Goal: Task Accomplishment & Management: Use online tool/utility

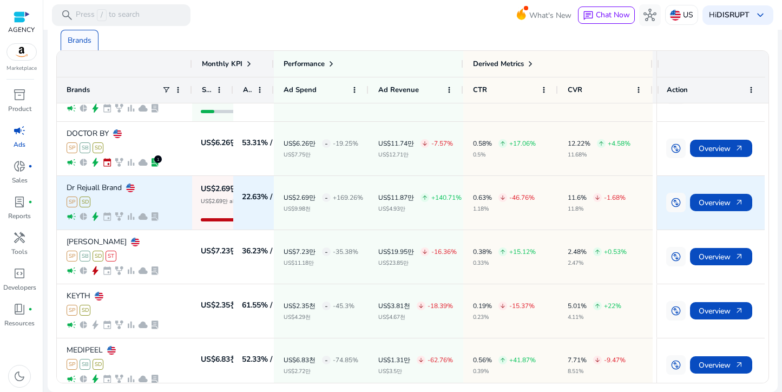
scroll to position [245, 0]
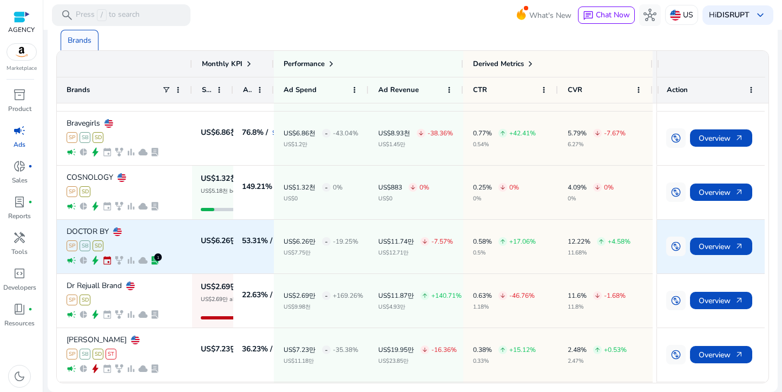
click at [143, 238] on div "DOCTOR BY SP SB SD campaign pie_chart bolt event family_history bar_chart cloud…" at bounding box center [125, 246] width 116 height 52
click at [712, 247] on span "Overview arrow_outward" at bounding box center [721, 246] width 45 height 22
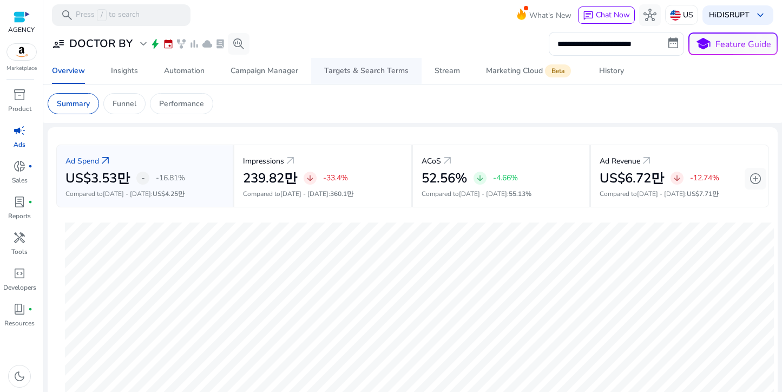
click at [363, 77] on span "Targets & Search Terms" at bounding box center [366, 71] width 84 height 26
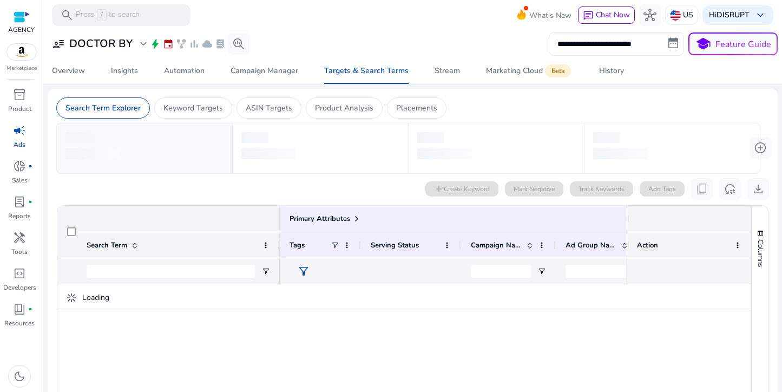
click at [19, 130] on span "campaign" at bounding box center [19, 130] width 13 height 13
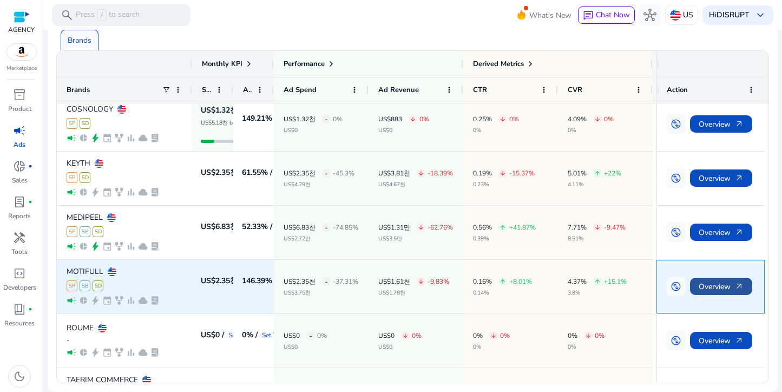
click at [714, 284] on span "Overview arrow_outward" at bounding box center [721, 286] width 45 height 22
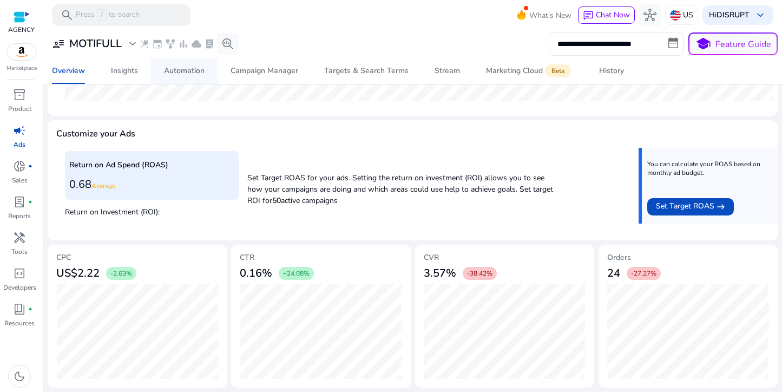
click at [175, 73] on div "Automation" at bounding box center [184, 71] width 41 height 8
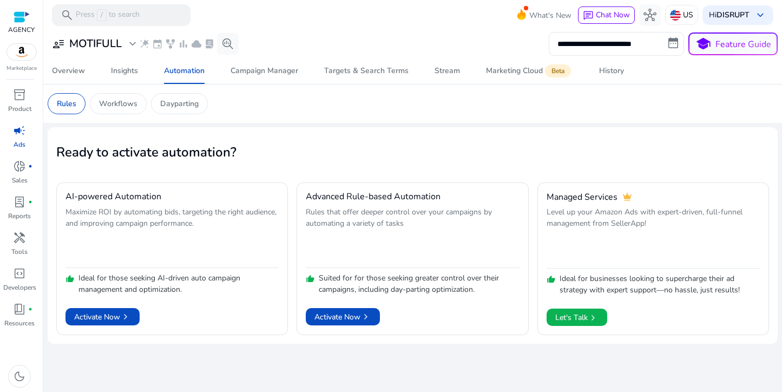
click at [385, 371] on div "**********" at bounding box center [413, 211] width 730 height 362
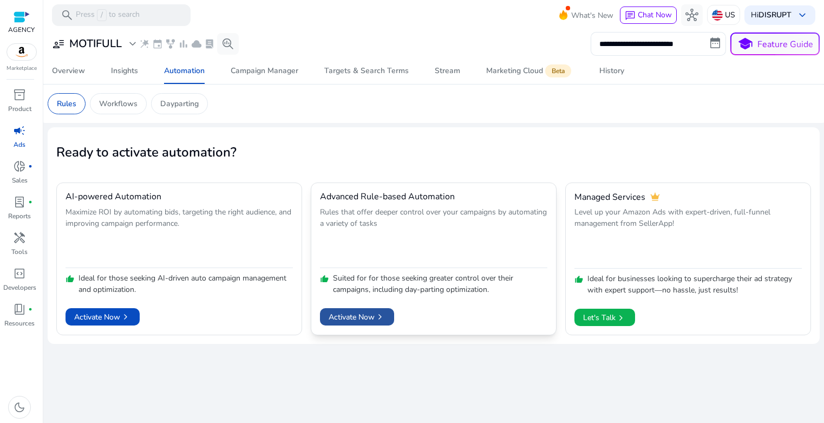
click at [361, 318] on span "Activate Now chevron_right" at bounding box center [356, 316] width 57 height 11
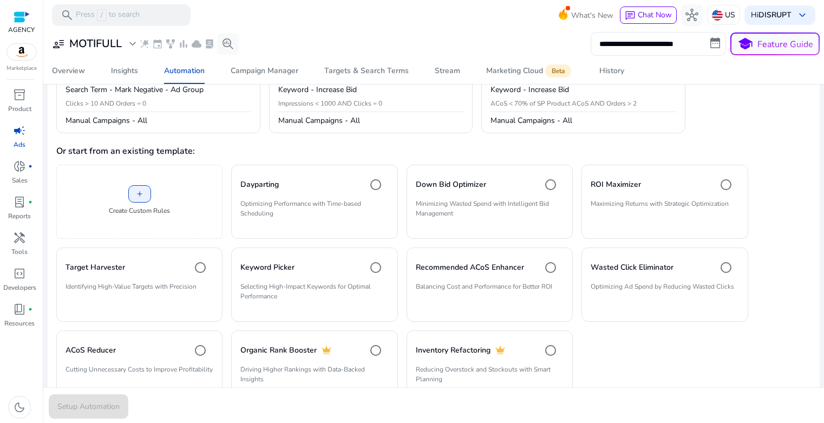
scroll to position [213, 0]
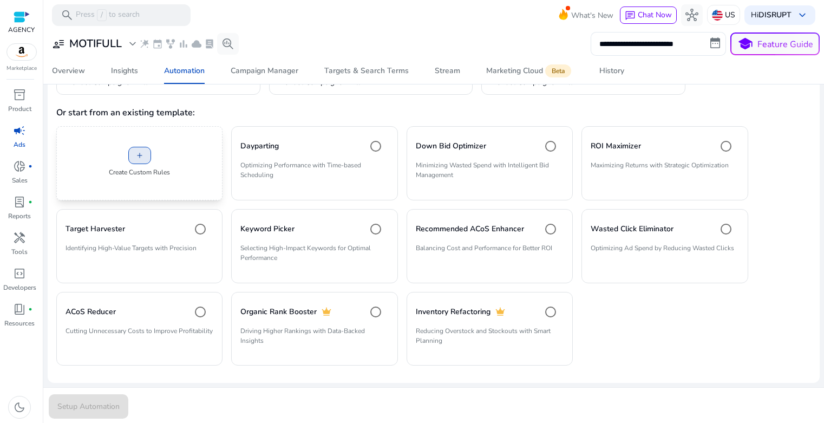
click at [147, 159] on span at bounding box center [140, 155] width 22 height 26
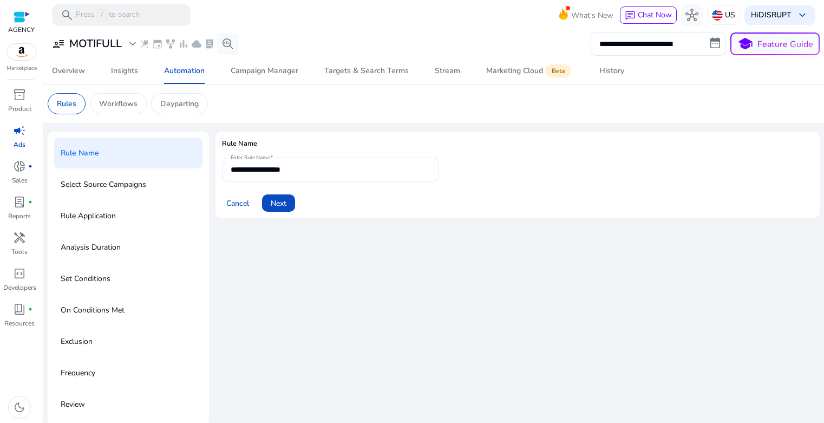
click at [338, 173] on input "**********" at bounding box center [330, 169] width 199 height 12
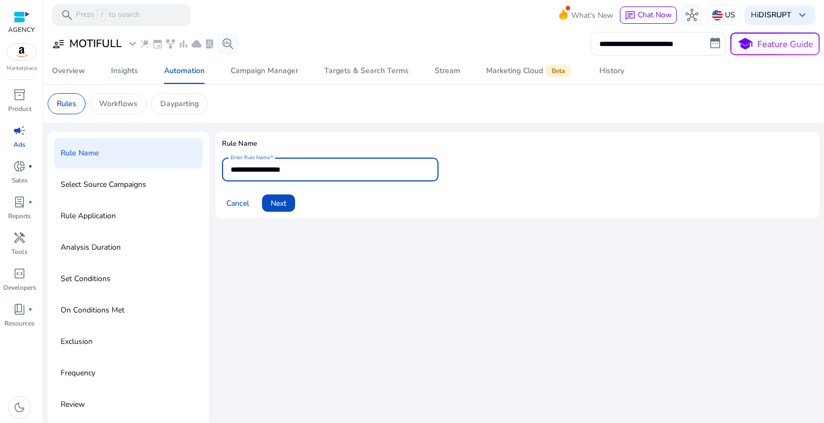
click at [320, 170] on input "**********" at bounding box center [330, 169] width 199 height 12
click at [349, 169] on input "**********" at bounding box center [330, 169] width 199 height 12
drag, startPoint x: 260, startPoint y: 169, endPoint x: 207, endPoint y: 171, distance: 53.1
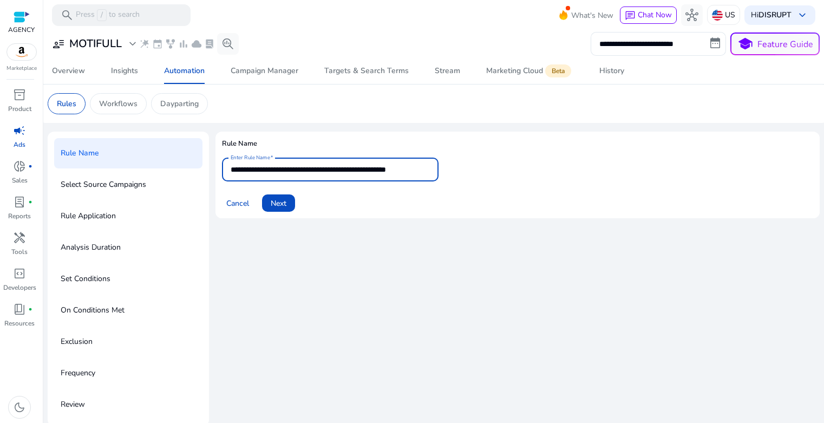
click at [207, 171] on div "**********" at bounding box center [434, 279] width 772 height 294
drag, startPoint x: 284, startPoint y: 170, endPoint x: 197, endPoint y: 171, distance: 86.6
click at [197, 171] on div "**********" at bounding box center [434, 279] width 772 height 294
type input "**********"
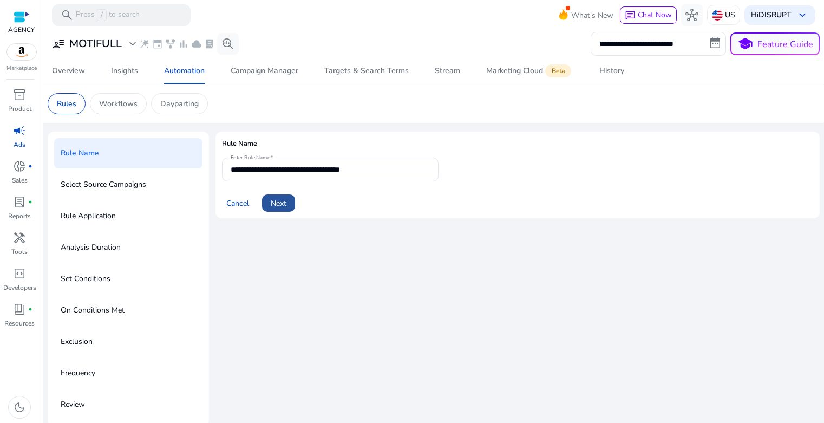
click at [288, 206] on span at bounding box center [278, 203] width 33 height 26
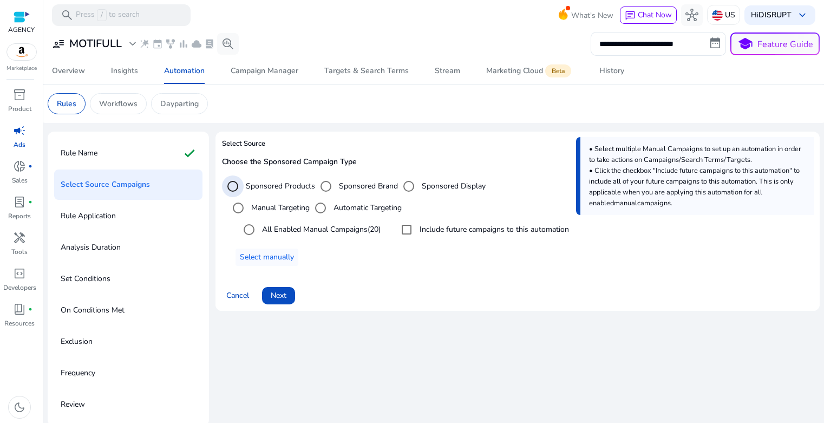
scroll to position [3, 0]
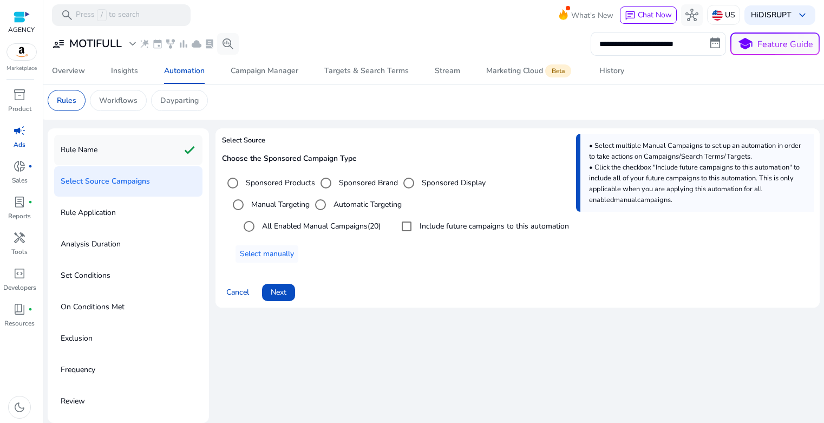
click at [113, 154] on div "Rule Name check" at bounding box center [128, 150] width 148 height 30
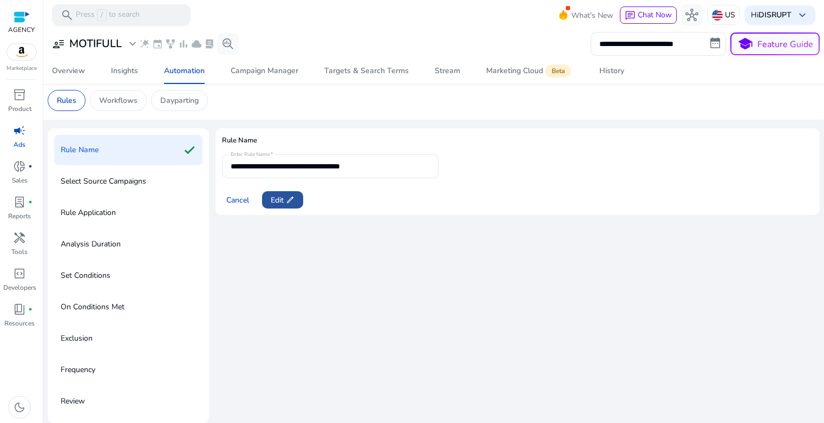
click at [280, 202] on span "Edit edit" at bounding box center [283, 199] width 24 height 11
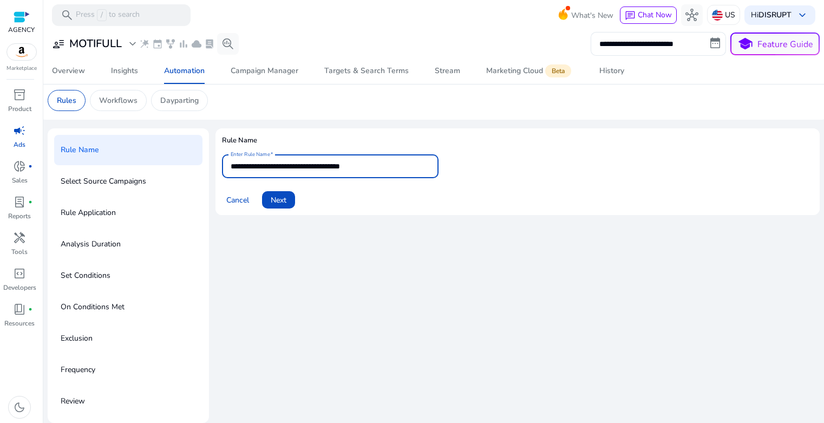
click at [336, 167] on input "**********" at bounding box center [330, 166] width 199 height 12
type input "**********"
click at [277, 203] on span "Next" at bounding box center [279, 199] width 16 height 11
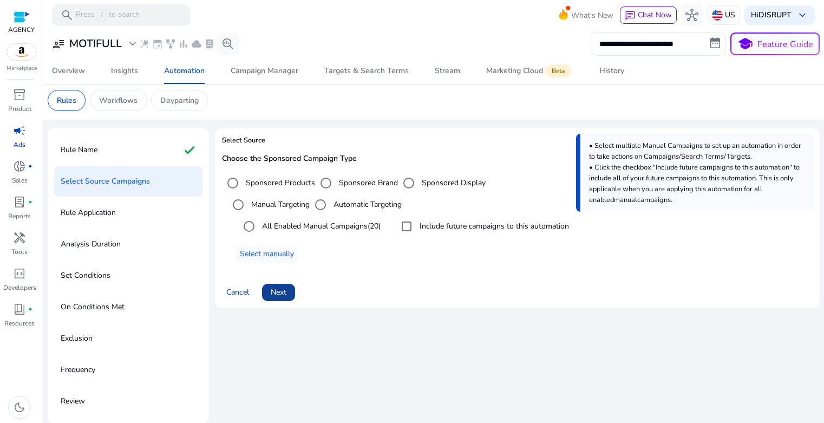
click at [280, 291] on span "Next" at bounding box center [279, 291] width 16 height 11
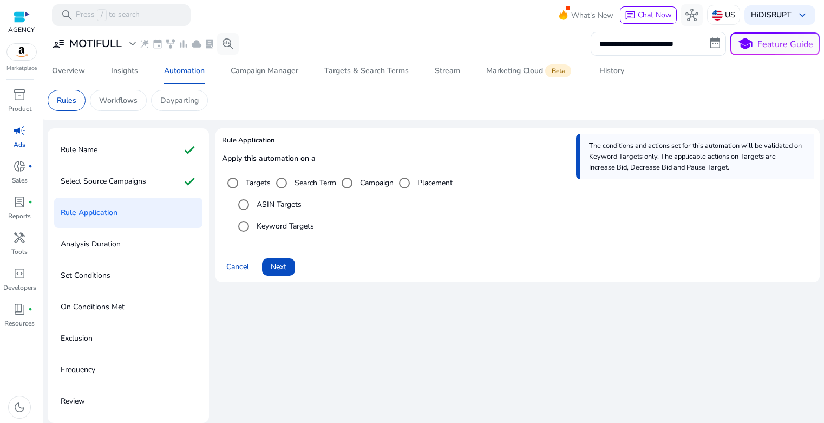
click at [422, 234] on mat-radio-button "Keyword Targets" at bounding box center [523, 226] width 580 height 22
click at [285, 269] on span "Next" at bounding box center [279, 266] width 16 height 11
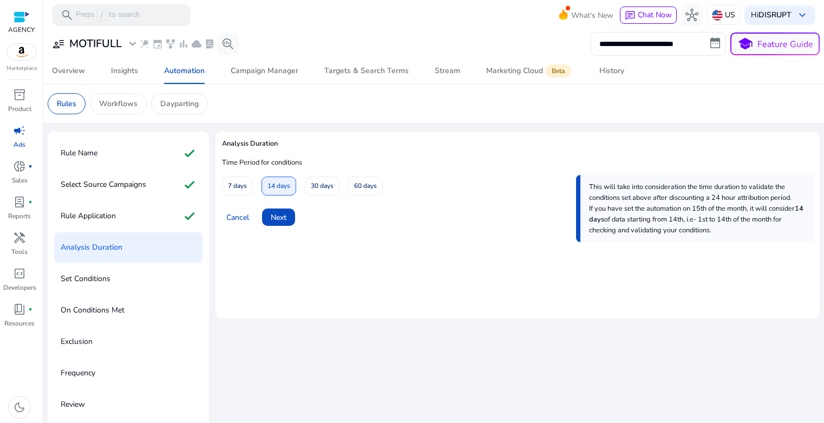
scroll to position [3, 0]
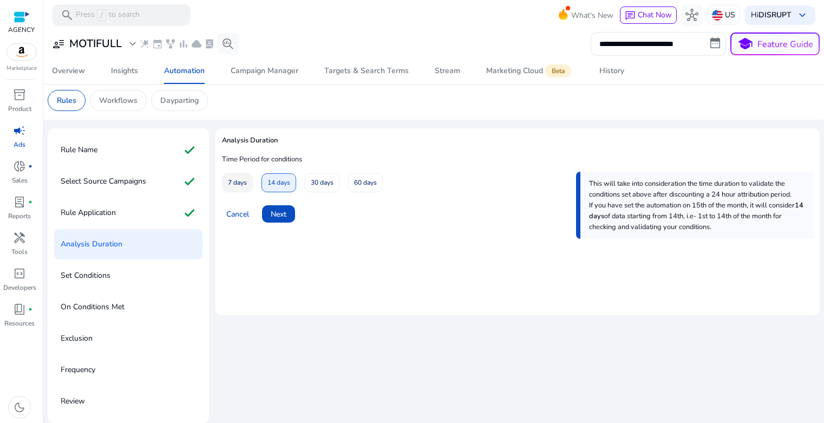
click at [241, 185] on span "7 days" at bounding box center [237, 182] width 19 height 19
click at [280, 214] on span "Next" at bounding box center [279, 213] width 16 height 11
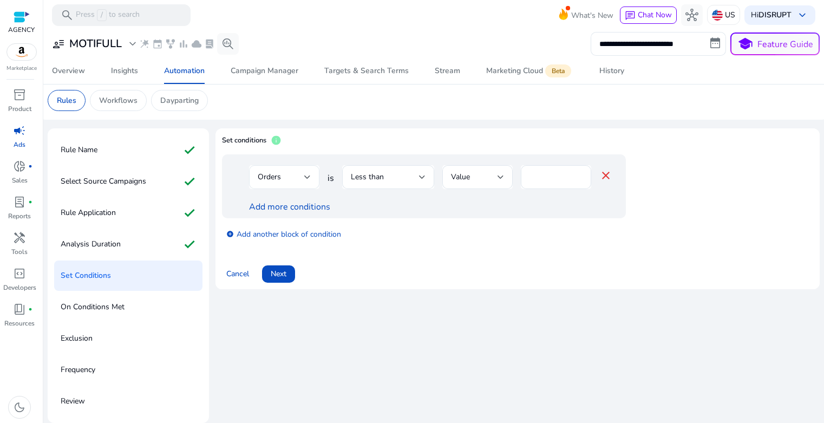
click at [300, 182] on div "Orders" at bounding box center [281, 177] width 47 height 12
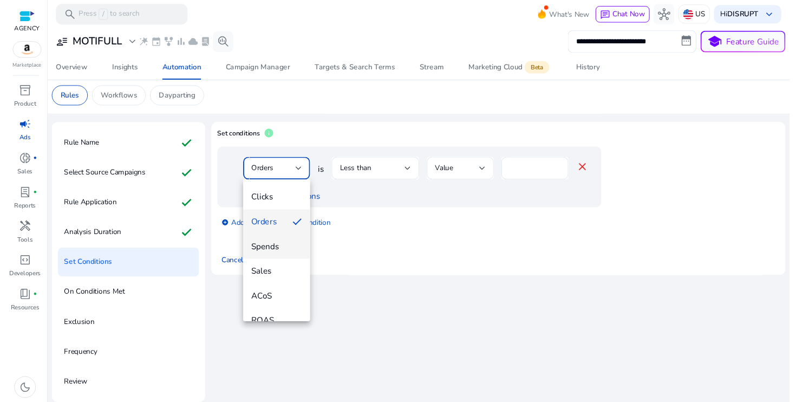
scroll to position [58, 0]
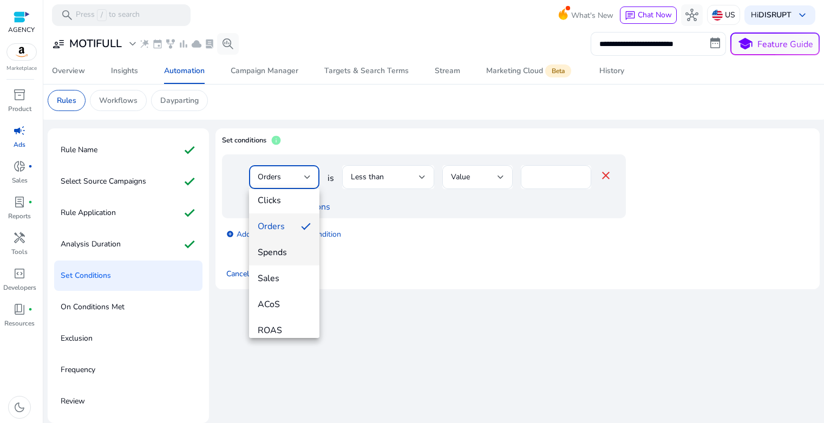
click at [273, 251] on span "Spends" at bounding box center [284, 252] width 53 height 12
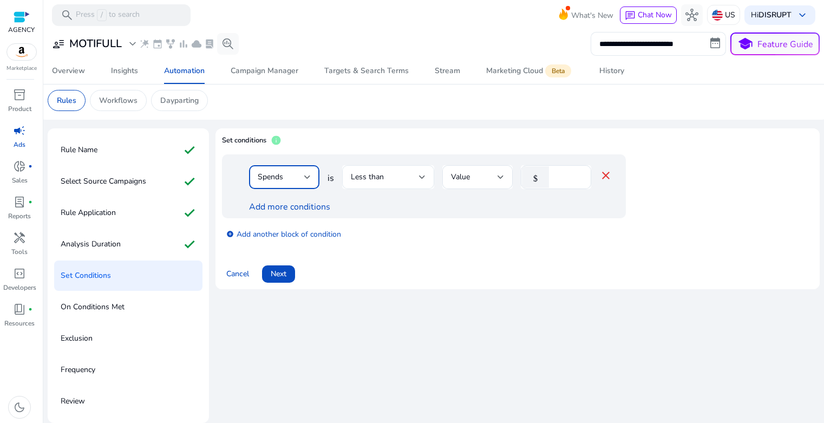
click at [379, 175] on span "Less than" at bounding box center [367, 177] width 33 height 10
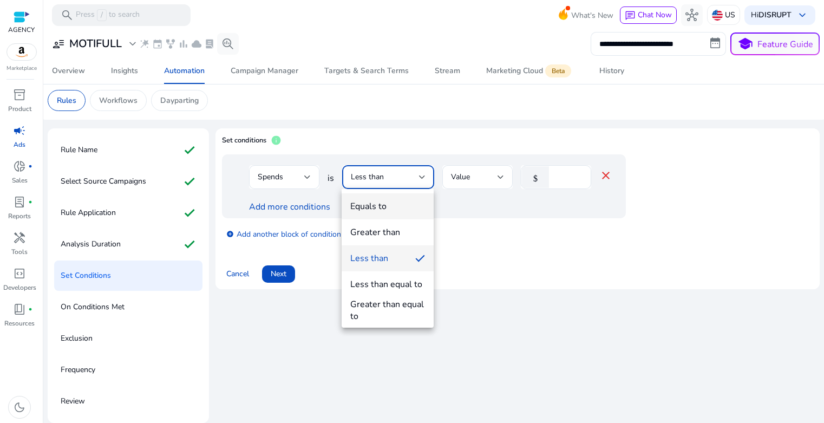
click at [382, 209] on div "Equals to" at bounding box center [368, 206] width 36 height 12
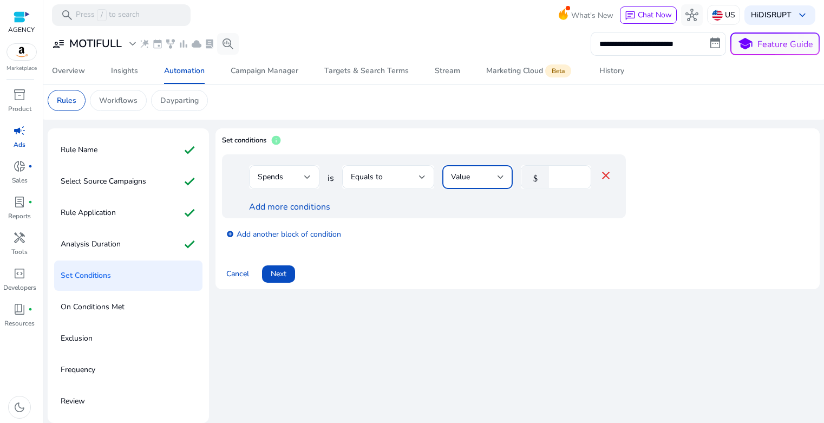
click at [477, 174] on div "Value" at bounding box center [474, 177] width 47 height 12
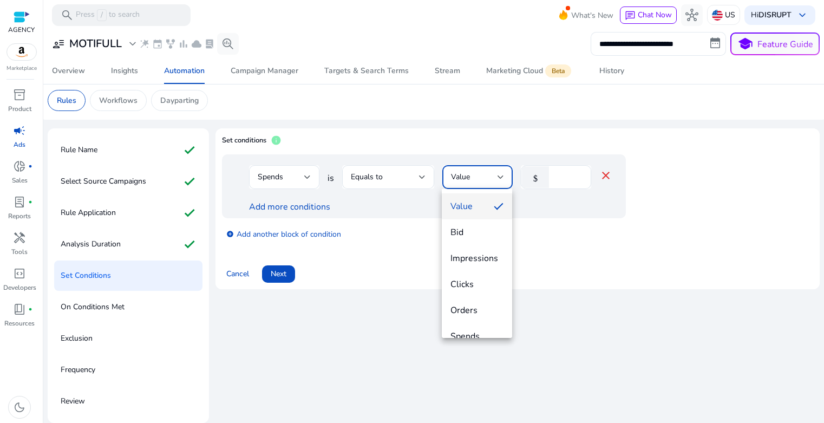
click at [564, 177] on div at bounding box center [412, 211] width 824 height 423
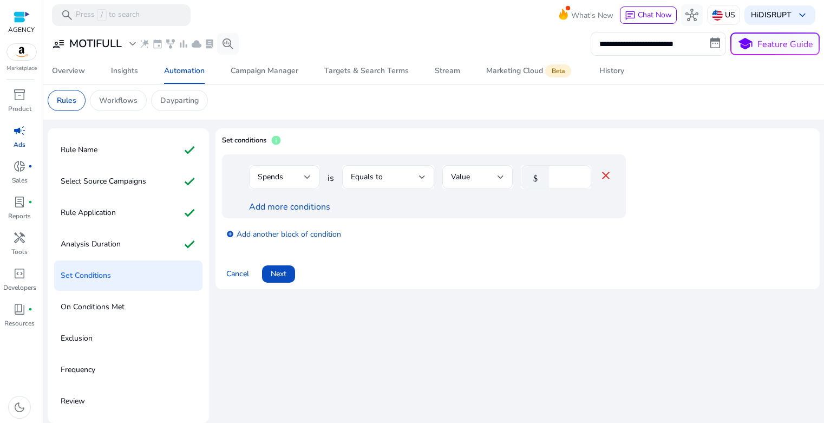
click at [564, 177] on input "*" at bounding box center [568, 177] width 28 height 12
type input "*"
click at [550, 227] on div "add_circle Add another block of condition" at bounding box center [445, 233] width 447 height 30
click at [300, 208] on link "Add more conditions" at bounding box center [289, 207] width 81 height 12
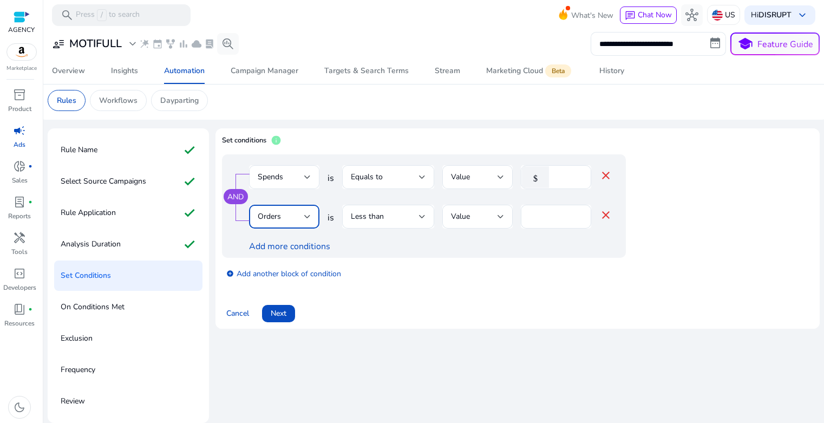
click at [297, 219] on div "Orders" at bounding box center [281, 217] width 47 height 12
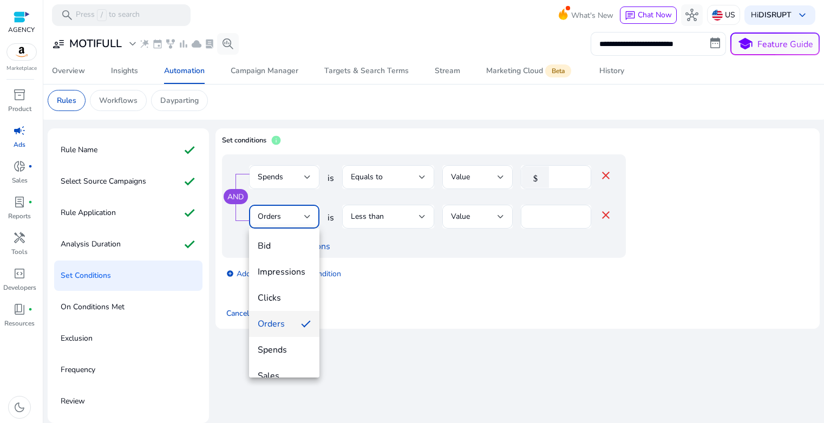
click at [430, 247] on div at bounding box center [412, 211] width 824 height 423
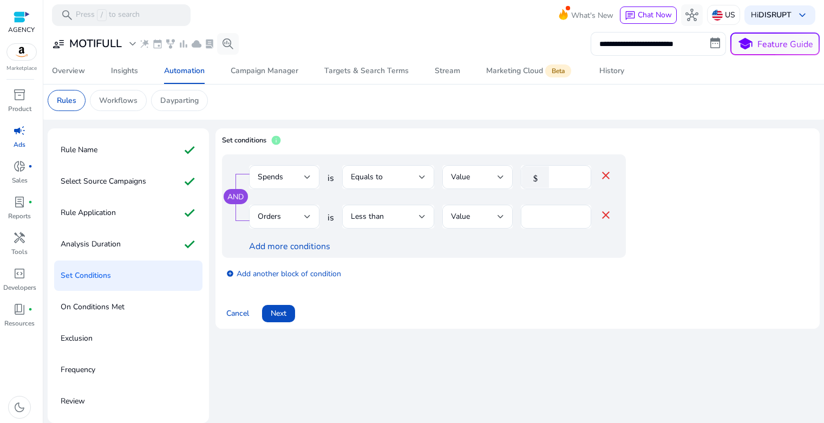
click at [607, 214] on mat-icon "close" at bounding box center [605, 214] width 13 height 13
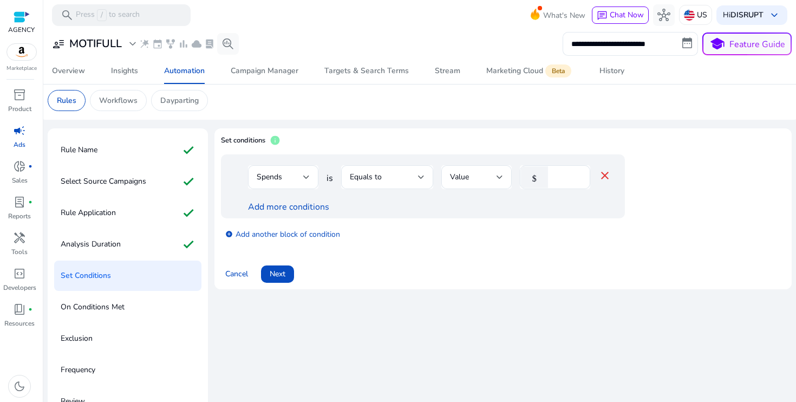
click at [338, 275] on div "Cancel Next" at bounding box center [503, 270] width 564 height 26
click at [282, 276] on span "Next" at bounding box center [277, 273] width 16 height 11
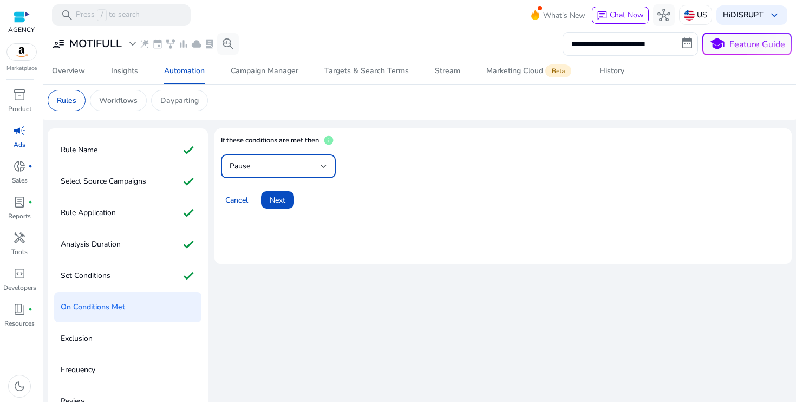
click at [292, 170] on div "Pause" at bounding box center [274, 166] width 91 height 12
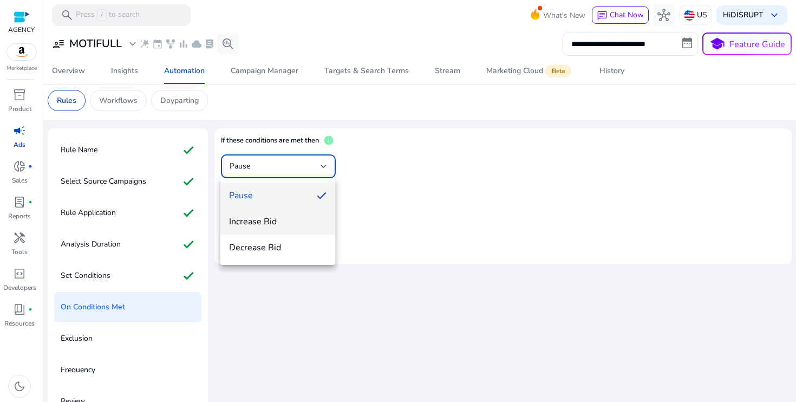
click at [280, 223] on span "Increase Bid" at bounding box center [277, 221] width 97 height 12
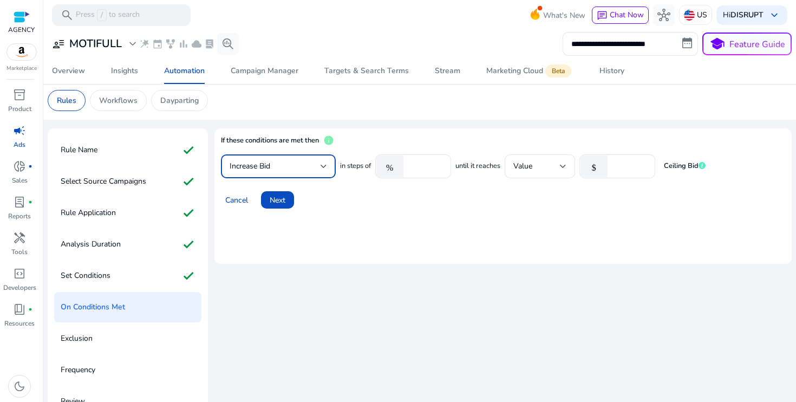
click at [450, 208] on div "Cancel Next" at bounding box center [503, 195] width 564 height 26
click at [409, 167] on input "****" at bounding box center [426, 166] width 34 height 12
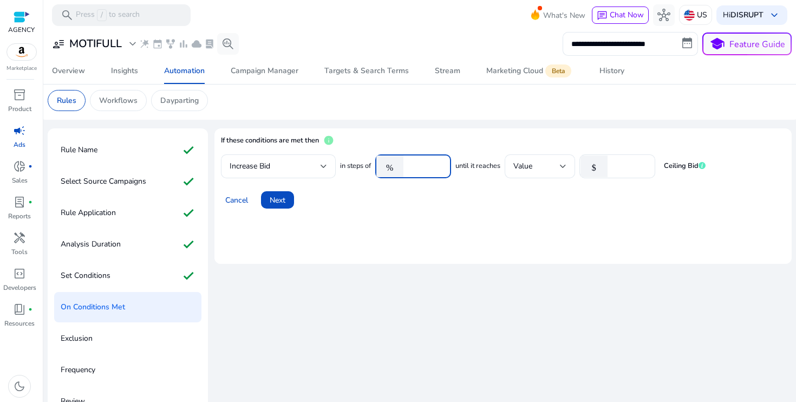
click at [420, 163] on input "****" at bounding box center [426, 166] width 34 height 12
click at [426, 166] on input "****" at bounding box center [426, 166] width 34 height 12
click at [448, 201] on div "Cancel Next" at bounding box center [503, 195] width 564 height 26
click at [422, 168] on input "****" at bounding box center [426, 166] width 34 height 12
click at [425, 167] on input "****" at bounding box center [426, 166] width 34 height 12
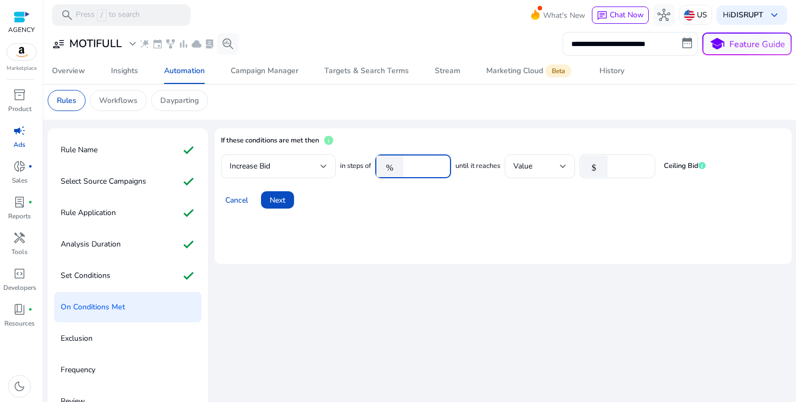
click at [437, 164] on input "***" at bounding box center [426, 166] width 34 height 12
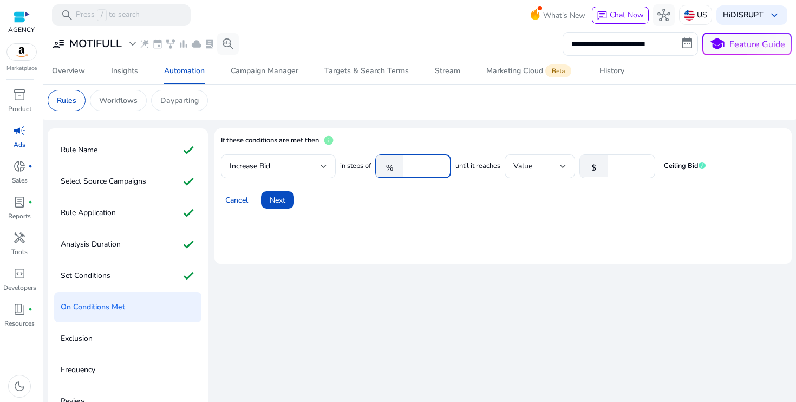
click at [437, 164] on input "***" at bounding box center [426, 166] width 34 height 12
click at [429, 166] on input "***" at bounding box center [426, 166] width 34 height 12
type input "*"
type input "**"
click at [424, 206] on div "Cancel Next" at bounding box center [503, 195] width 564 height 26
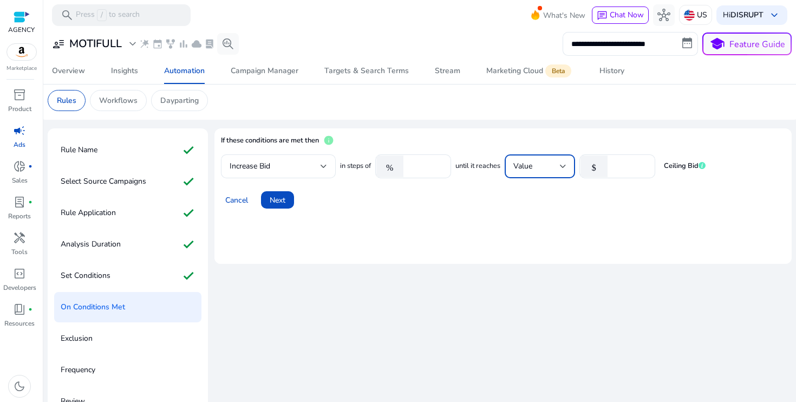
click at [549, 168] on div "Value" at bounding box center [536, 166] width 47 height 12
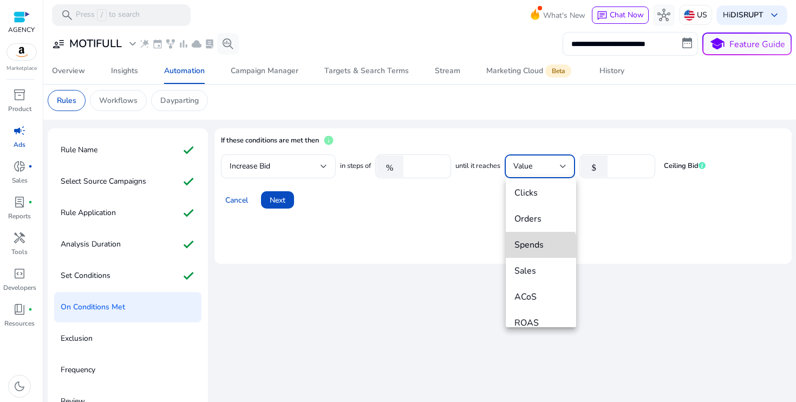
click at [540, 248] on span "Spends" at bounding box center [540, 245] width 53 height 12
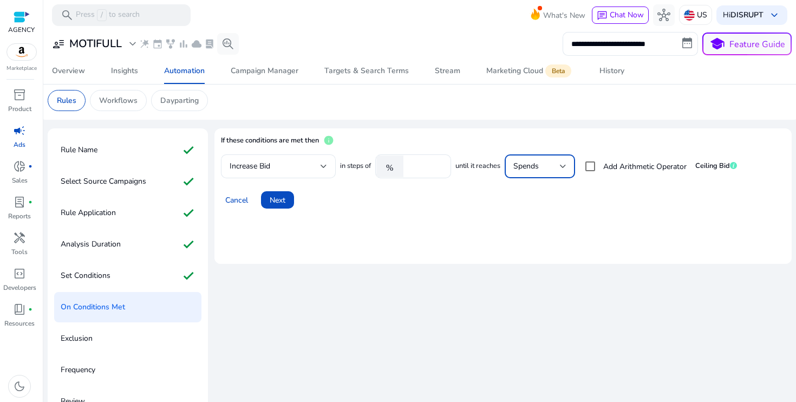
click at [511, 205] on div "Cancel Next" at bounding box center [503, 195] width 564 height 26
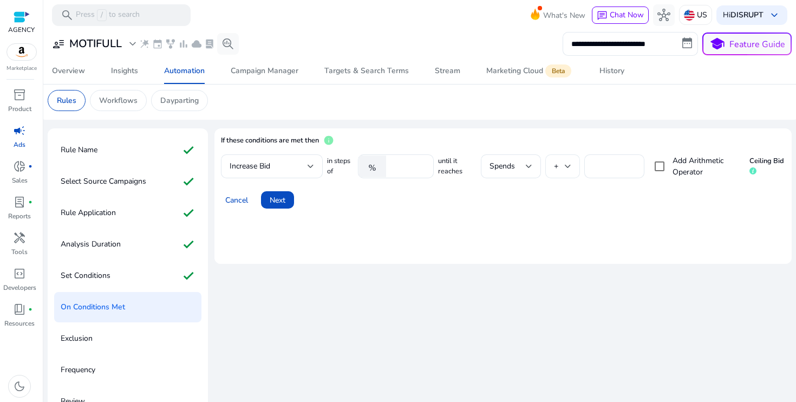
click at [564, 168] on div at bounding box center [567, 166] width 6 height 13
click at [615, 190] on div at bounding box center [398, 201] width 796 height 402
click at [566, 164] on div at bounding box center [567, 166] width 6 height 4
click at [621, 205] on div at bounding box center [398, 201] width 796 height 402
click at [617, 167] on input "*" at bounding box center [614, 166] width 43 height 12
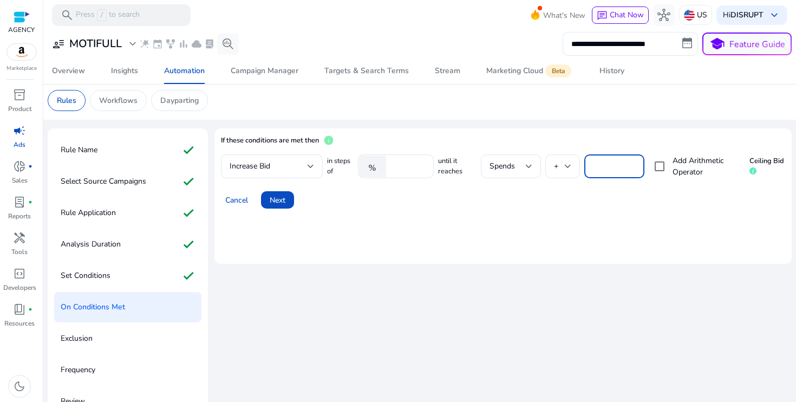
click at [616, 139] on div "If these conditions are met then info" at bounding box center [503, 144] width 564 height 19
click at [398, 168] on input "**" at bounding box center [408, 166] width 34 height 12
click at [426, 207] on div "Cancel Next" at bounding box center [503, 195] width 564 height 26
click at [358, 233] on mat-card "If these conditions are met then info Increase Bid in steps of % ** until it re…" at bounding box center [502, 195] width 577 height 135
click at [273, 202] on span "Next" at bounding box center [277, 199] width 16 height 11
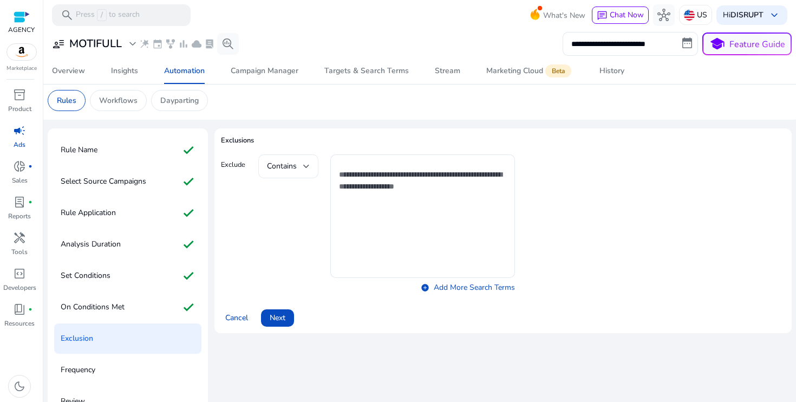
click at [280, 164] on span "Contains" at bounding box center [282, 166] width 30 height 10
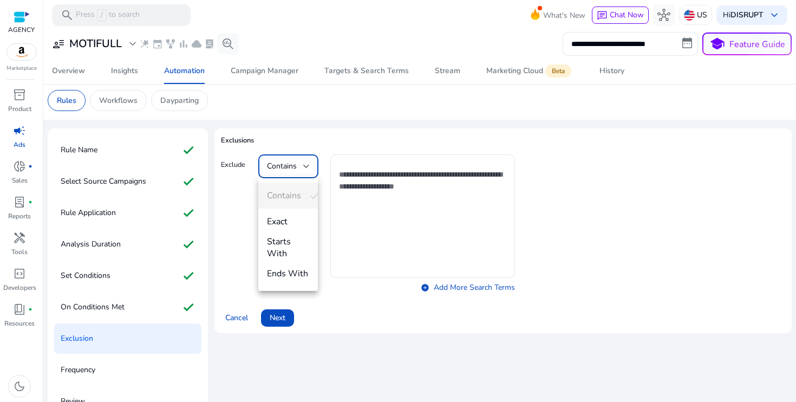
click at [331, 134] on div at bounding box center [398, 201] width 796 height 402
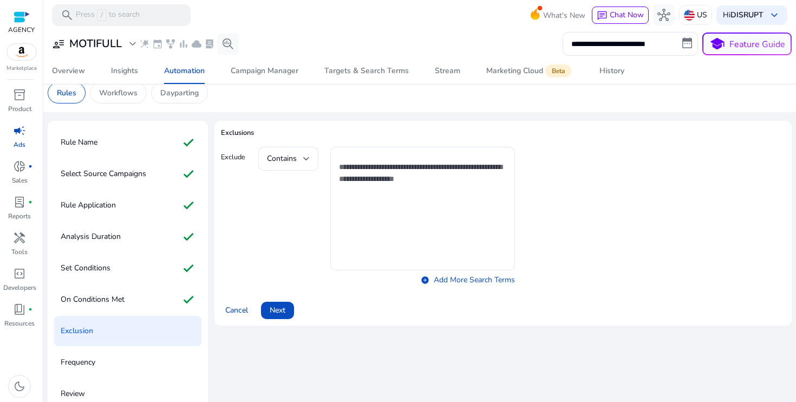
scroll to position [24, 0]
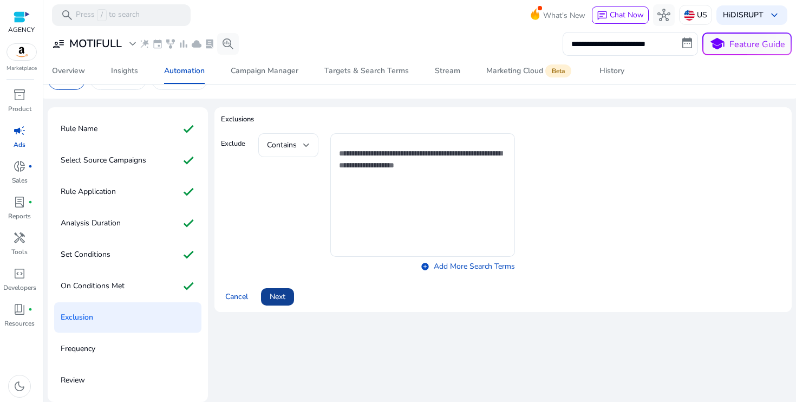
click at [280, 295] on span "Next" at bounding box center [277, 296] width 16 height 11
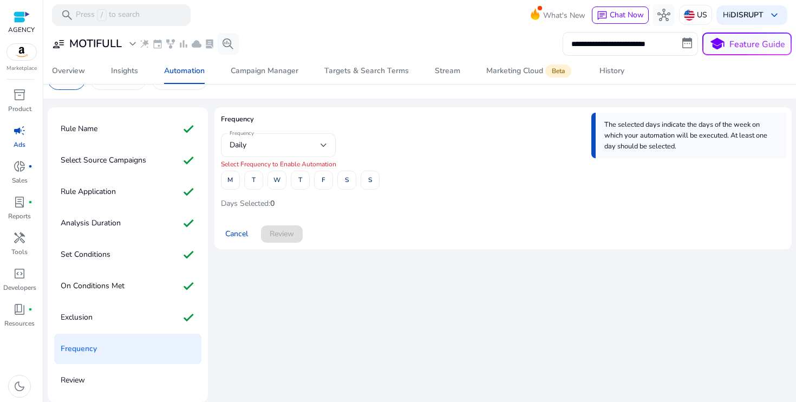
click at [280, 146] on div "Daily" at bounding box center [274, 145] width 91 height 12
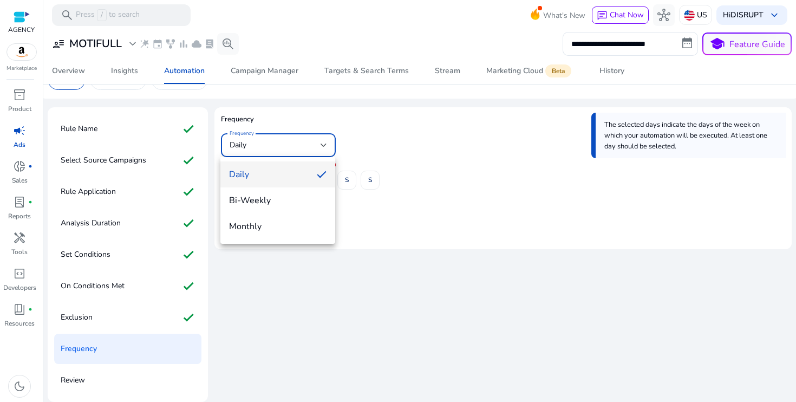
click at [423, 143] on div at bounding box center [398, 201] width 796 height 402
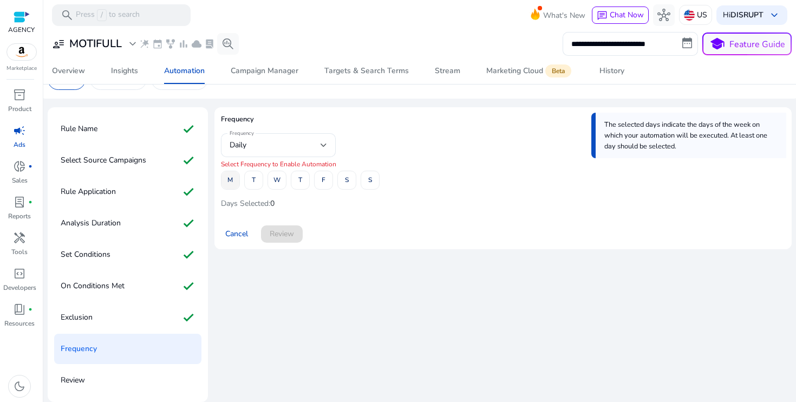
click at [231, 179] on span "M" at bounding box center [229, 179] width 5 height 19
click at [259, 187] on span at bounding box center [254, 180] width 18 height 26
click at [254, 184] on span "T" at bounding box center [254, 179] width 4 height 19
click at [302, 181] on span at bounding box center [300, 180] width 18 height 26
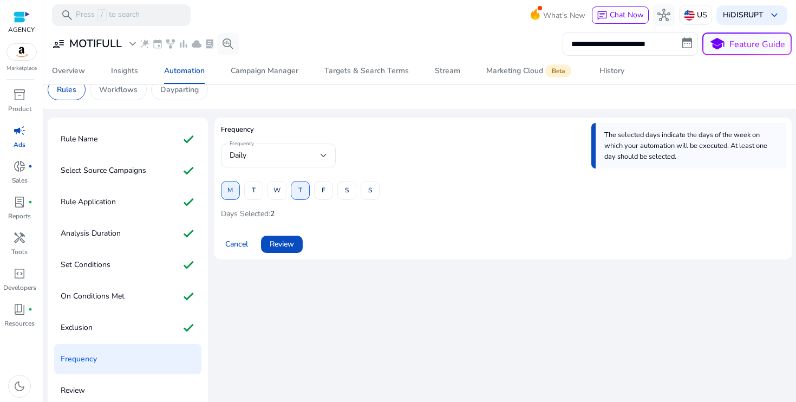
scroll to position [24, 0]
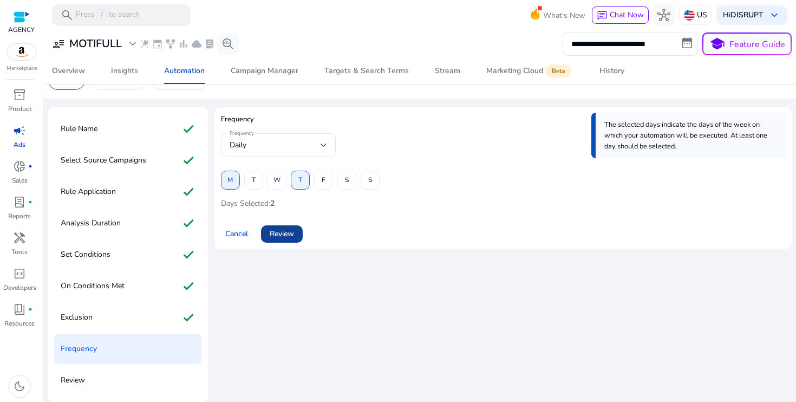
click at [285, 234] on span "Review" at bounding box center [281, 233] width 24 height 11
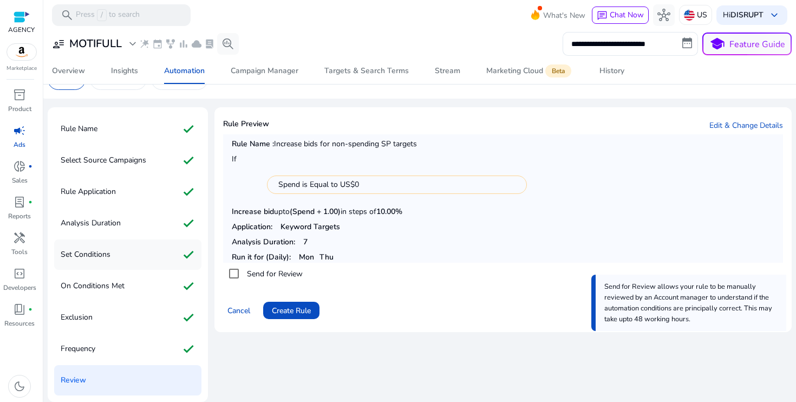
click at [101, 254] on p "Set Conditions" at bounding box center [86, 254] width 50 height 17
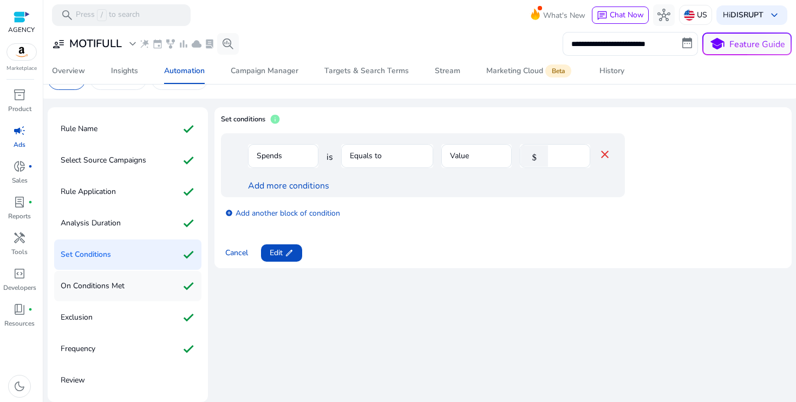
click at [112, 288] on p "On Conditions Met" at bounding box center [93, 285] width 64 height 17
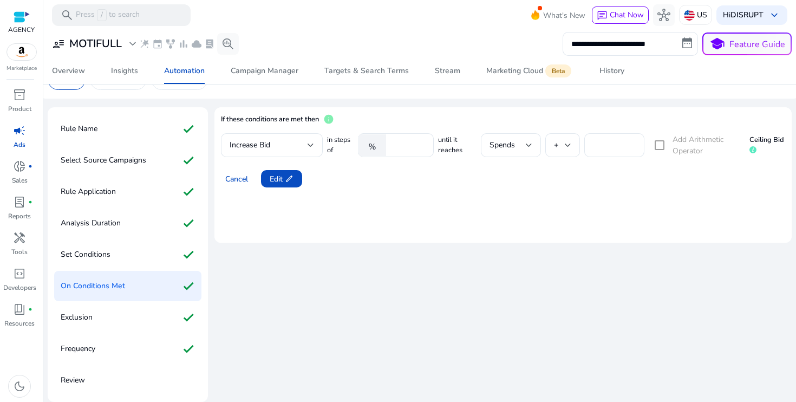
click at [103, 377] on div "Review" at bounding box center [127, 380] width 147 height 30
click at [86, 384] on div "Review" at bounding box center [127, 380] width 147 height 30
click at [75, 346] on p "Frequency" at bounding box center [78, 348] width 35 height 17
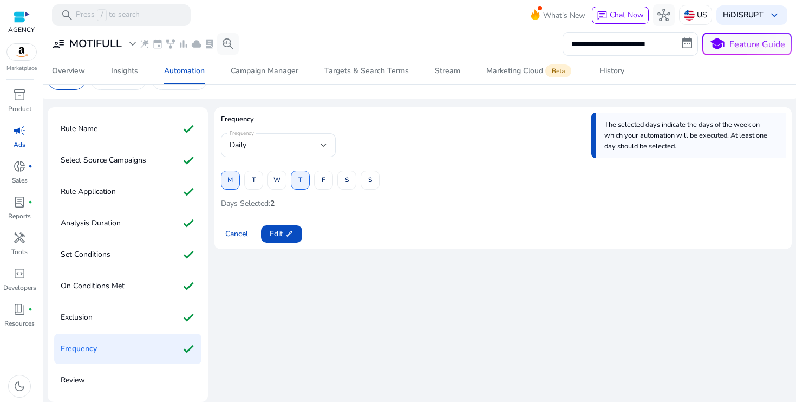
click at [77, 380] on p "Review" at bounding box center [73, 379] width 24 height 17
click at [79, 380] on p "Review" at bounding box center [73, 379] width 24 height 17
click at [84, 317] on p "Exclusion" at bounding box center [77, 316] width 32 height 17
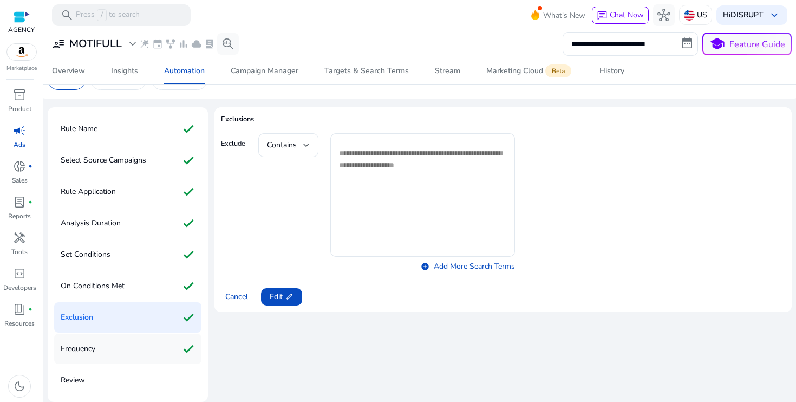
click at [98, 345] on div "Frequency check" at bounding box center [127, 348] width 147 height 30
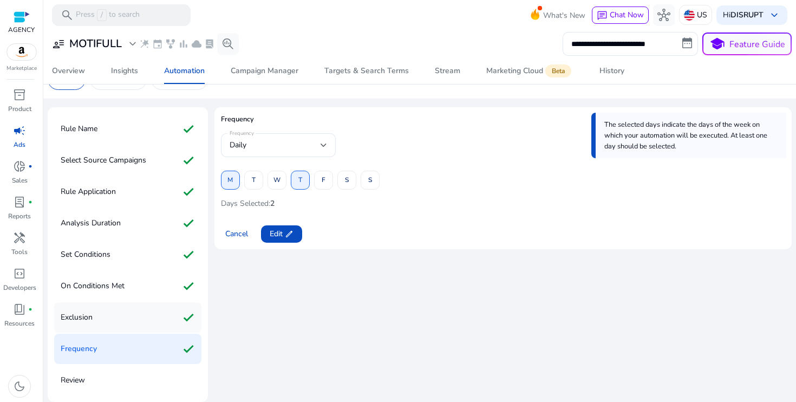
click at [98, 315] on div "Exclusion check" at bounding box center [127, 317] width 147 height 30
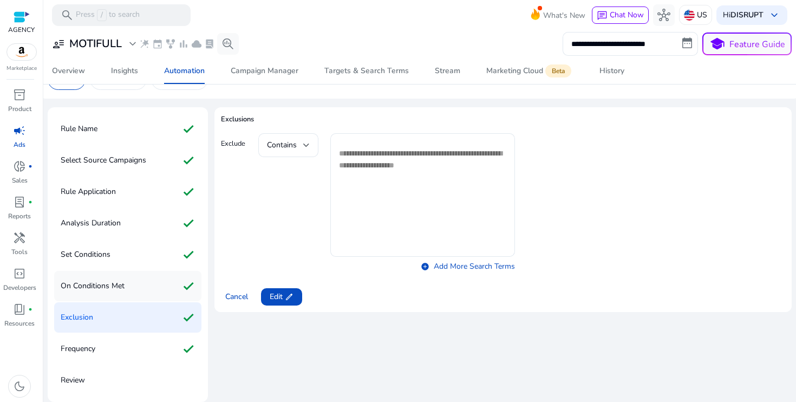
click at [101, 288] on p "On Conditions Met" at bounding box center [93, 285] width 64 height 17
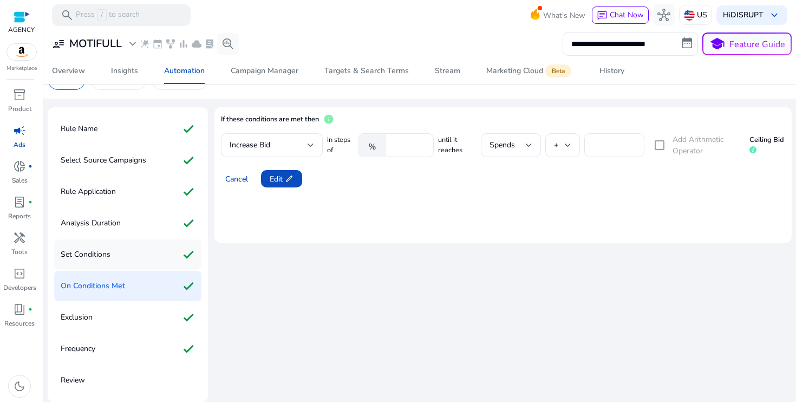
click at [101, 257] on p "Set Conditions" at bounding box center [86, 254] width 50 height 17
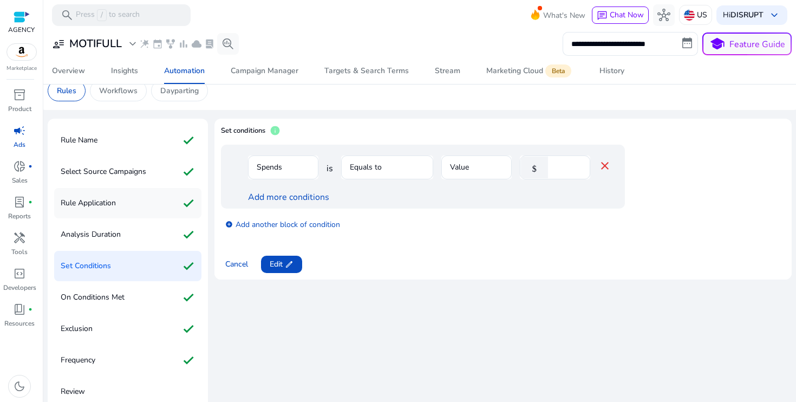
scroll to position [0, 0]
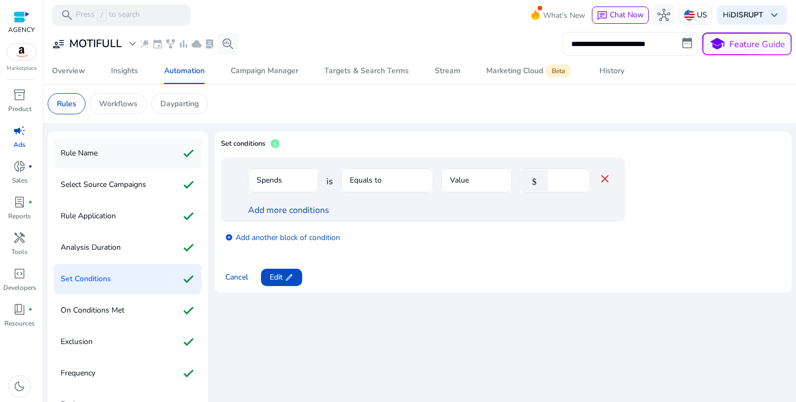
click at [95, 159] on p "Rule Name" at bounding box center [79, 152] width 37 height 17
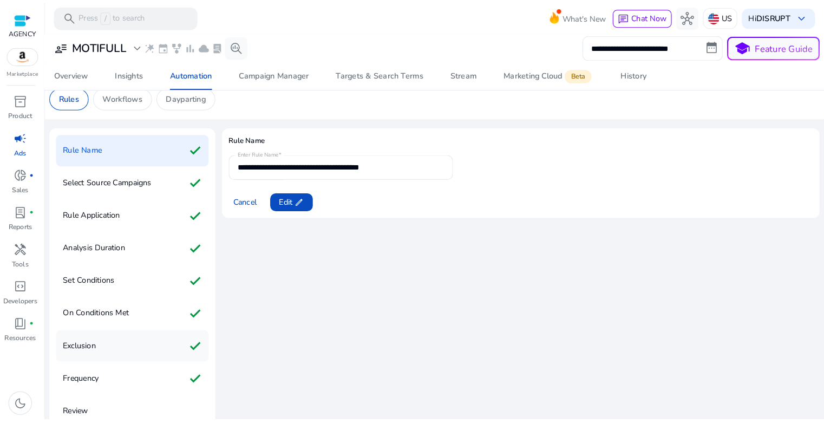
scroll to position [24, 0]
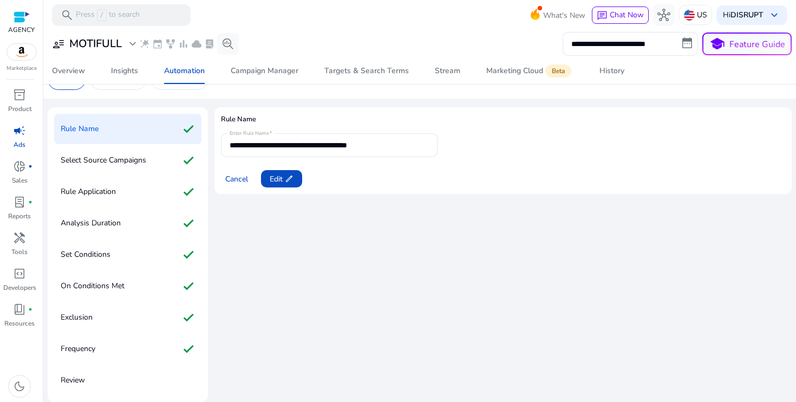
click at [80, 380] on p "Review" at bounding box center [73, 379] width 24 height 17
click at [96, 380] on div "Review" at bounding box center [127, 380] width 147 height 30
click at [91, 346] on p "Frequency" at bounding box center [78, 348] width 35 height 17
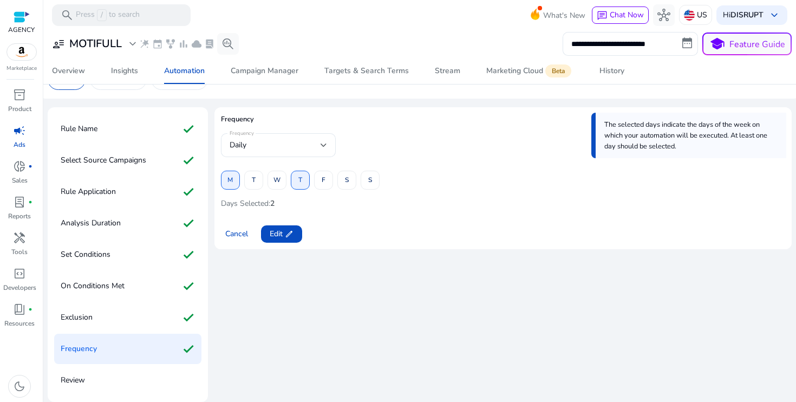
click at [97, 380] on div "Review" at bounding box center [127, 380] width 147 height 30
click at [242, 238] on span "Cancel" at bounding box center [236, 233] width 23 height 11
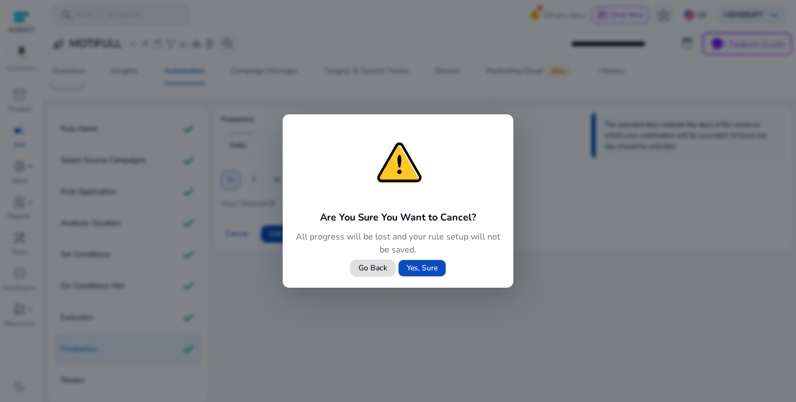
click at [369, 268] on span "Go Back" at bounding box center [372, 267] width 29 height 11
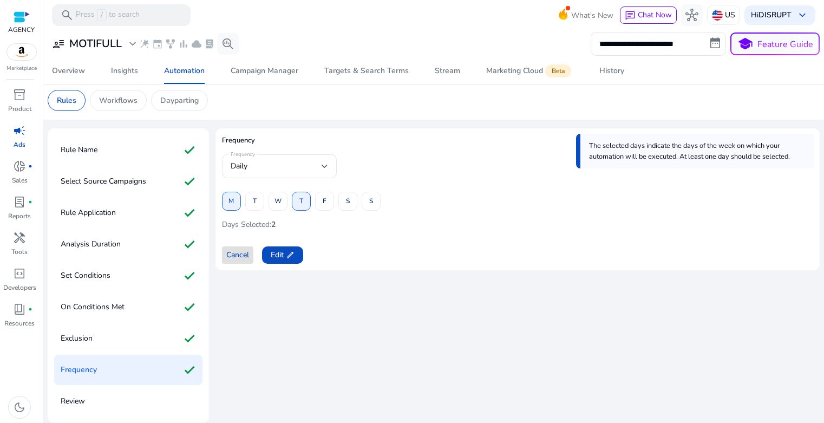
scroll to position [3, 0]
click at [74, 401] on p "Review" at bounding box center [73, 400] width 24 height 17
click at [284, 255] on app-icon "edit" at bounding box center [289, 255] width 11 height 9
click at [284, 256] on span "Review" at bounding box center [283, 254] width 24 height 11
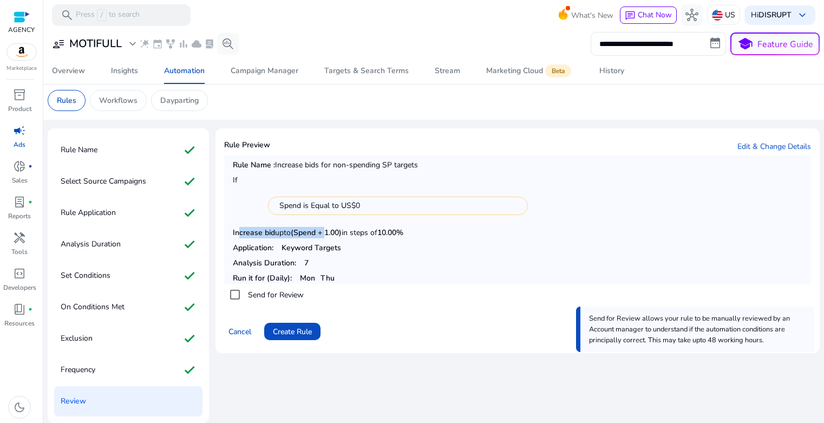
drag, startPoint x: 237, startPoint y: 231, endPoint x: 326, endPoint y: 229, distance: 89.3
click at [326, 229] on p "Increase bid upto (Spend + 1.00) in steps of 10.00%" at bounding box center [517, 232] width 569 height 11
drag, startPoint x: 363, startPoint y: 232, endPoint x: 402, endPoint y: 232, distance: 39.0
click at [402, 232] on p "Increase bid upto (Spend + 1.00) in steps of 10.00%" at bounding box center [517, 232] width 569 height 11
drag, startPoint x: 352, startPoint y: 235, endPoint x: 273, endPoint y: 235, distance: 79.0
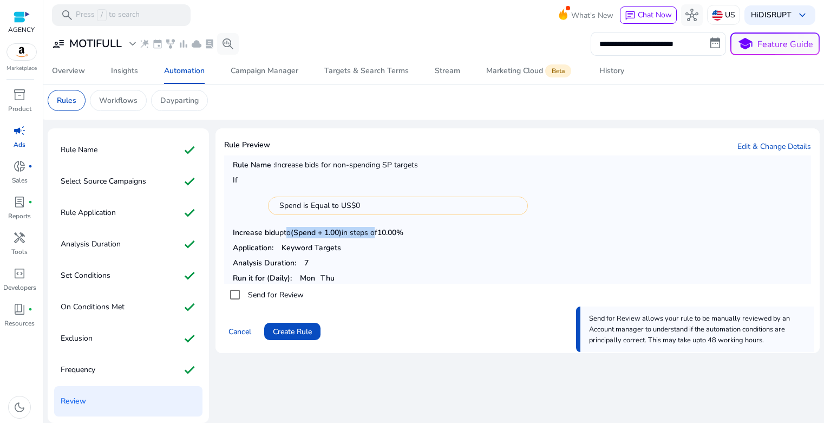
click at [280, 235] on p "Increase bid upto (Spend + 1.00) in steps of 10.00%" at bounding box center [517, 232] width 569 height 11
click at [240, 235] on b "Increase bid" at bounding box center [254, 232] width 42 height 10
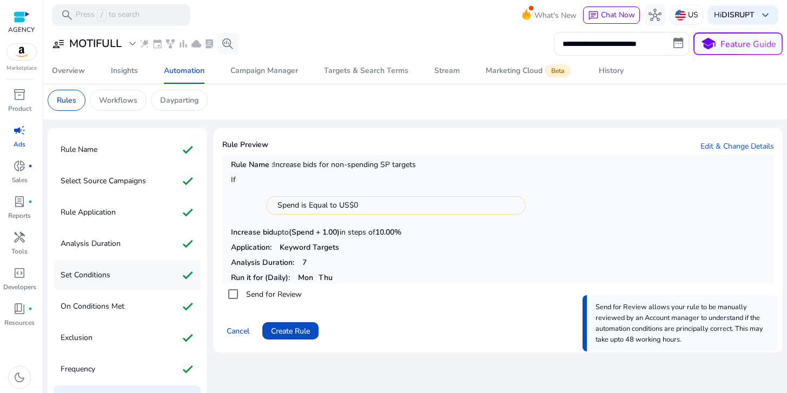
click at [111, 275] on div "Set Conditions check" at bounding box center [127, 275] width 147 height 30
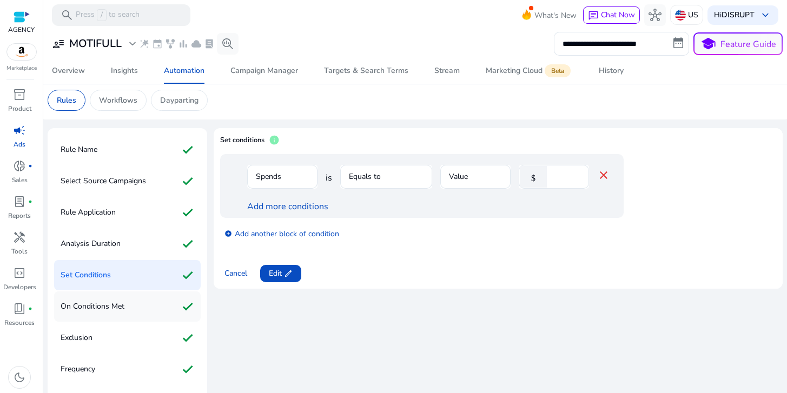
click at [111, 306] on p "On Conditions Met" at bounding box center [93, 306] width 64 height 17
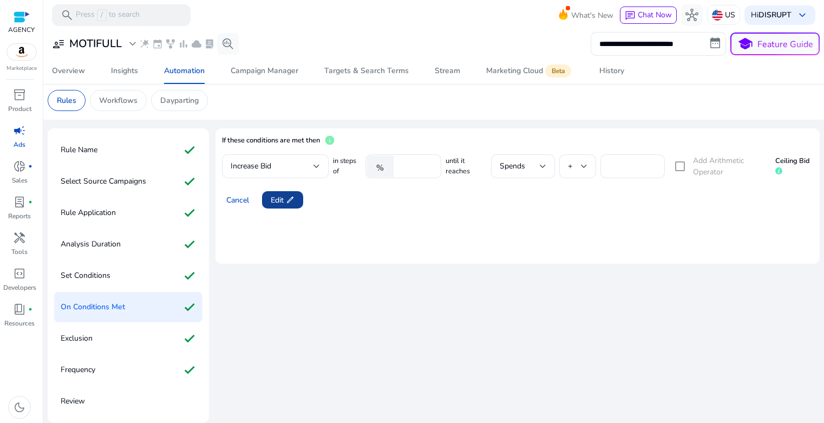
click at [280, 200] on span "Edit edit" at bounding box center [283, 199] width 24 height 11
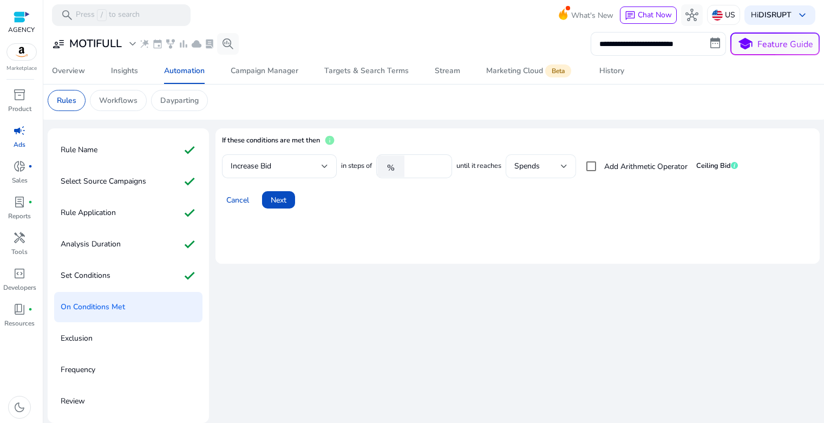
click at [556, 167] on div "Spends" at bounding box center [537, 166] width 47 height 12
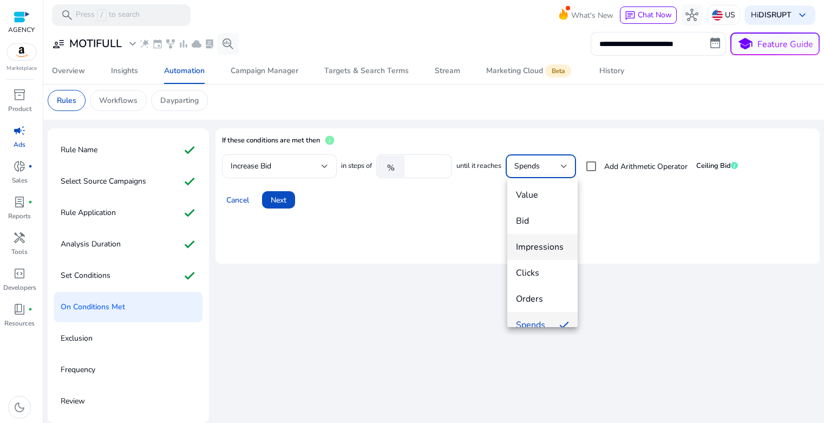
scroll to position [0, 0]
click at [654, 216] on div at bounding box center [412, 211] width 824 height 423
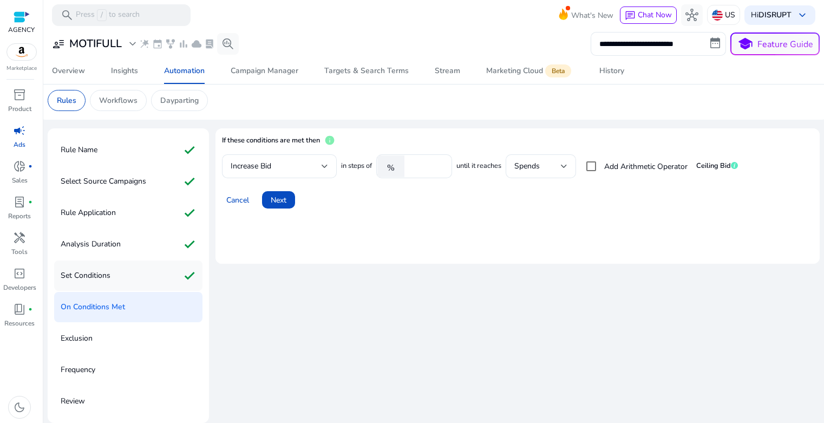
click at [109, 274] on p "Set Conditions" at bounding box center [86, 275] width 50 height 17
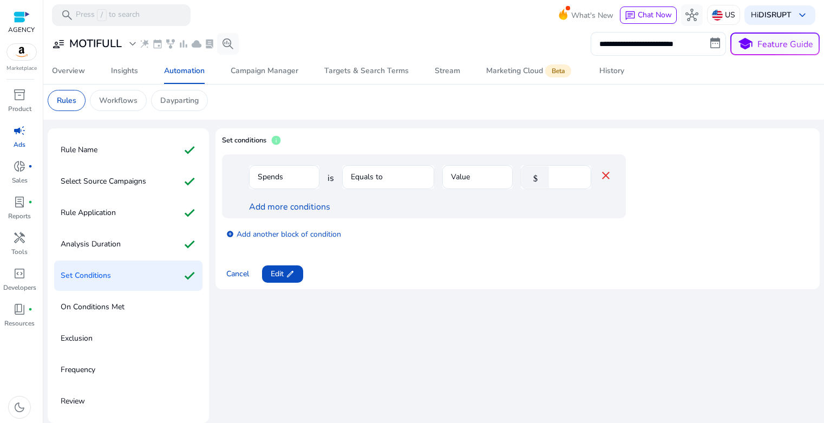
click at [130, 305] on div "On Conditions Met" at bounding box center [128, 307] width 148 height 30
click at [105, 310] on p "On Conditions Met" at bounding box center [93, 306] width 64 height 17
drag, startPoint x: 82, startPoint y: 307, endPoint x: 181, endPoint y: 287, distance: 101.0
click at [82, 306] on p "On Conditions Met" at bounding box center [93, 306] width 64 height 17
click at [277, 273] on span "Edit edit" at bounding box center [283, 273] width 24 height 11
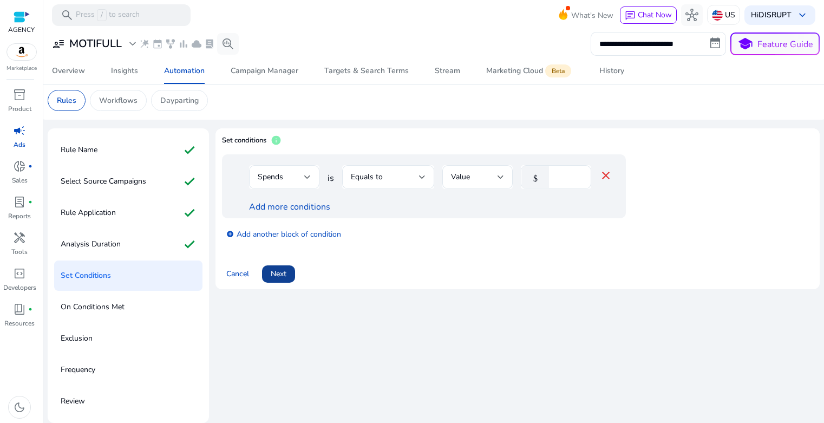
click at [281, 275] on span "Next" at bounding box center [279, 273] width 16 height 11
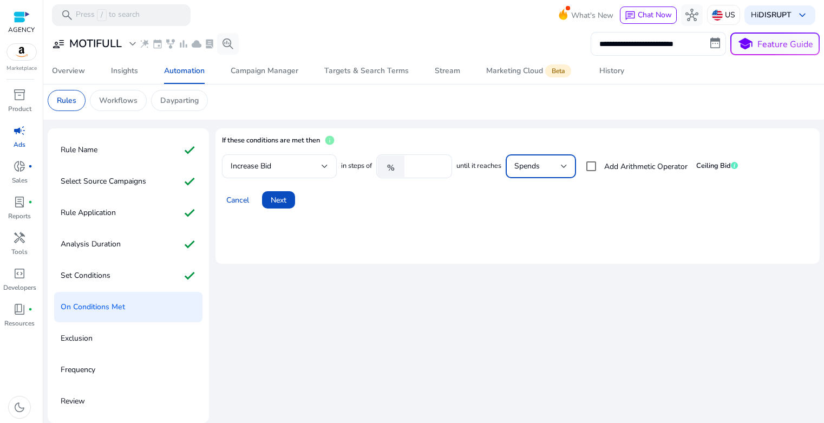
click at [544, 164] on div "Spends" at bounding box center [537, 166] width 47 height 12
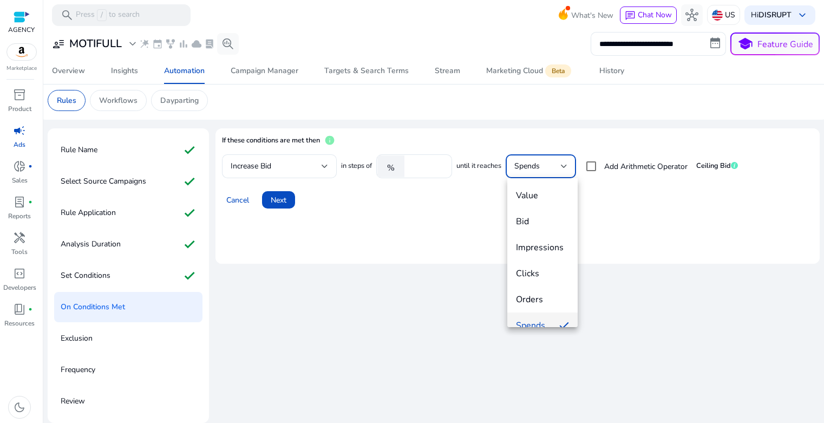
click at [642, 204] on div at bounding box center [412, 211] width 824 height 423
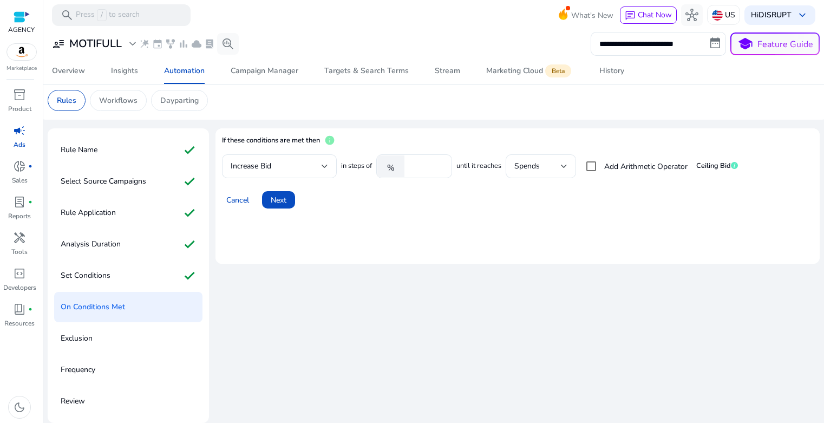
click at [725, 166] on span "Ceiling Bid" at bounding box center [717, 166] width 42 height 10
click at [733, 167] on span "Ceiling Bid" at bounding box center [717, 166] width 42 height 10
click at [724, 167] on span "Ceiling Bid" at bounding box center [717, 166] width 42 height 10
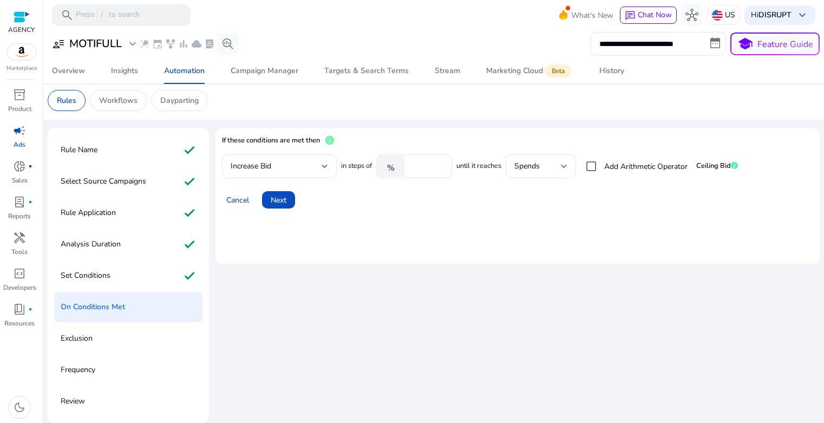
click at [741, 168] on div "Increase Bid in steps of % ***** until it reaches Spends Add Arithmetic Operato…" at bounding box center [517, 166] width 591 height 24
click at [711, 167] on span "Ceiling Bid" at bounding box center [717, 166] width 42 height 10
click at [540, 168] on span "Spends" at bounding box center [526, 166] width 25 height 10
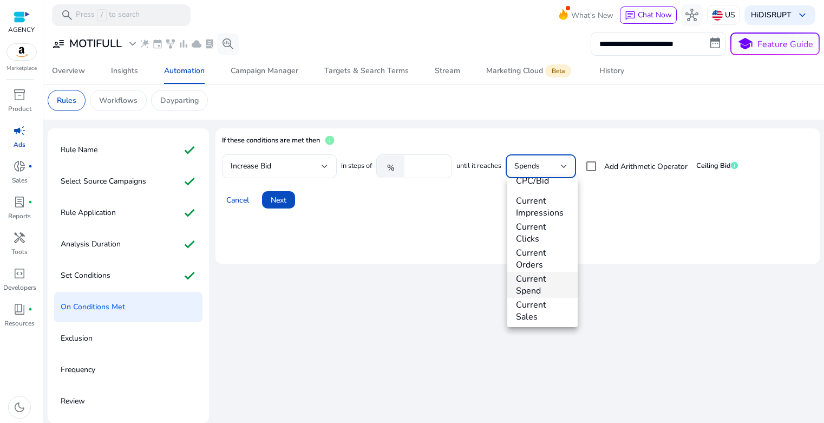
scroll to position [327, 0]
click at [542, 290] on span "Current Spend" at bounding box center [542, 284] width 53 height 24
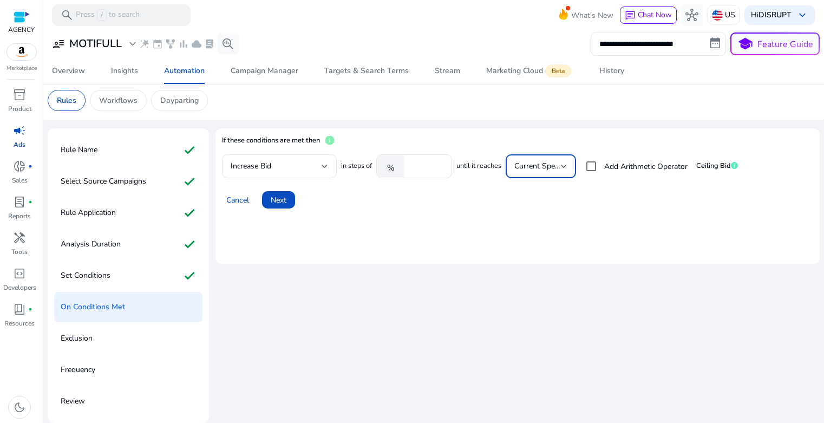
click at [542, 163] on span "Current Spend" at bounding box center [538, 166] width 49 height 10
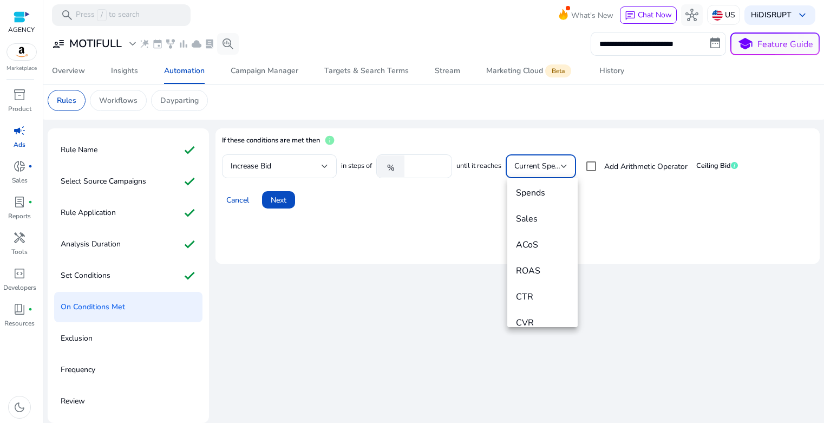
scroll to position [121, 0]
click at [544, 208] on span "Spends" at bounding box center [542, 204] width 53 height 12
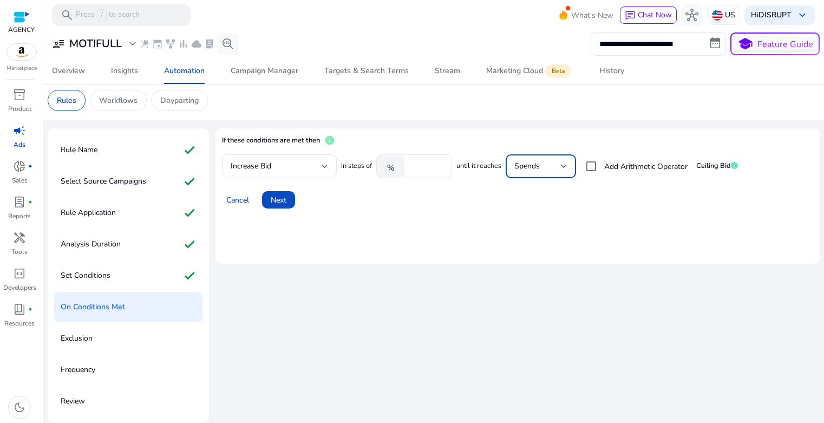
click at [624, 198] on div "Cancel Next" at bounding box center [517, 195] width 591 height 26
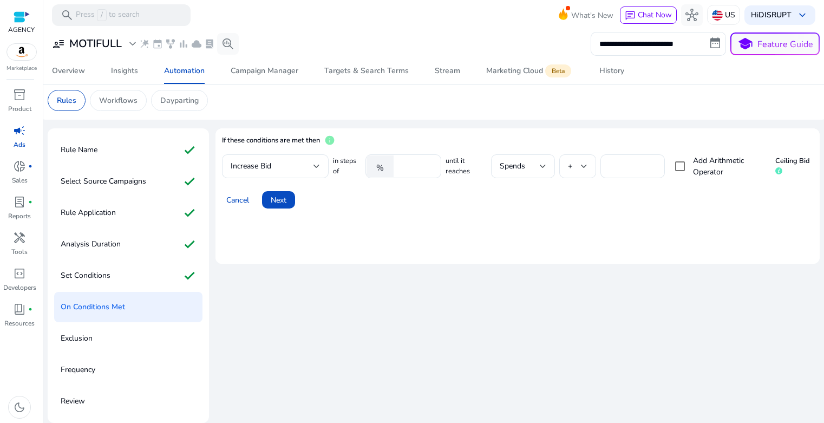
click at [621, 203] on div "Cancel Next" at bounding box center [517, 195] width 591 height 26
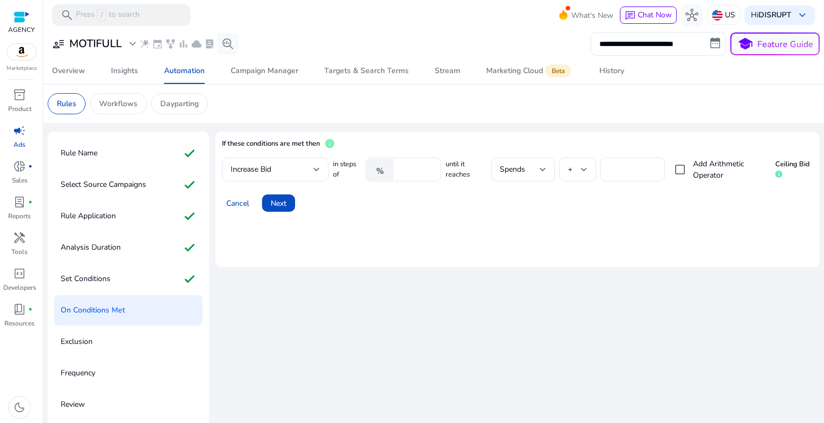
scroll to position [3, 0]
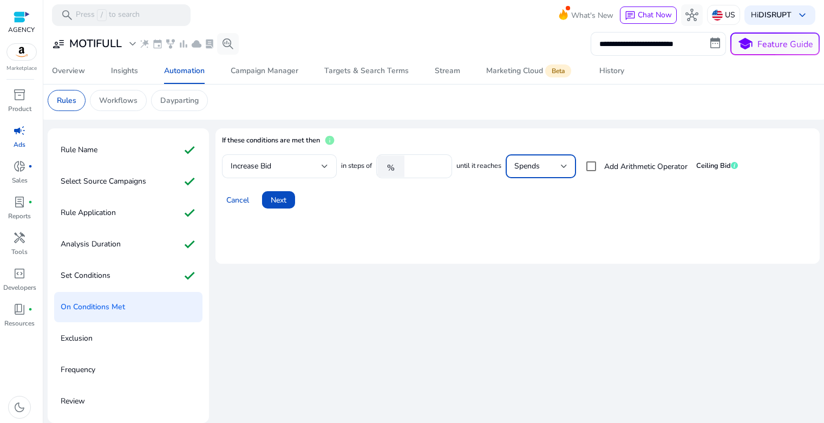
click at [540, 170] on span "Spends" at bounding box center [526, 166] width 25 height 10
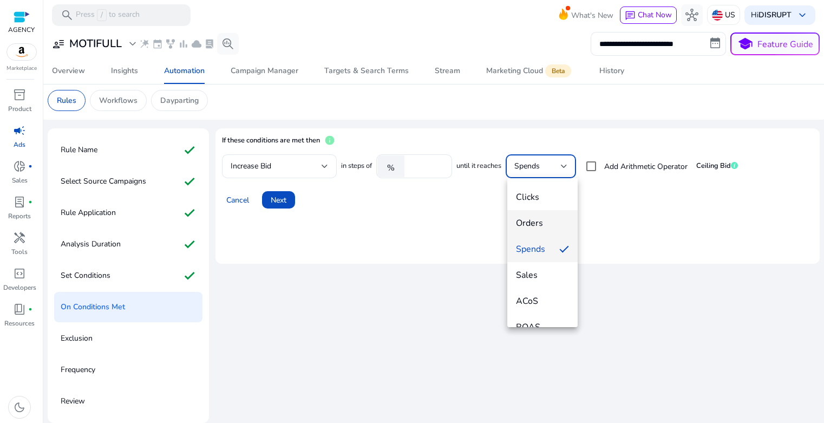
scroll to position [66, 0]
click at [535, 211] on span "Clicks" at bounding box center [542, 207] width 53 height 12
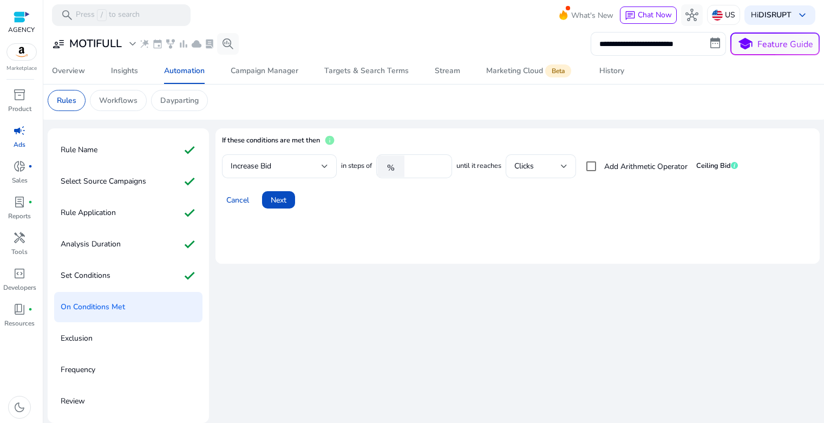
click at [587, 196] on div "Cancel Next" at bounding box center [517, 195] width 591 height 26
click at [547, 167] on div "Clicks" at bounding box center [537, 166] width 47 height 12
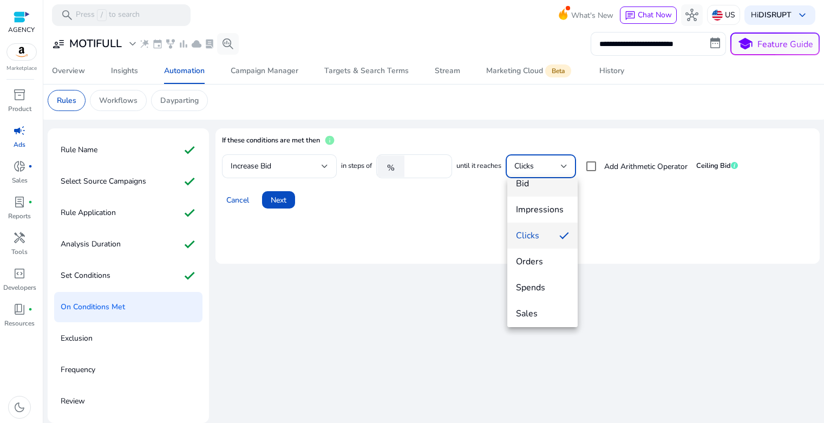
scroll to position [81, 0]
click at [623, 221] on div at bounding box center [412, 211] width 824 height 423
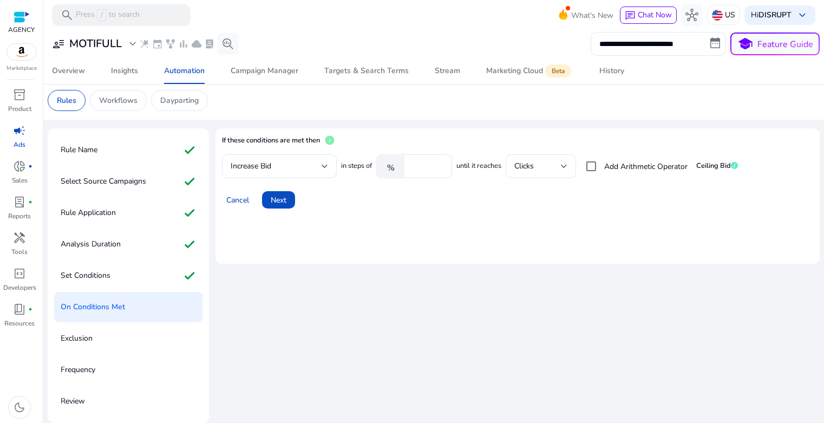
scroll to position [0, 0]
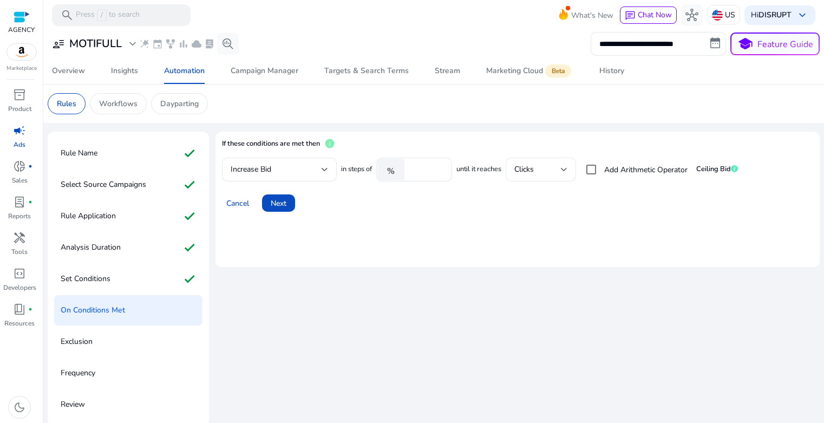
click at [551, 173] on div "Clicks" at bounding box center [537, 169] width 47 height 12
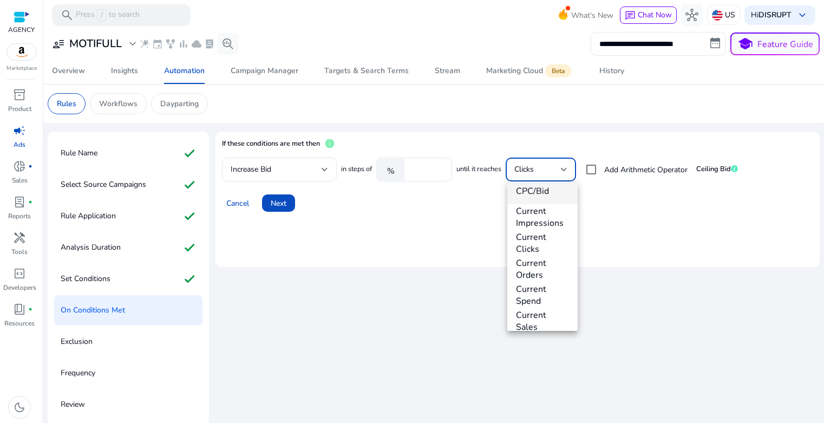
scroll to position [405, 0]
click at [599, 227] on div at bounding box center [412, 211] width 824 height 423
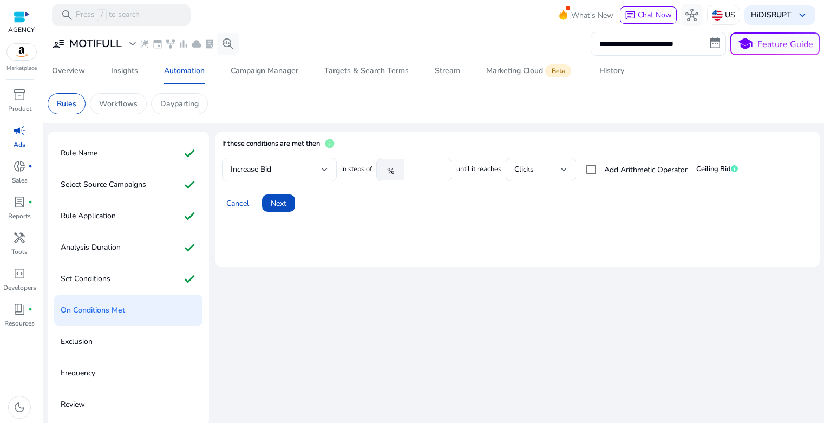
click at [463, 248] on mat-card "If these conditions are met then info Increase Bid in steps of % ***** until it…" at bounding box center [517, 199] width 604 height 135
drag, startPoint x: 339, startPoint y: 170, endPoint x: 751, endPoint y: 170, distance: 411.3
click at [751, 170] on div "Increase Bid in steps of % ***** until it reaches Clicks Add Arithmetic Operato…" at bounding box center [517, 169] width 591 height 24
click at [699, 221] on mat-card "If these conditions are met then info Increase Bid in steps of % ***** until it…" at bounding box center [517, 199] width 604 height 135
drag, startPoint x: 218, startPoint y: 184, endPoint x: 459, endPoint y: 243, distance: 248.5
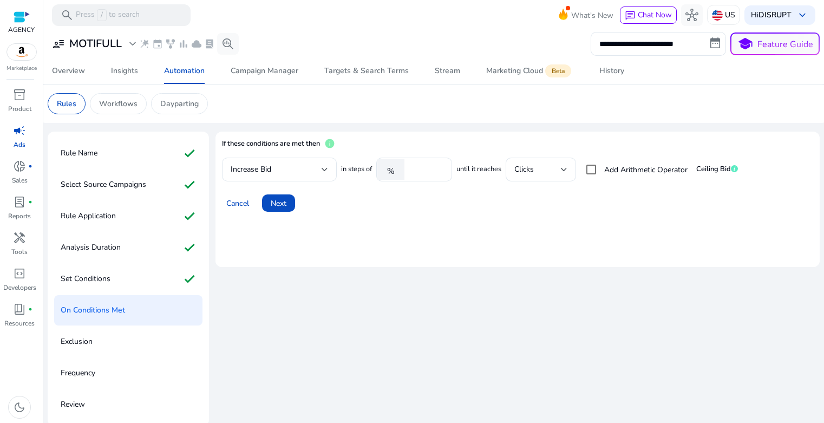
click at [459, 243] on mat-card "If these conditions are met then info Increase Bid in steps of % ***** until it…" at bounding box center [517, 199] width 604 height 135
drag, startPoint x: 221, startPoint y: 146, endPoint x: 443, endPoint y: 152, distance: 222.5
click at [443, 152] on mat-card "If these conditions are met then info Increase Bid in steps of % ***** until it…" at bounding box center [517, 199] width 604 height 135
click at [463, 149] on div "If these conditions are met then info" at bounding box center [517, 147] width 591 height 19
drag, startPoint x: 340, startPoint y: 172, endPoint x: 711, endPoint y: 202, distance: 371.9
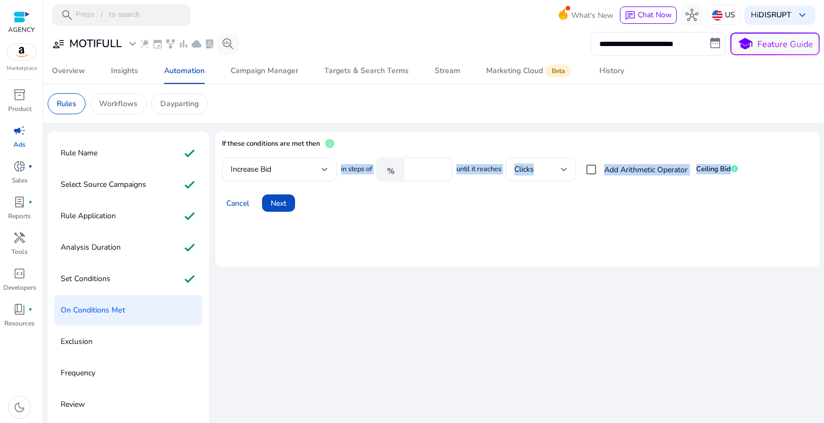
click at [712, 181] on mat-card "If these conditions are met then info Increase Bid in steps of % ***** until it…" at bounding box center [517, 199] width 604 height 135
click at [573, 214] on mat-card "If these conditions are met then info Increase Bid in steps of % ***** until it…" at bounding box center [517, 199] width 604 height 135
drag, startPoint x: 220, startPoint y: 136, endPoint x: 390, endPoint y: 256, distance: 208.1
click at [390, 256] on mat-card "If these conditions are met then info Increase Bid in steps of % ***** until it…" at bounding box center [517, 199] width 604 height 135
click at [466, 240] on mat-card "If these conditions are met then info Increase Bid in steps of % ***** until it…" at bounding box center [517, 199] width 604 height 135
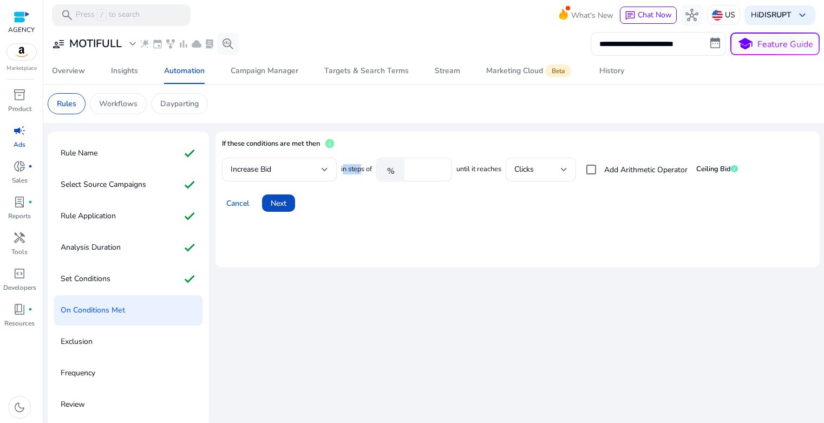
drag, startPoint x: 343, startPoint y: 172, endPoint x: 359, endPoint y: 169, distance: 16.9
click at [359, 169] on span "in steps of" at bounding box center [356, 169] width 31 height 10
drag, startPoint x: 467, startPoint y: 170, endPoint x: 497, endPoint y: 170, distance: 29.8
click at [497, 170] on span "until it reaches" at bounding box center [478, 169] width 45 height 10
click at [481, 156] on div "If these conditions are met then info" at bounding box center [517, 147] width 591 height 19
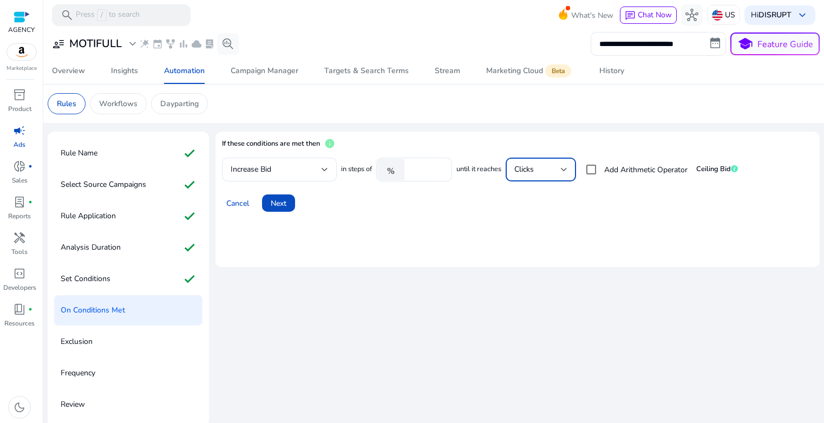
click at [536, 170] on div "Clicks" at bounding box center [537, 169] width 47 height 12
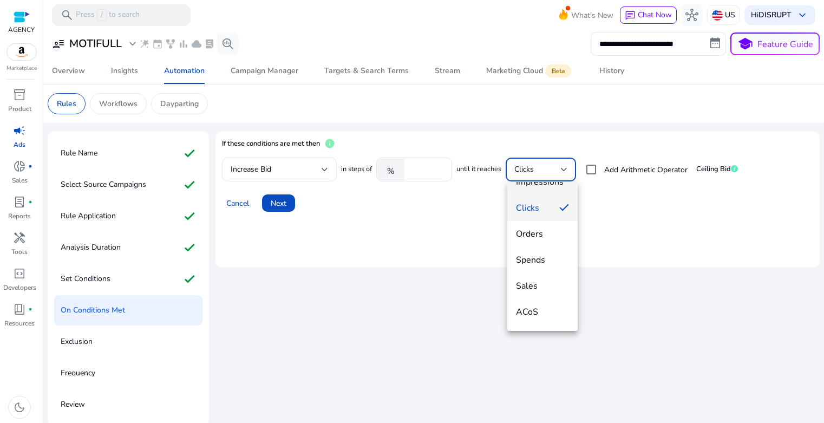
scroll to position [0, 0]
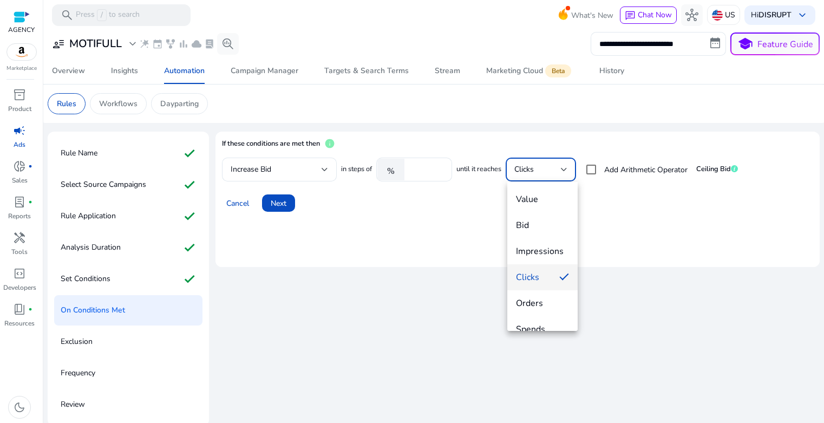
click at [622, 224] on div at bounding box center [412, 211] width 824 height 423
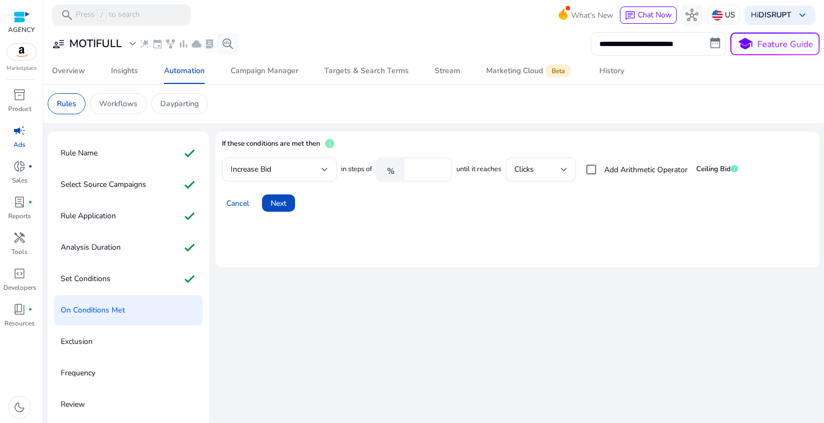
click at [381, 244] on mat-card "If these conditions are met then info Increase Bid in steps of % ***** until it…" at bounding box center [517, 199] width 604 height 135
click at [558, 169] on div "Clicks" at bounding box center [537, 169] width 47 height 12
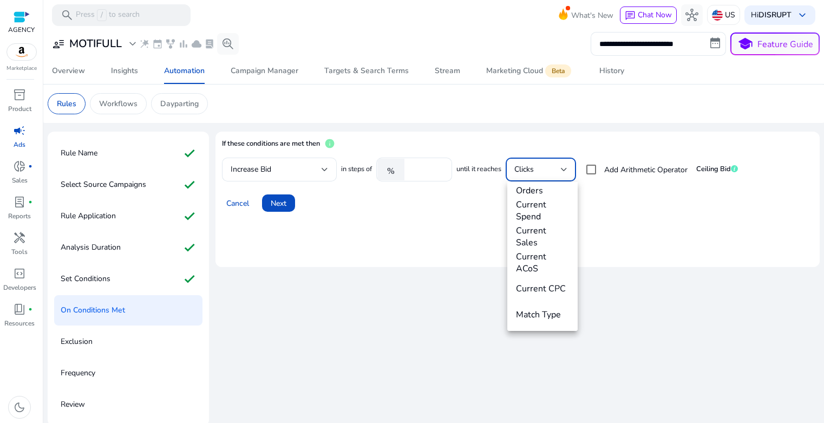
scroll to position [405, 0]
click at [648, 220] on div at bounding box center [412, 211] width 824 height 423
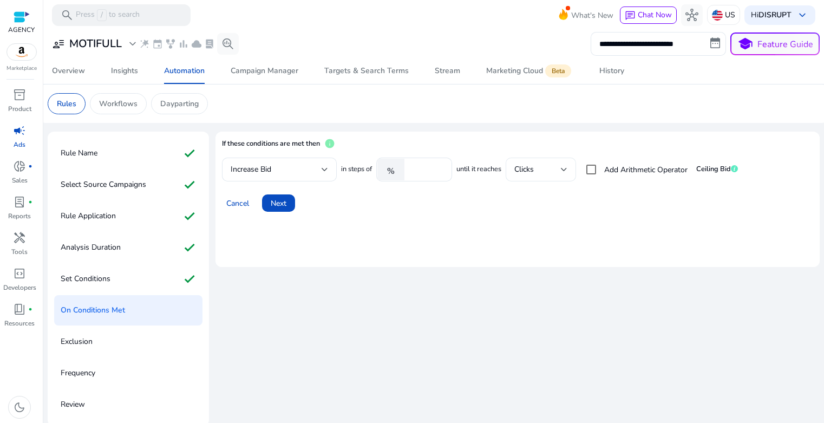
click at [537, 165] on div "Clicks" at bounding box center [537, 169] width 47 height 12
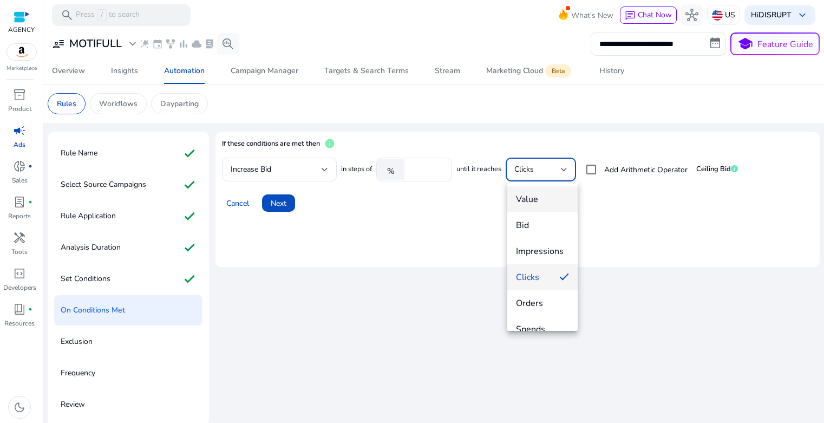
click at [538, 199] on span "Value" at bounding box center [542, 199] width 53 height 12
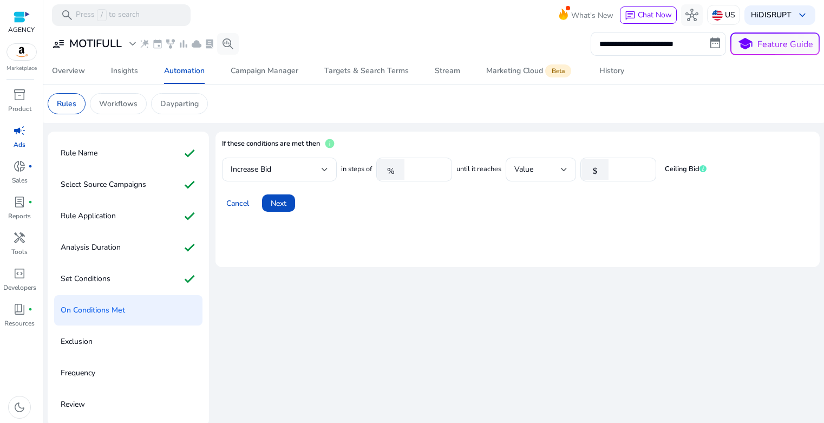
click at [506, 192] on div "Cancel Next" at bounding box center [517, 199] width 591 height 26
click at [626, 170] on input "*" at bounding box center [631, 169] width 34 height 12
click at [554, 170] on div "Value" at bounding box center [537, 169] width 47 height 12
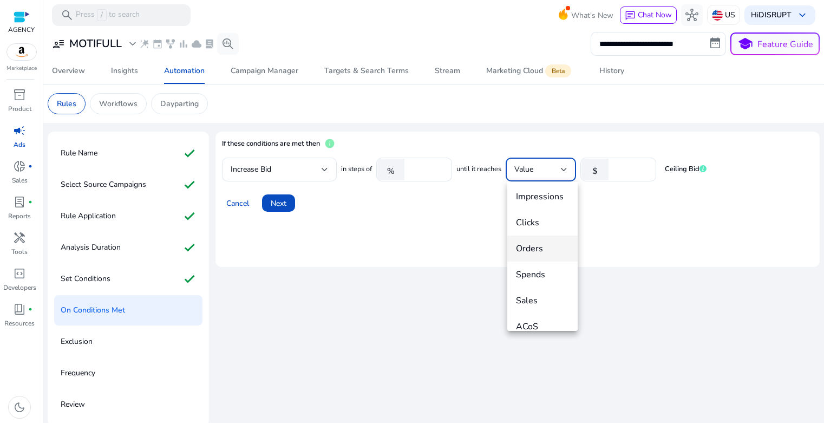
scroll to position [73, 0]
click at [545, 278] on span "Sales" at bounding box center [542, 282] width 53 height 12
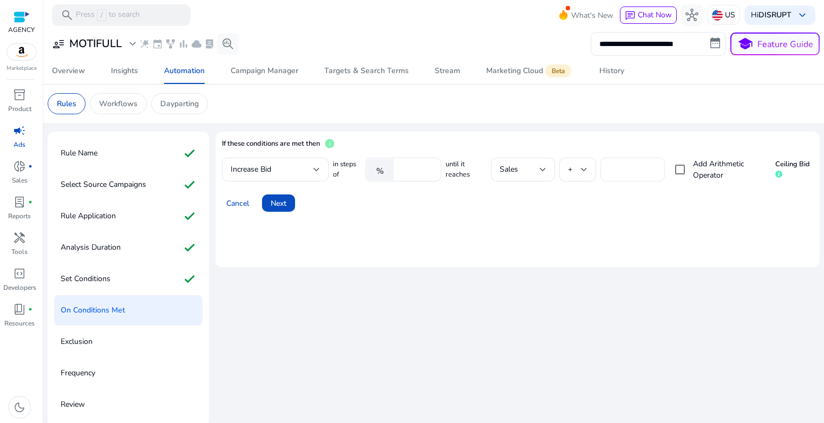
click at [613, 169] on input "*" at bounding box center [632, 169] width 47 height 12
click at [534, 140] on div "If these conditions are met then info" at bounding box center [517, 147] width 591 height 19
click at [547, 169] on div "Sales" at bounding box center [523, 169] width 64 height 24
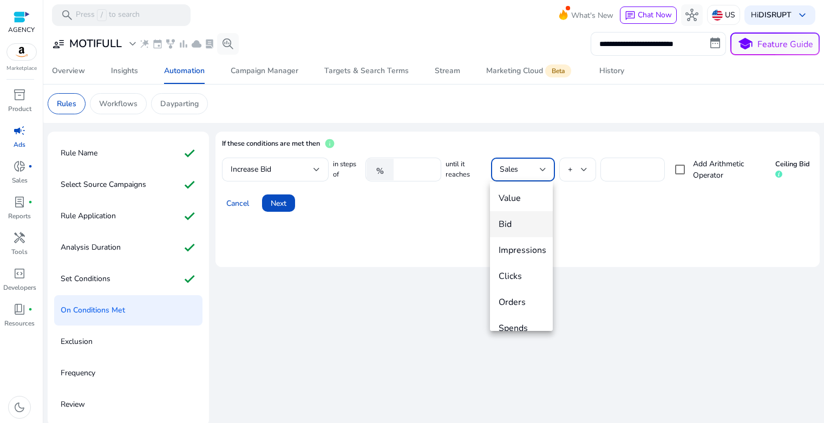
scroll to position [0, 0]
click at [524, 201] on span "Value" at bounding box center [521, 199] width 46 height 12
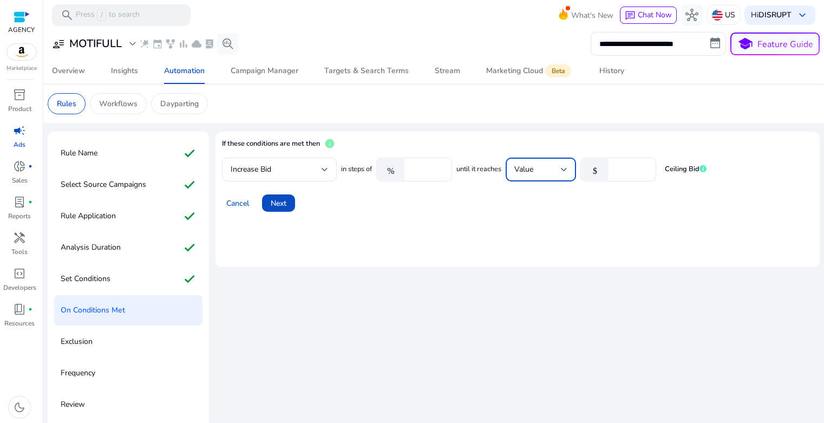
click at [556, 169] on div "Value" at bounding box center [537, 169] width 47 height 12
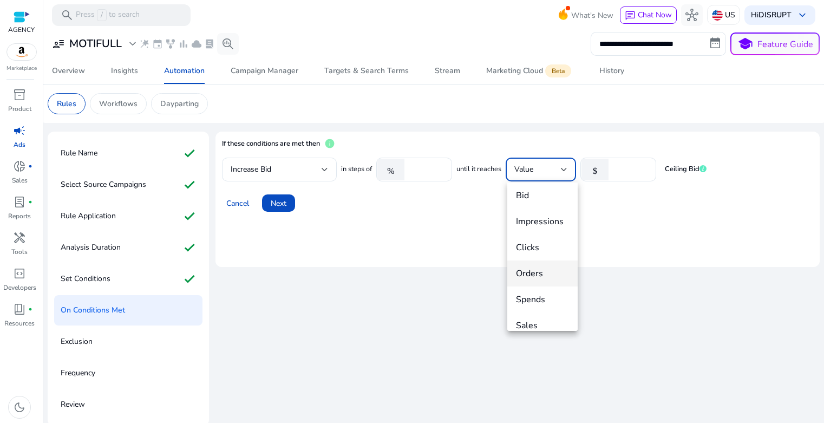
scroll to position [32, 0]
click at [542, 296] on span "Spends" at bounding box center [542, 297] width 53 height 12
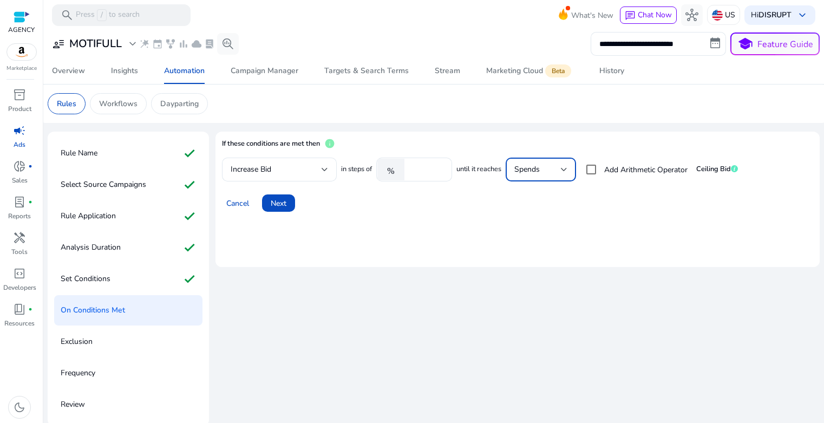
click at [557, 211] on div "Cancel Next" at bounding box center [517, 199] width 591 height 26
click at [535, 220] on mat-card "If these conditions are met then info Increase Bid in steps of % ***** until it…" at bounding box center [517, 199] width 604 height 135
click at [558, 169] on div "Spends" at bounding box center [537, 169] width 47 height 12
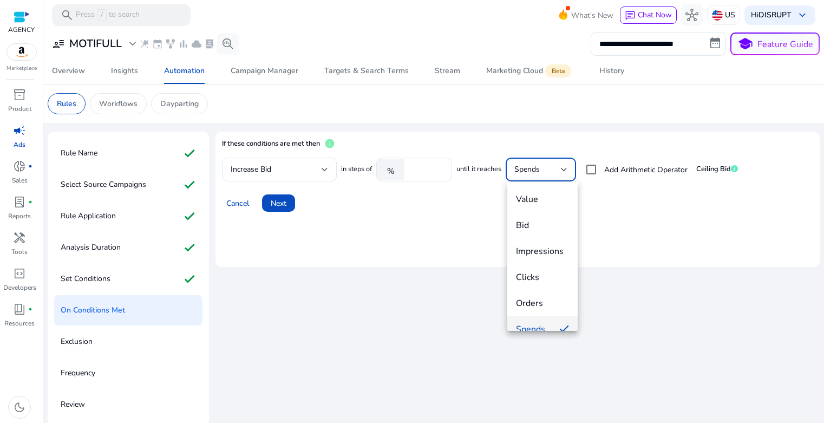
scroll to position [11, 0]
click at [547, 268] on span "Clicks" at bounding box center [542, 266] width 53 height 12
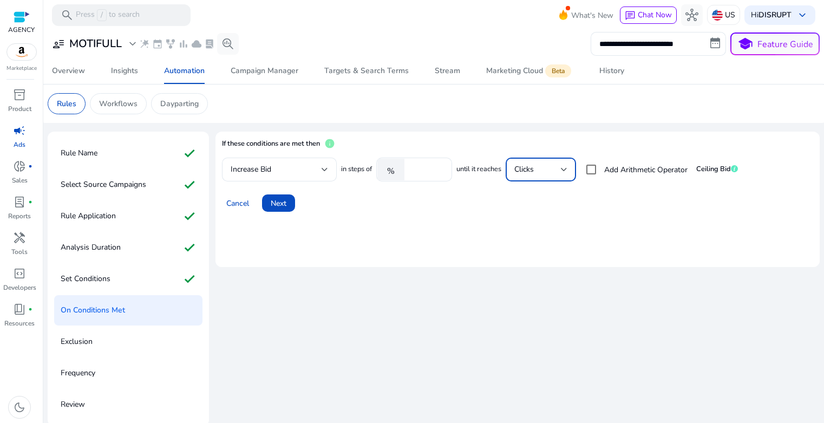
click at [581, 221] on mat-card "If these conditions are met then info Increase Bid in steps of % ***** until it…" at bounding box center [517, 199] width 604 height 135
click at [543, 172] on div "Clicks" at bounding box center [537, 169] width 47 height 12
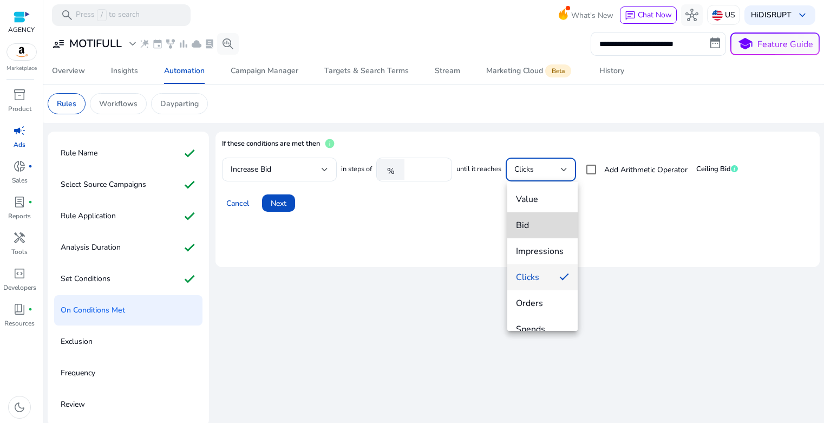
click at [542, 230] on span "Bid" at bounding box center [542, 225] width 53 height 12
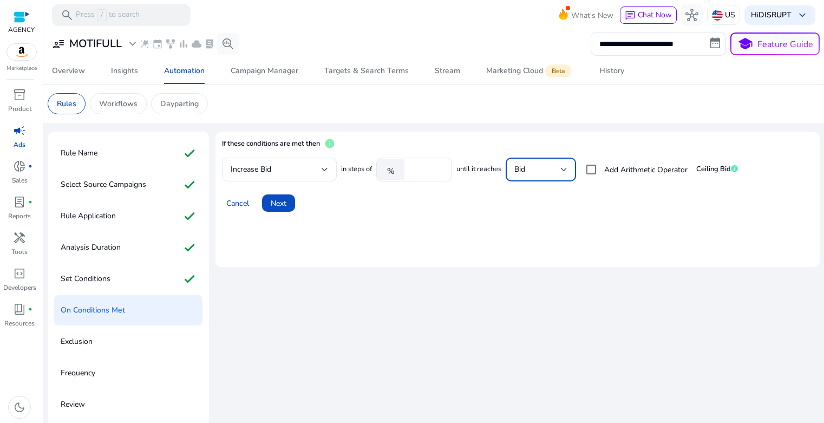
click at [538, 169] on div "Bid" at bounding box center [537, 169] width 47 height 12
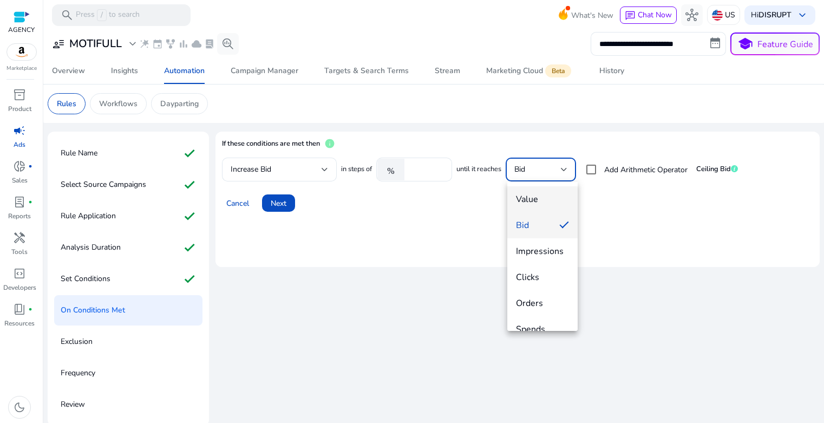
click at [546, 195] on span "Value" at bounding box center [542, 199] width 53 height 12
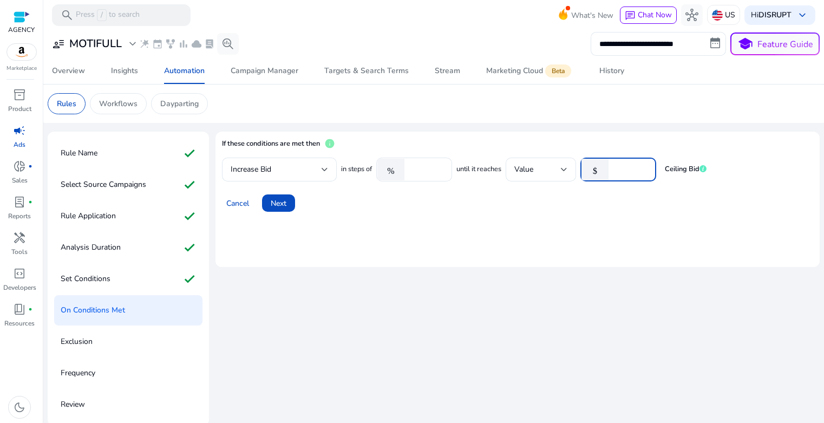
click at [624, 172] on input "*" at bounding box center [631, 169] width 34 height 12
type input "*"
click at [614, 218] on mat-card "If these conditions are met then info Increase Bid in steps of % ***** until it…" at bounding box center [517, 199] width 604 height 135
click at [483, 209] on div "Cancel Next" at bounding box center [517, 199] width 591 height 26
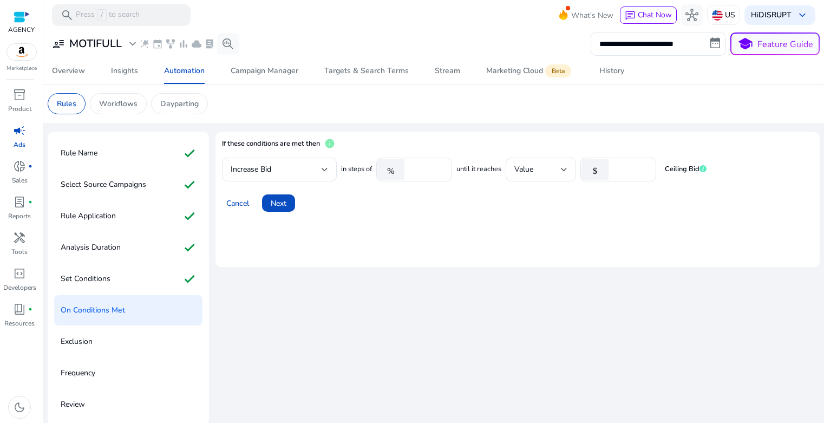
click at [570, 201] on div "Cancel Next" at bounding box center [517, 199] width 591 height 26
click at [630, 168] on input "*" at bounding box center [631, 169] width 34 height 12
type input "*"
click at [635, 201] on div "Cancel Next" at bounding box center [517, 199] width 591 height 26
click at [293, 206] on span at bounding box center [278, 203] width 33 height 26
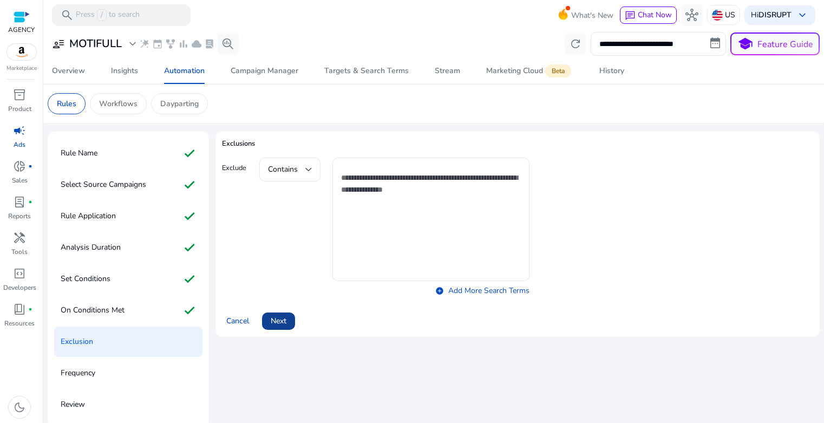
click at [286, 323] on span "Next" at bounding box center [279, 320] width 16 height 11
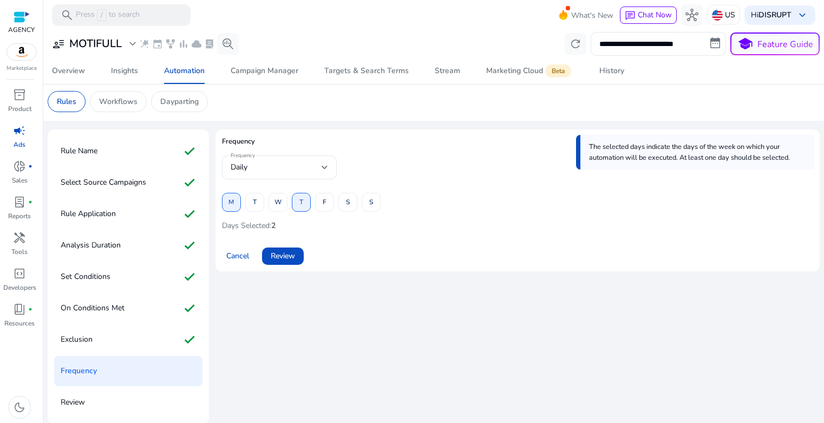
scroll to position [3, 0]
click at [285, 256] on span "Review" at bounding box center [283, 254] width 24 height 11
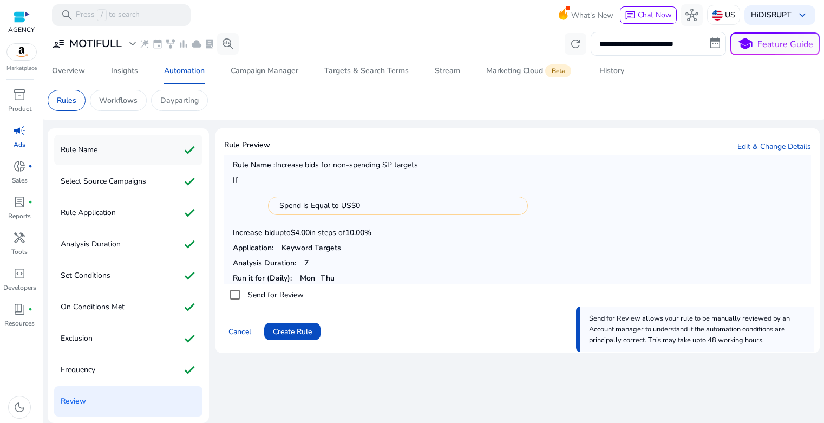
click at [101, 155] on div "Rule Name check" at bounding box center [128, 150] width 148 height 30
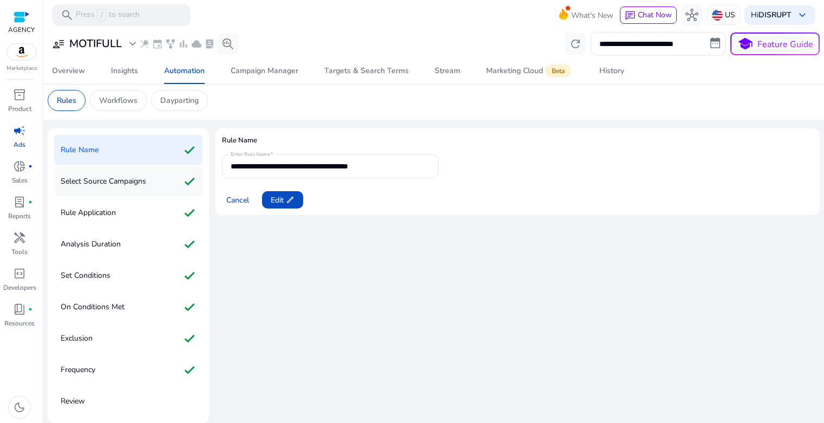
click at [111, 186] on p "Select Source Campaigns" at bounding box center [104, 181] width 86 height 17
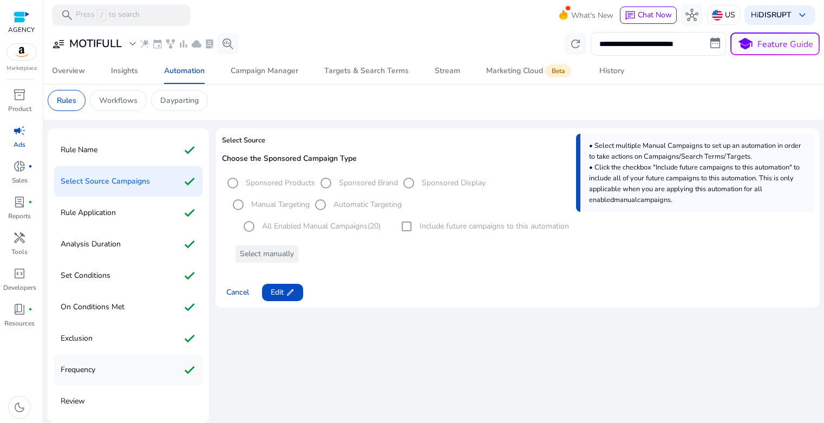
click at [94, 366] on p "Frequency" at bounding box center [78, 369] width 35 height 17
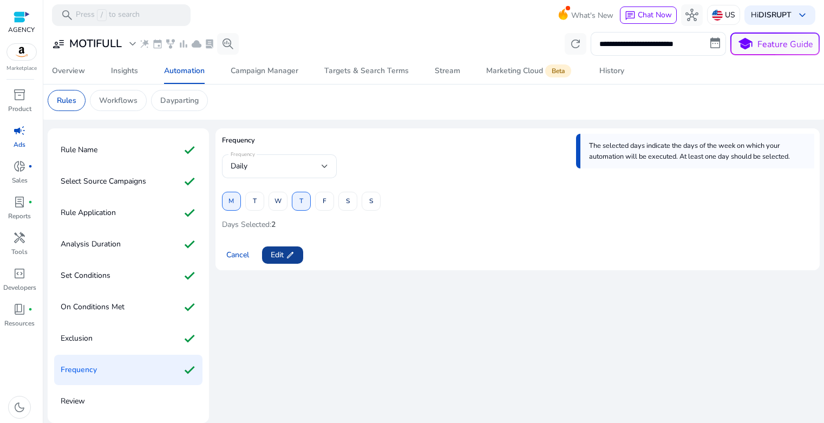
click at [284, 259] on span "Edit edit" at bounding box center [283, 254] width 24 height 11
click at [281, 257] on span "Review" at bounding box center [283, 254] width 24 height 11
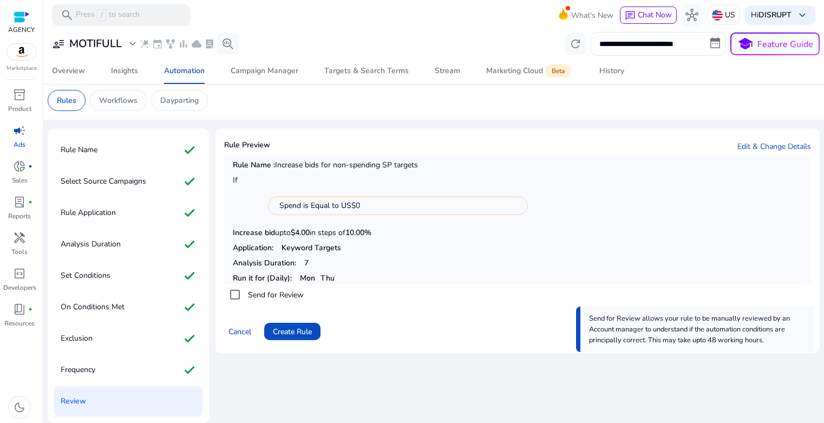
click at [421, 310] on mat-card-footer "Send for Review Send for Review allows your rule to be manually reviewed by an …" at bounding box center [517, 314] width 587 height 61
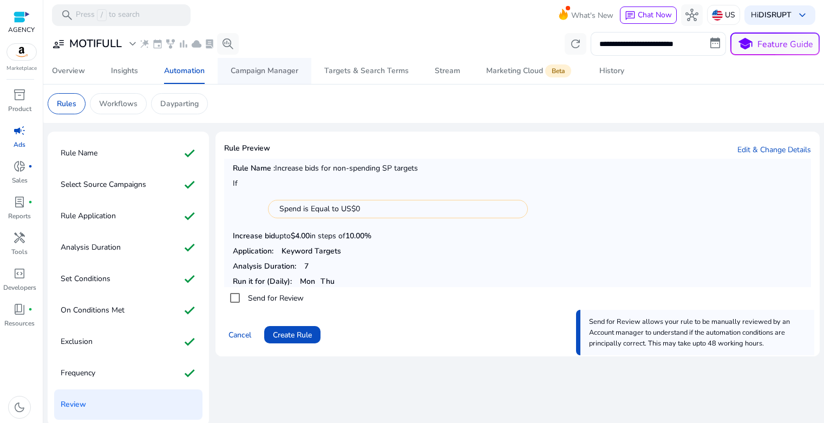
click at [268, 71] on div "Campaign Manager" at bounding box center [265, 71] width 68 height 8
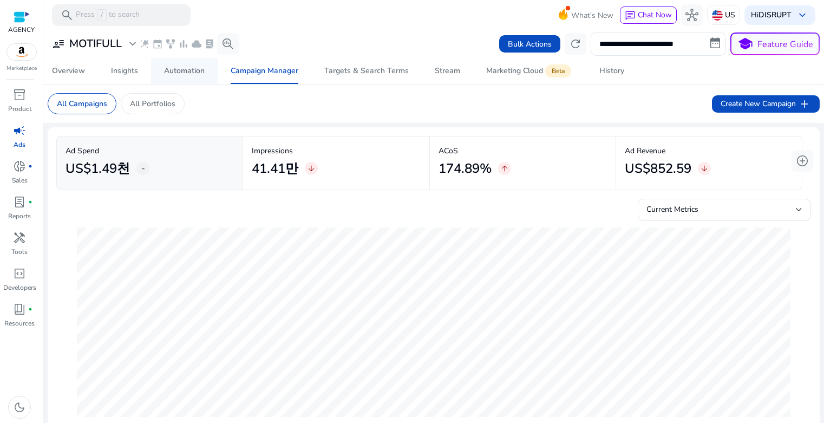
click at [188, 73] on div "Automation" at bounding box center [184, 71] width 41 height 8
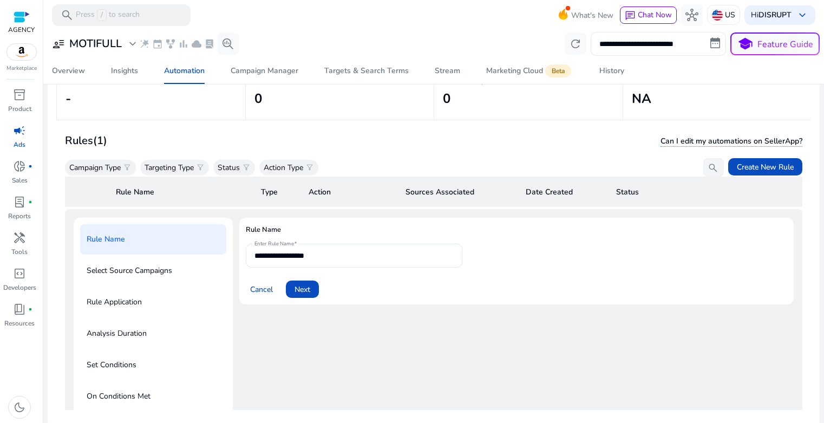
scroll to position [79, 0]
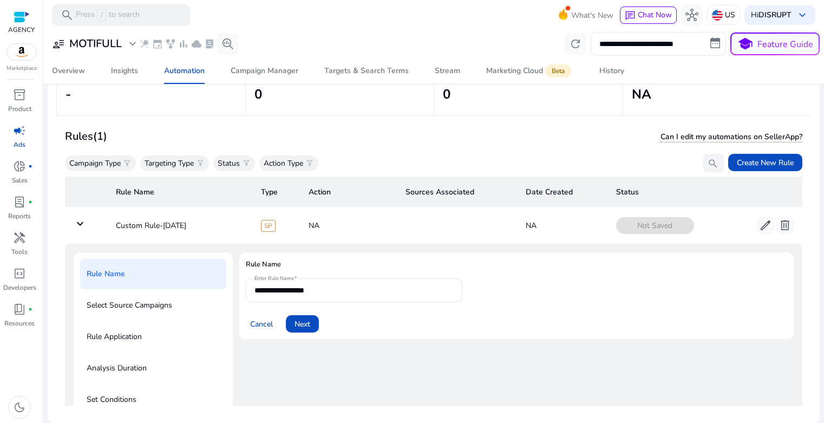
click at [153, 304] on p "Select Source Campaigns" at bounding box center [130, 305] width 86 height 17
click at [302, 324] on span "Next" at bounding box center [302, 323] width 16 height 11
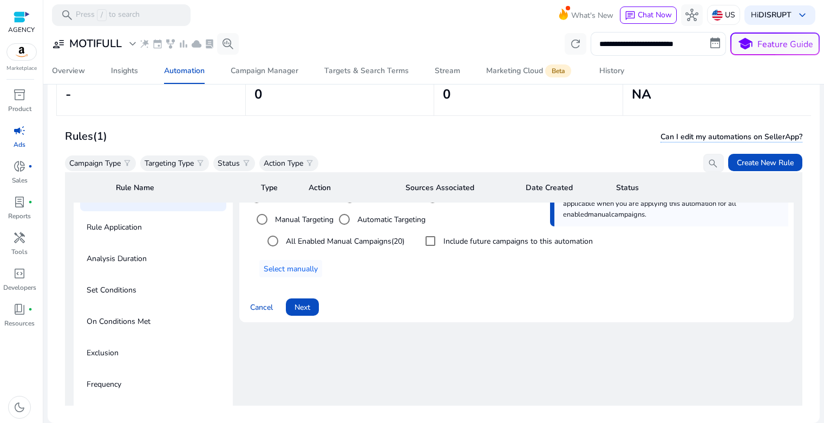
scroll to position [138, 0]
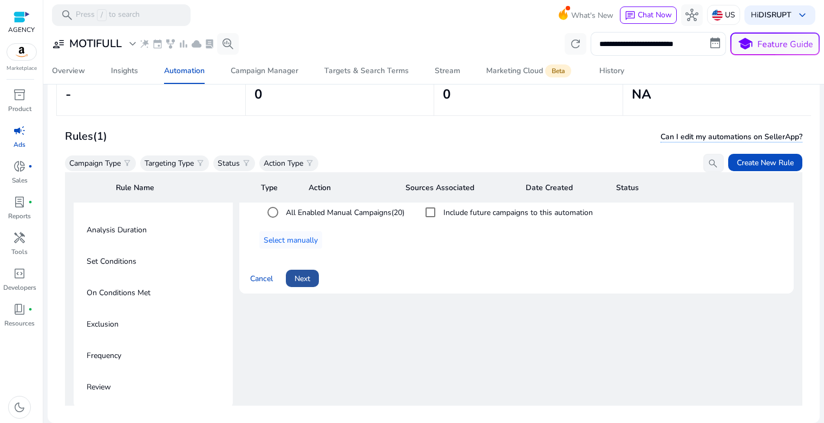
click at [304, 280] on span "Next" at bounding box center [302, 278] width 16 height 11
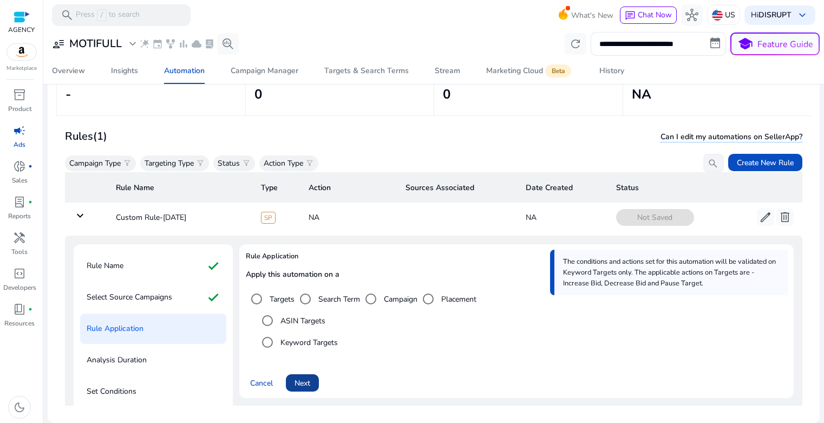
scroll to position [9, 0]
click at [303, 384] on span "Next" at bounding box center [302, 382] width 16 height 11
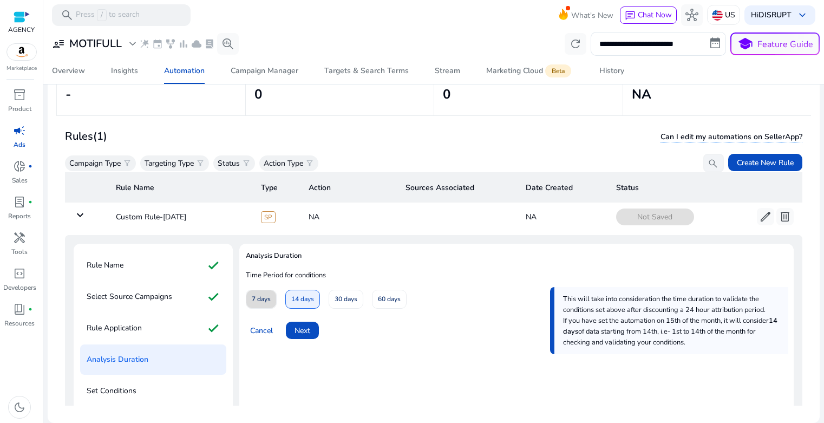
click at [264, 301] on span "7 days" at bounding box center [261, 299] width 19 height 19
click at [127, 272] on div "Rule Name check" at bounding box center [153, 265] width 146 height 30
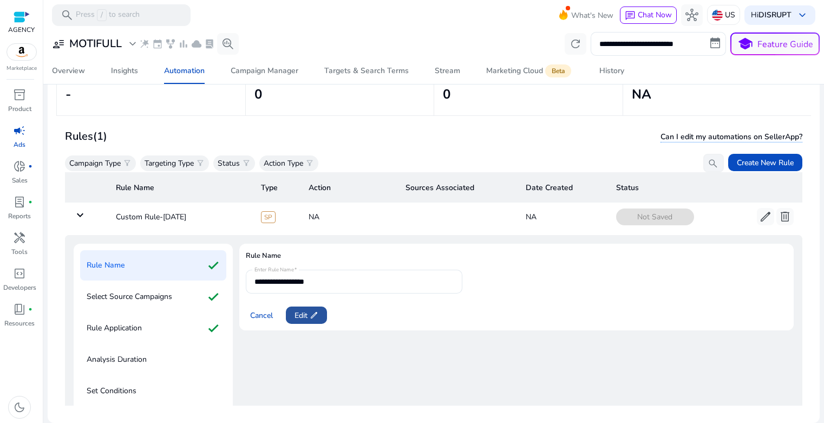
click at [297, 314] on span "Edit edit" at bounding box center [306, 315] width 24 height 11
click at [322, 281] on input "**********" at bounding box center [353, 281] width 199 height 12
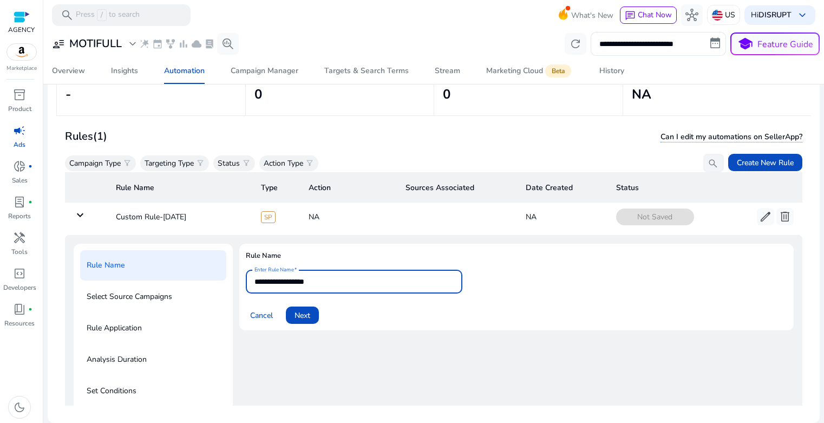
click at [322, 281] on input "**********" at bounding box center [353, 281] width 199 height 12
click at [318, 280] on input "**********" at bounding box center [353, 281] width 199 height 12
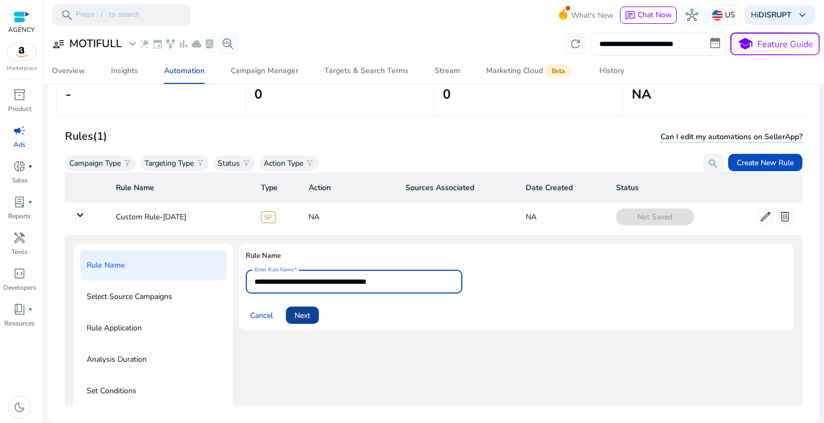
type input "**********"
click at [302, 315] on span "Next" at bounding box center [302, 315] width 16 height 11
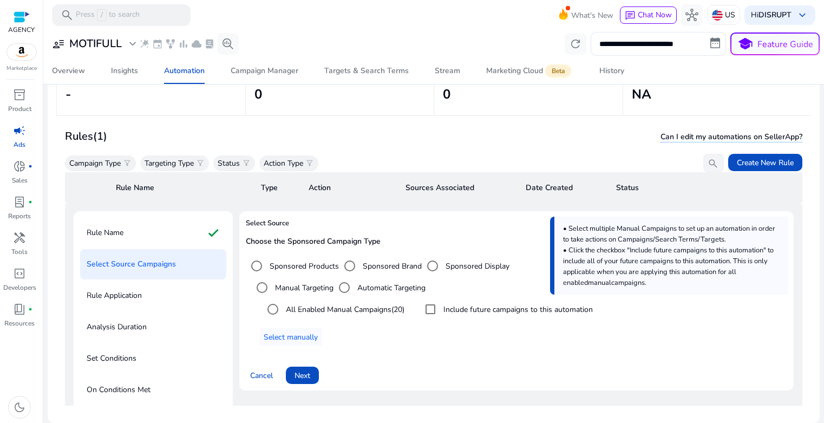
scroll to position [51, 0]
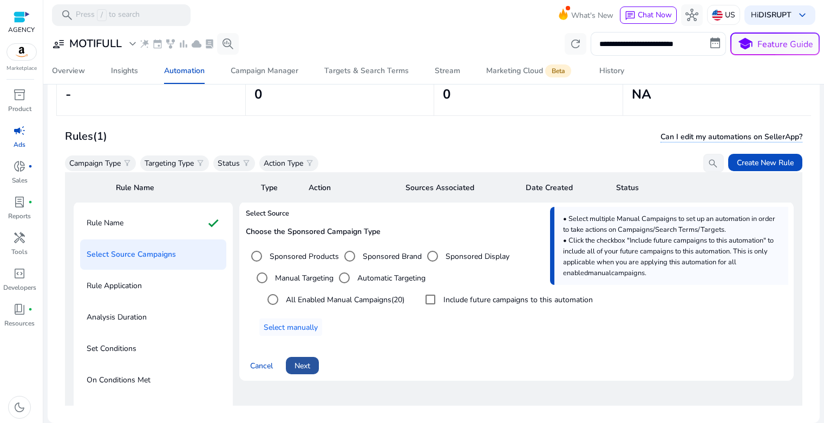
click at [301, 365] on span "Next" at bounding box center [302, 365] width 16 height 11
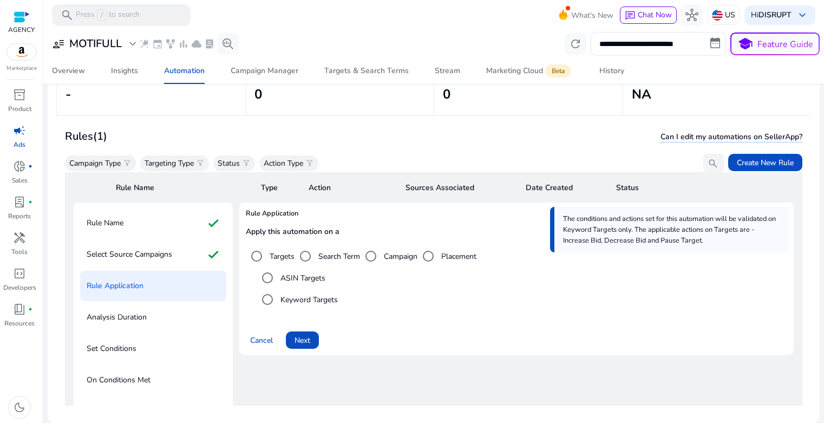
click at [364, 313] on div "Apply this automation on a Targets Search Term Campaign Placement ASIN Targets …" at bounding box center [516, 272] width 541 height 91
click at [312, 340] on span at bounding box center [302, 340] width 33 height 26
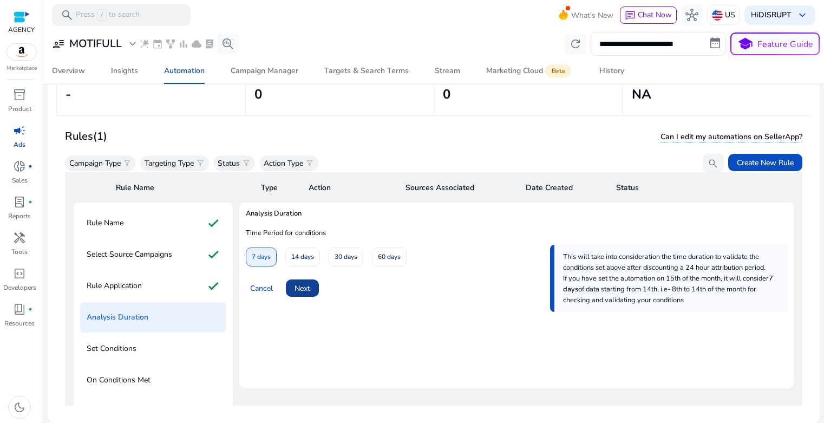
click at [299, 293] on span "Next" at bounding box center [302, 287] width 16 height 11
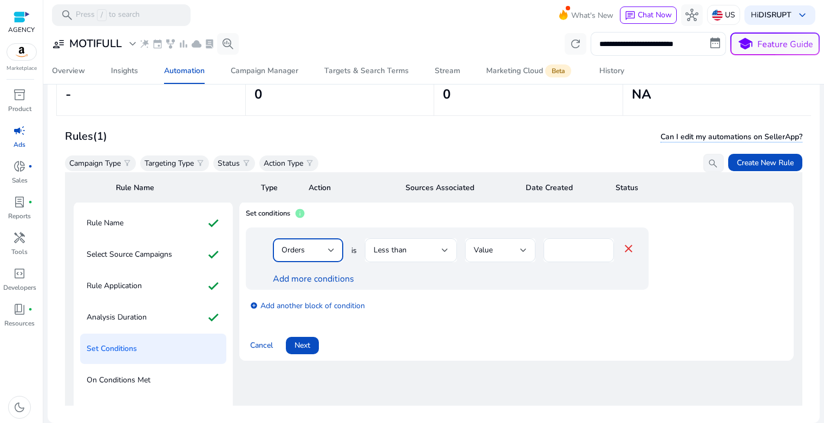
click at [332, 252] on div at bounding box center [331, 250] width 6 height 13
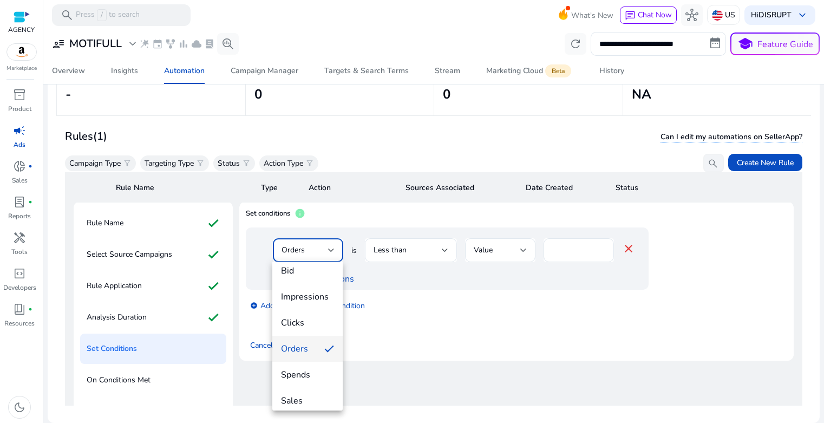
scroll to position [18, 0]
click at [314, 367] on span "Spends" at bounding box center [307, 364] width 53 height 12
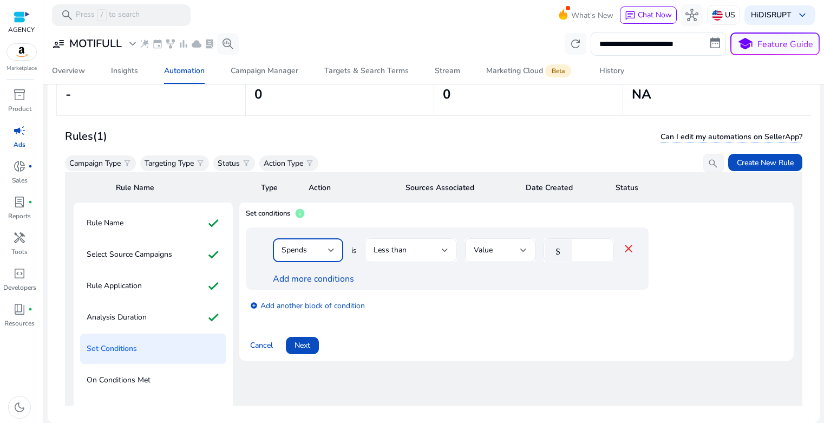
click at [408, 247] on div "Less than" at bounding box center [407, 250] width 68 height 12
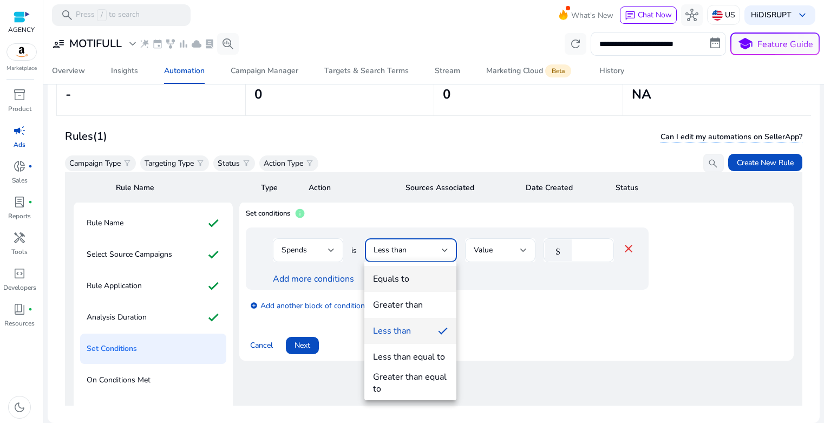
click at [404, 281] on div "Equals to" at bounding box center [391, 279] width 36 height 12
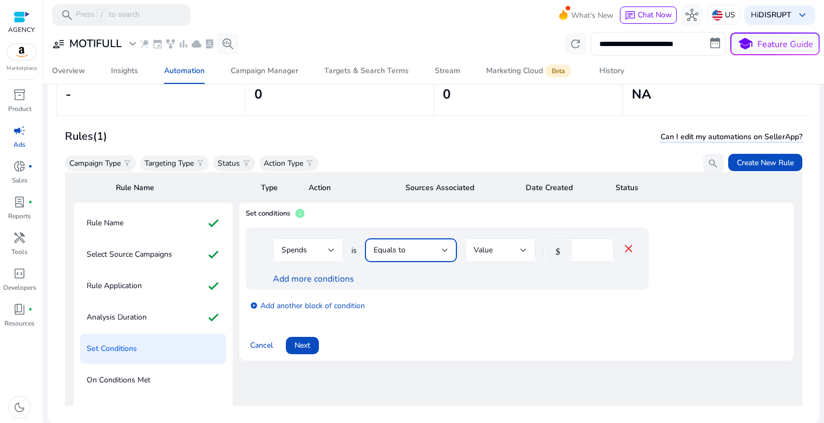
click at [320, 252] on div "Spends" at bounding box center [304, 250] width 47 height 12
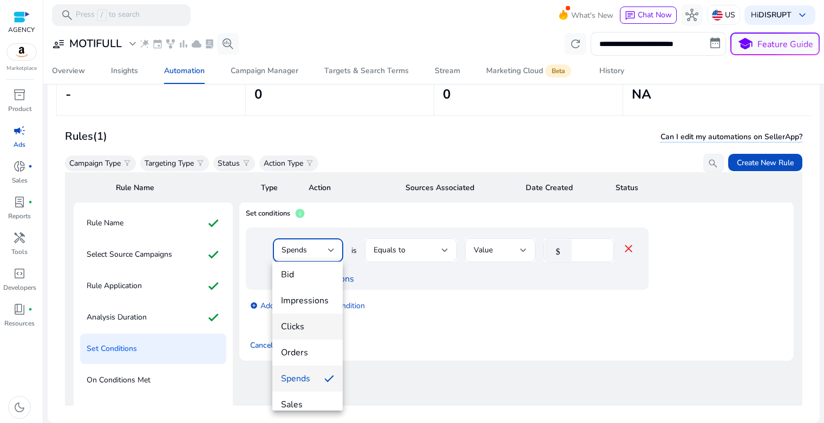
scroll to position [0, 0]
click at [406, 285] on div at bounding box center [412, 211] width 824 height 423
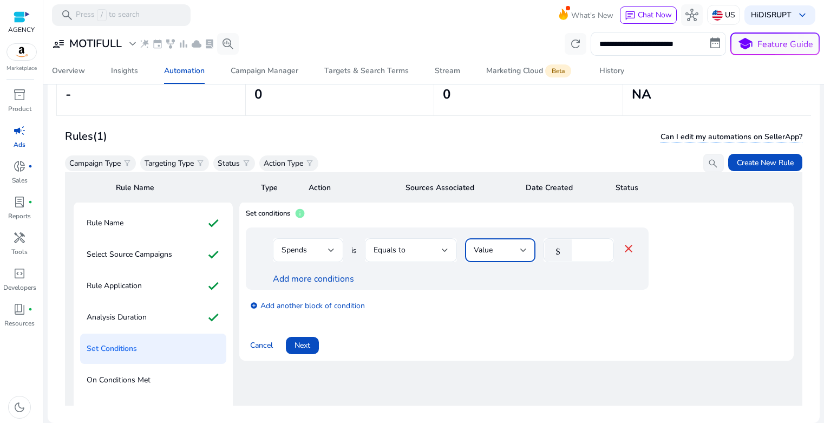
click at [499, 251] on div "Value" at bounding box center [497, 250] width 47 height 12
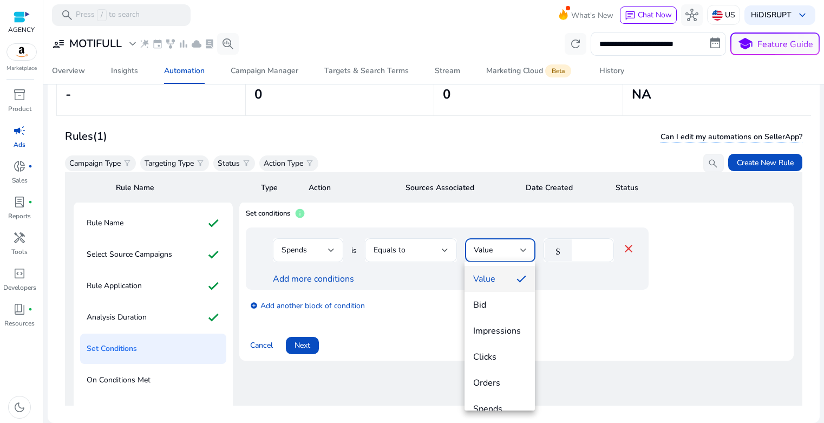
click at [594, 249] on div at bounding box center [412, 211] width 824 height 423
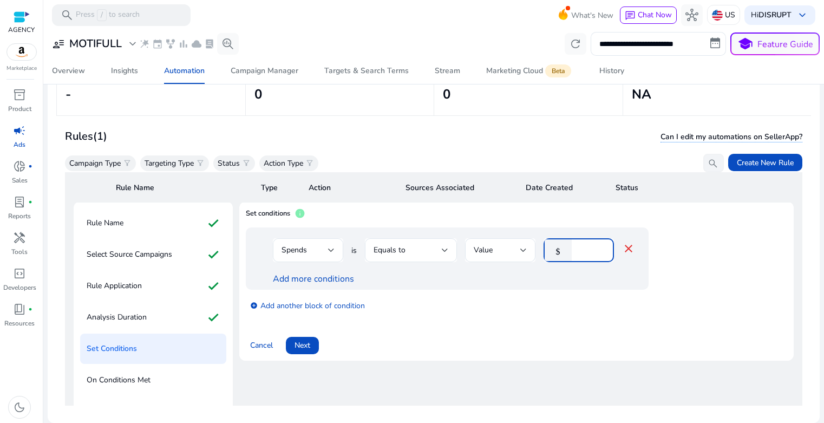
click at [587, 251] on input "*" at bounding box center [591, 250] width 28 height 12
type input "*"
click at [566, 287] on div "Spends is Equals to Value $ * close Add more conditions" at bounding box center [447, 258] width 403 height 62
click at [323, 251] on div "Spends" at bounding box center [304, 250] width 47 height 12
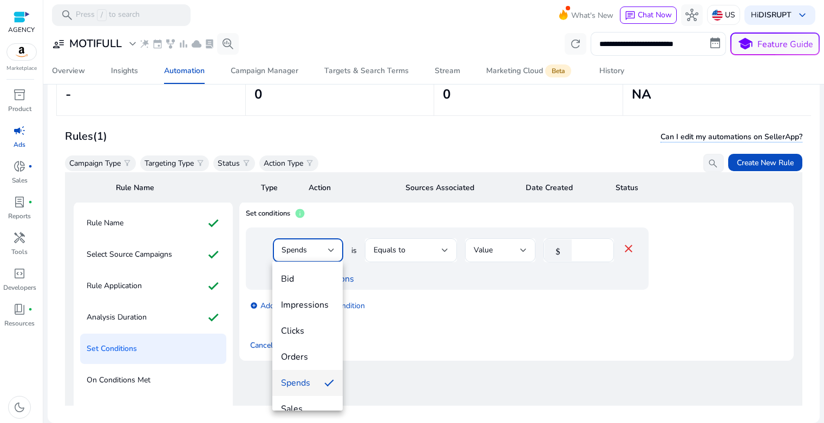
click at [451, 309] on div at bounding box center [412, 211] width 824 height 423
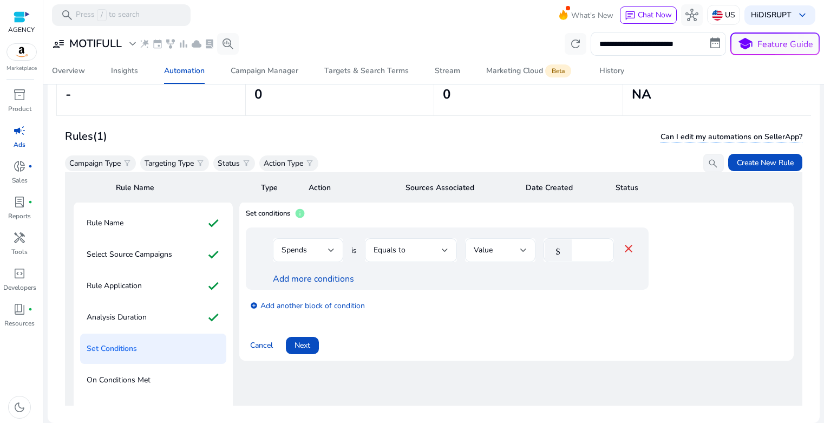
click at [511, 250] on div "Value" at bounding box center [497, 250] width 47 height 12
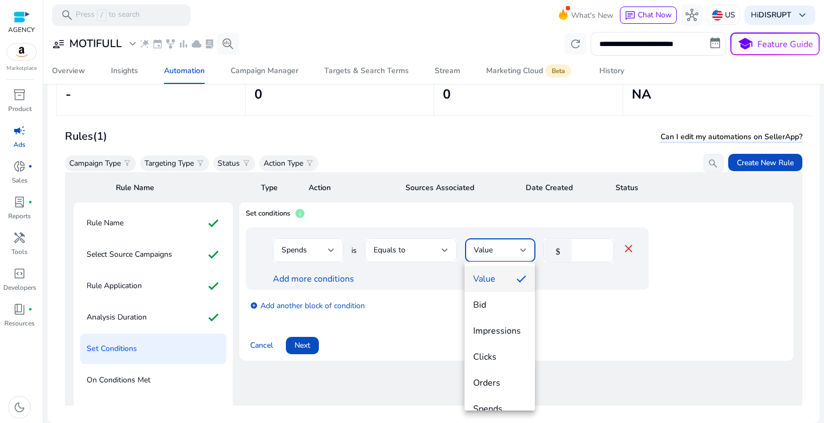
click at [586, 276] on div at bounding box center [412, 211] width 824 height 423
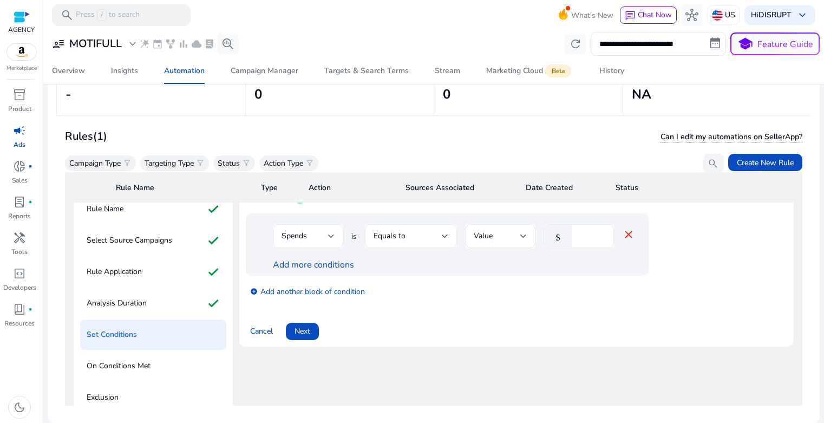
scroll to position [78, 0]
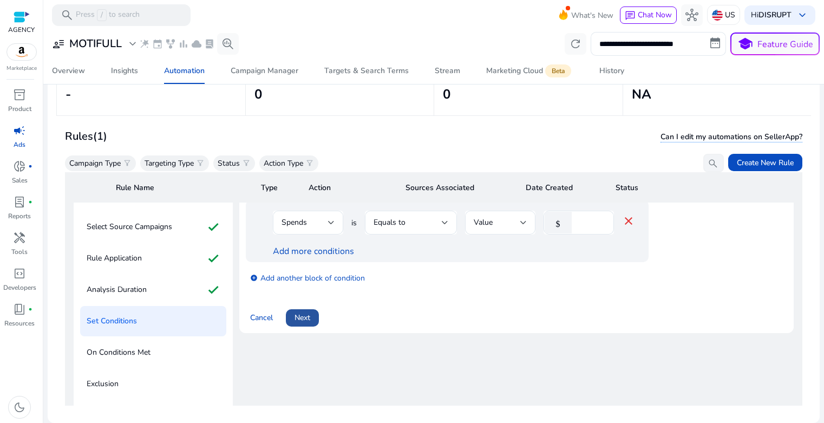
click at [311, 315] on span at bounding box center [302, 318] width 33 height 26
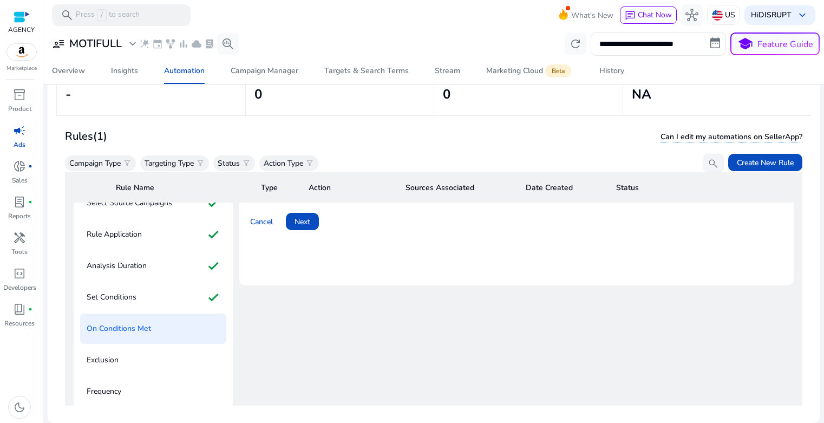
scroll to position [0, 0]
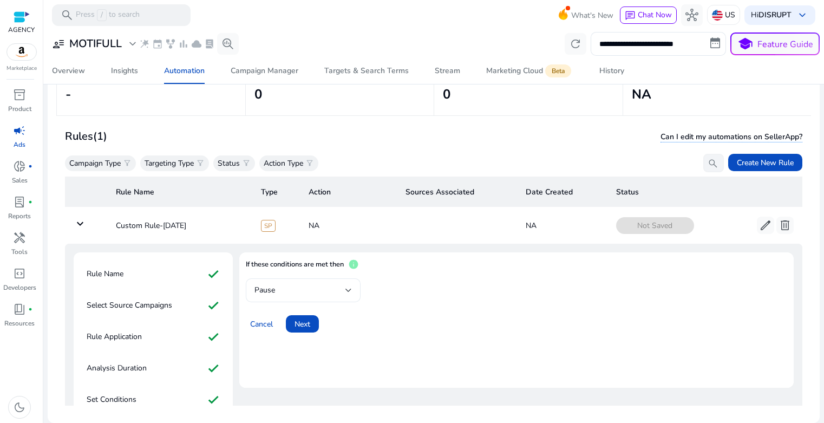
click at [314, 295] on div "Pause" at bounding box center [299, 290] width 91 height 12
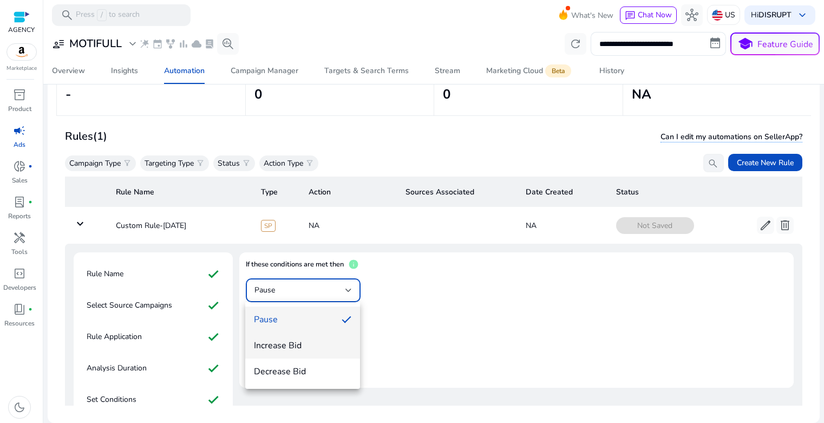
click at [305, 348] on span "Increase Bid" at bounding box center [302, 345] width 97 height 12
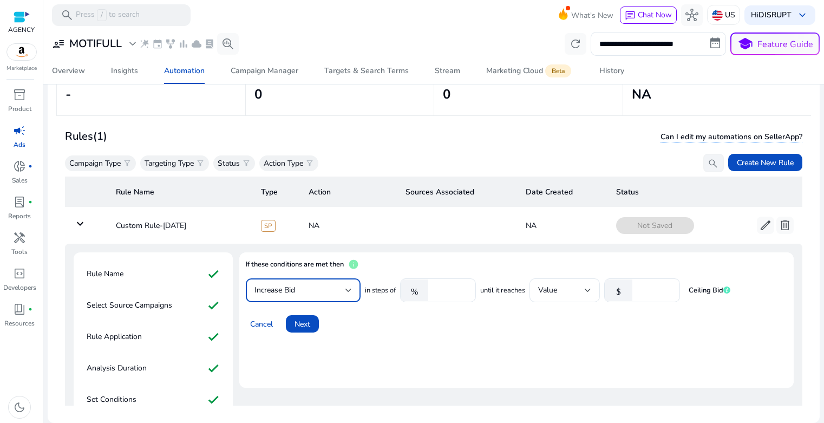
click at [558, 330] on div "Cancel Next" at bounding box center [516, 319] width 541 height 26
click at [300, 324] on span "Next" at bounding box center [302, 323] width 16 height 11
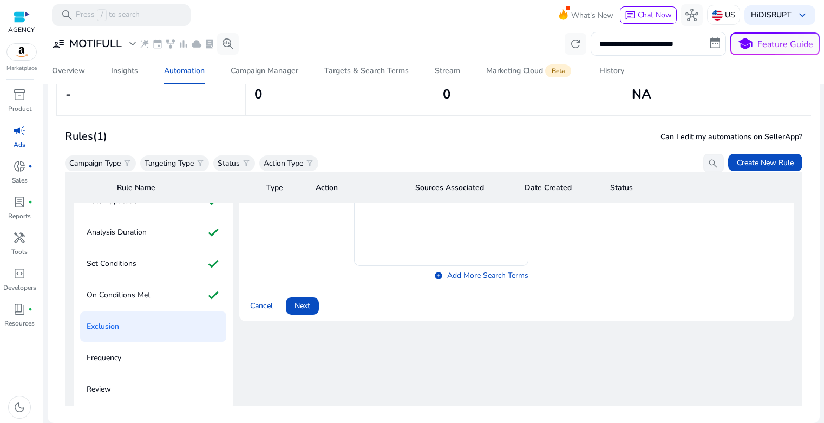
scroll to position [175, 0]
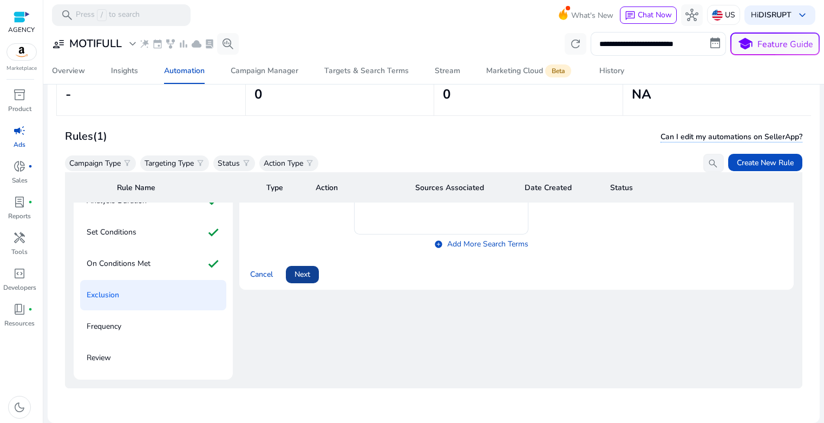
click at [305, 270] on span "Next" at bounding box center [302, 273] width 16 height 11
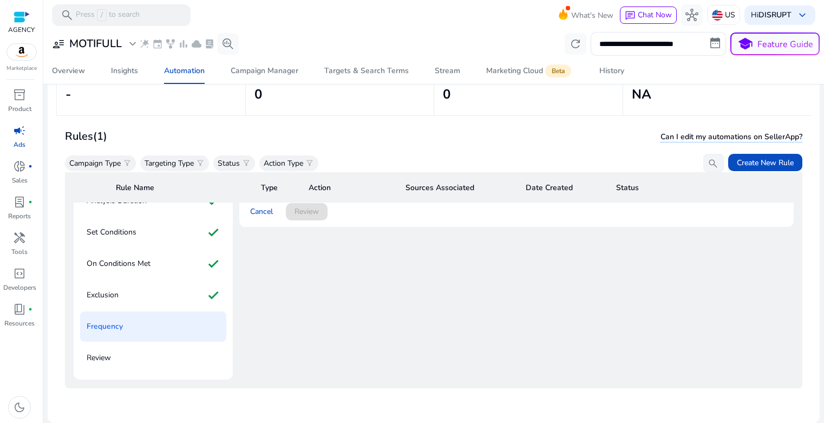
scroll to position [0, 0]
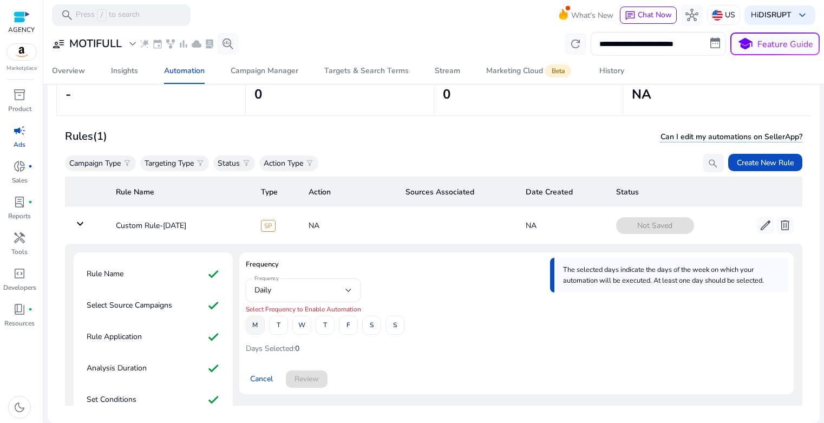
click at [259, 325] on span at bounding box center [255, 325] width 18 height 26
click at [325, 324] on span "T" at bounding box center [325, 324] width 4 height 19
click at [468, 317] on div "Frequency Daily M T W T F S S Days Selected: 2" at bounding box center [516, 317] width 541 height 79
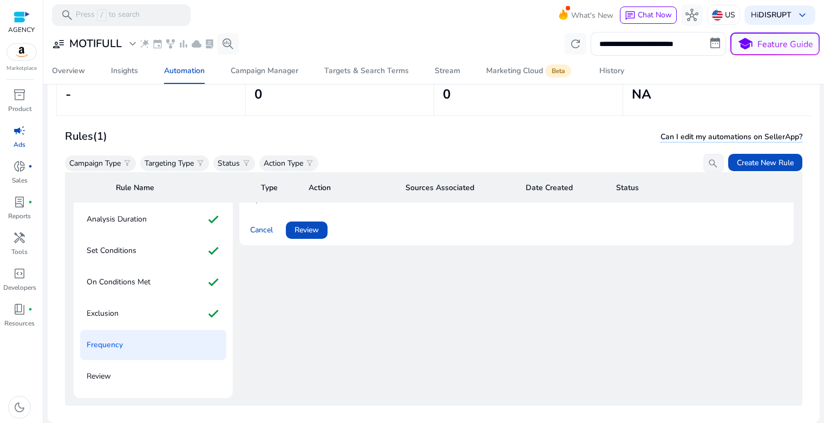
scroll to position [92, 0]
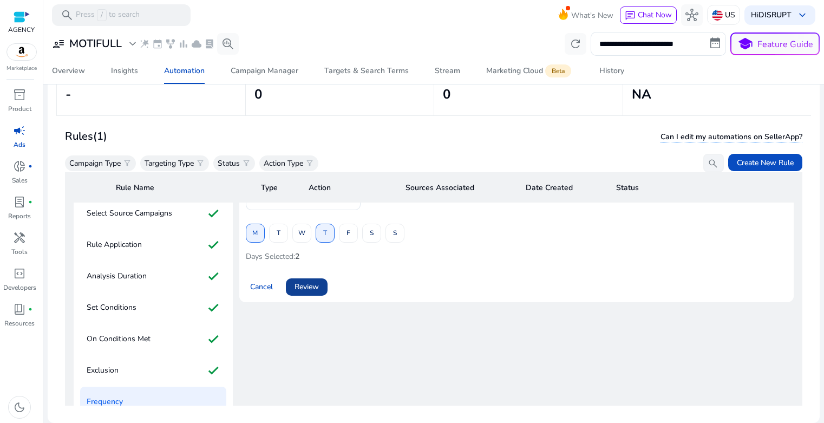
click at [317, 288] on span "Review" at bounding box center [306, 286] width 24 height 11
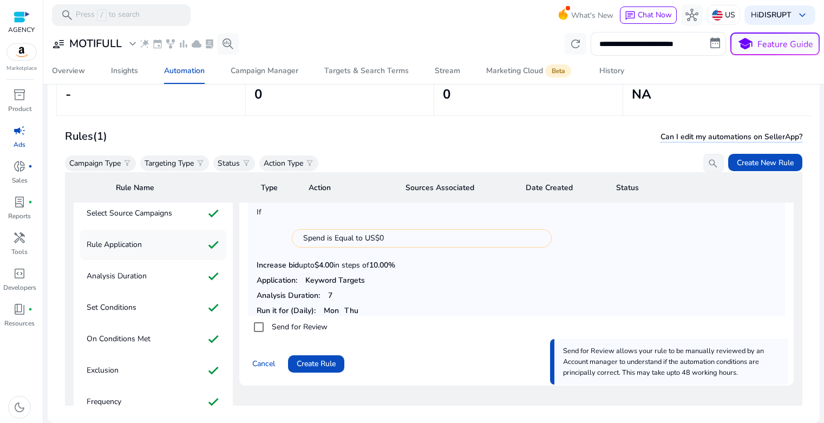
click at [150, 248] on div "Rule Application check" at bounding box center [153, 244] width 146 height 30
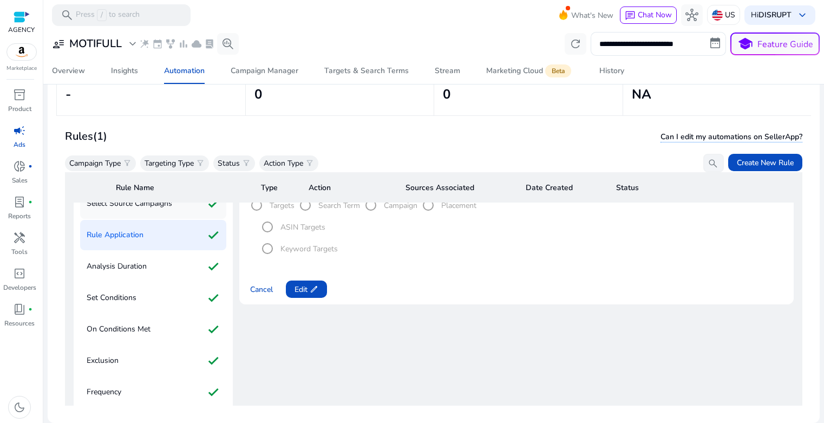
scroll to position [175, 0]
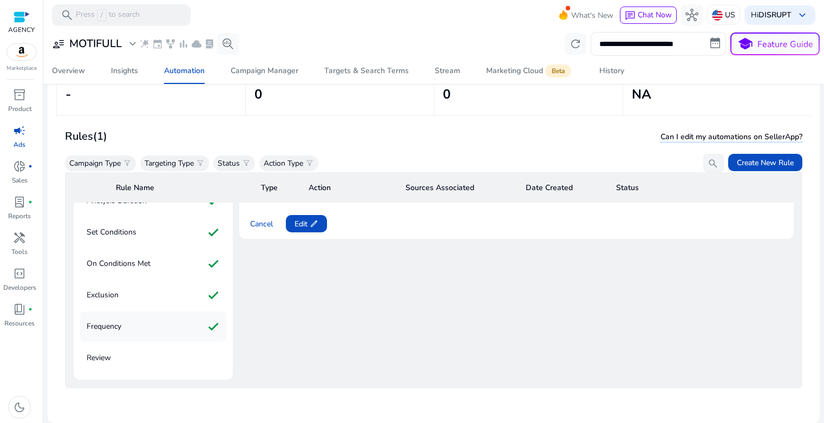
click at [133, 327] on div "Frequency check" at bounding box center [153, 326] width 146 height 30
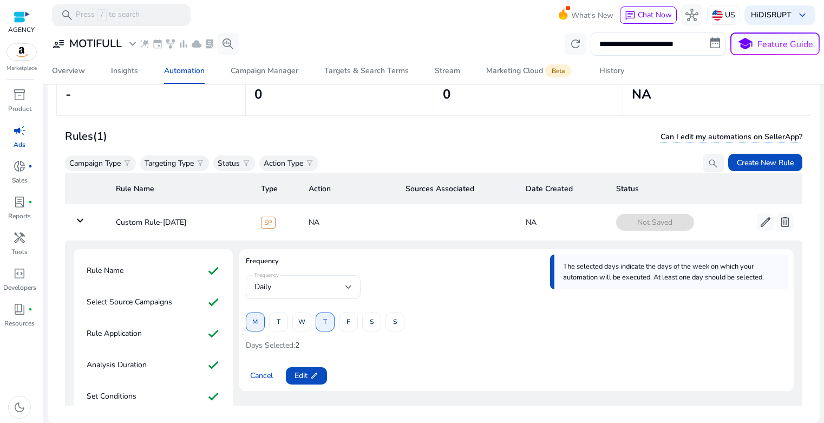
scroll to position [93, 0]
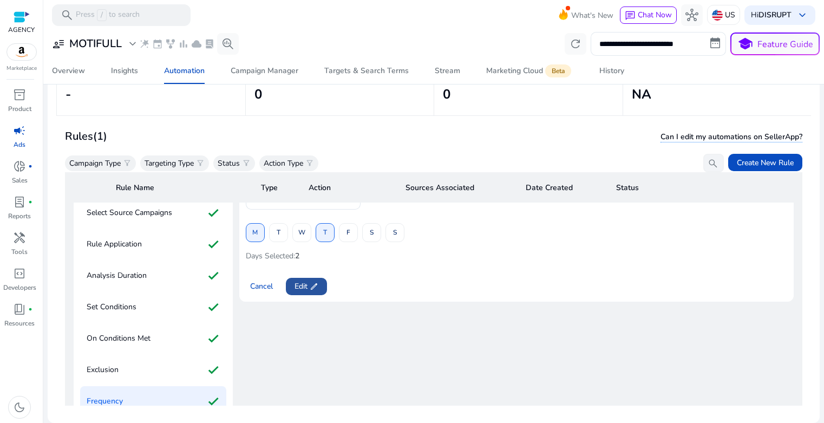
click at [301, 294] on span at bounding box center [306, 286] width 41 height 26
click at [299, 291] on span "Review" at bounding box center [306, 285] width 24 height 11
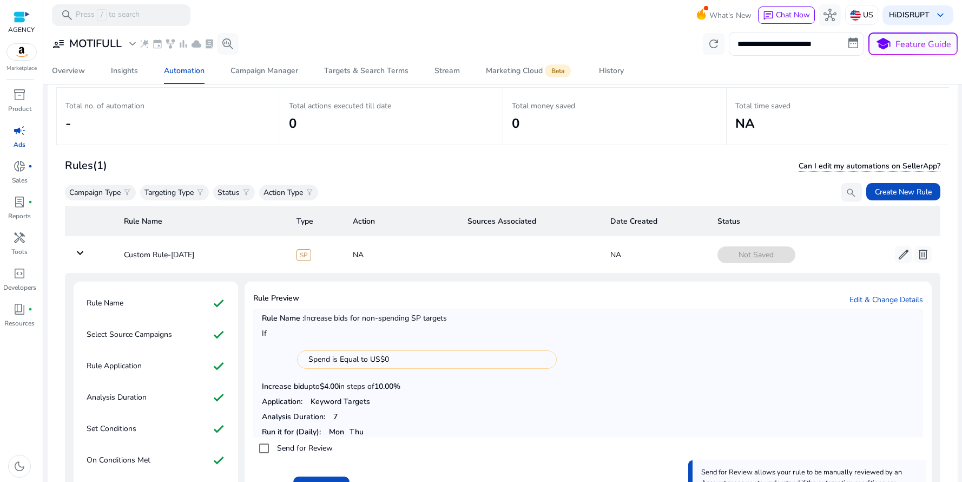
scroll to position [79, 0]
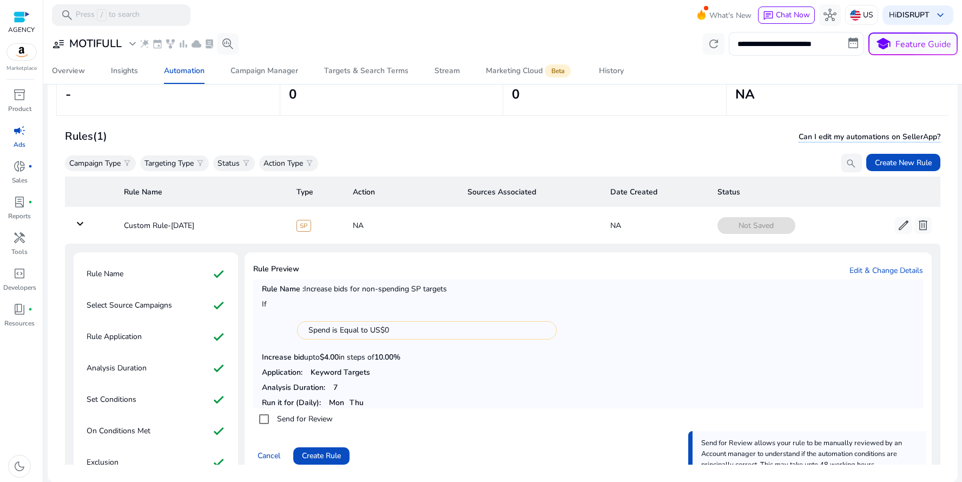
click at [562, 414] on form "Send for Review" at bounding box center [588, 419] width 670 height 22
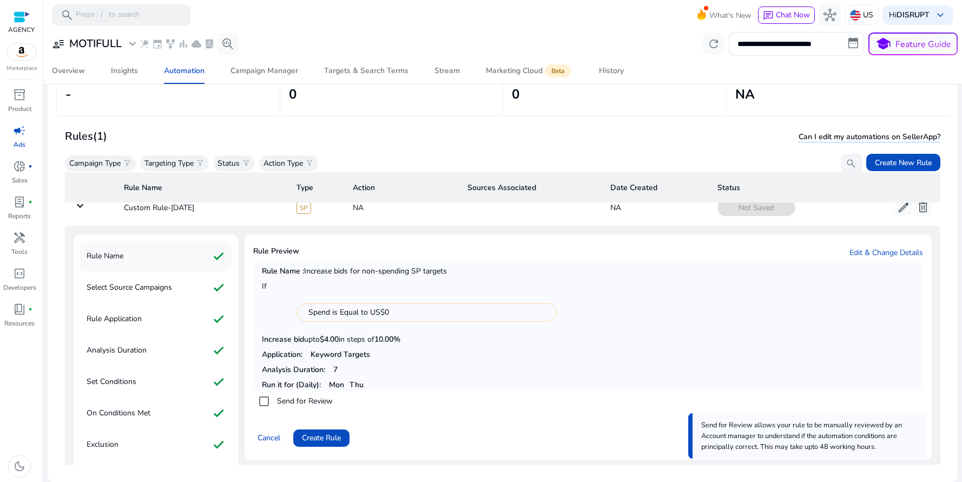
click at [119, 252] on p "Rule Name" at bounding box center [105, 255] width 37 height 17
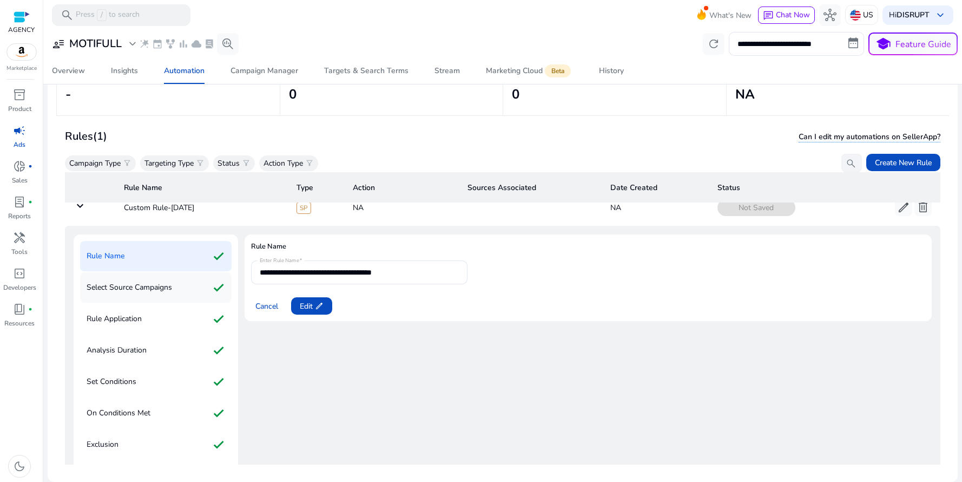
click at [165, 293] on p "Select Source Campaigns" at bounding box center [130, 287] width 86 height 17
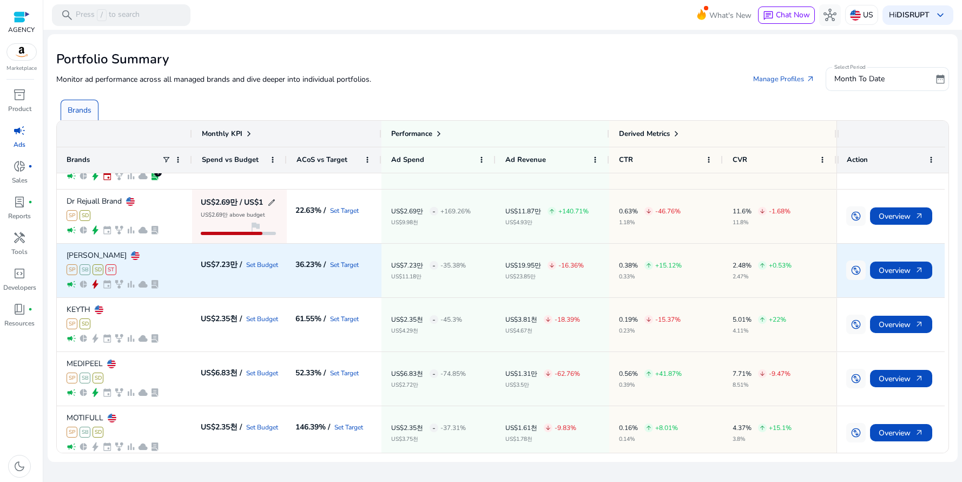
scroll to position [368, 0]
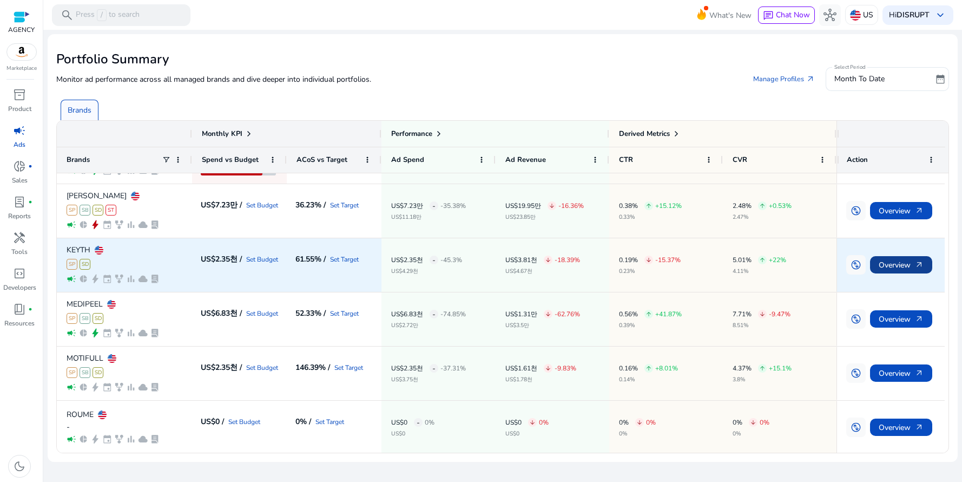
click at [900, 265] on span "Overview arrow_outward" at bounding box center [901, 265] width 45 height 22
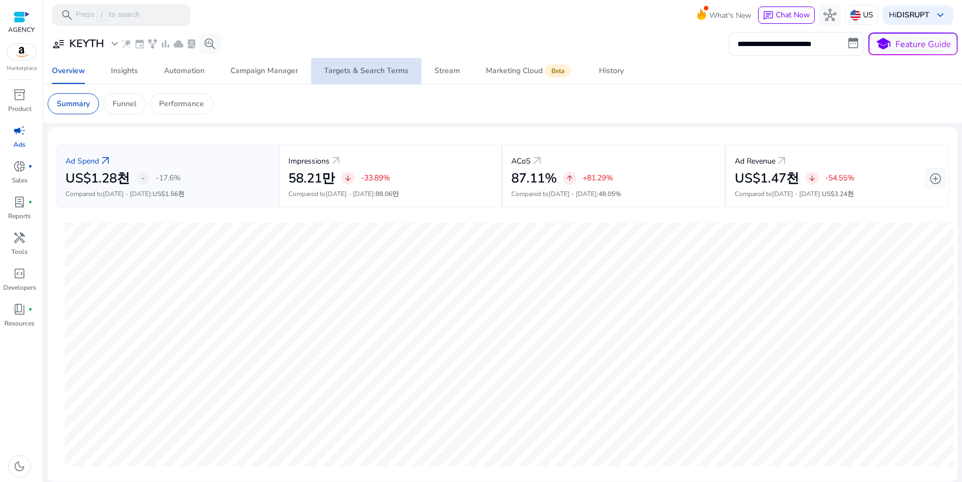
click at [378, 77] on span "Targets & Search Terms" at bounding box center [366, 71] width 84 height 26
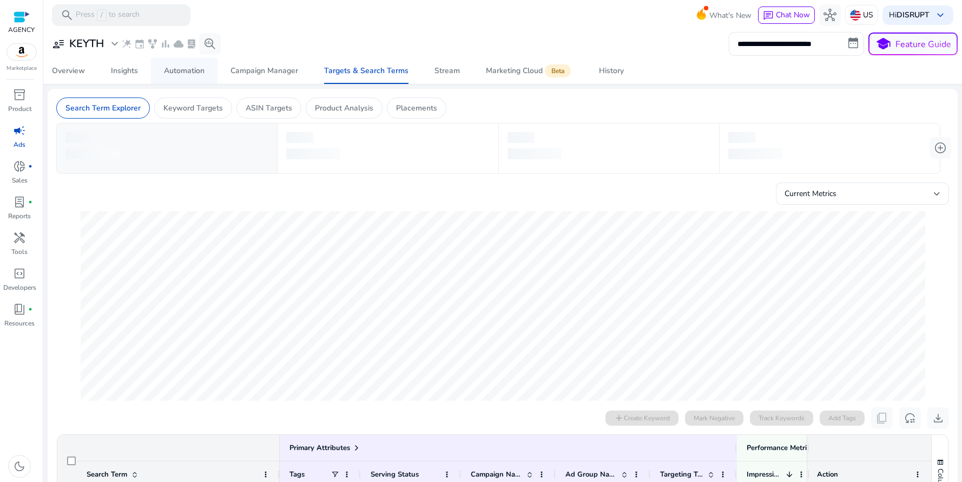
click at [180, 77] on span "Automation" at bounding box center [184, 71] width 41 height 26
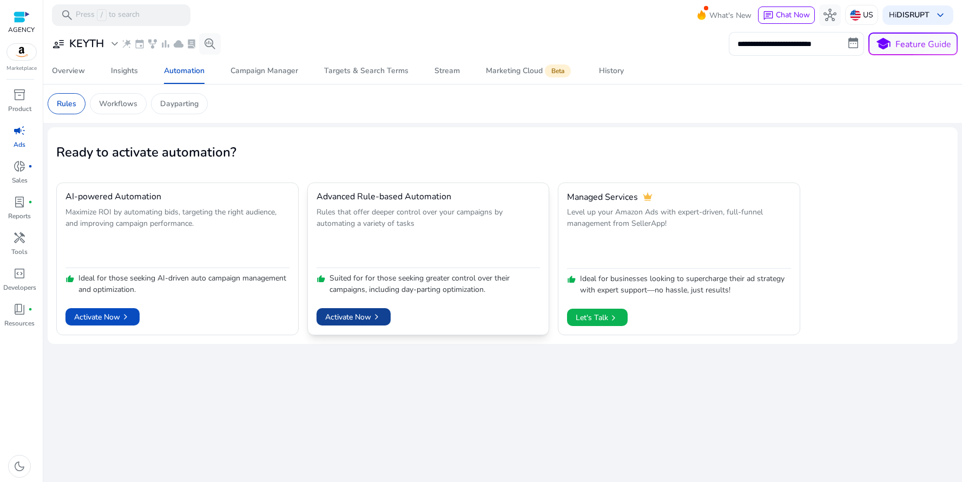
click at [362, 317] on span "Activate Now chevron_right" at bounding box center [353, 316] width 57 height 11
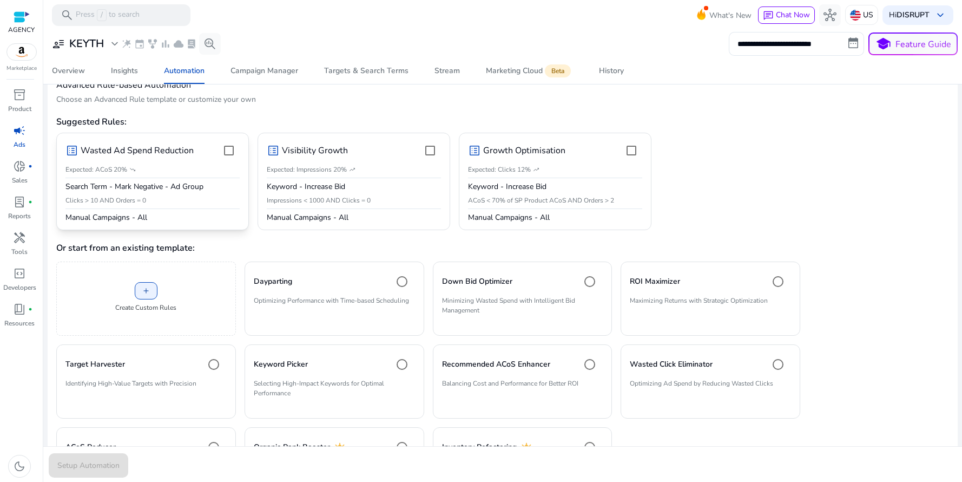
scroll to position [68, 0]
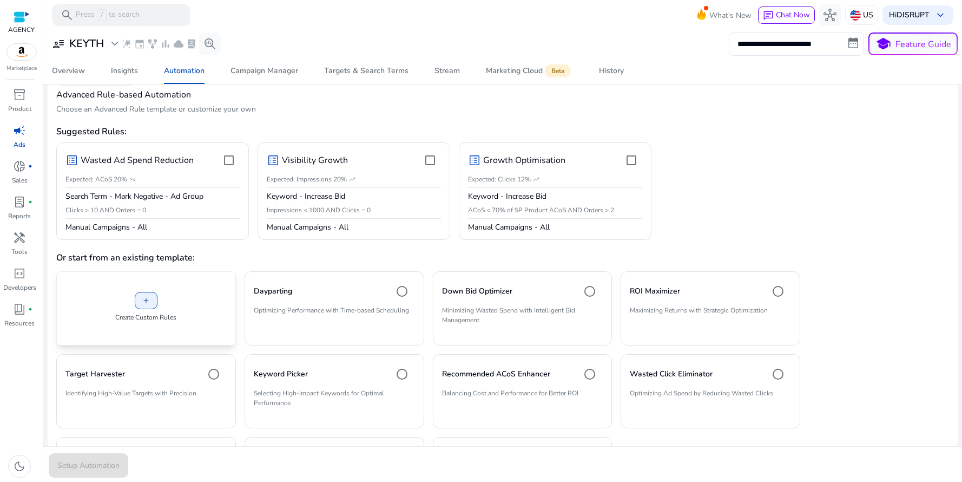
click at [157, 300] on div "add Create Custom Rules" at bounding box center [146, 308] width 180 height 74
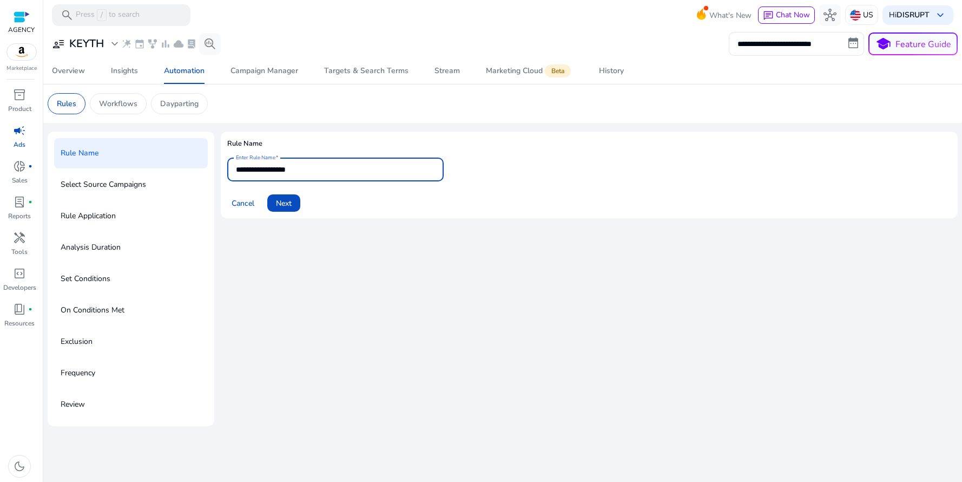
click at [317, 172] on input "**********" at bounding box center [335, 169] width 199 height 12
click at [341, 172] on input "**********" at bounding box center [335, 169] width 199 height 12
type input "**********"
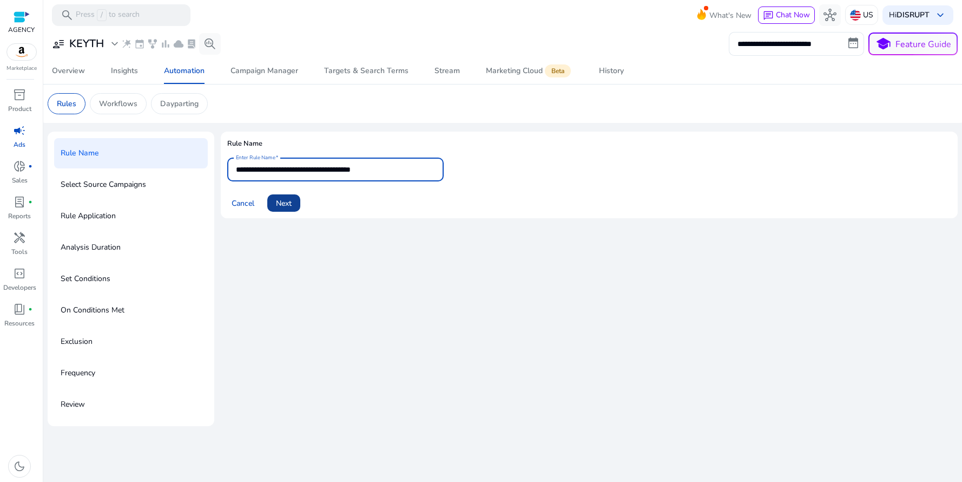
click at [282, 205] on span "Next" at bounding box center [284, 203] width 16 height 11
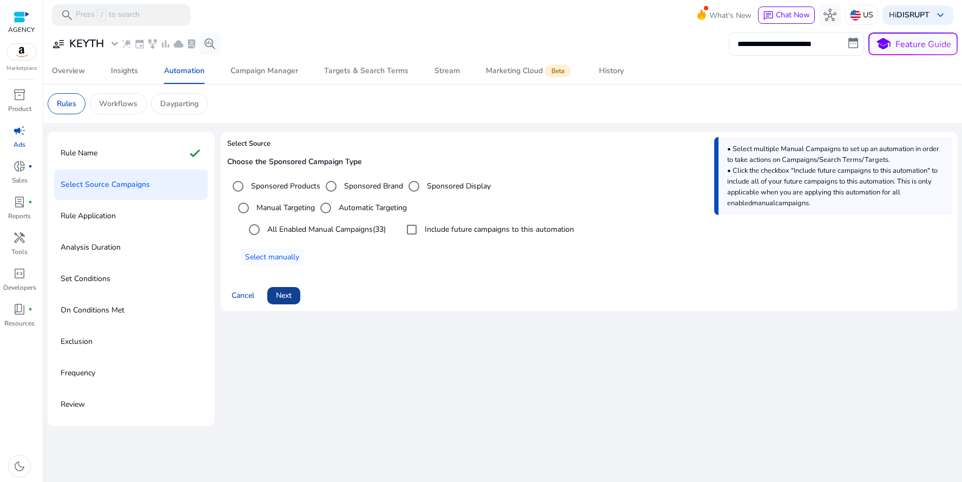
click at [290, 298] on span "Next" at bounding box center [284, 295] width 16 height 11
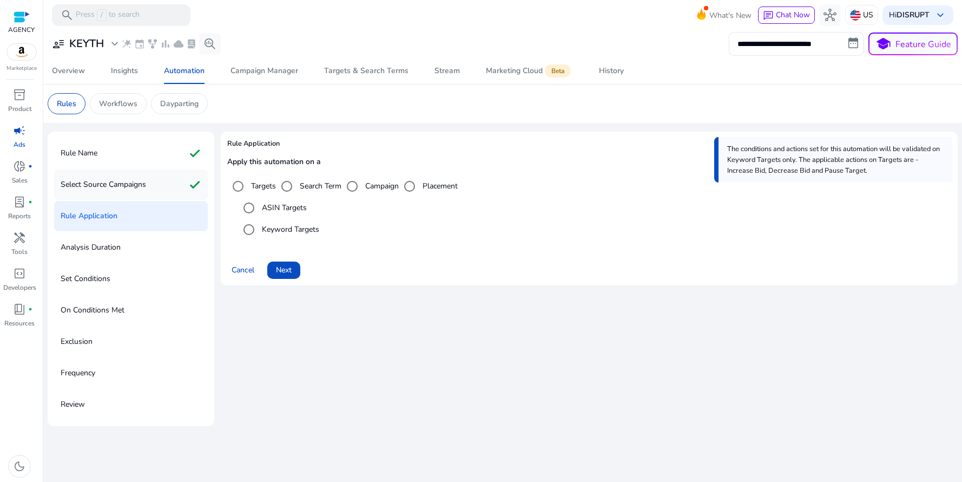
click at [112, 187] on p "Select Source Campaigns" at bounding box center [104, 184] width 86 height 17
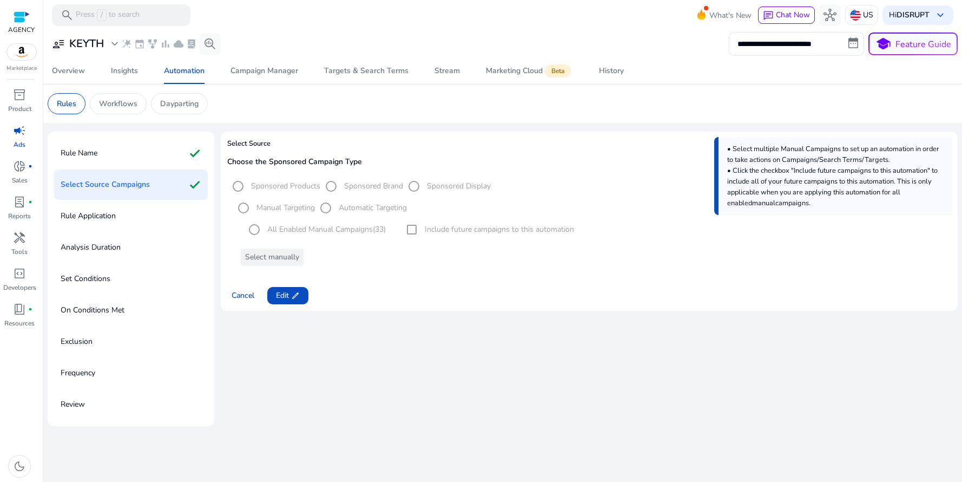
click at [119, 221] on div "Rule Application" at bounding box center [131, 216] width 154 height 30
click at [275, 295] on span at bounding box center [287, 295] width 41 height 26
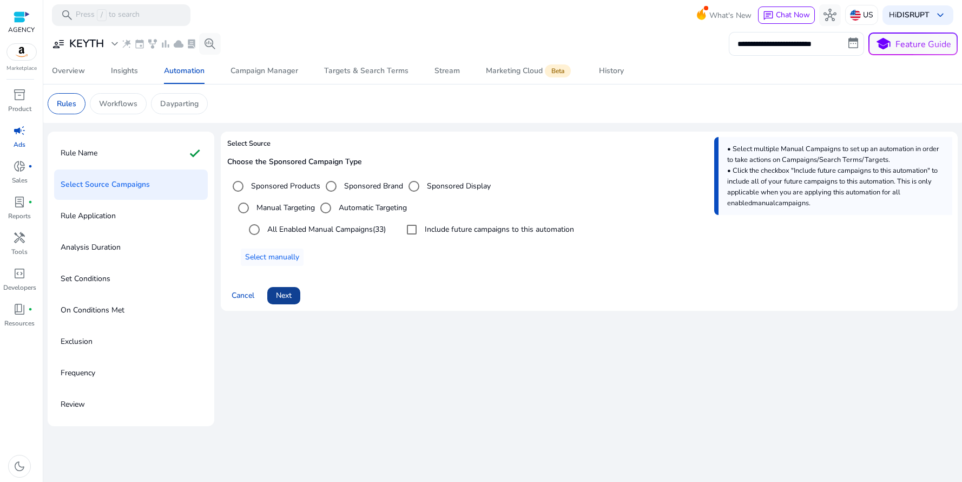
click at [283, 295] on span "Next" at bounding box center [284, 295] width 16 height 11
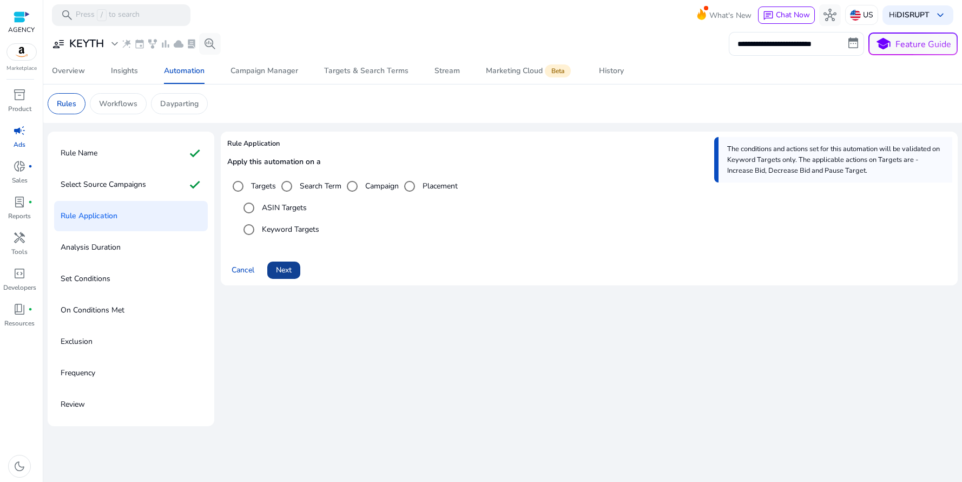
click at [288, 271] on span "Next" at bounding box center [284, 269] width 16 height 11
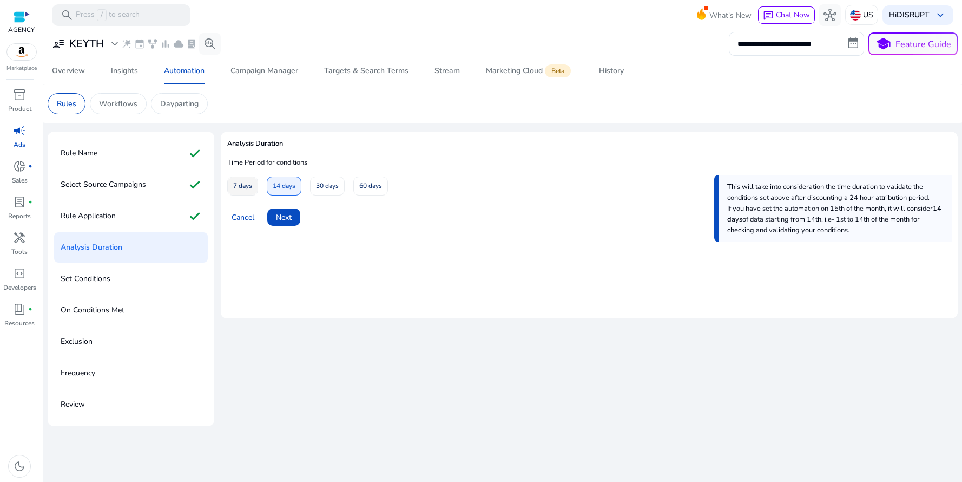
click at [243, 188] on span "7 days" at bounding box center [242, 185] width 19 height 19
click at [286, 216] on span "Next" at bounding box center [284, 217] width 16 height 11
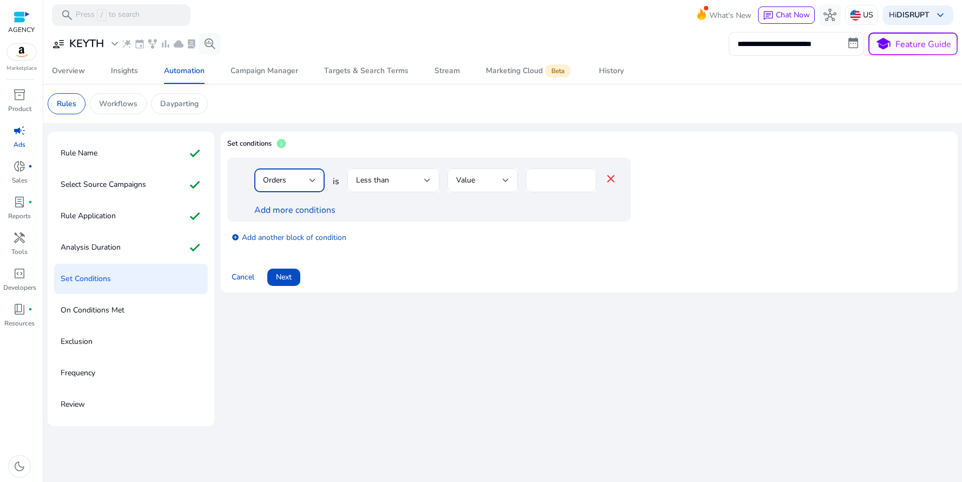
click at [292, 184] on div "Orders" at bounding box center [286, 180] width 47 height 12
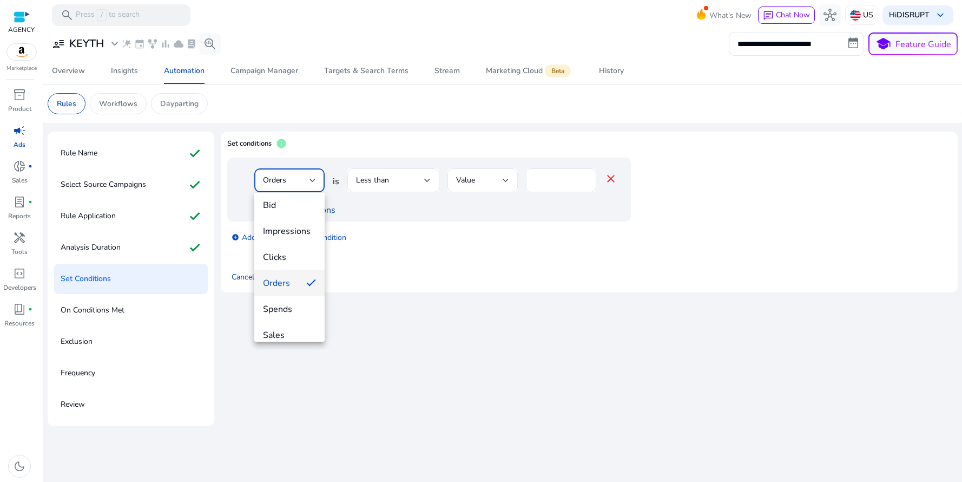
scroll to position [14, 0]
click at [290, 297] on span "Spends" at bounding box center [289, 300] width 53 height 12
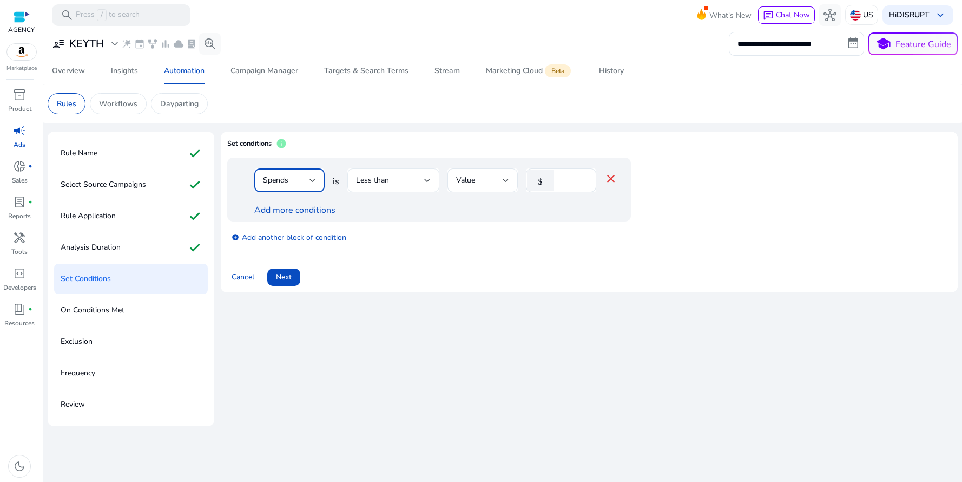
click at [413, 182] on div "Less than" at bounding box center [390, 180] width 68 height 12
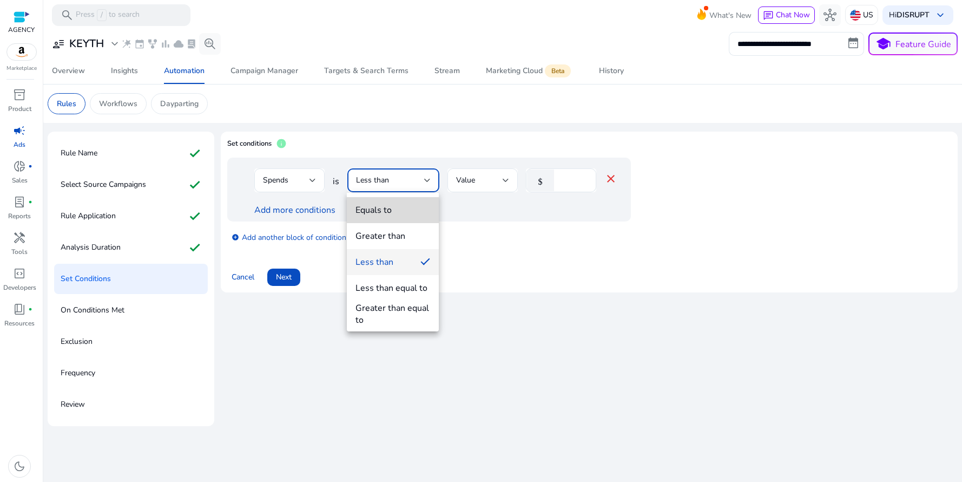
click at [386, 212] on div "Equals to" at bounding box center [374, 210] width 36 height 12
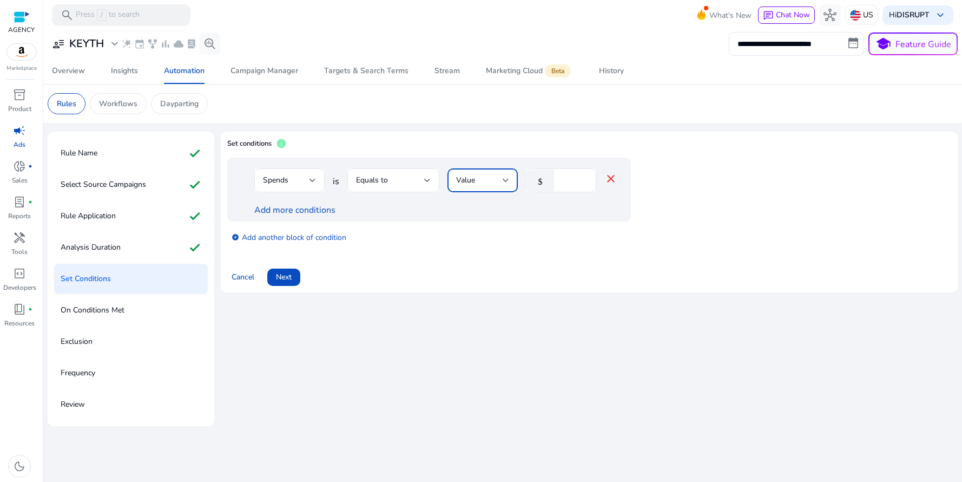
click at [474, 182] on span "Value" at bounding box center [465, 180] width 19 height 10
click at [577, 177] on div at bounding box center [481, 241] width 962 height 482
click at [572, 181] on input "*" at bounding box center [574, 180] width 28 height 12
type input "*"
click at [480, 241] on div "add_circle Add another block of condition" at bounding box center [450, 236] width 447 height 30
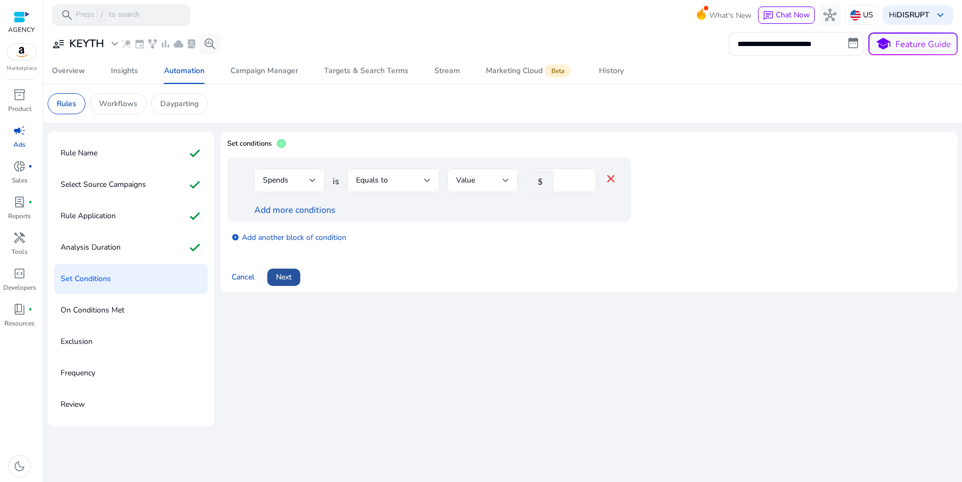
click at [288, 278] on span "Next" at bounding box center [284, 276] width 16 height 11
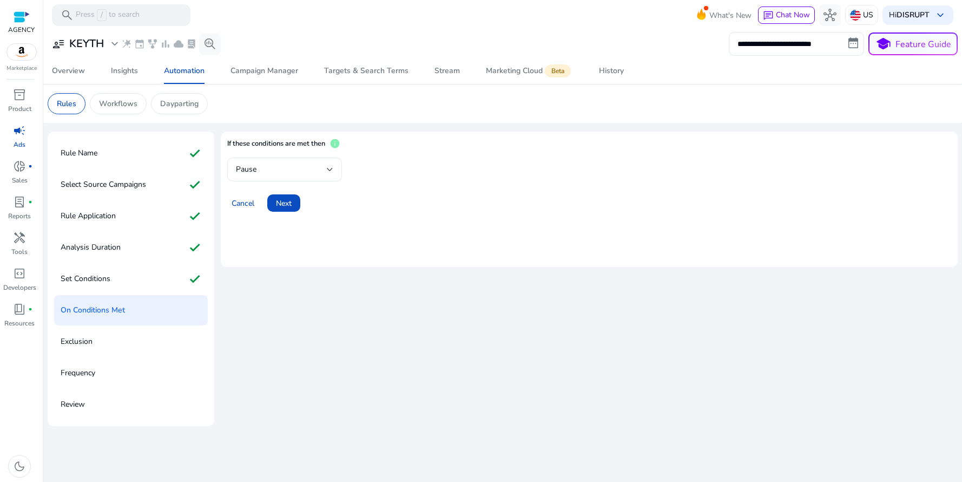
click at [281, 174] on div "Pause" at bounding box center [281, 169] width 91 height 12
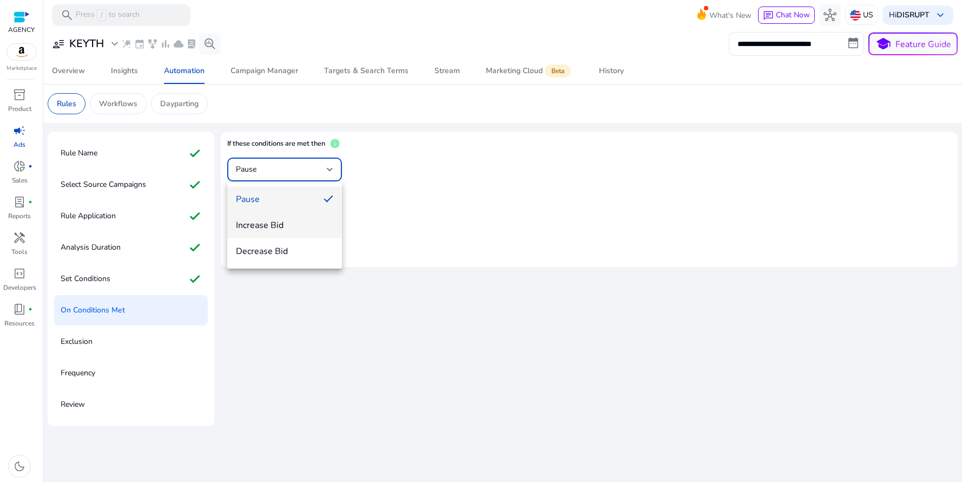
click at [276, 223] on span "Increase Bid" at bounding box center [284, 225] width 97 height 12
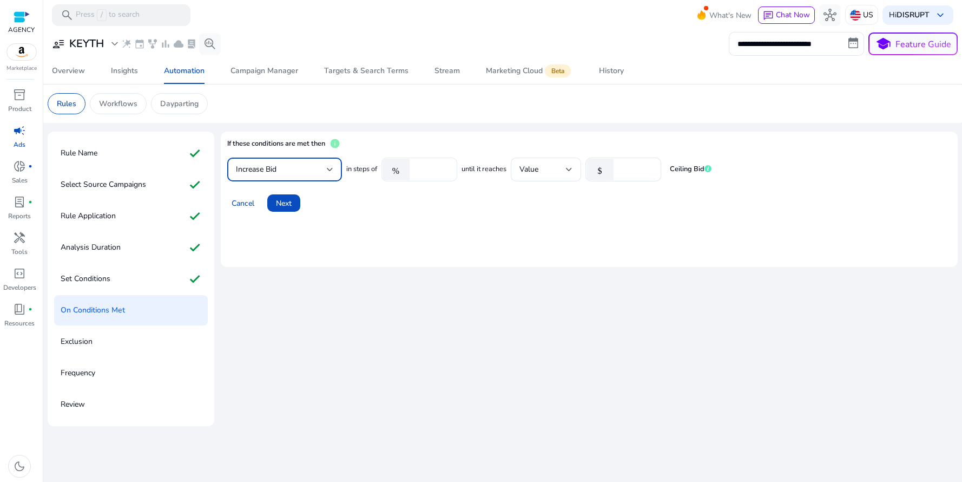
click at [431, 170] on input "****" at bounding box center [432, 169] width 34 height 12
type input "*"
type input "**"
click at [492, 193] on div "Cancel Next" at bounding box center [589, 199] width 724 height 26
click at [541, 170] on div "Value" at bounding box center [543, 169] width 47 height 12
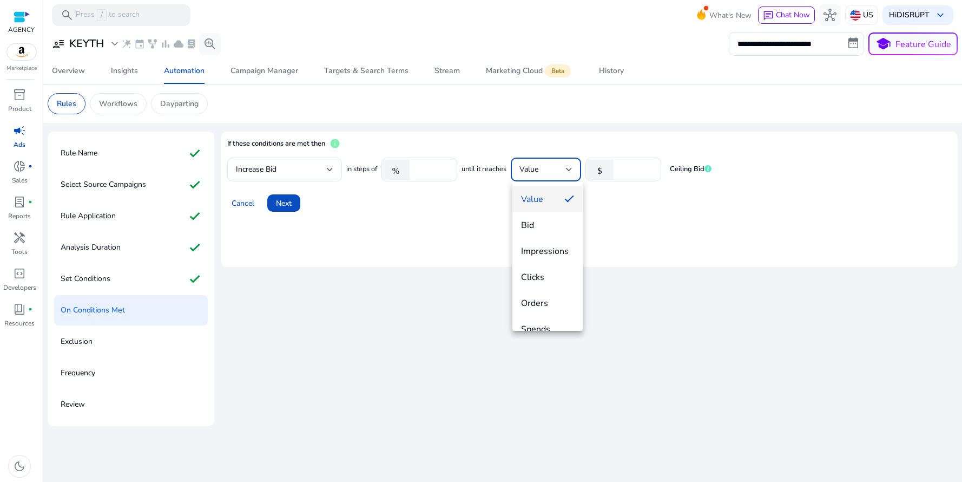
click at [543, 195] on span "Value" at bounding box center [538, 199] width 35 height 12
click at [629, 169] on input "*" at bounding box center [636, 169] width 34 height 12
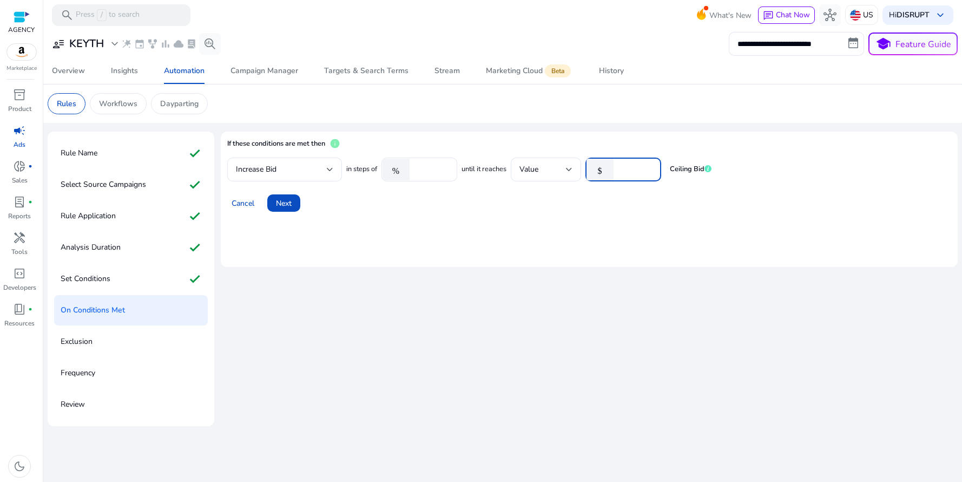
click at [648, 209] on div "Cancel Next" at bounding box center [589, 199] width 724 height 26
click at [279, 203] on span "Next" at bounding box center [284, 203] width 16 height 11
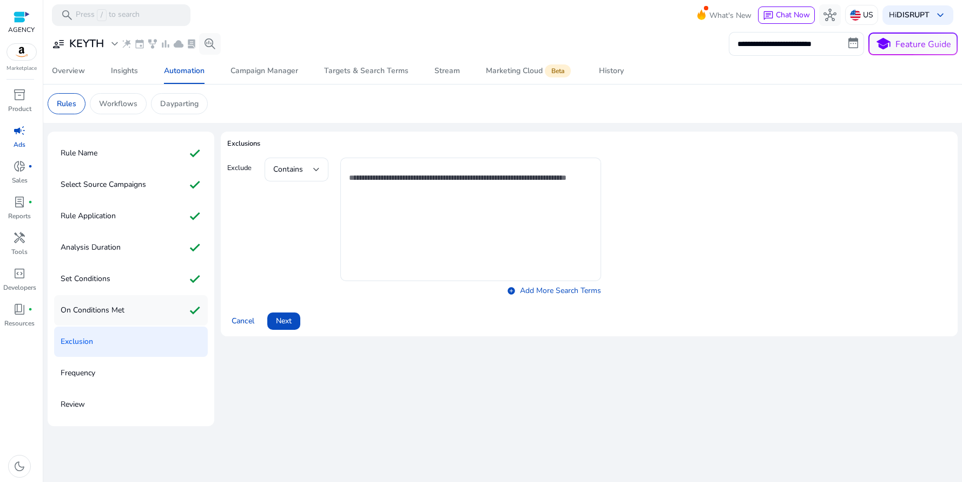
click at [102, 314] on p "On Conditions Met" at bounding box center [93, 309] width 64 height 17
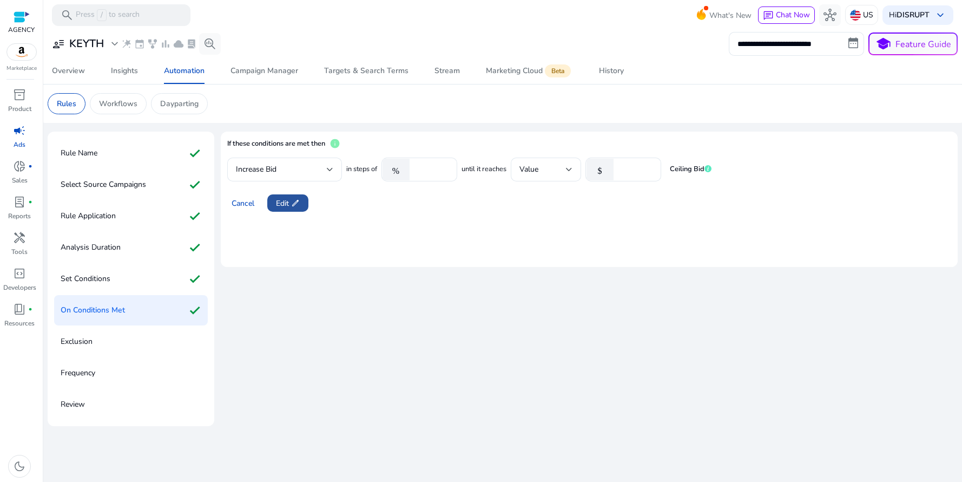
click at [292, 204] on span "edit" at bounding box center [295, 203] width 9 height 9
click at [624, 167] on input "*" at bounding box center [636, 169] width 34 height 12
type input "*"
click at [523, 212] on mat-card "If these conditions are met then info Increase Bid in steps of % ** until it re…" at bounding box center [589, 199] width 737 height 135
click at [289, 209] on span at bounding box center [283, 203] width 33 height 26
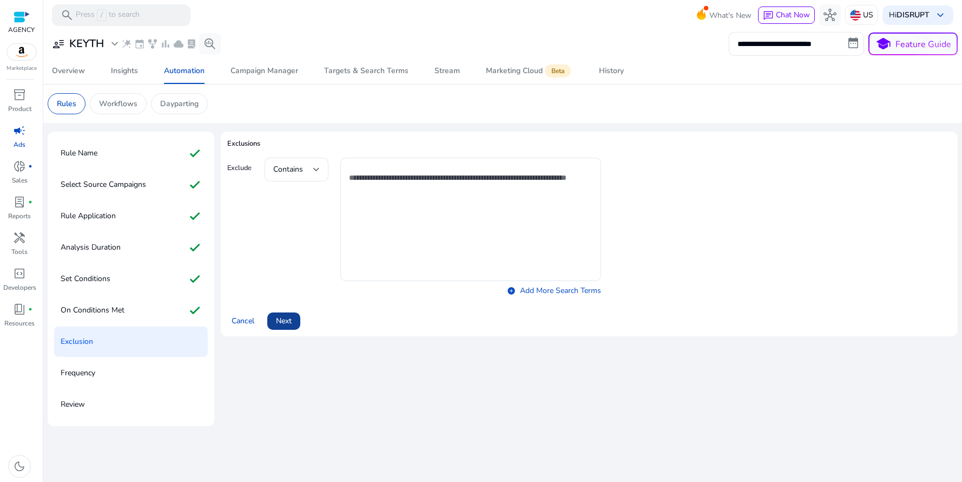
click at [286, 323] on span "Next" at bounding box center [284, 320] width 16 height 11
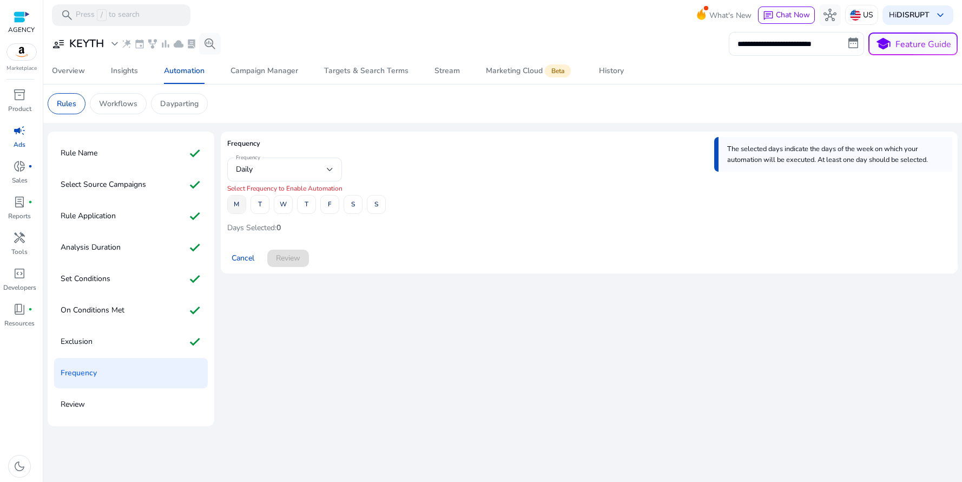
click at [238, 206] on span "M" at bounding box center [236, 204] width 5 height 19
click at [303, 202] on span at bounding box center [307, 205] width 18 height 26
click at [446, 236] on app-amz-automation-rules-cta "Cancel Review" at bounding box center [589, 251] width 724 height 30
click at [287, 262] on span "Review" at bounding box center [288, 257] width 24 height 11
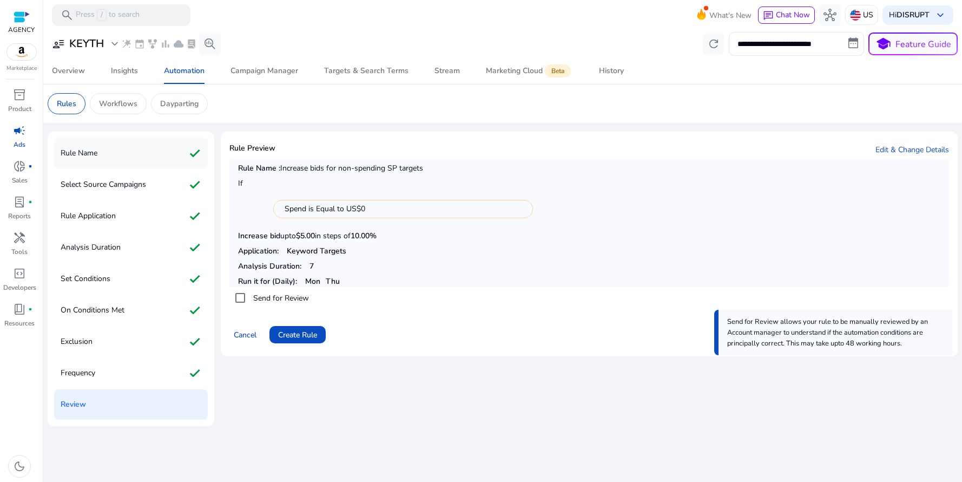
click at [95, 152] on p "Rule Name" at bounding box center [79, 152] width 37 height 17
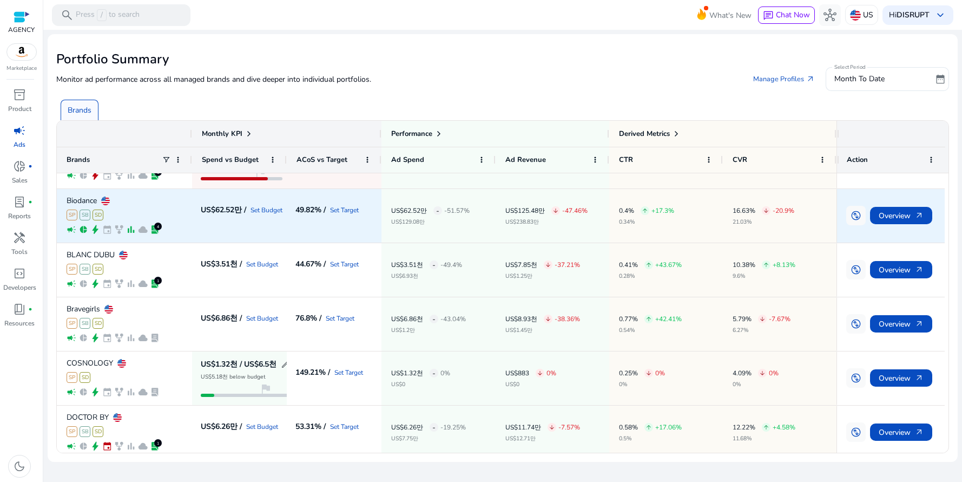
scroll to position [108, 0]
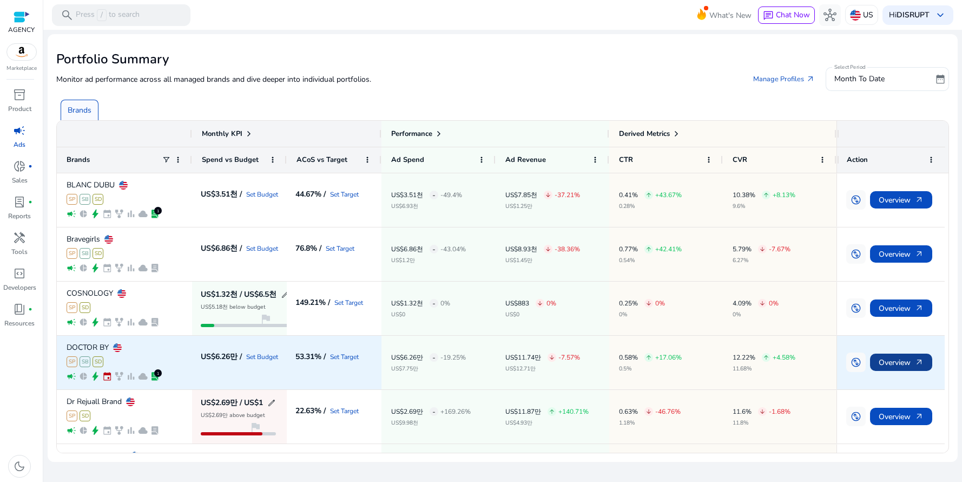
click at [885, 363] on span "Overview arrow_outward" at bounding box center [901, 362] width 45 height 22
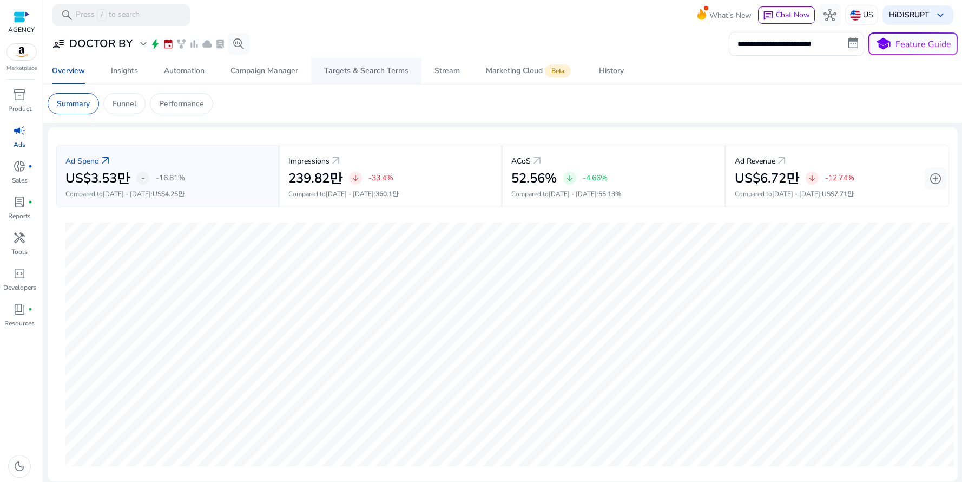
click at [371, 75] on div "Targets & Search Terms" at bounding box center [366, 71] width 84 height 8
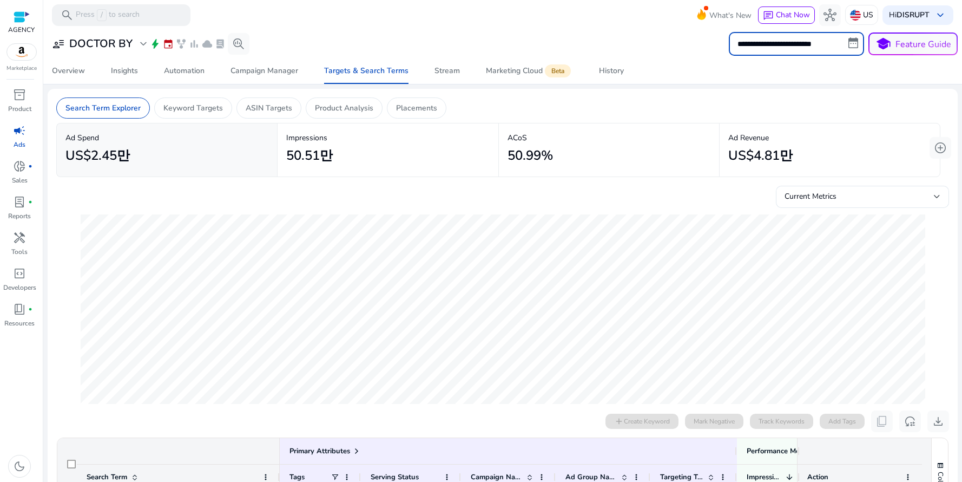
click at [786, 47] on input "**********" at bounding box center [796, 44] width 135 height 24
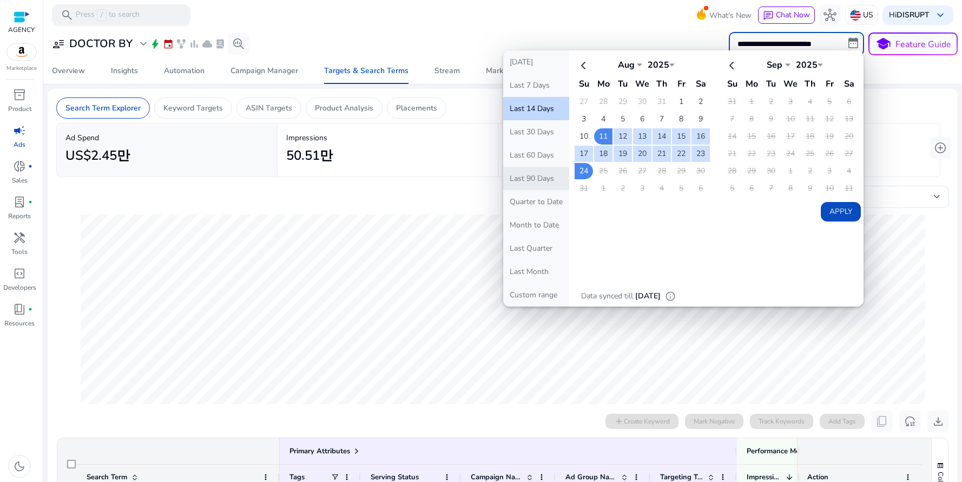
click at [544, 179] on button "Last 90 Days" at bounding box center [536, 178] width 66 height 23
type input "**********"
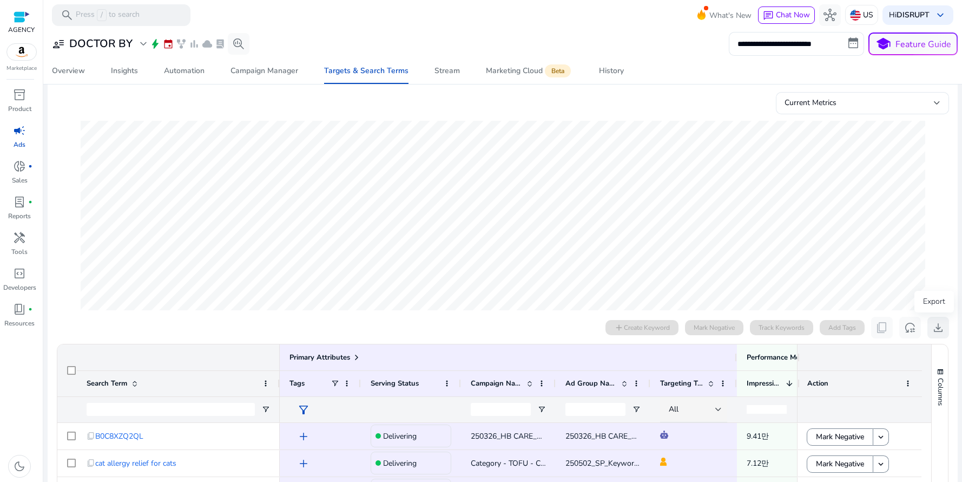
click at [936, 326] on span "download" at bounding box center [938, 327] width 13 height 13
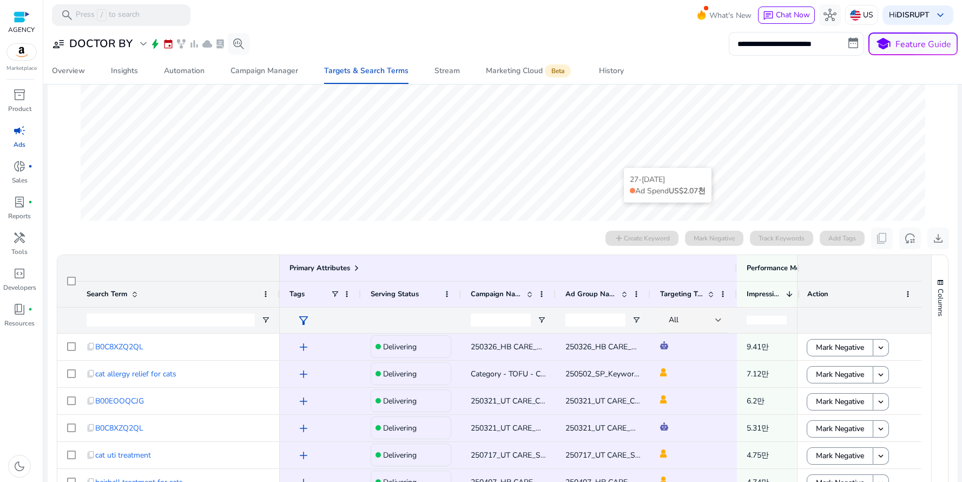
scroll to position [274, 0]
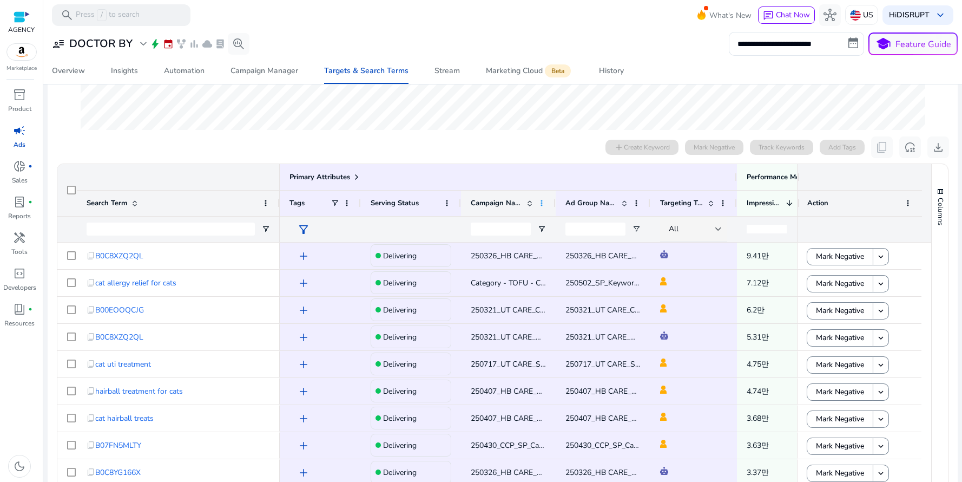
click at [540, 202] on span at bounding box center [541, 203] width 9 height 9
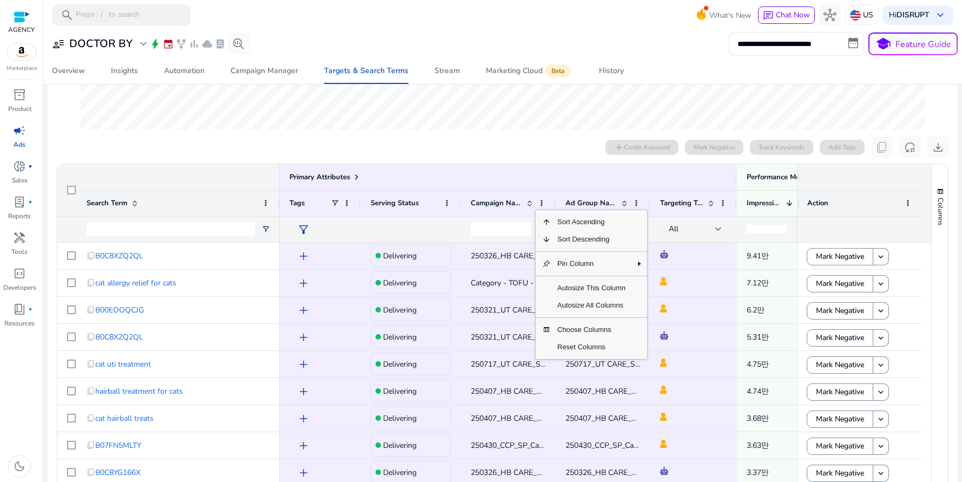
click at [304, 147] on div "0 search terms selected add Create Keyword Mark Negative Track Keywords Add Tag…" at bounding box center [502, 147] width 893 height 22
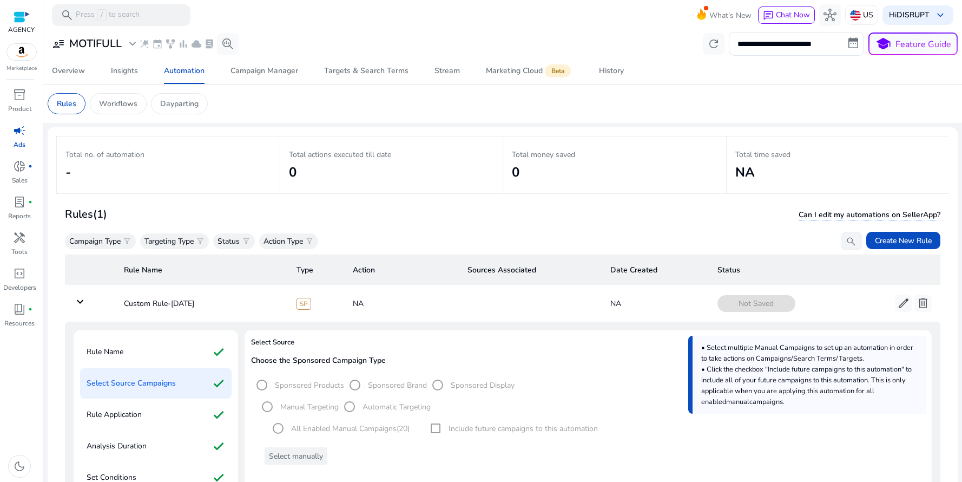
scroll to position [18, 0]
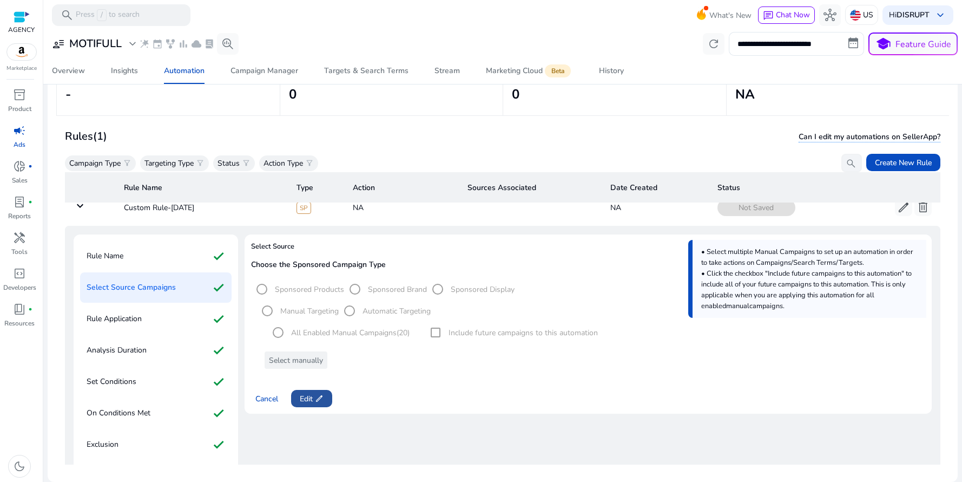
click at [309, 403] on span "Edit edit" at bounding box center [312, 398] width 24 height 11
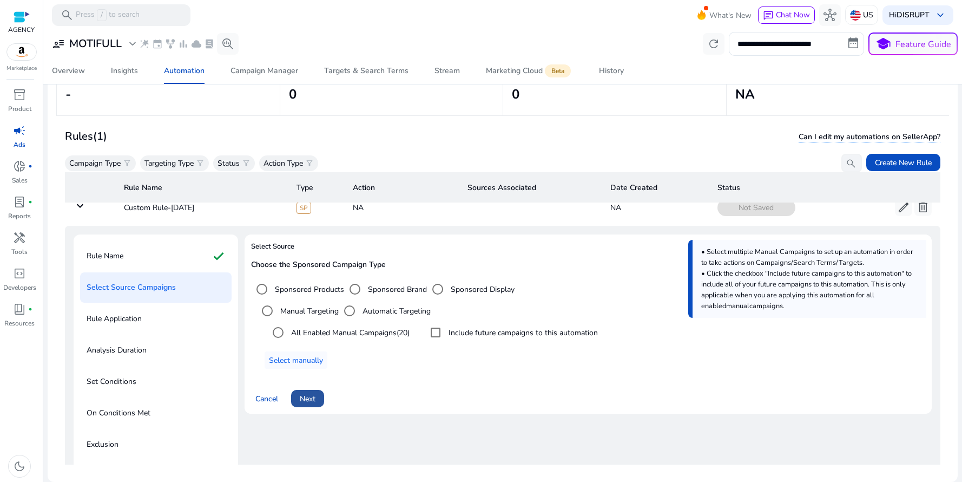
click at [305, 400] on span "Next" at bounding box center [308, 398] width 16 height 11
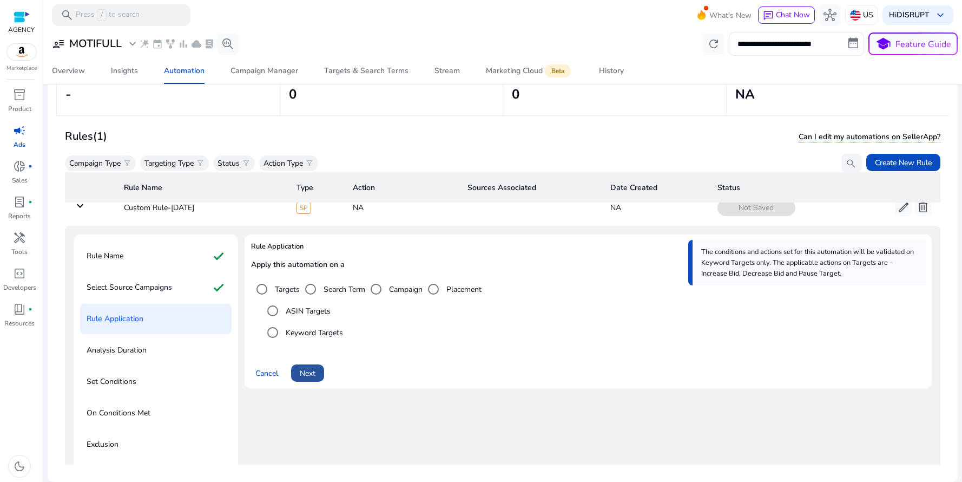
click at [312, 375] on span "Next" at bounding box center [308, 372] width 16 height 11
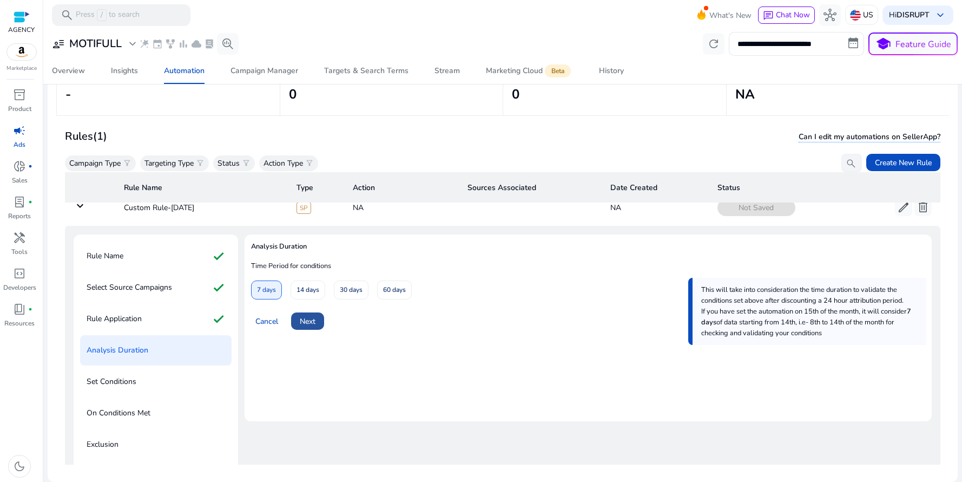
click at [314, 323] on span "Next" at bounding box center [308, 320] width 16 height 11
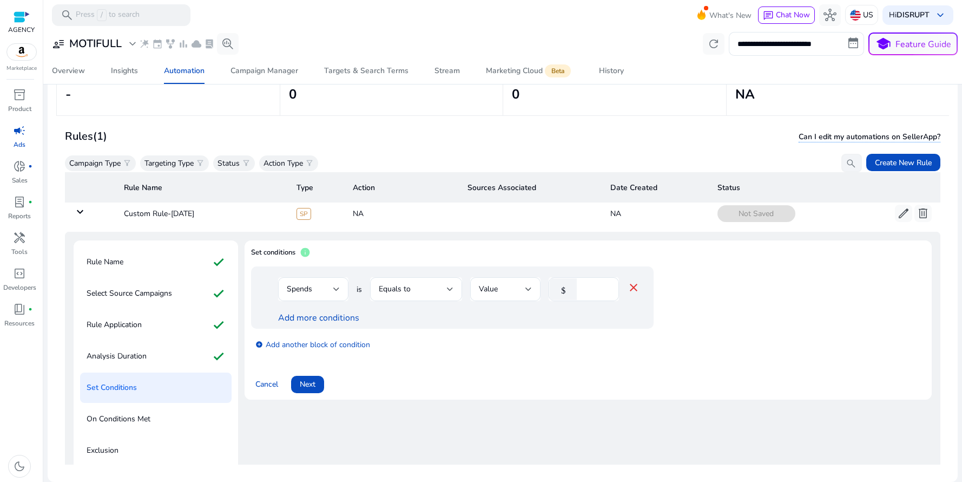
scroll to position [12, 0]
click at [336, 288] on div at bounding box center [336, 288] width 6 height 4
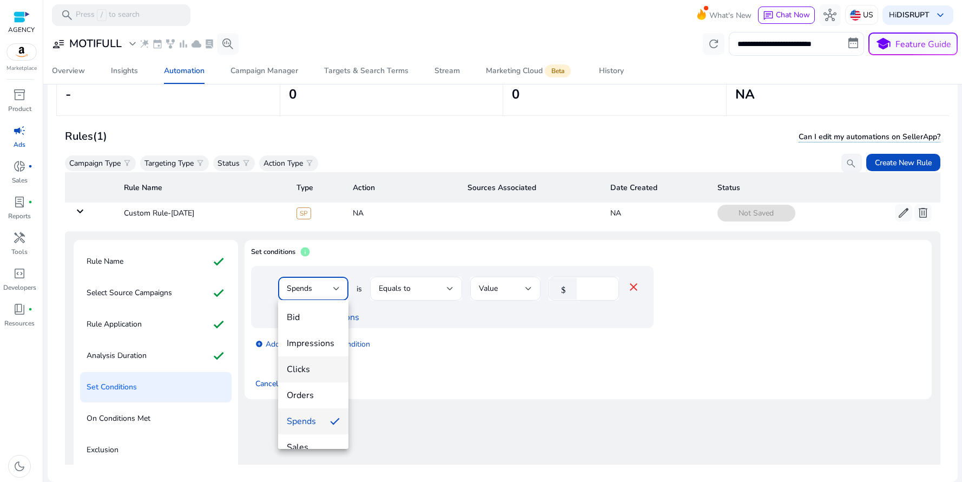
click at [321, 370] on span "Clicks" at bounding box center [313, 369] width 53 height 12
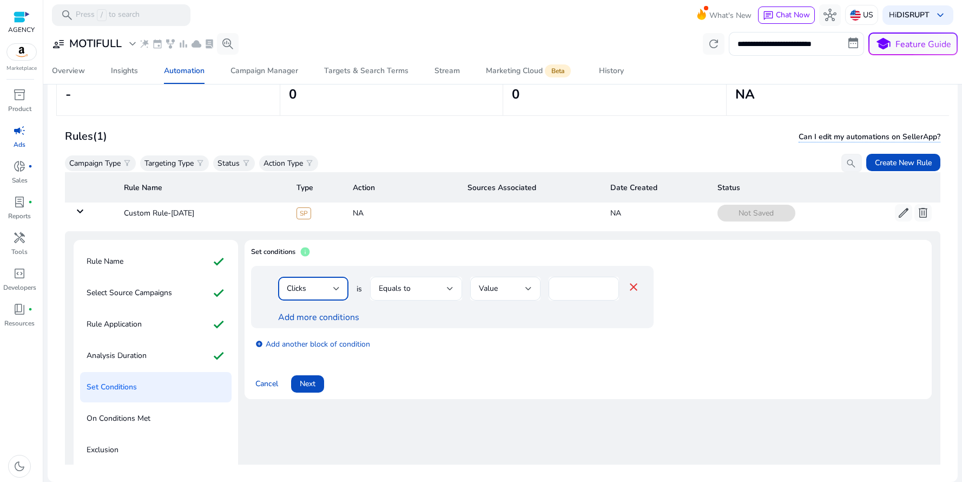
click at [422, 288] on div "Equals to" at bounding box center [413, 288] width 68 height 12
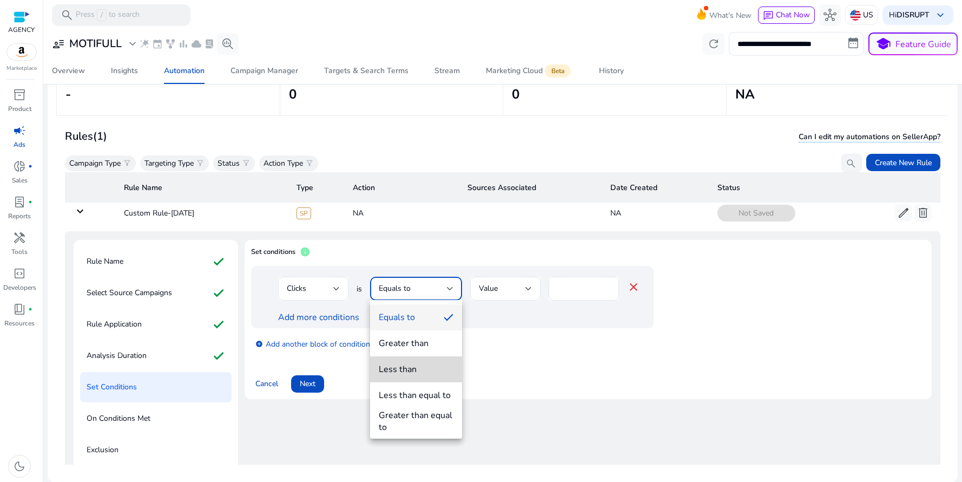
click at [413, 366] on div "Less than" at bounding box center [398, 369] width 38 height 12
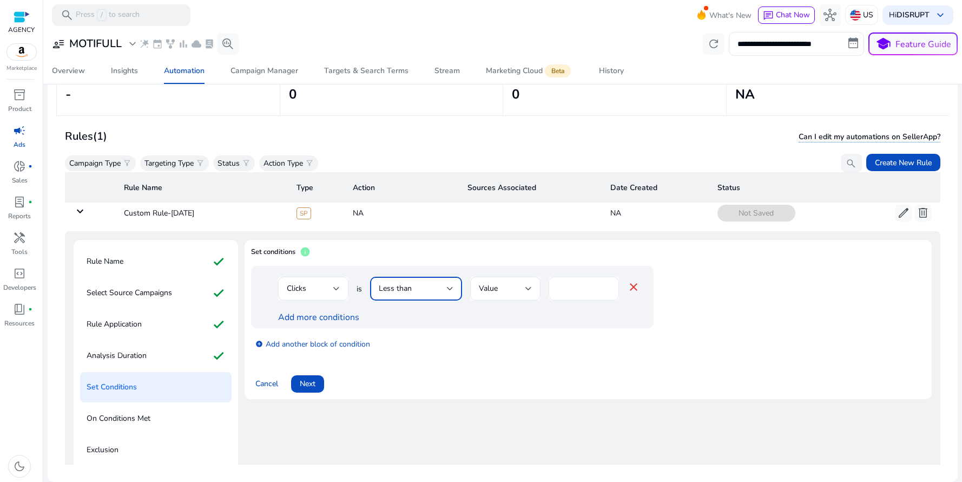
click at [565, 287] on input "*" at bounding box center [583, 288] width 53 height 12
type input "*"
click at [492, 352] on div "add_circle Add another block of condition" at bounding box center [474, 343] width 446 height 30
click at [310, 381] on span "Next" at bounding box center [308, 383] width 16 height 11
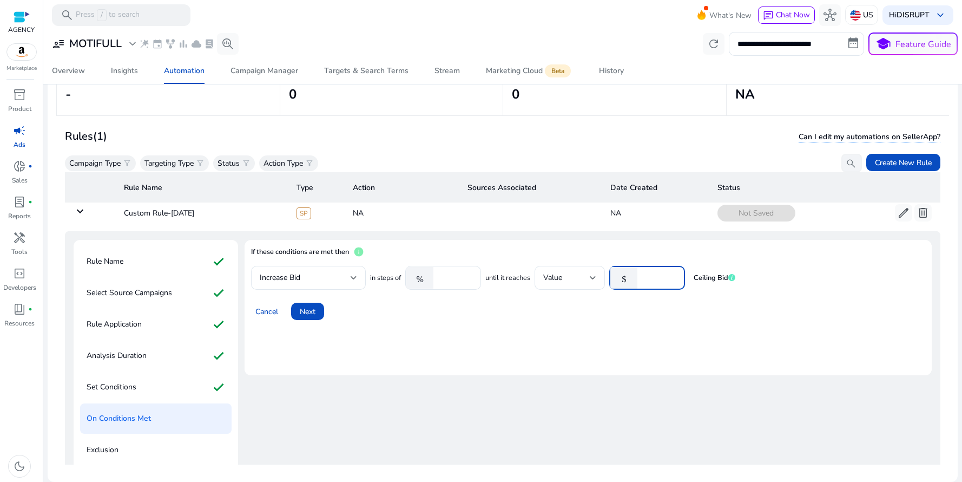
click at [656, 279] on input "*" at bounding box center [660, 278] width 34 height 12
type input "*"
click at [660, 318] on div "Cancel Next" at bounding box center [588, 307] width 674 height 26
click at [312, 313] on span "Next" at bounding box center [308, 311] width 16 height 11
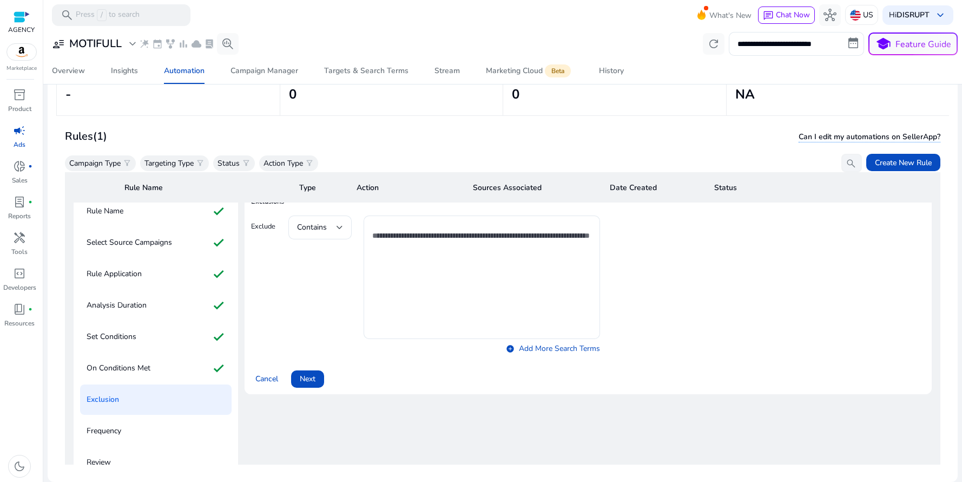
scroll to position [108, 0]
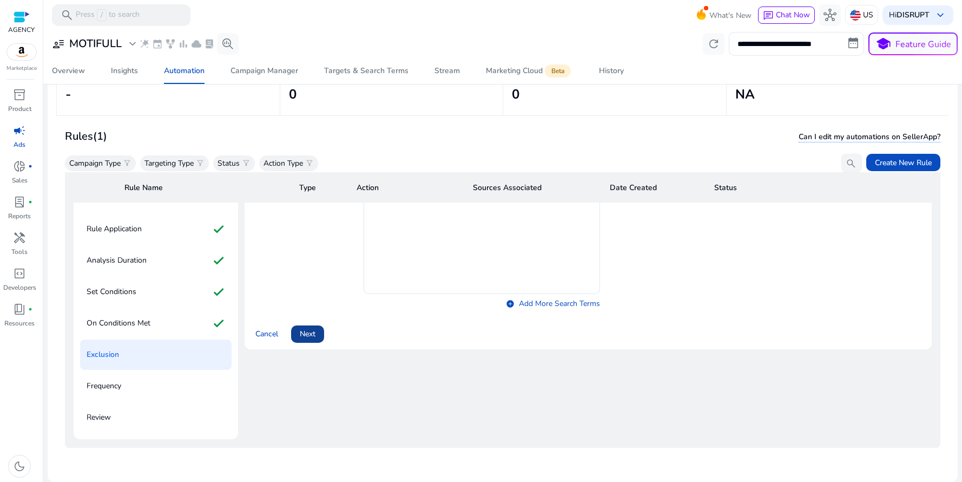
click at [307, 336] on span "Next" at bounding box center [308, 333] width 16 height 11
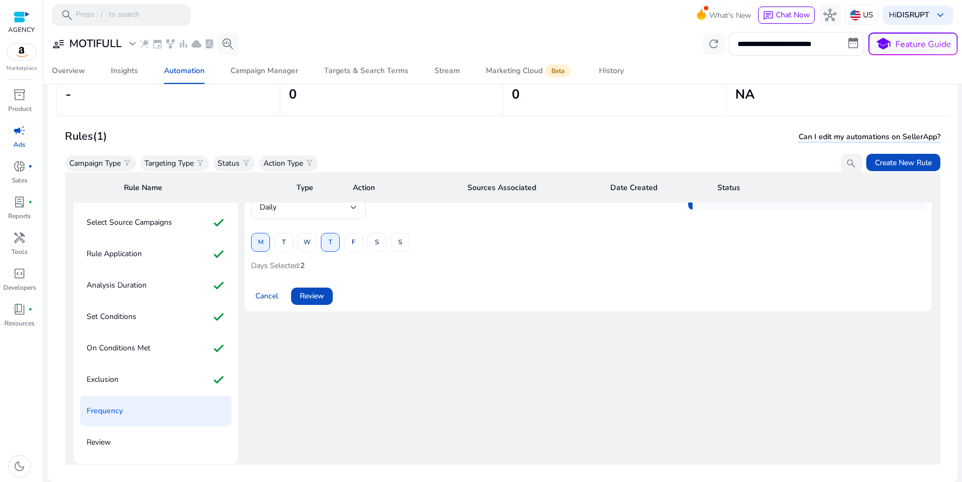
scroll to position [31, 0]
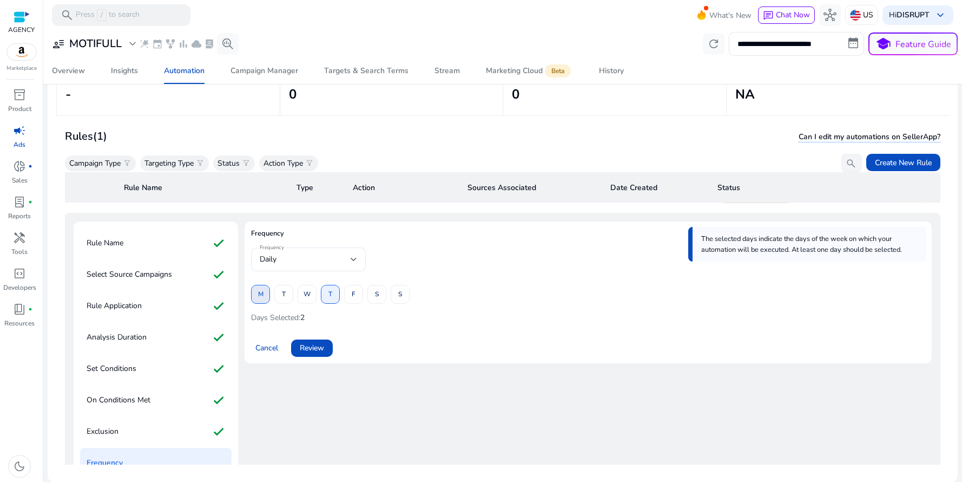
click at [258, 297] on span "M" at bounding box center [260, 294] width 5 height 19
click at [260, 295] on span "M" at bounding box center [260, 294] width 5 height 19
click at [307, 298] on span "W" at bounding box center [307, 294] width 7 height 19
click at [334, 295] on span at bounding box center [330, 294] width 18 height 26
click at [408, 296] on span at bounding box center [400, 294] width 18 height 26
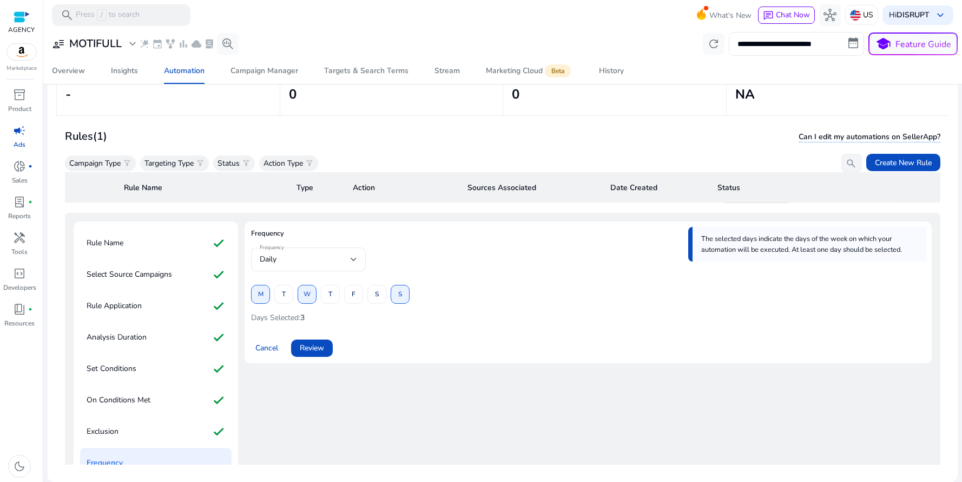
click at [422, 346] on div "Cancel Review" at bounding box center [588, 344] width 674 height 26
click at [317, 350] on span "Review" at bounding box center [312, 347] width 24 height 11
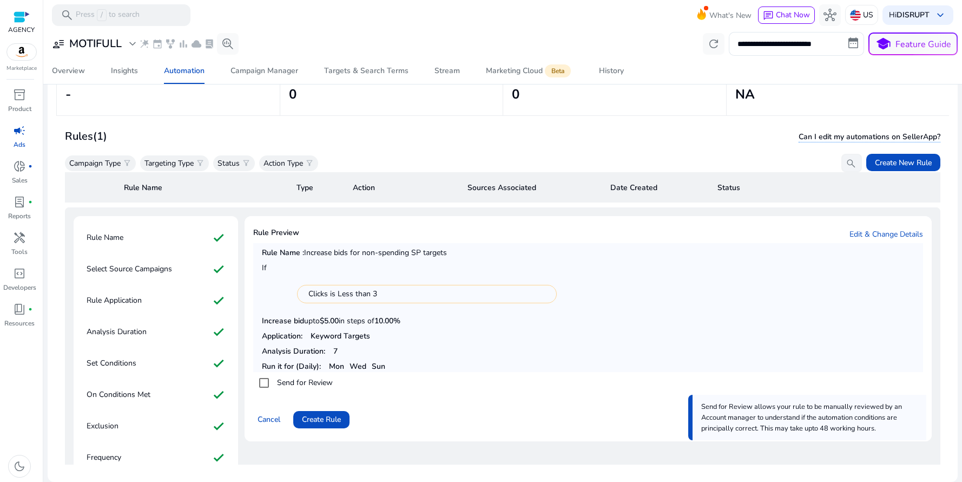
scroll to position [82, 0]
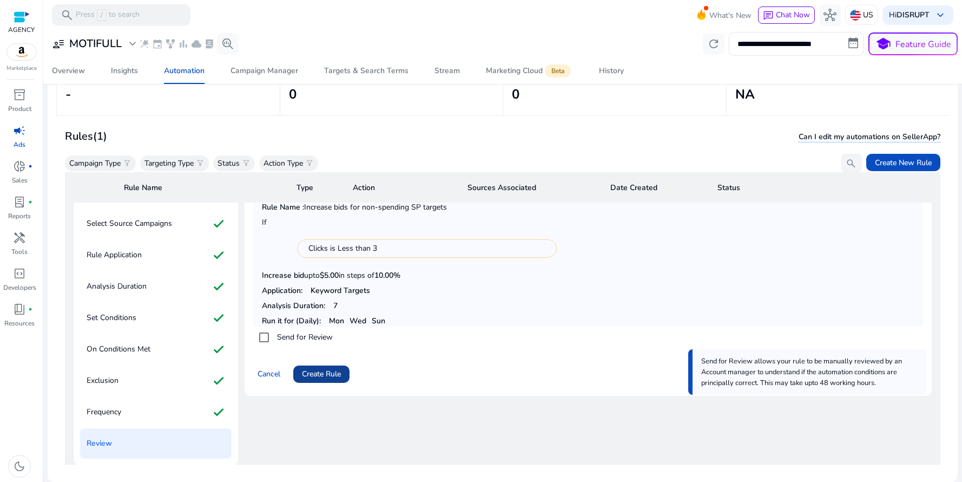
click at [328, 374] on span "Create Rule" at bounding box center [321, 373] width 39 height 11
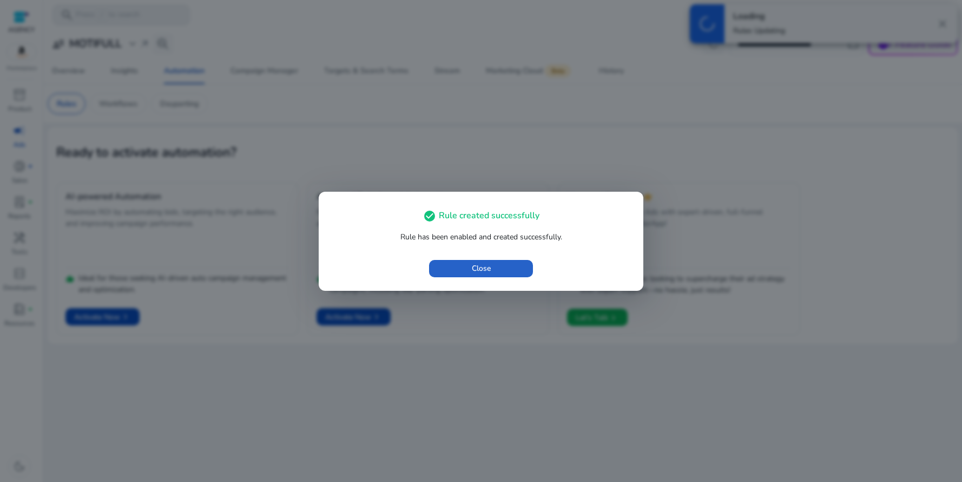
scroll to position [0, 0]
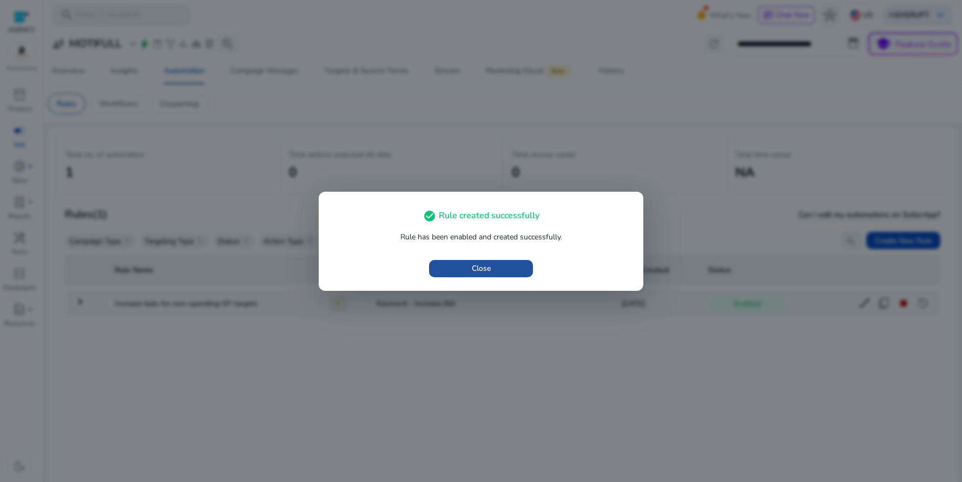
click at [479, 268] on span "Close" at bounding box center [481, 267] width 19 height 11
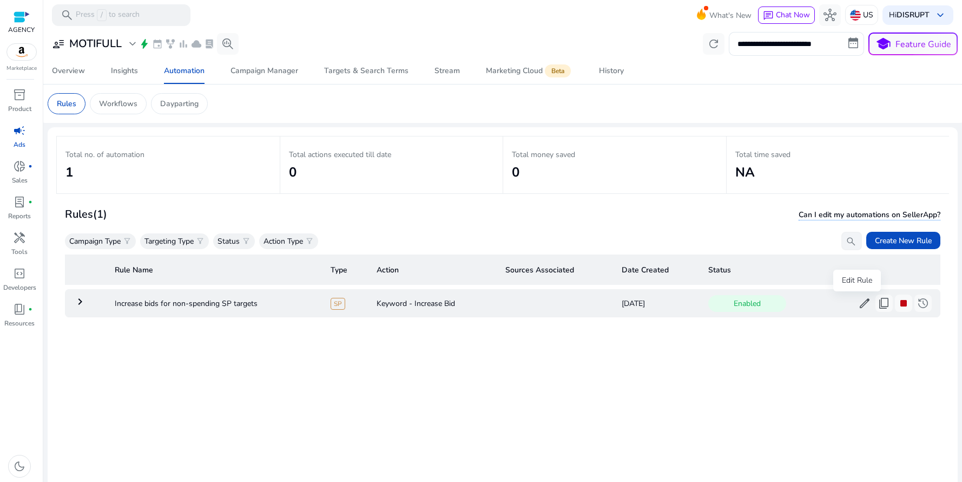
click at [858, 305] on span "edit" at bounding box center [864, 303] width 13 height 13
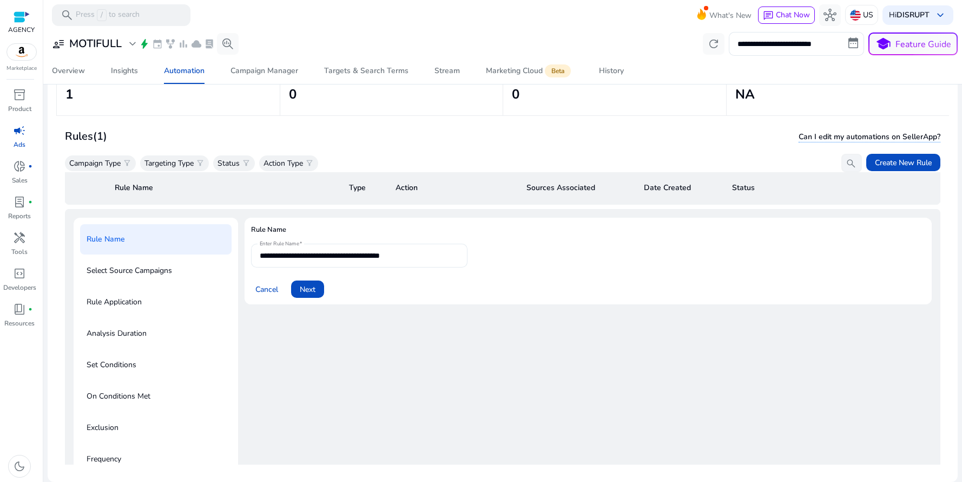
scroll to position [34, 0]
click at [327, 258] on input "**********" at bounding box center [359, 256] width 199 height 12
click at [155, 272] on p "Select Source Campaigns" at bounding box center [130, 270] width 86 height 17
click at [136, 271] on p "Select Source Campaigns" at bounding box center [130, 270] width 86 height 17
drag, startPoint x: 144, startPoint y: 298, endPoint x: 180, endPoint y: 298, distance: 35.2
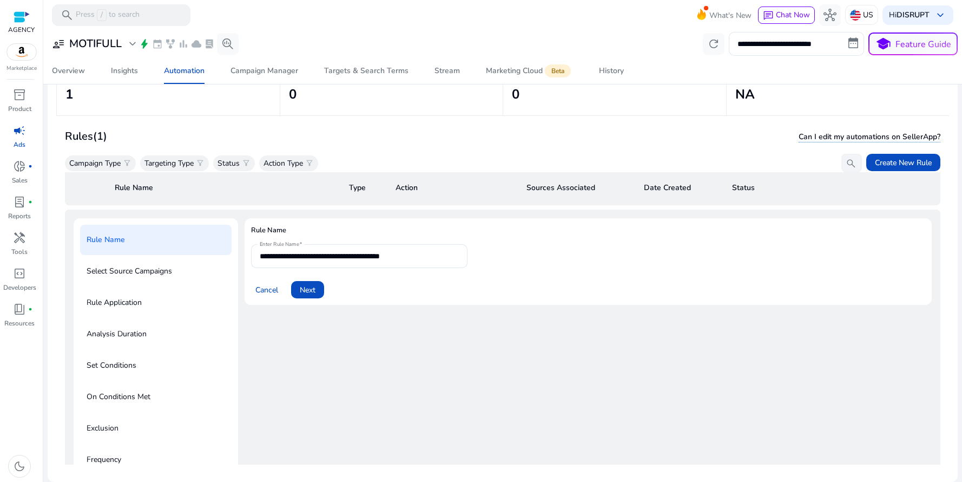
click at [144, 298] on div "Rule Application" at bounding box center [156, 302] width 152 height 30
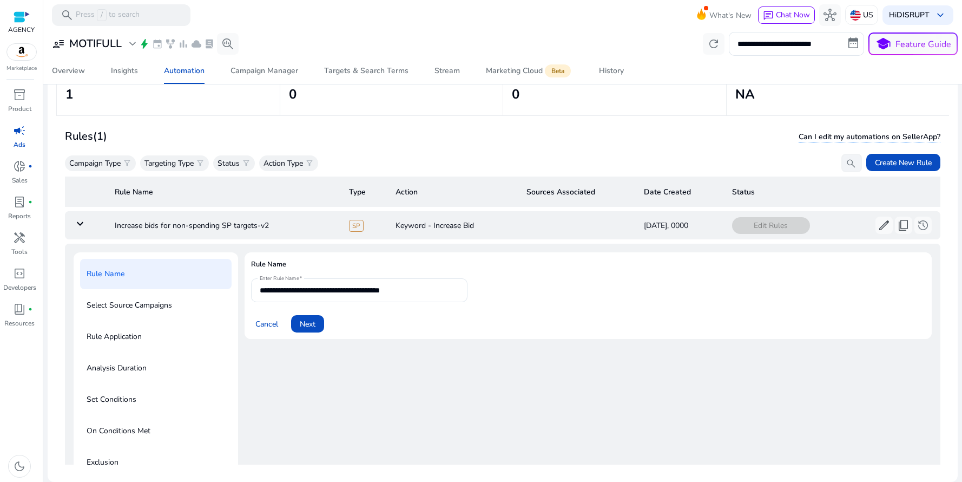
click at [553, 289] on form "**********" at bounding box center [588, 305] width 674 height 54
click at [264, 325] on span "Cancel" at bounding box center [266, 323] width 23 height 11
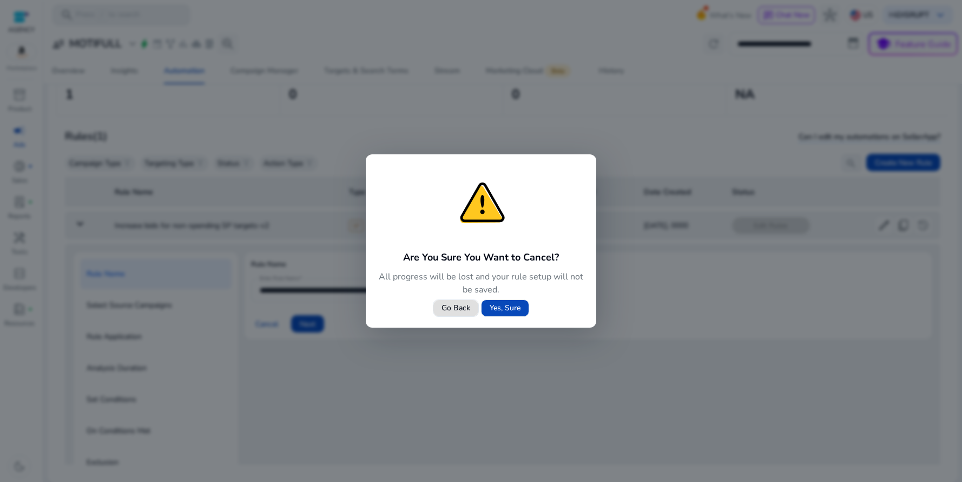
click at [504, 312] on span "Yes, Sure" at bounding box center [505, 307] width 31 height 11
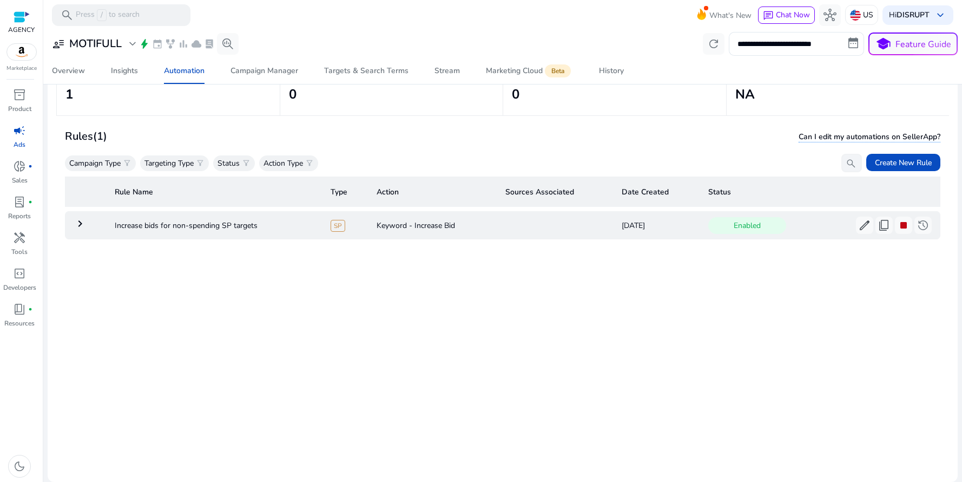
click at [84, 227] on mat-icon "keyboard_arrow_right" at bounding box center [80, 223] width 13 height 13
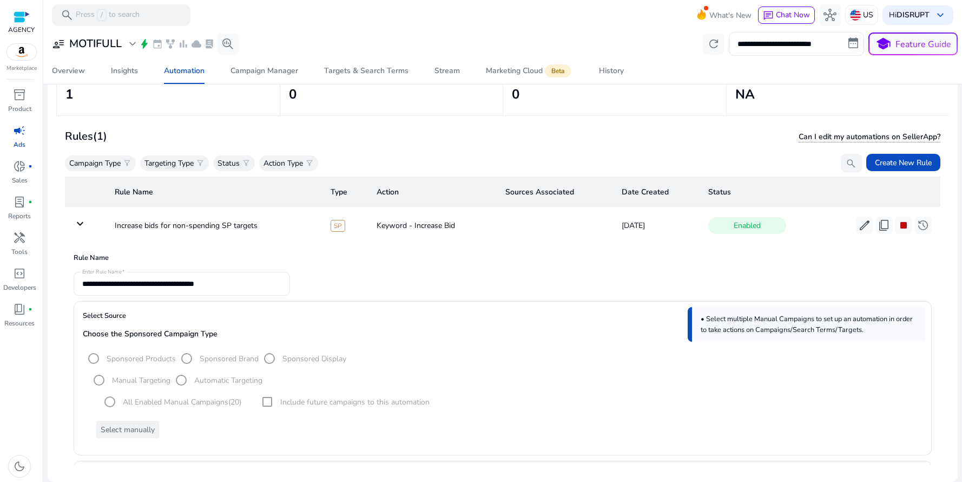
click at [479, 282] on form "**********" at bounding box center [503, 284] width 858 height 24
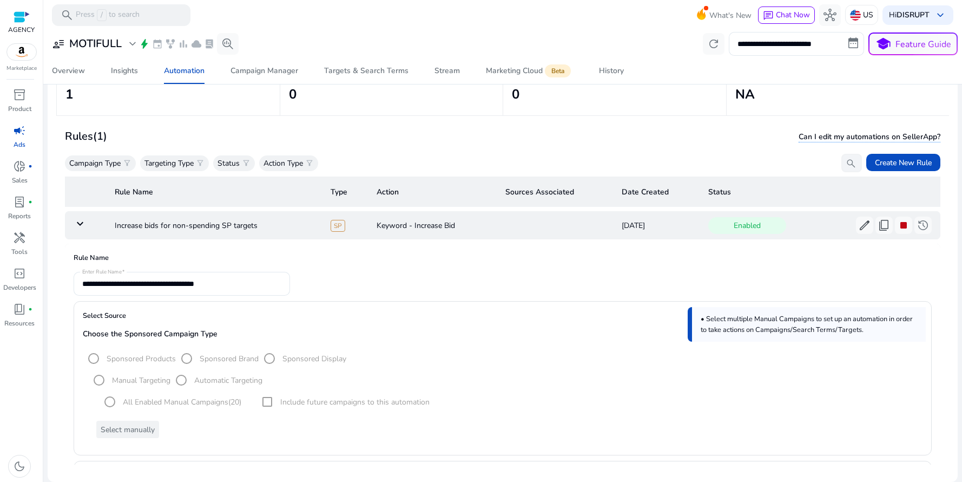
click at [78, 223] on mat-icon "keyboard_arrow_down" at bounding box center [80, 223] width 13 height 13
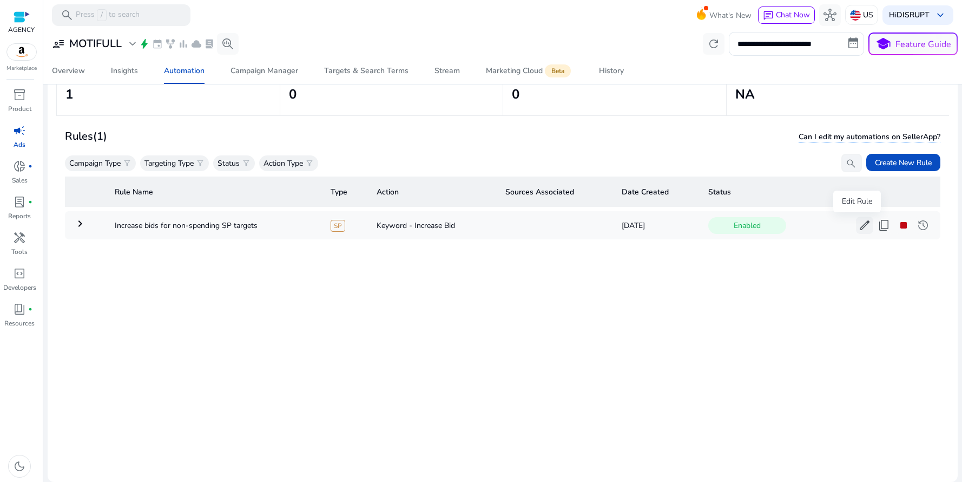
click at [858, 226] on span "edit" at bounding box center [864, 225] width 13 height 13
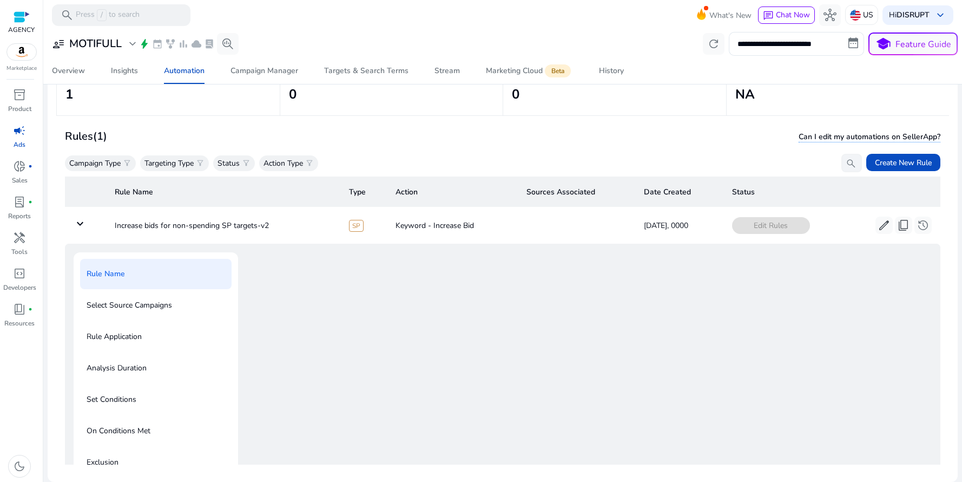
scroll to position [39, 0]
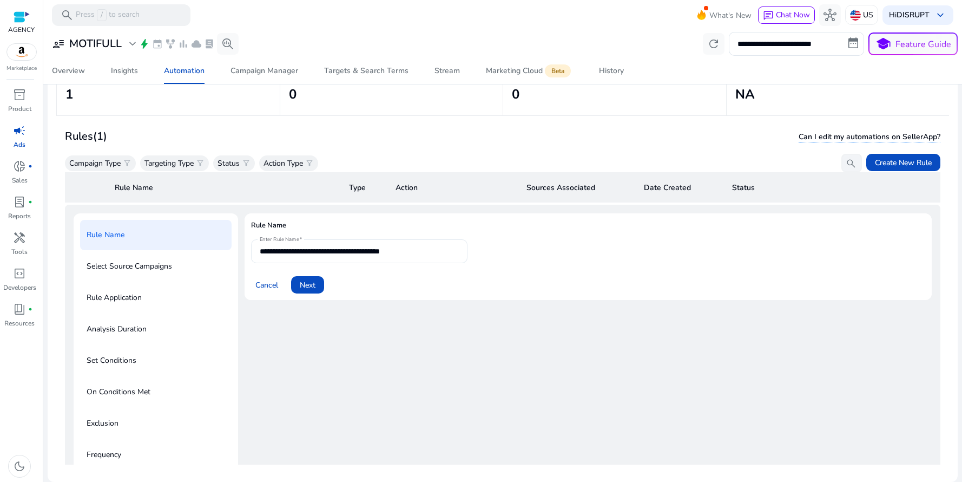
click at [361, 248] on input "**********" at bounding box center [359, 251] width 199 height 12
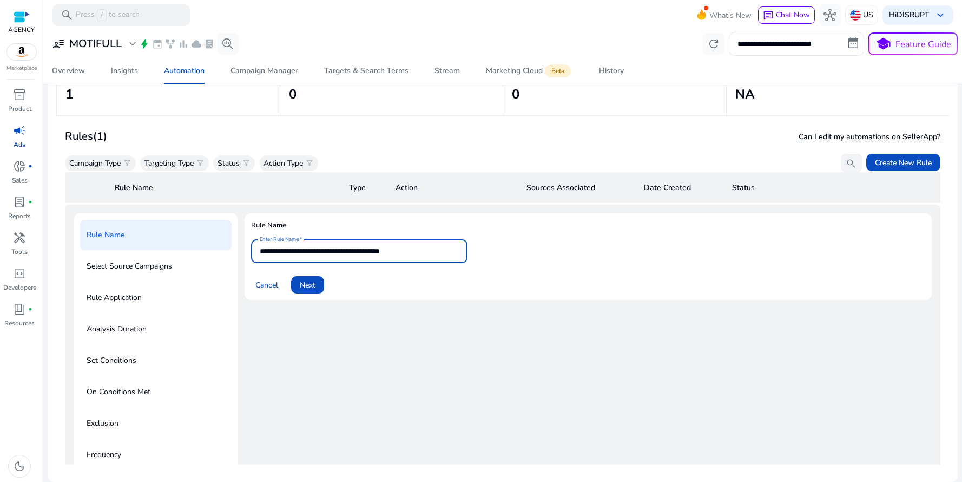
click at [313, 255] on input "**********" at bounding box center [359, 251] width 199 height 12
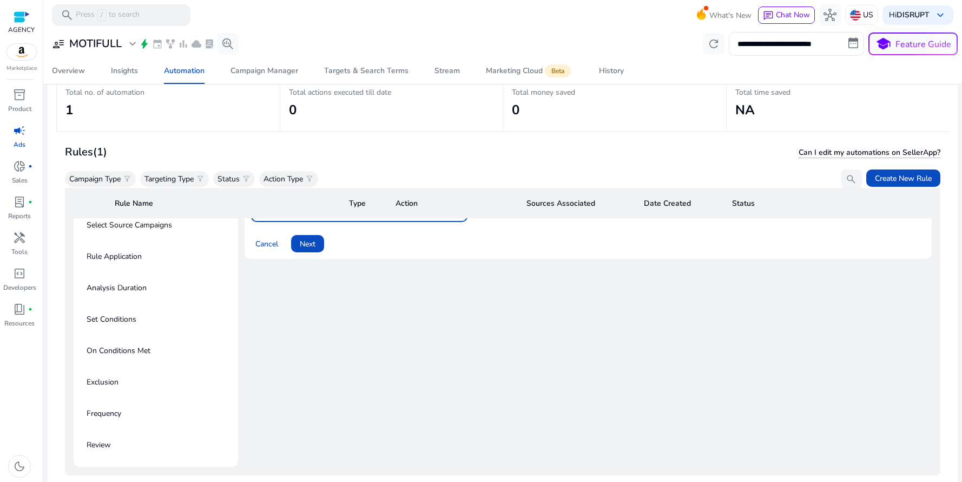
scroll to position [45, 0]
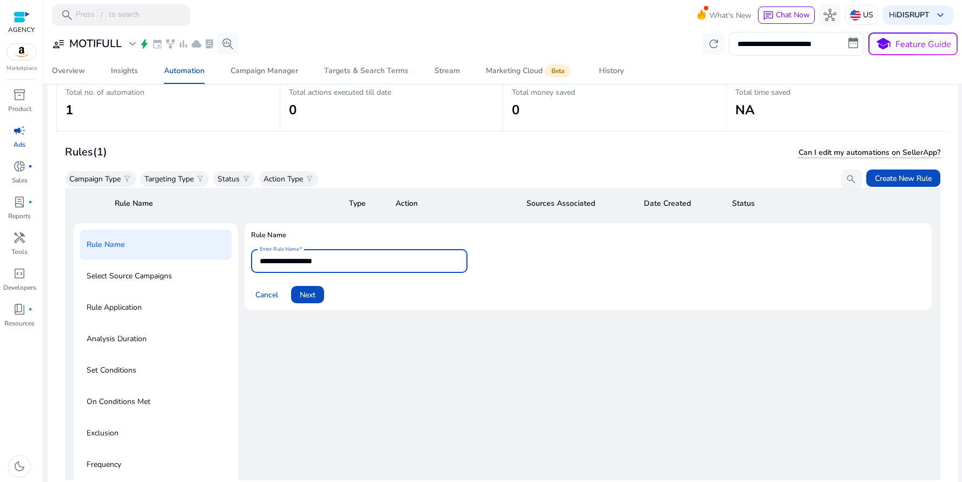
click at [339, 262] on input "**********" at bounding box center [359, 261] width 199 height 12
type input "**********"
click at [578, 259] on form "**********" at bounding box center [588, 276] width 674 height 54
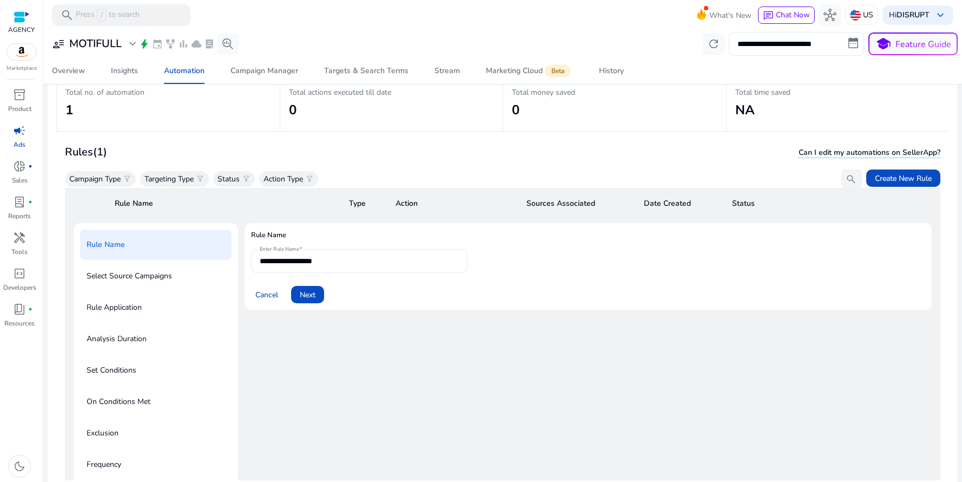
click at [368, 262] on input "**********" at bounding box center [359, 261] width 199 height 12
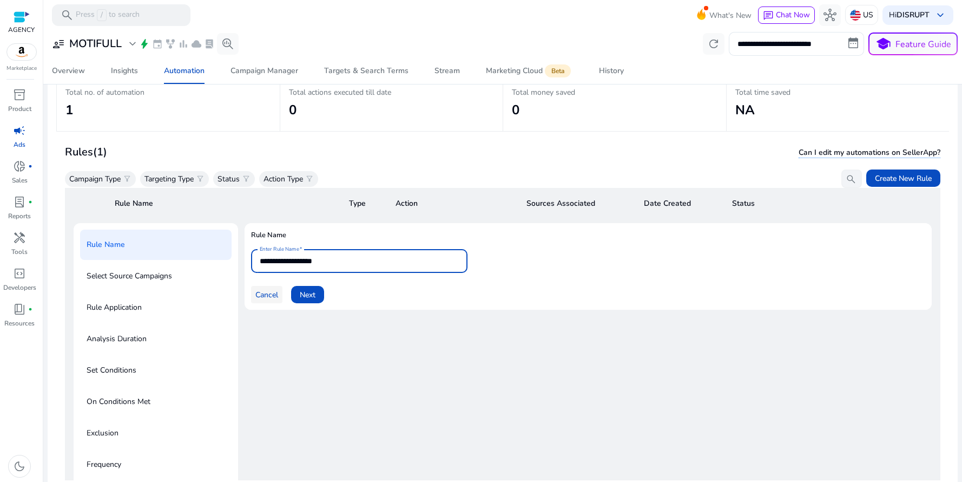
click at [264, 293] on span "Cancel" at bounding box center [266, 294] width 23 height 11
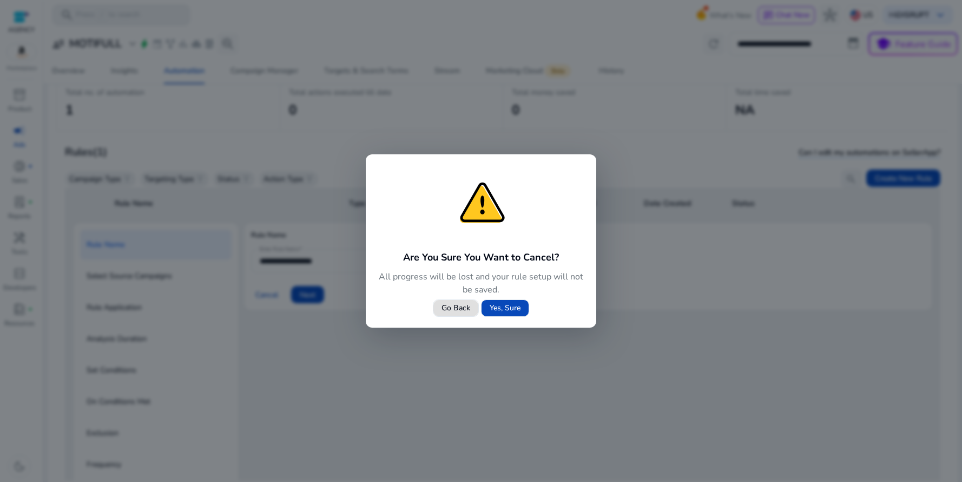
click at [497, 308] on span "Yes, Sure" at bounding box center [505, 307] width 31 height 11
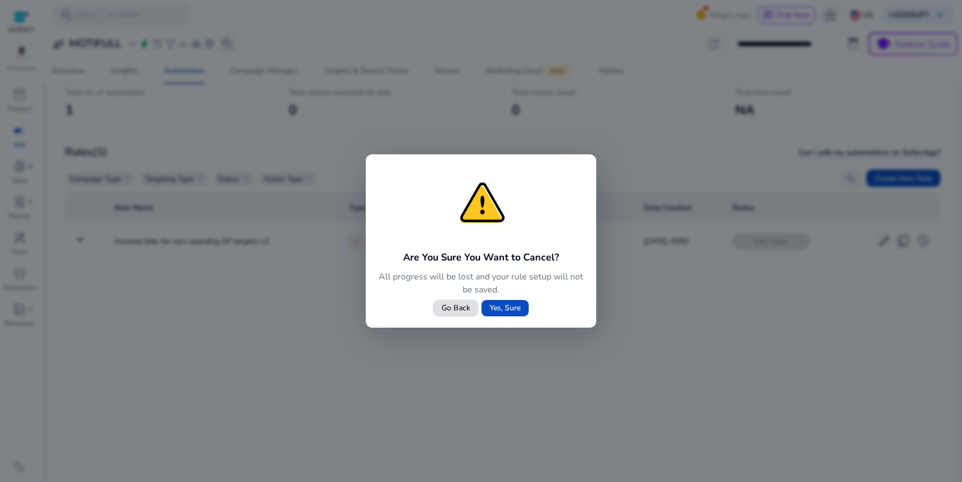
scroll to position [0, 0]
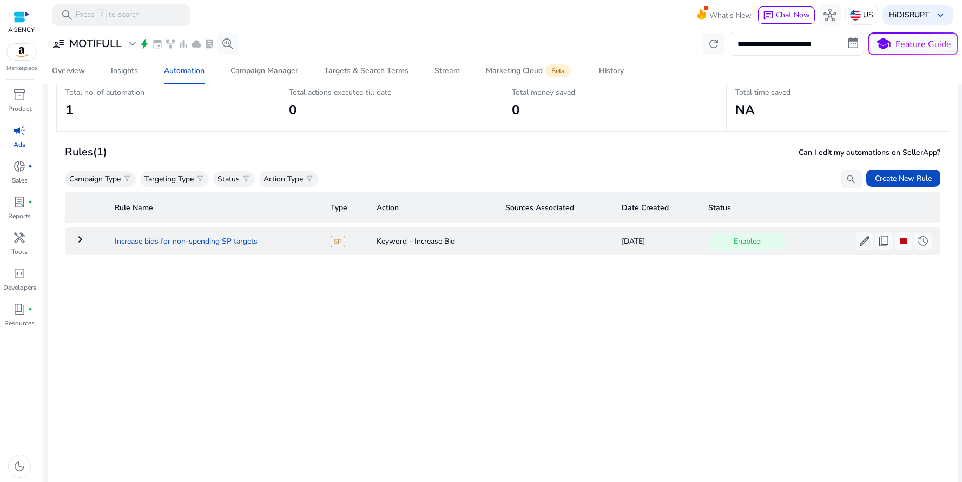
click at [144, 242] on td "Increase bids for non-spending SP targets" at bounding box center [214, 241] width 216 height 28
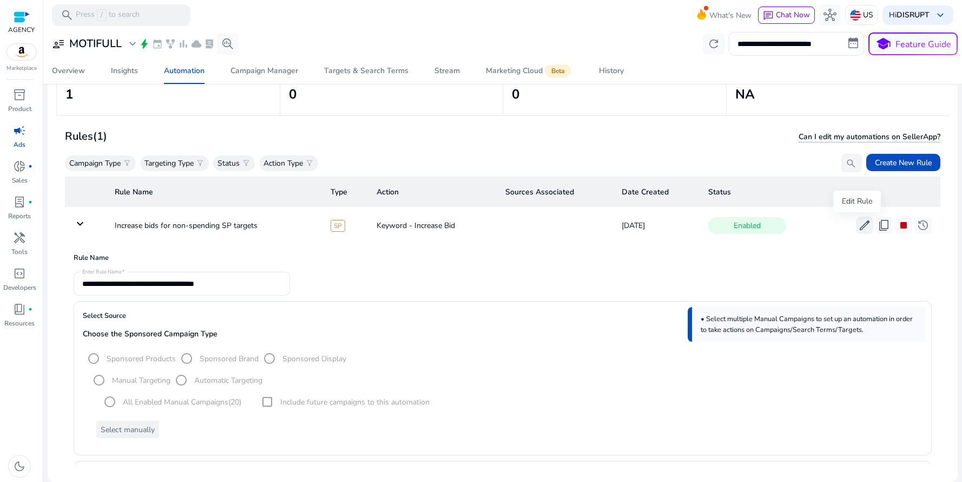
click at [858, 229] on span "edit" at bounding box center [864, 225] width 13 height 13
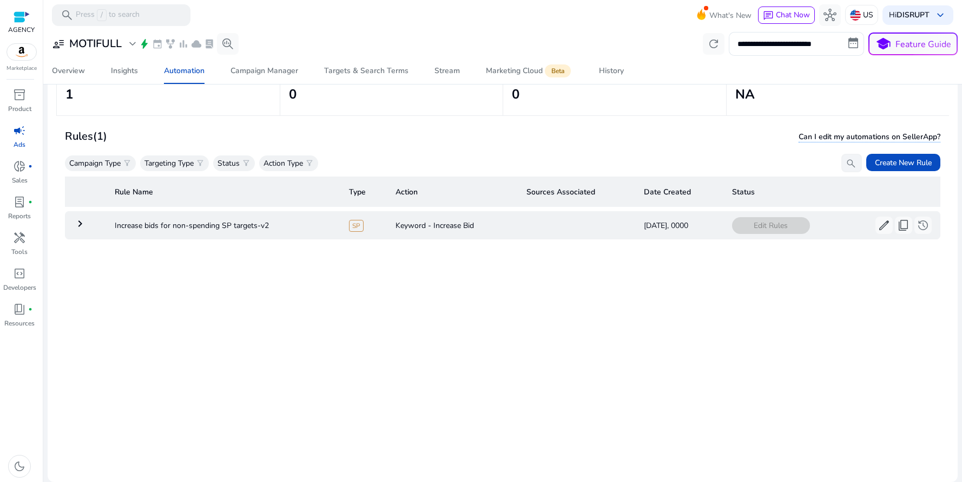
click at [81, 225] on mat-icon "keyboard_arrow_right" at bounding box center [80, 223] width 13 height 13
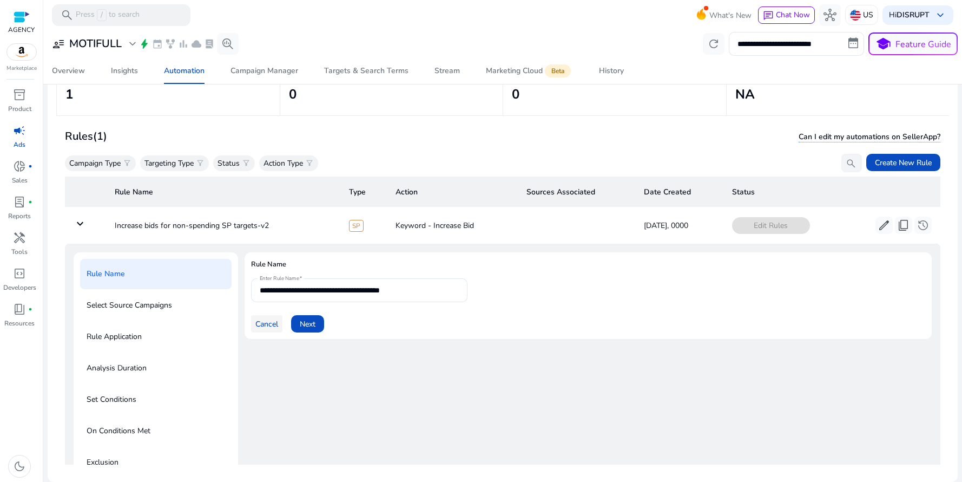
click at [270, 326] on span "Cancel" at bounding box center [266, 323] width 23 height 11
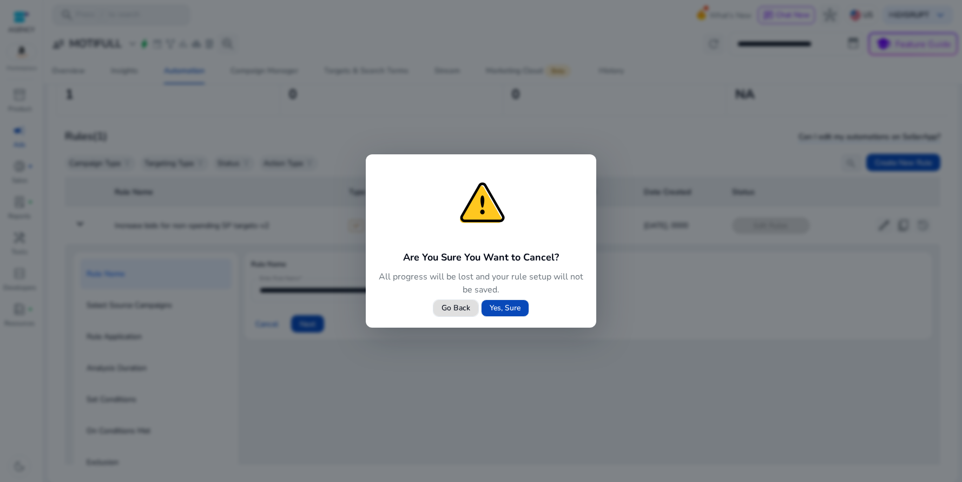
click at [508, 308] on span "Yes, Sure" at bounding box center [505, 307] width 31 height 11
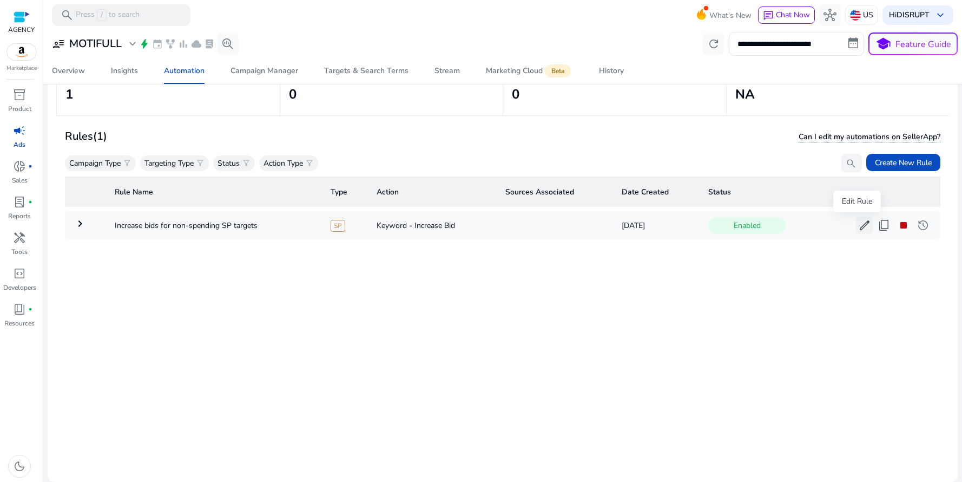
click at [858, 224] on span "edit" at bounding box center [864, 225] width 13 height 13
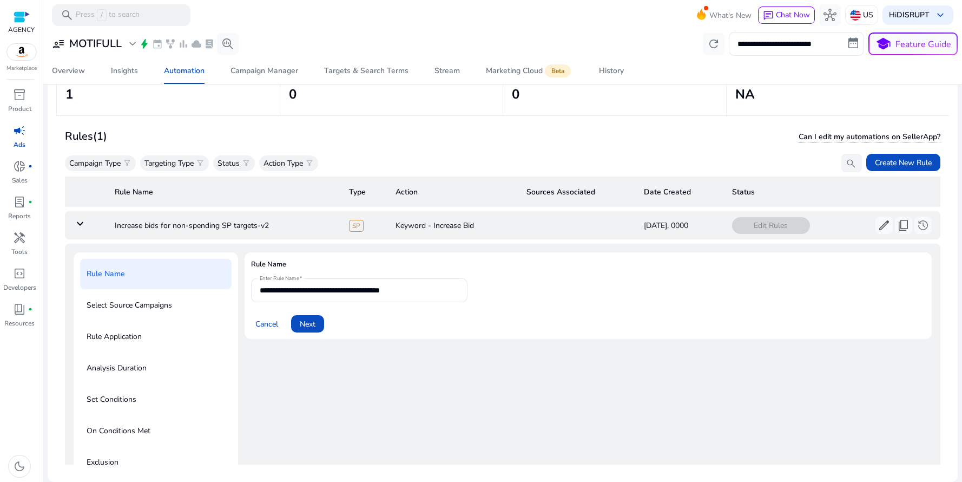
scroll to position [39, 0]
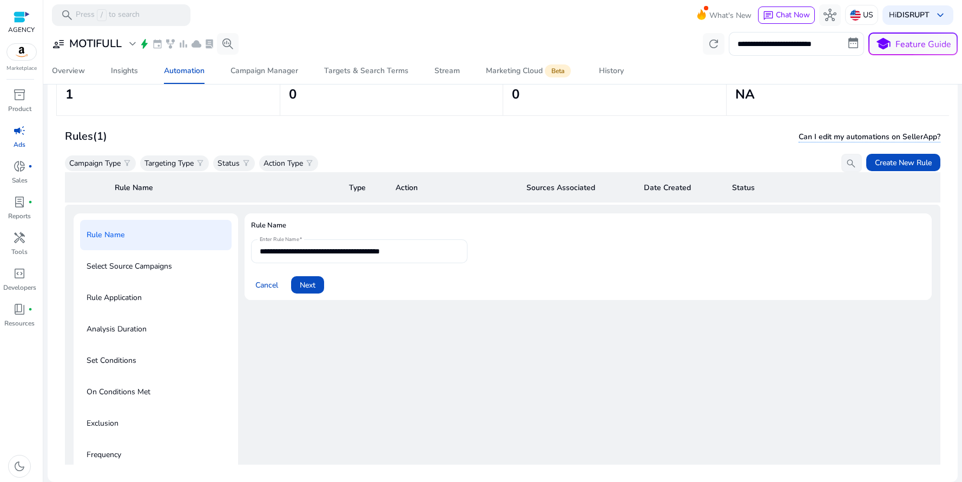
click at [295, 253] on input "**********" at bounding box center [359, 251] width 199 height 12
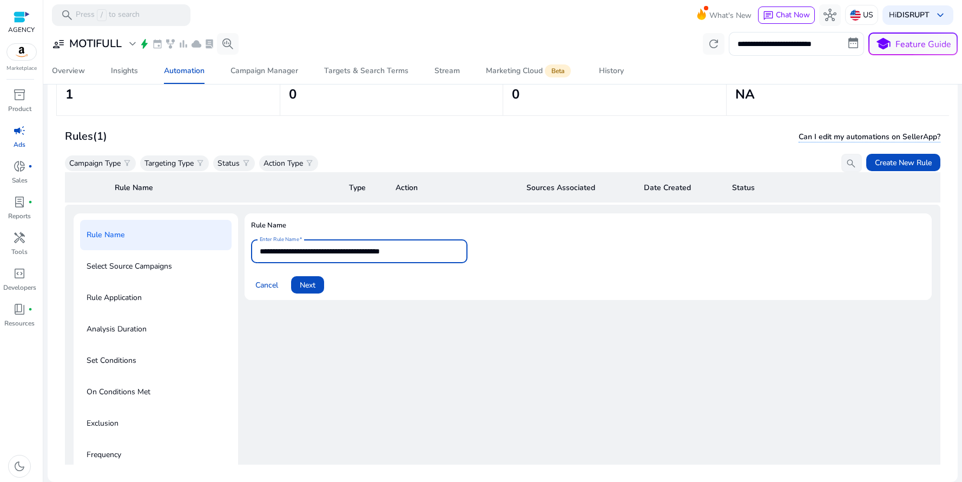
click at [322, 253] on input "**********" at bounding box center [359, 251] width 199 height 12
click at [271, 253] on input "**********" at bounding box center [359, 251] width 199 height 12
type input "**********"
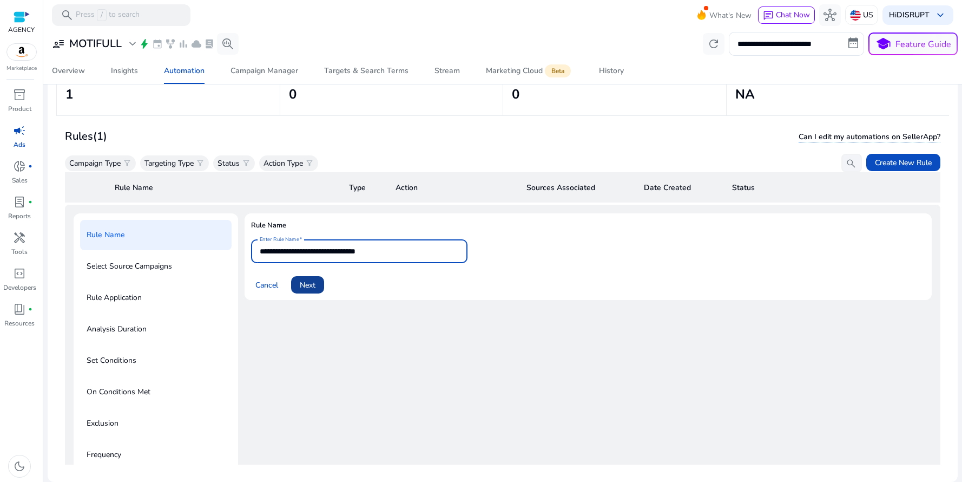
click at [310, 286] on span "Next" at bounding box center [308, 284] width 16 height 11
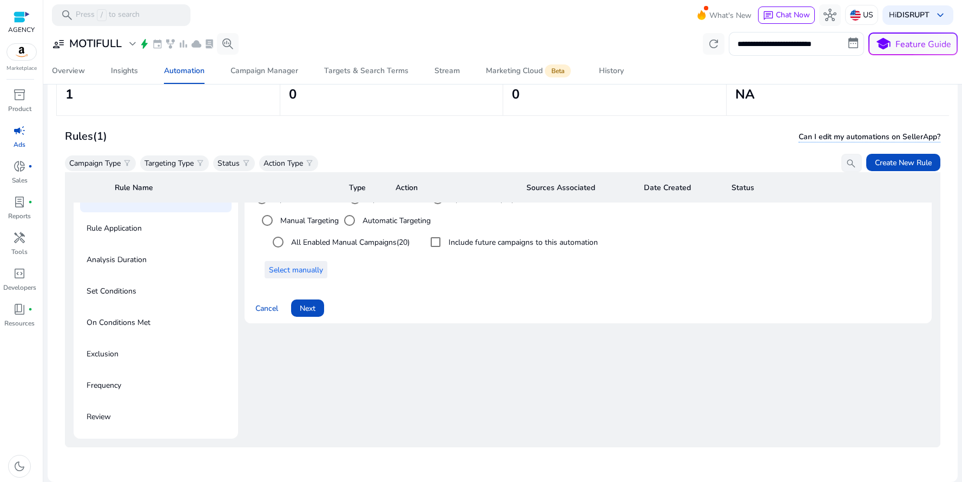
scroll to position [34, 0]
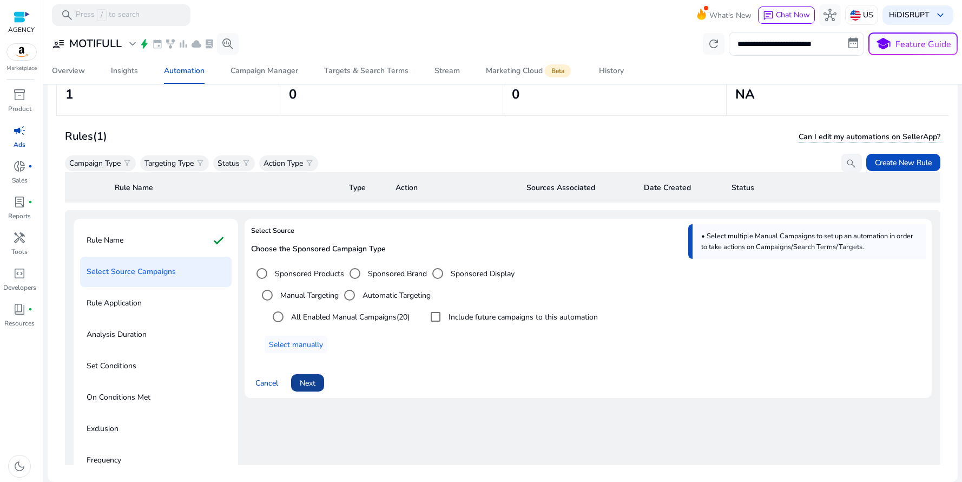
click at [315, 384] on span "Next" at bounding box center [308, 382] width 16 height 11
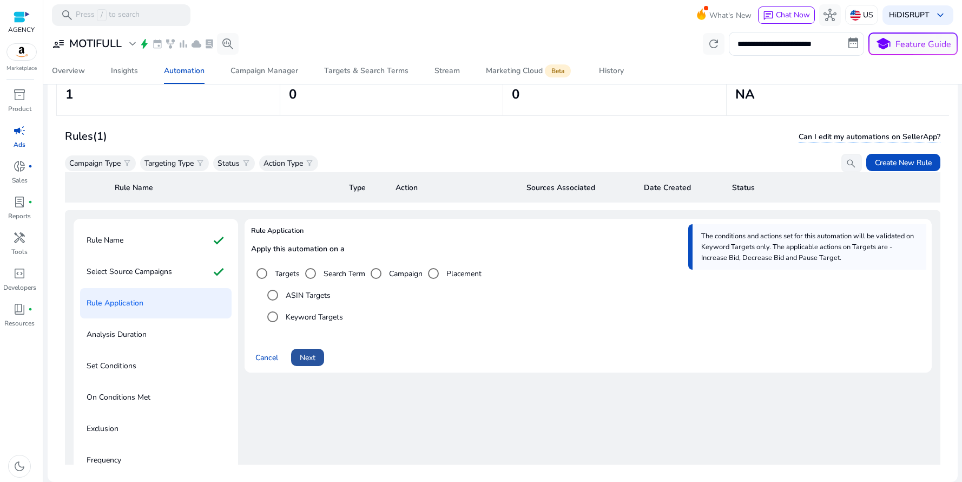
click at [306, 359] on span "Next" at bounding box center [308, 357] width 16 height 11
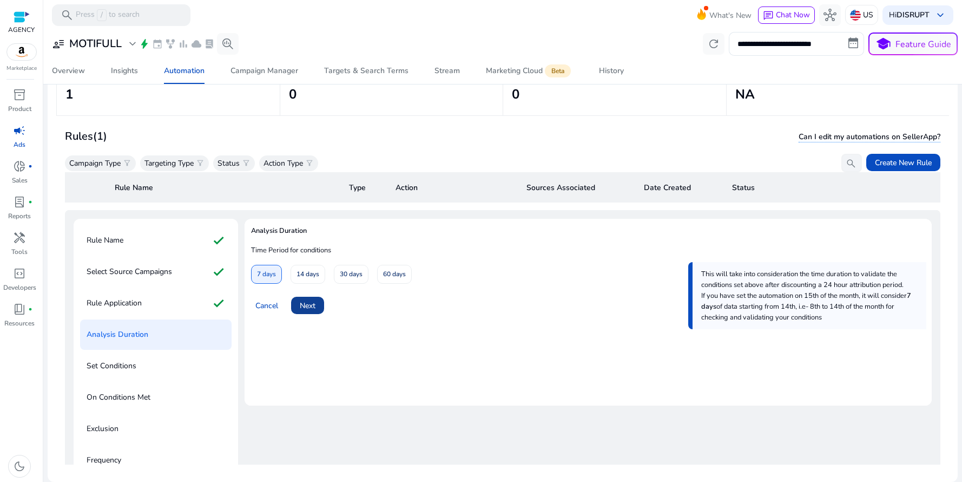
click at [308, 306] on span "Next" at bounding box center [308, 305] width 16 height 11
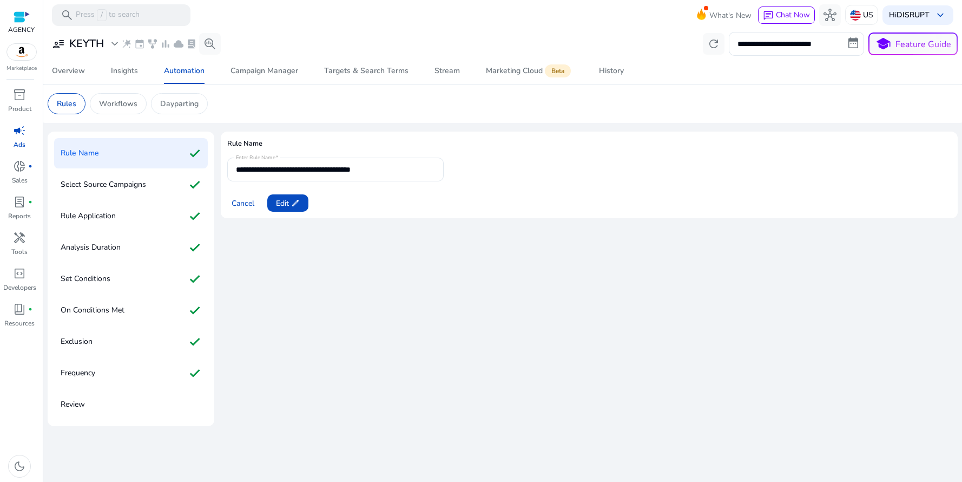
click at [563, 172] on form "**********" at bounding box center [589, 184] width 724 height 54
click at [286, 201] on span "Edit edit" at bounding box center [288, 203] width 24 height 11
click at [303, 169] on input "**********" at bounding box center [335, 169] width 199 height 12
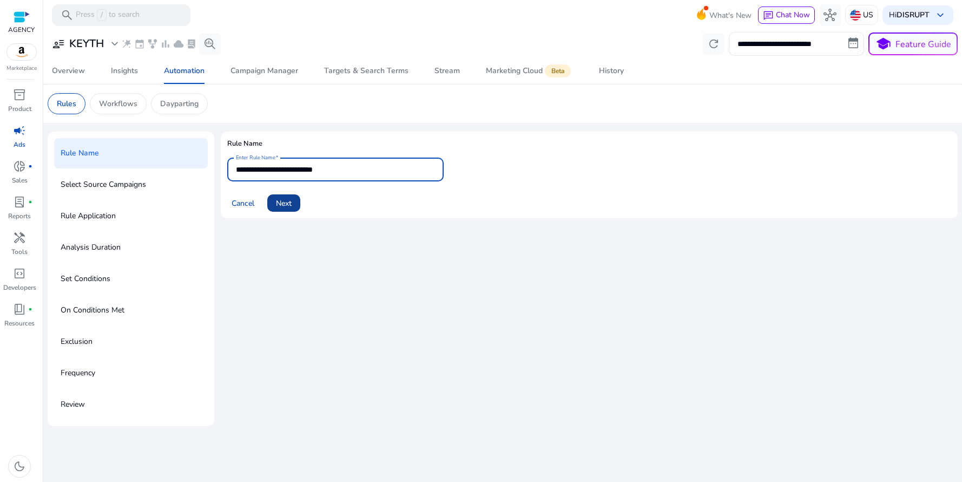
type input "**********"
click at [279, 206] on span "Next" at bounding box center [284, 203] width 16 height 11
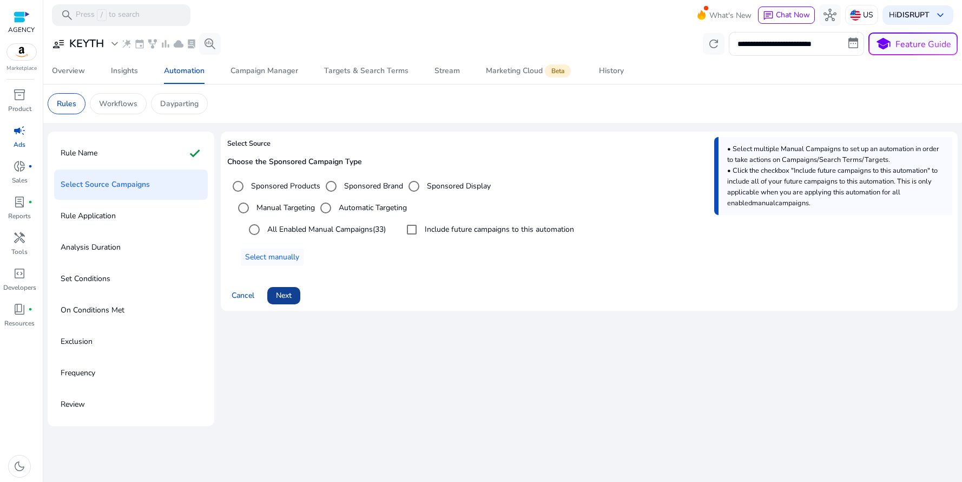
click at [285, 295] on span "Next" at bounding box center [284, 295] width 16 height 11
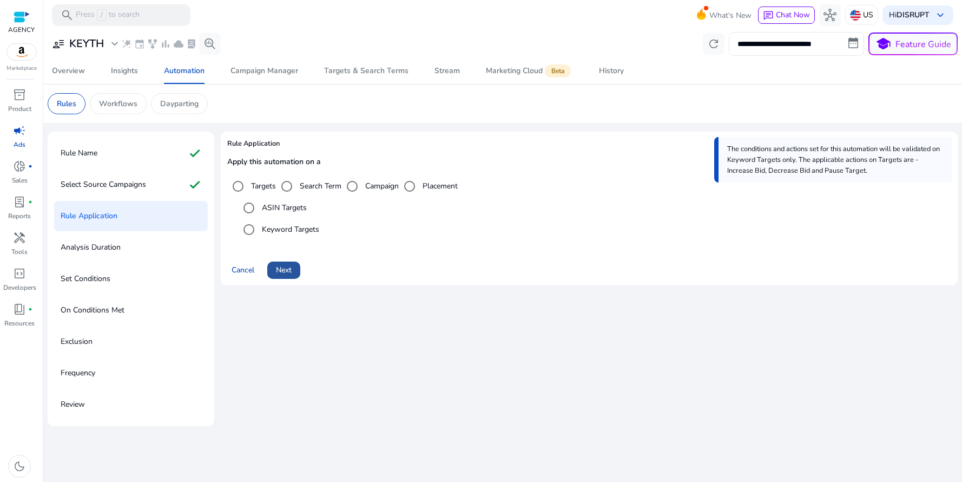
click at [282, 266] on span "Next" at bounding box center [284, 269] width 16 height 11
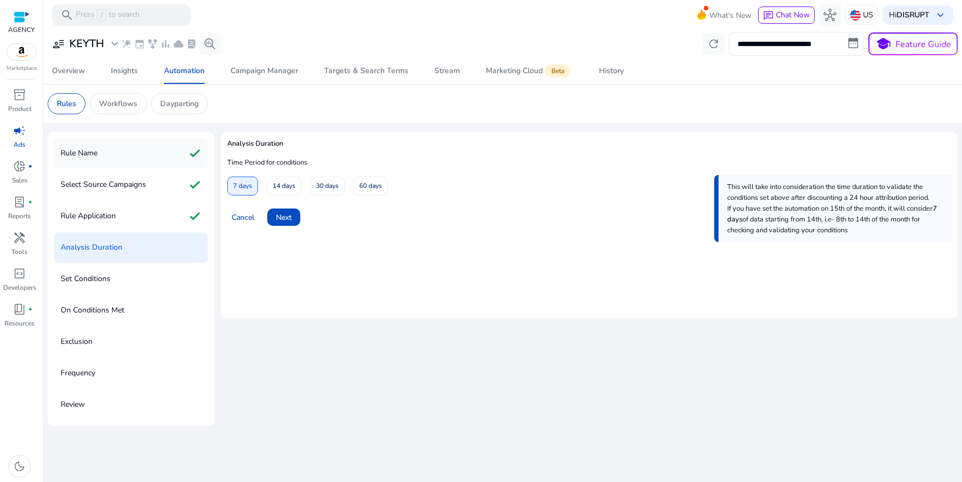
click at [96, 152] on p "Rule Name" at bounding box center [79, 152] width 37 height 17
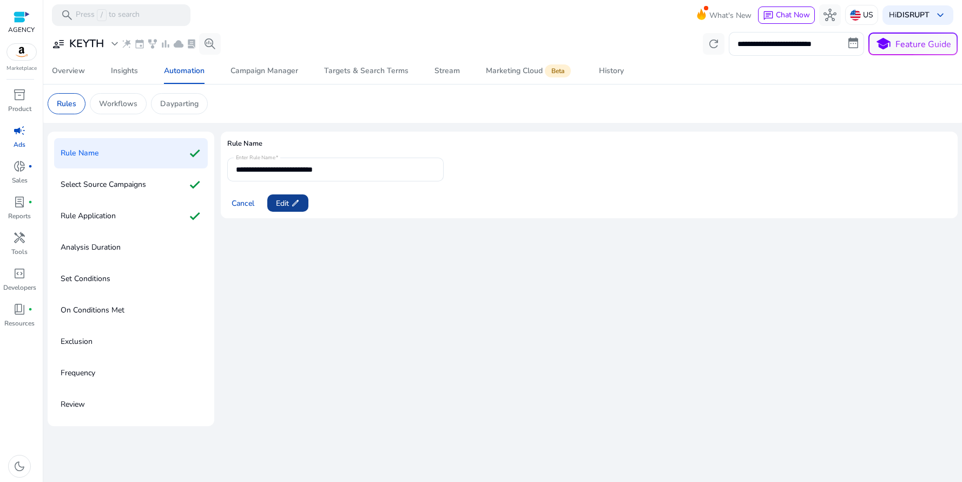
click at [288, 203] on span "Edit edit" at bounding box center [288, 203] width 24 height 11
click at [344, 170] on input "**********" at bounding box center [335, 169] width 199 height 12
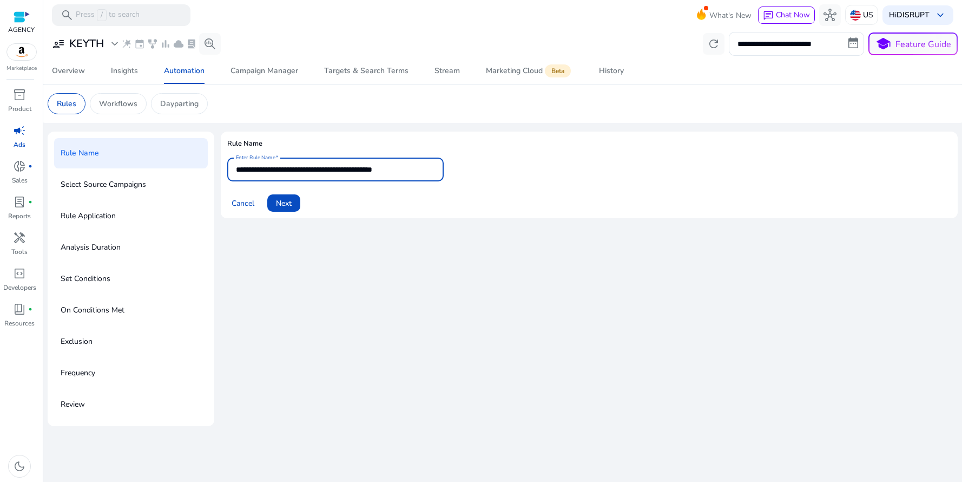
type input "**********"
click at [497, 175] on form "**********" at bounding box center [589, 184] width 724 height 54
click at [281, 206] on span "Next" at bounding box center [284, 203] width 16 height 11
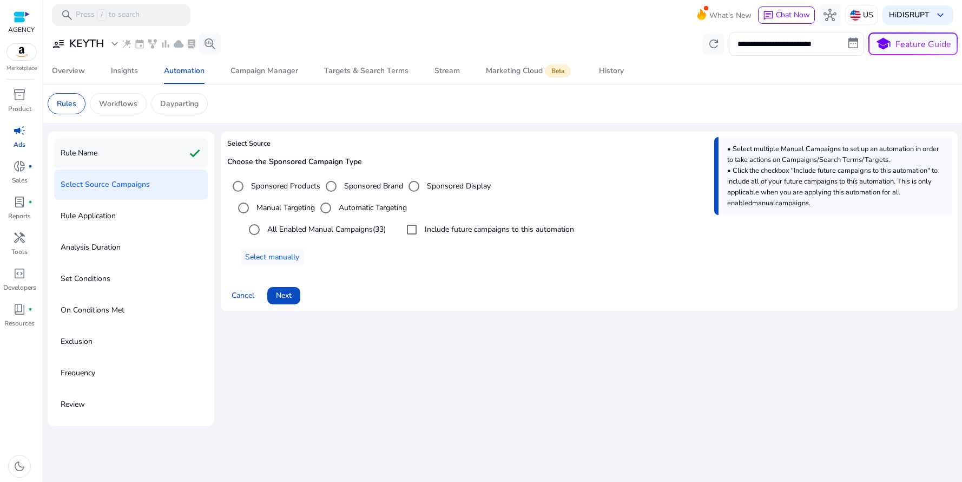
click at [93, 157] on p "Rule Name" at bounding box center [79, 152] width 37 height 17
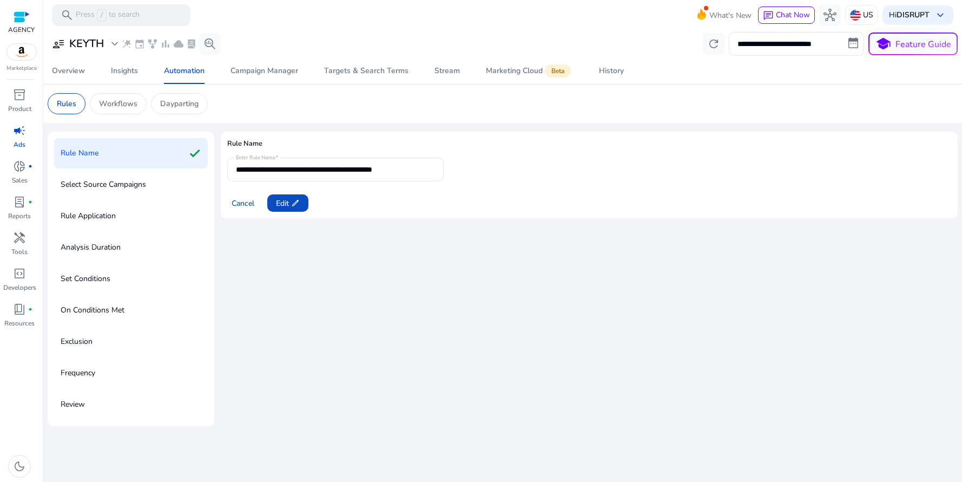
click at [130, 179] on p "Select Source Campaigns" at bounding box center [104, 184] width 86 height 17
click at [146, 183] on p "Select Source Campaigns" at bounding box center [104, 184] width 86 height 17
click at [279, 204] on span "Edit edit" at bounding box center [288, 203] width 24 height 11
click at [280, 200] on span "Next" at bounding box center [284, 203] width 16 height 11
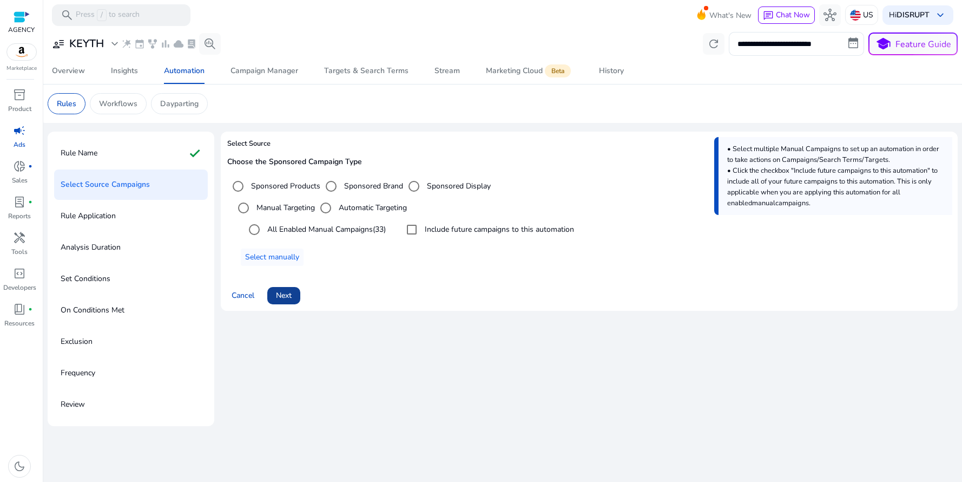
click at [282, 297] on span "Next" at bounding box center [284, 295] width 16 height 11
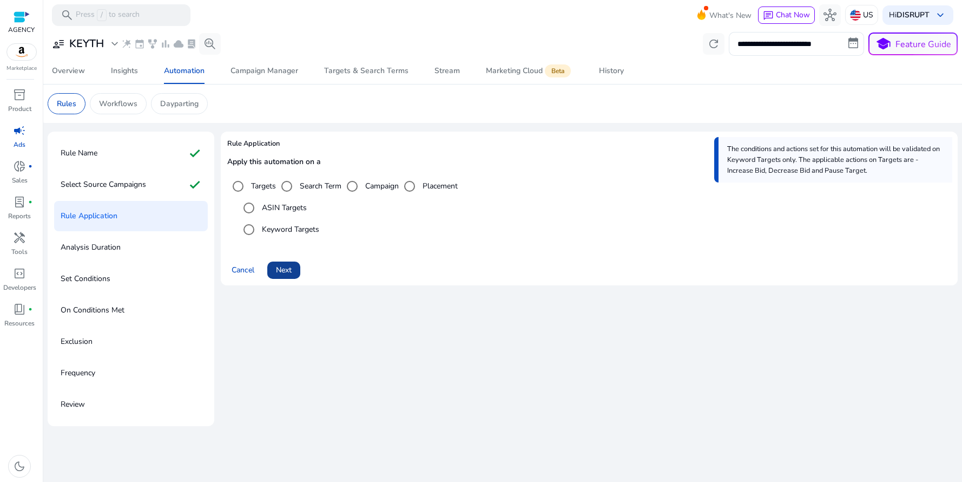
click at [291, 267] on span "Next" at bounding box center [284, 269] width 16 height 11
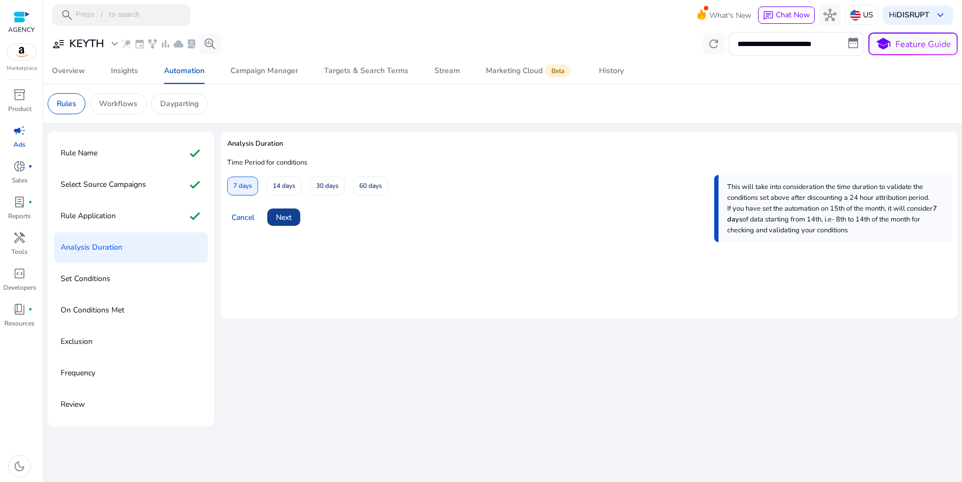
click at [278, 215] on span "Next" at bounding box center [284, 217] width 16 height 11
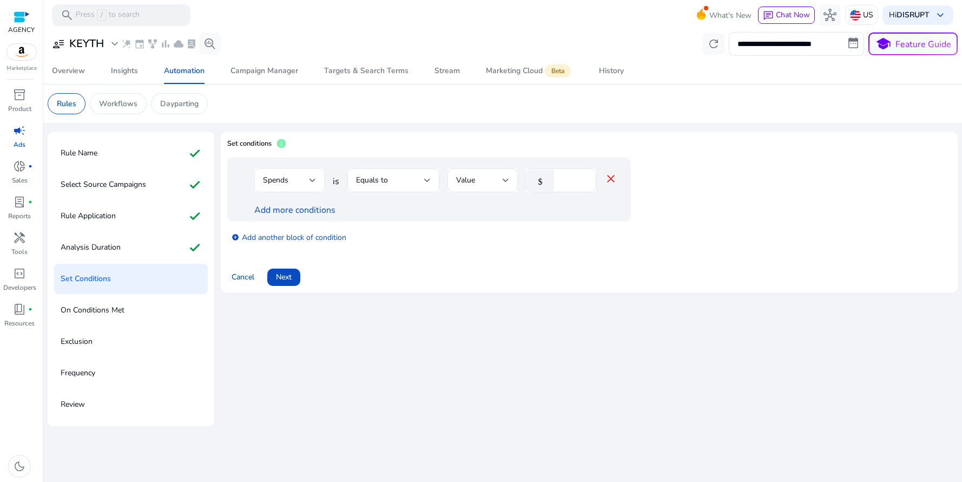
click at [310, 180] on div at bounding box center [313, 180] width 6 height 4
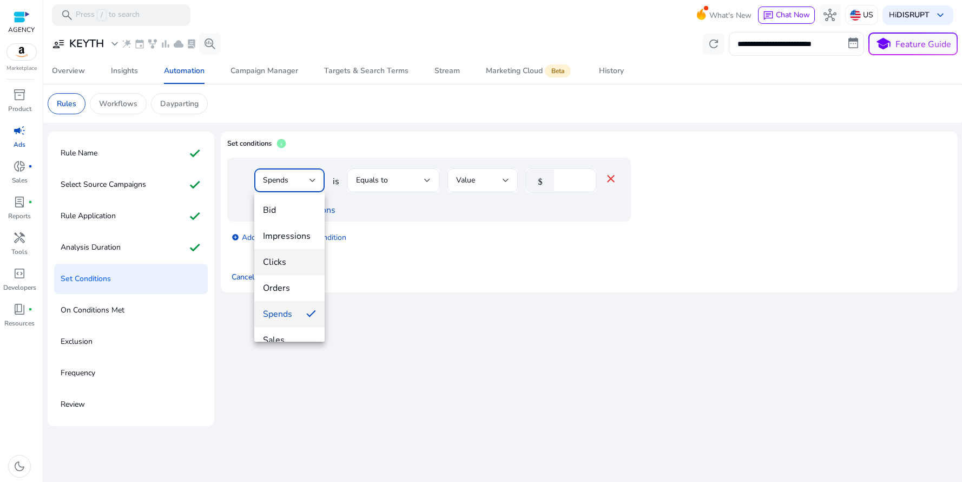
click at [282, 265] on span "Clicks" at bounding box center [289, 262] width 53 height 12
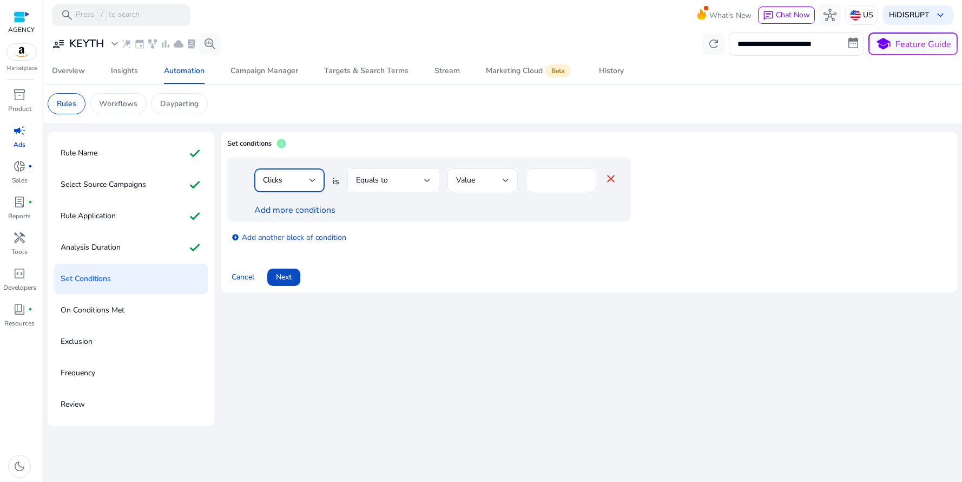
click at [391, 183] on div "Equals to" at bounding box center [390, 180] width 68 height 12
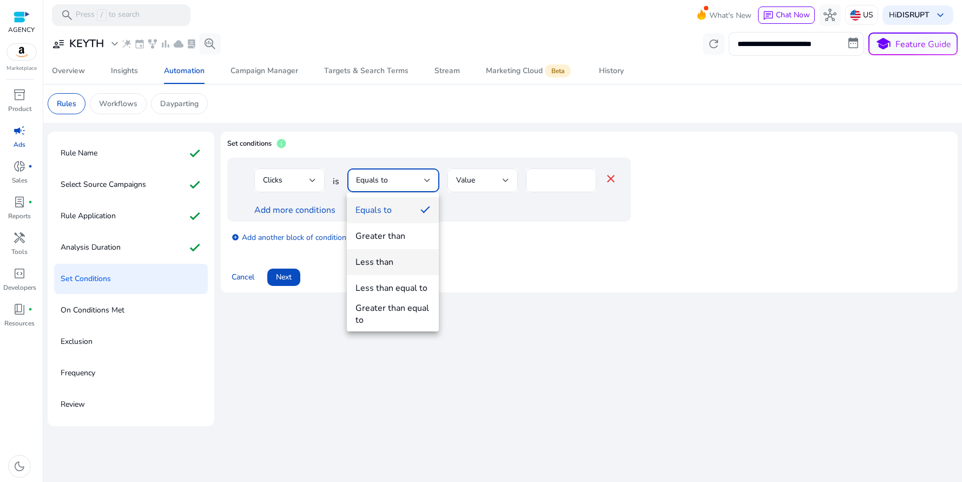
click at [396, 260] on span "Less than" at bounding box center [393, 262] width 75 height 12
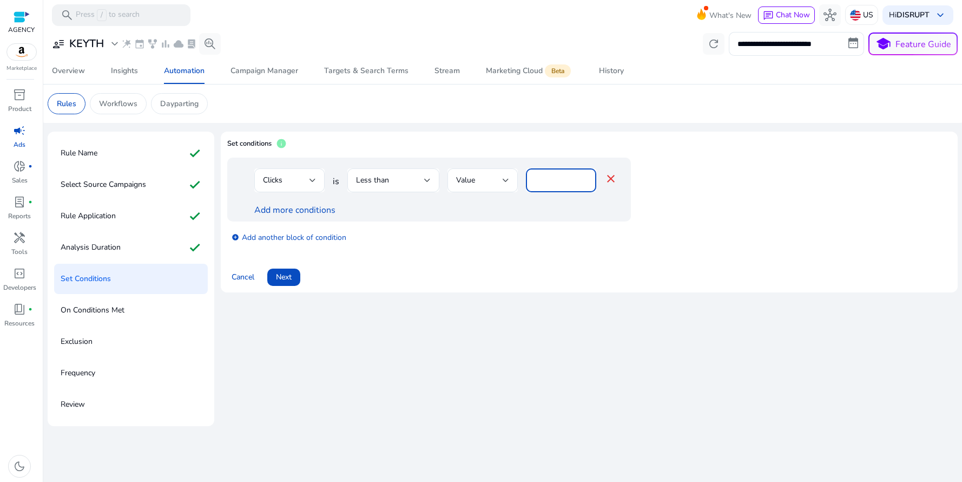
click at [542, 184] on input "*" at bounding box center [561, 180] width 53 height 12
type input "*"
click at [384, 263] on div "Cancel Next" at bounding box center [589, 273] width 724 height 26
click at [278, 278] on span "Next" at bounding box center [284, 276] width 16 height 11
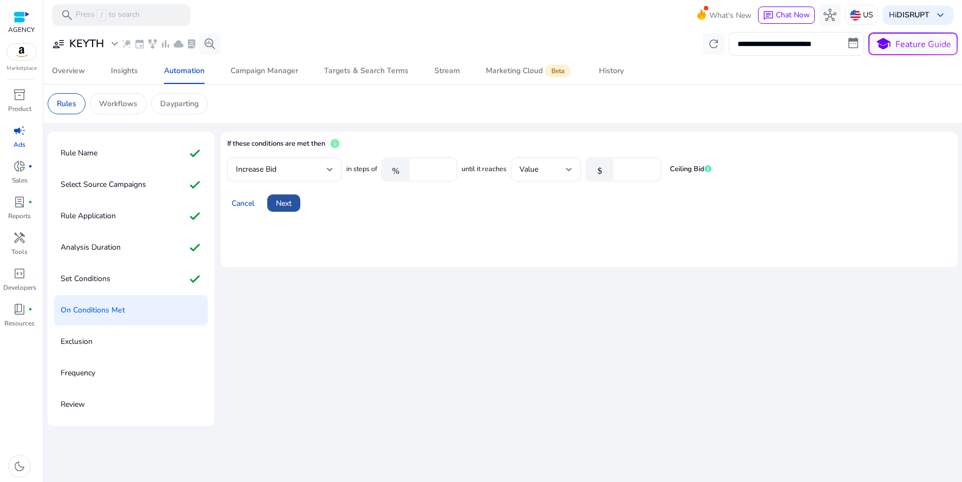
click at [285, 208] on span "Next" at bounding box center [284, 203] width 16 height 11
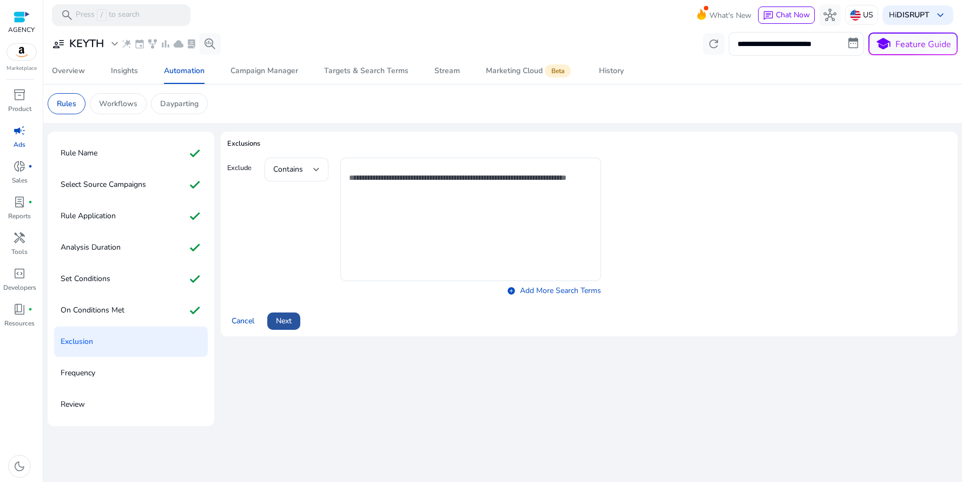
click at [289, 319] on span "Next" at bounding box center [284, 320] width 16 height 11
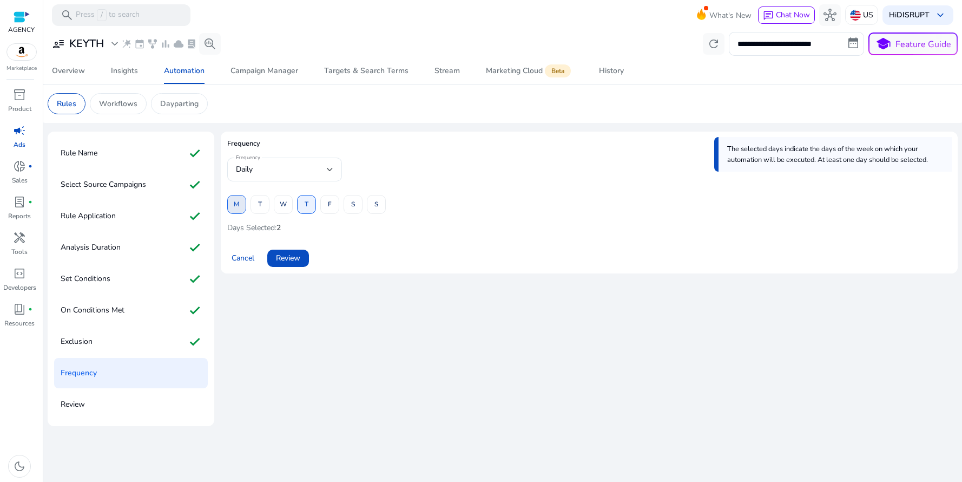
click at [239, 207] on span at bounding box center [237, 205] width 18 height 26
click at [282, 208] on span "W" at bounding box center [283, 204] width 7 height 19
click at [235, 203] on span "M" at bounding box center [236, 204] width 5 height 19
click at [308, 205] on span at bounding box center [307, 205] width 18 height 26
click at [379, 207] on span at bounding box center [376, 205] width 18 height 26
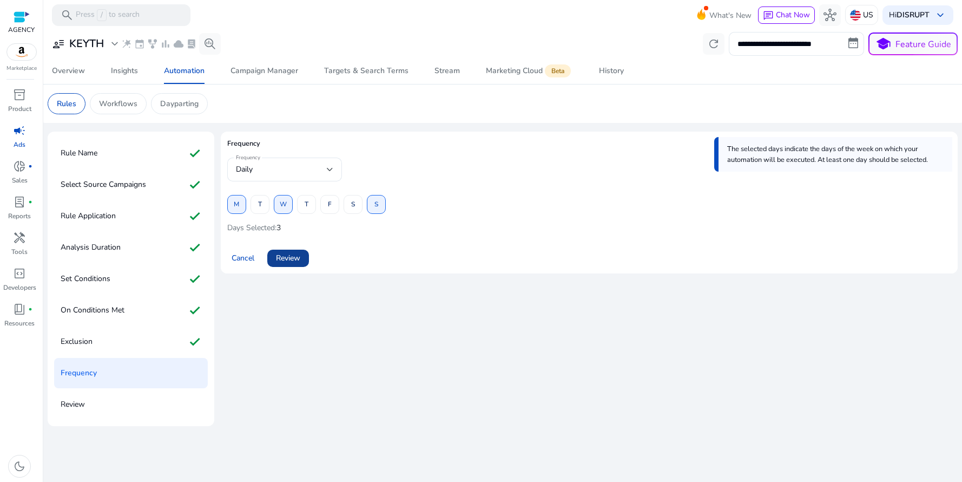
click at [279, 258] on span "Review" at bounding box center [288, 257] width 24 height 11
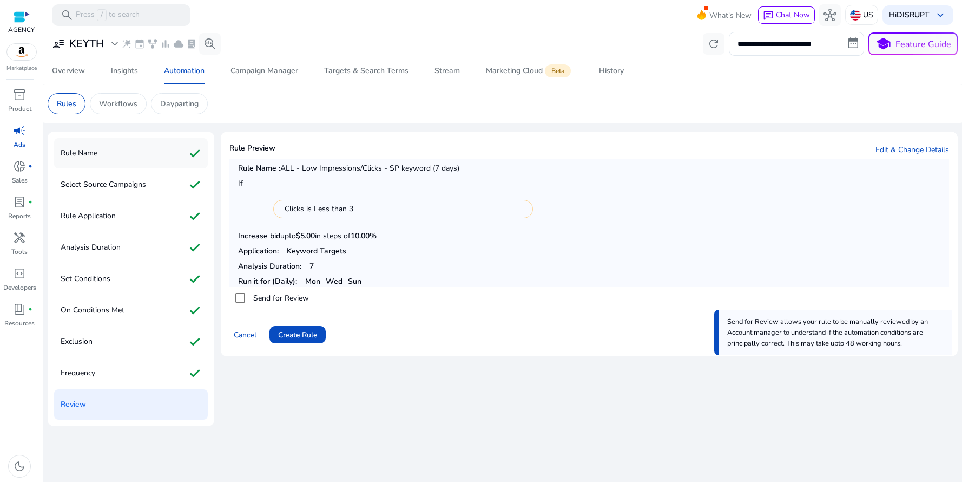
click at [103, 160] on div "Rule Name check" at bounding box center [131, 153] width 154 height 30
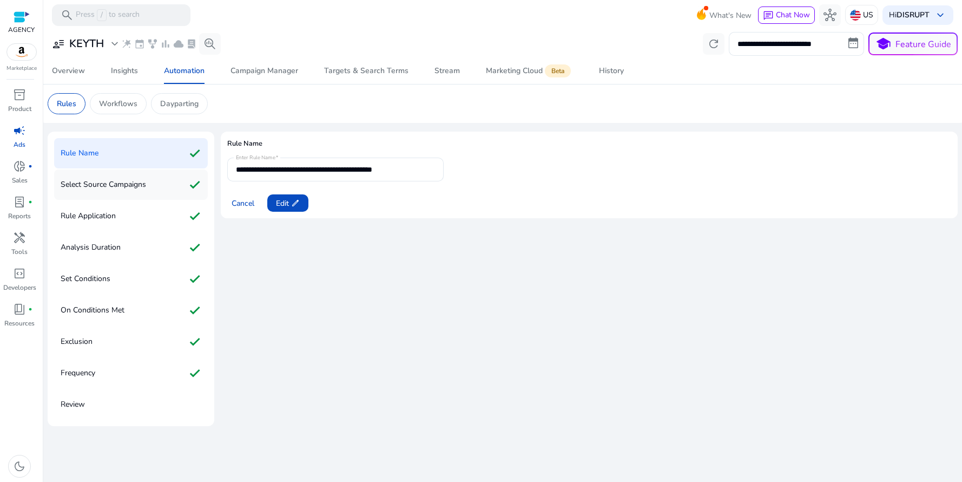
click at [132, 192] on p "Select Source Campaigns" at bounding box center [104, 184] width 86 height 17
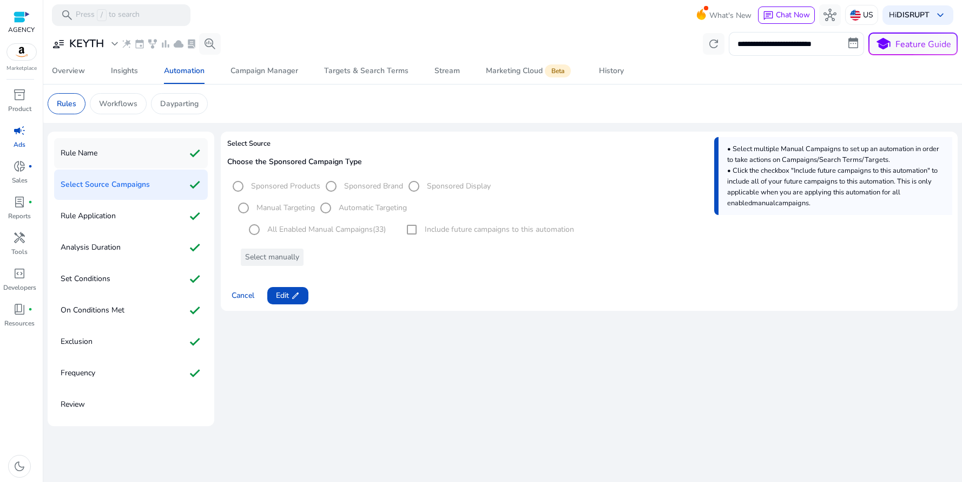
click at [126, 157] on div "Rule Name check" at bounding box center [131, 153] width 154 height 30
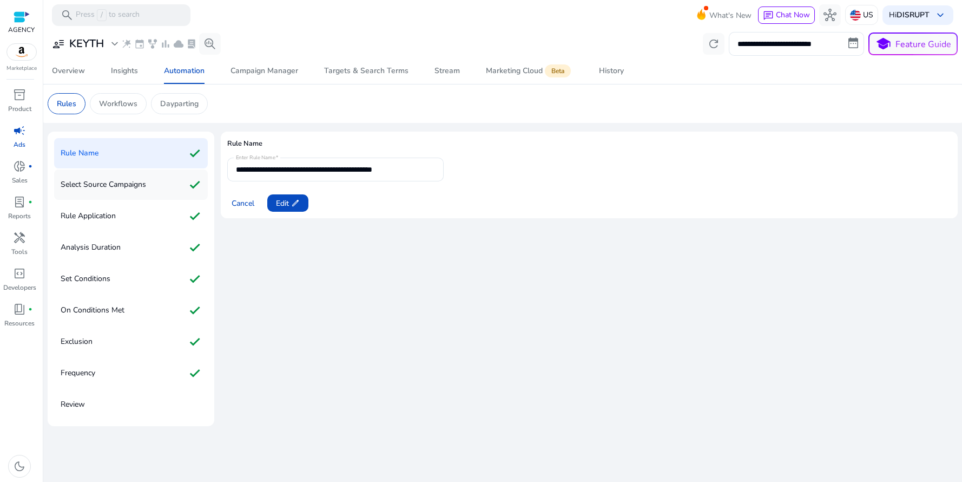
click at [134, 188] on p "Select Source Campaigns" at bounding box center [104, 184] width 86 height 17
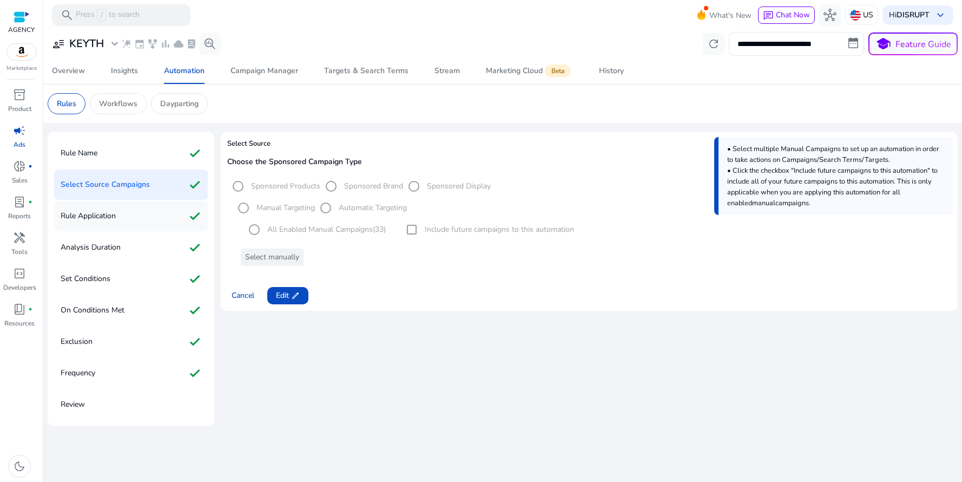
click at [140, 214] on div "Rule Application check" at bounding box center [131, 216] width 154 height 30
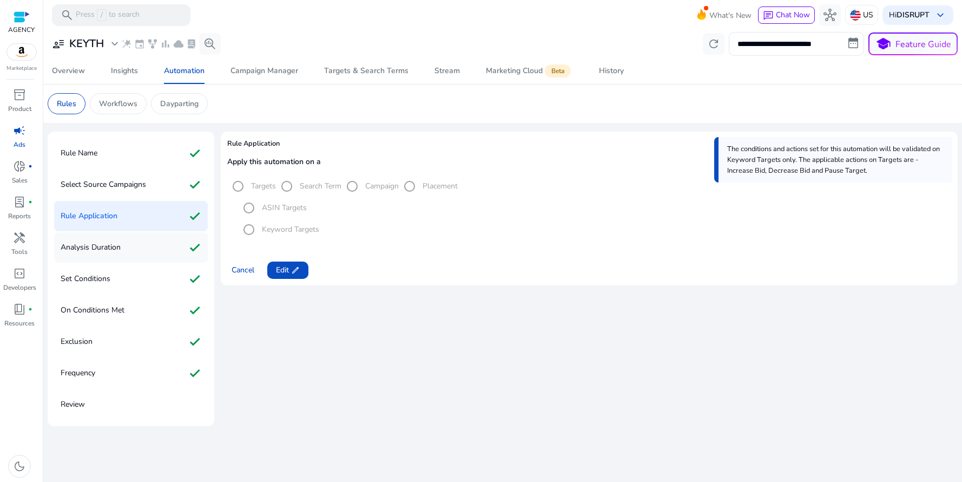
click at [143, 246] on div "Analysis Duration check" at bounding box center [131, 247] width 154 height 30
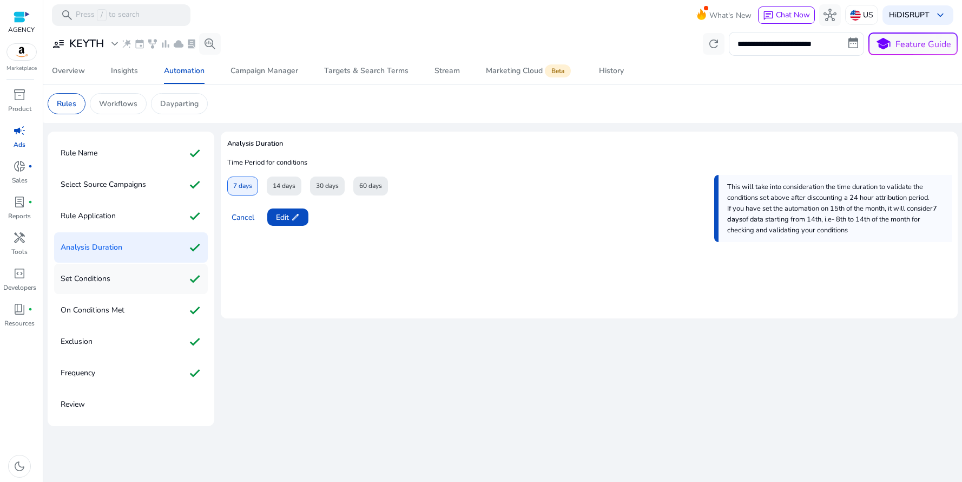
click at [135, 279] on div "Set Conditions check" at bounding box center [131, 279] width 154 height 30
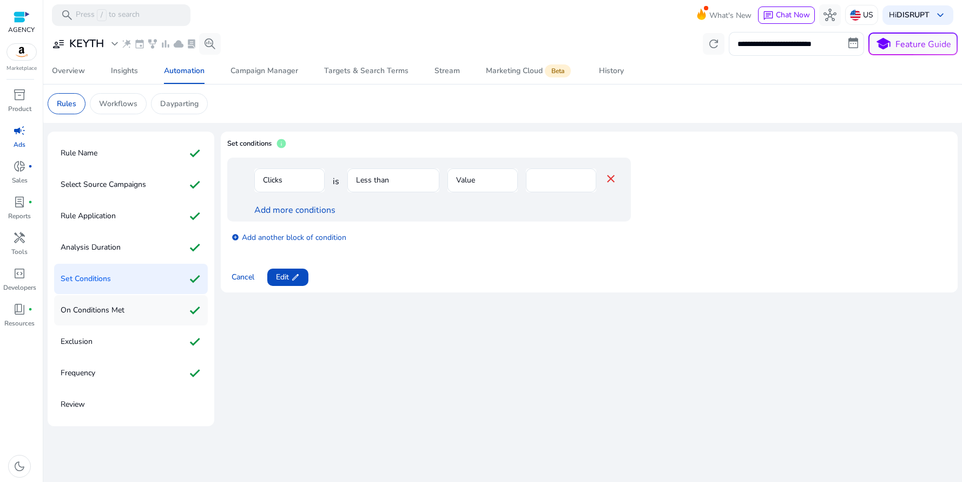
click at [139, 320] on div "On Conditions Met check" at bounding box center [131, 310] width 154 height 30
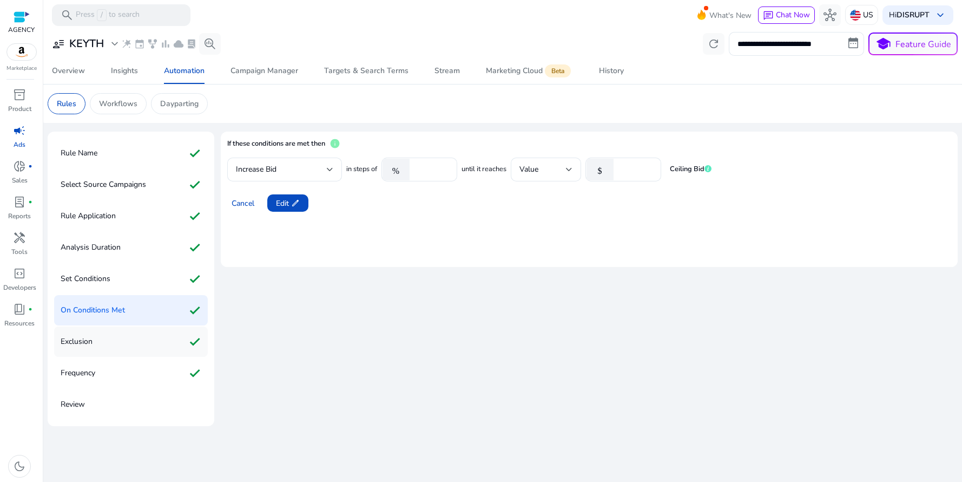
click at [145, 339] on div "Exclusion check" at bounding box center [131, 341] width 154 height 30
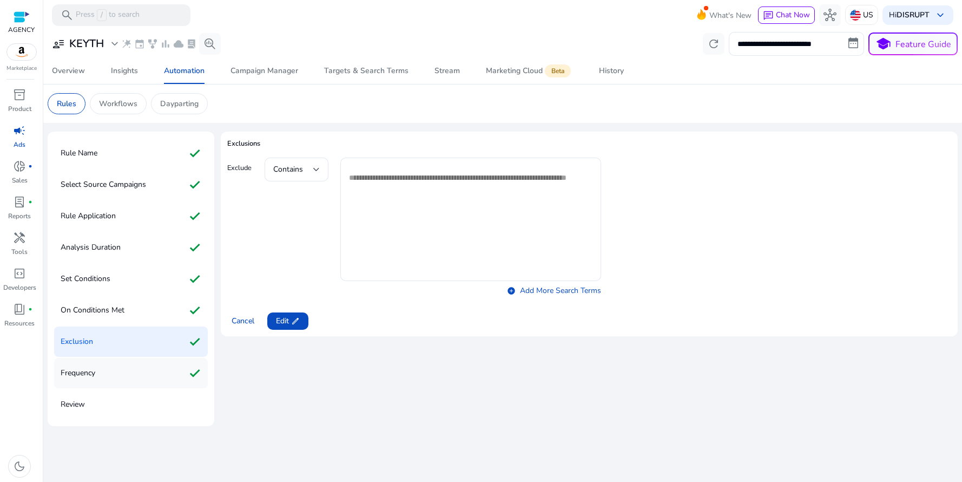
click at [139, 372] on div "Frequency check" at bounding box center [131, 373] width 154 height 30
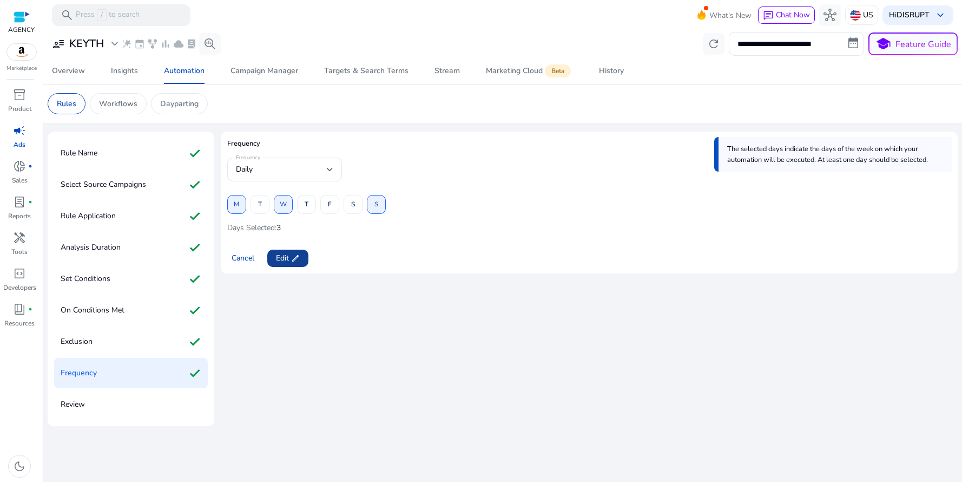
click at [288, 265] on span at bounding box center [287, 258] width 41 height 26
click at [293, 255] on span "Review" at bounding box center [288, 257] width 24 height 11
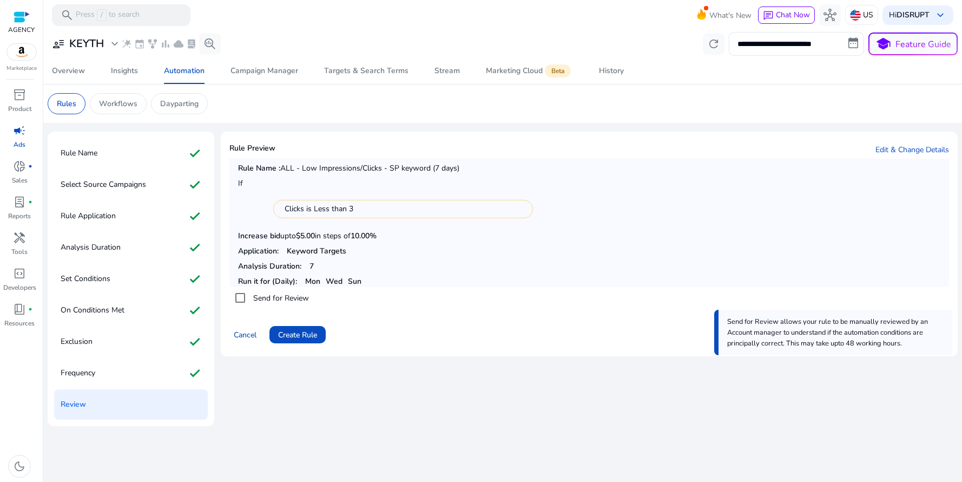
drag, startPoint x: 282, startPoint y: 168, endPoint x: 476, endPoint y: 168, distance: 193.7
click at [476, 168] on p "Rule Name : ALL - Low Impressions/Clicks - SP keyword (7 days)" at bounding box center [589, 167] width 702 height 11
drag, startPoint x: 240, startPoint y: 182, endPoint x: 288, endPoint y: 184, distance: 48.2
click at [273, 182] on p "If" at bounding box center [589, 182] width 702 height 11
drag, startPoint x: 282, startPoint y: 208, endPoint x: 385, endPoint y: 211, distance: 103.4
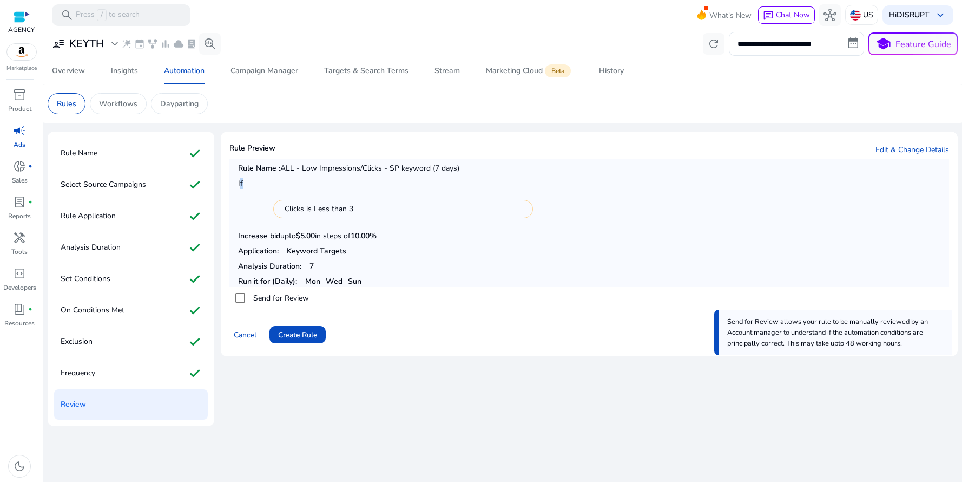
click at [385, 211] on div "Clicks is Less than 3" at bounding box center [403, 209] width 260 height 18
click at [260, 184] on p "If" at bounding box center [589, 182] width 702 height 11
drag, startPoint x: 281, startPoint y: 236, endPoint x: 407, endPoint y: 236, distance: 126.6
click at [407, 236] on p "Increase bid upto $ 5.00 in steps of 10.00%" at bounding box center [589, 235] width 702 height 11
drag, startPoint x: 322, startPoint y: 253, endPoint x: 362, endPoint y: 253, distance: 40.0
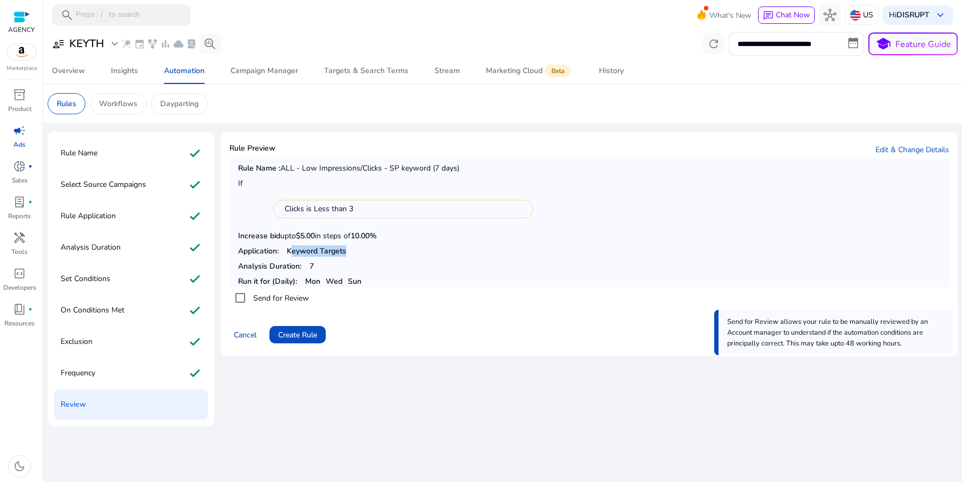
click at [362, 253] on p "Application: Keyword Targets" at bounding box center [589, 250] width 702 height 11
click at [320, 265] on p "Analysis Duration: 7" at bounding box center [589, 265] width 702 height 11
drag, startPoint x: 305, startPoint y: 280, endPoint x: 393, endPoint y: 280, distance: 88.2
click at [393, 280] on p "Run it for (Daily): Mon Wed Sun" at bounding box center [589, 280] width 702 height 11
click at [430, 257] on p "Application: Keyword Targets" at bounding box center [589, 250] width 702 height 11
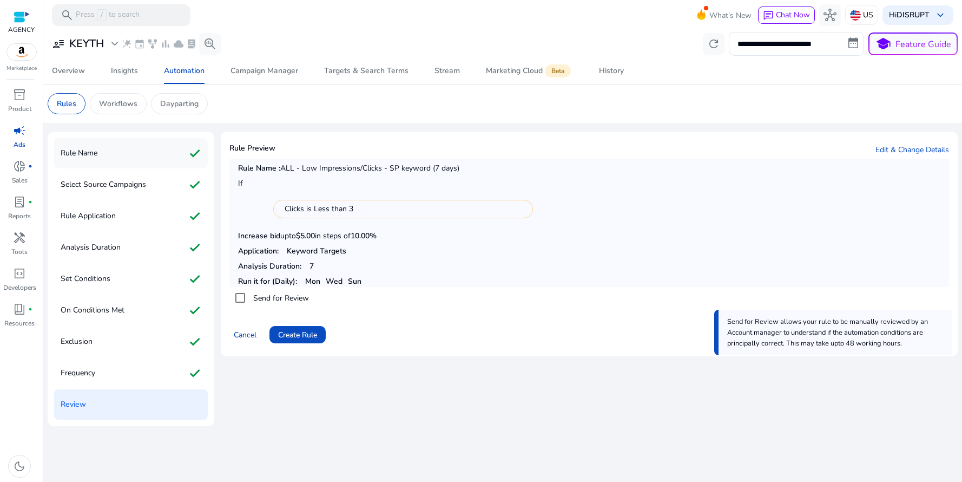
click at [97, 154] on p "Rule Name" at bounding box center [79, 152] width 37 height 17
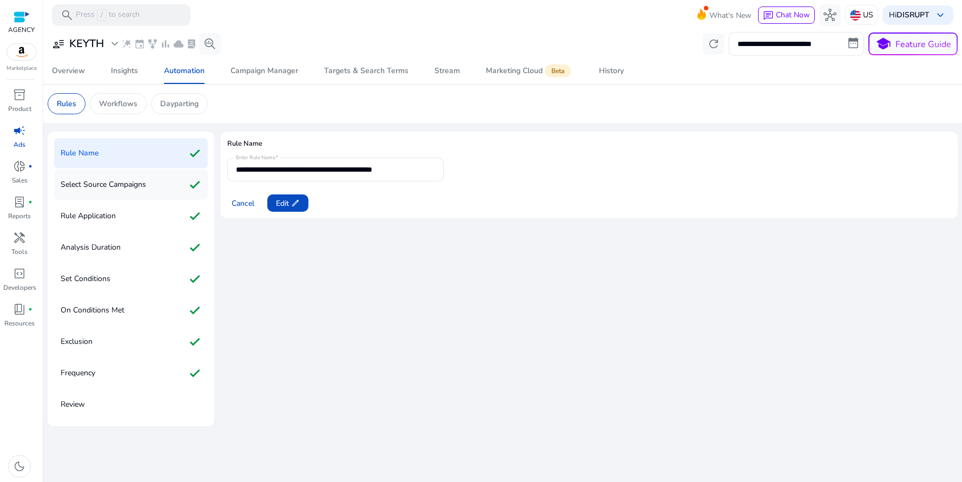
click at [115, 182] on p "Select Source Campaigns" at bounding box center [104, 184] width 86 height 17
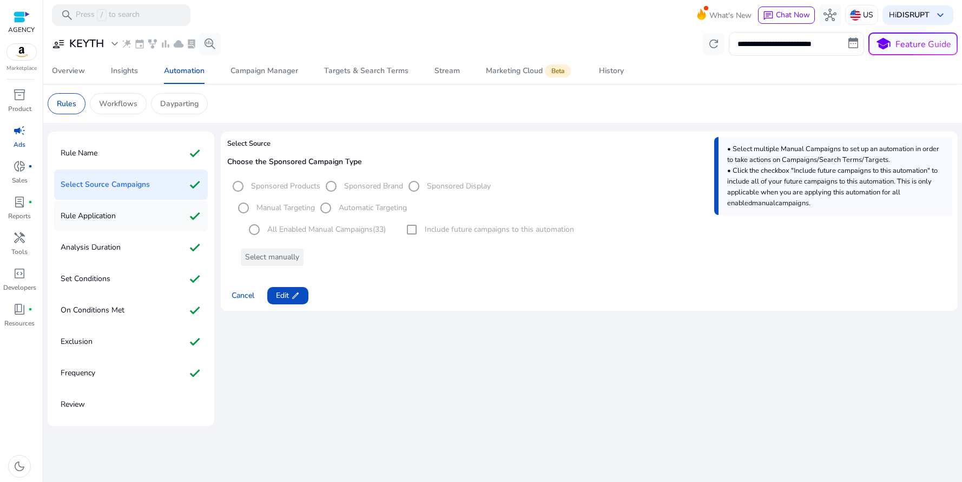
click at [121, 213] on div "Rule Application check" at bounding box center [131, 216] width 154 height 30
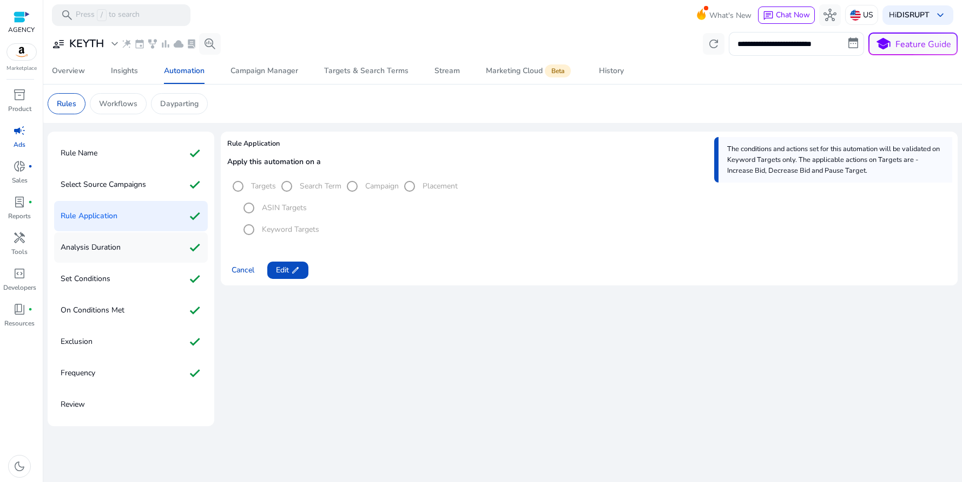
click at [125, 251] on div "Analysis Duration check" at bounding box center [131, 247] width 154 height 30
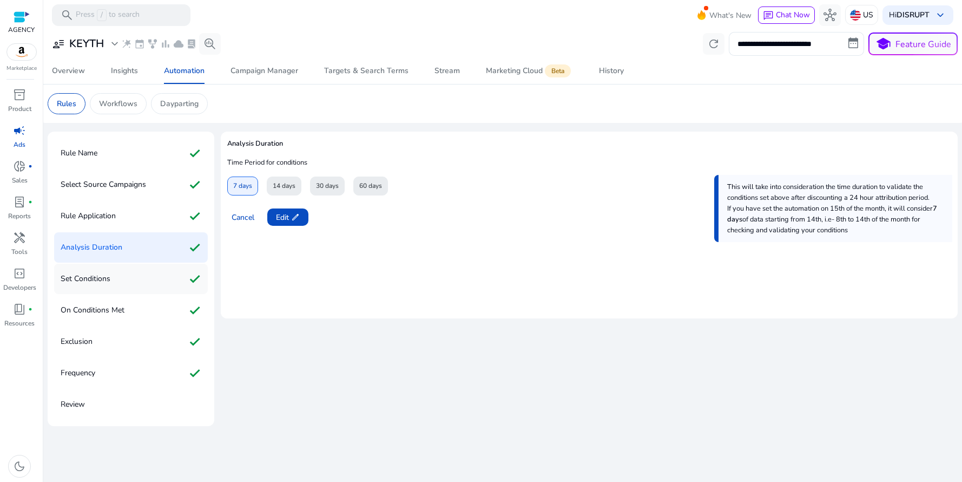
click at [128, 285] on div "Set Conditions check" at bounding box center [131, 279] width 154 height 30
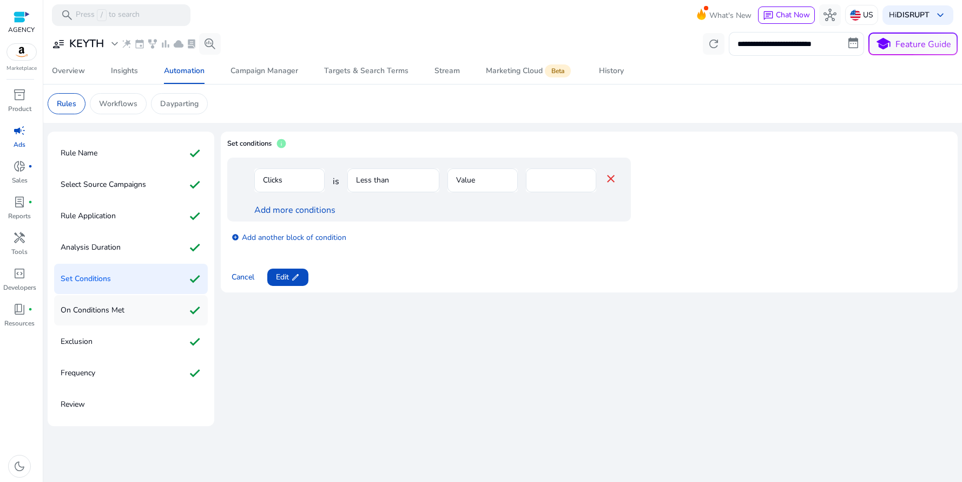
click at [135, 311] on div "On Conditions Met check" at bounding box center [131, 310] width 154 height 30
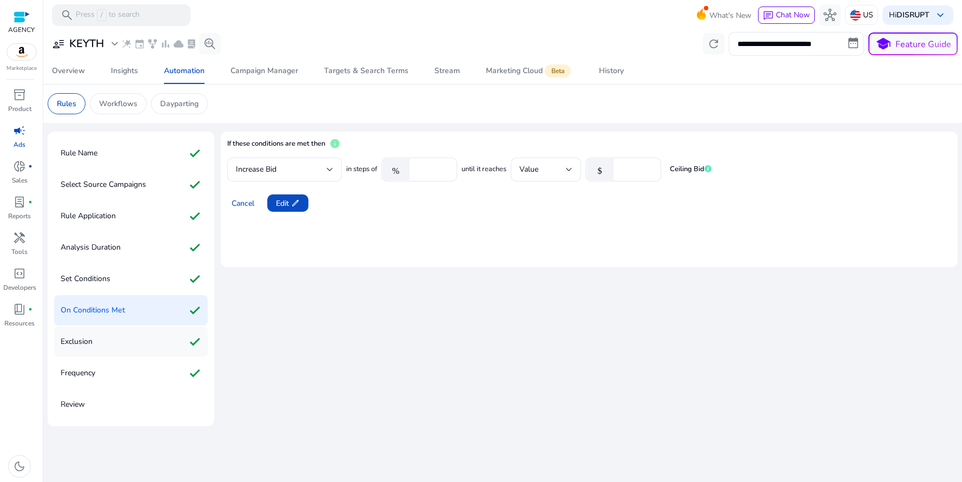
drag, startPoint x: 134, startPoint y: 339, endPoint x: 134, endPoint y: 350, distance: 10.8
click at [134, 340] on div "Exclusion check" at bounding box center [131, 341] width 154 height 30
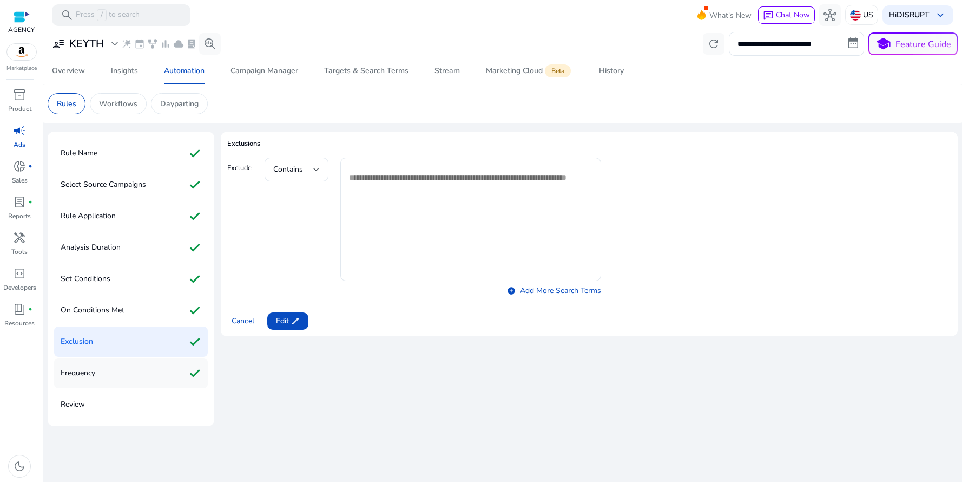
click at [130, 372] on div "Frequency check" at bounding box center [131, 373] width 154 height 30
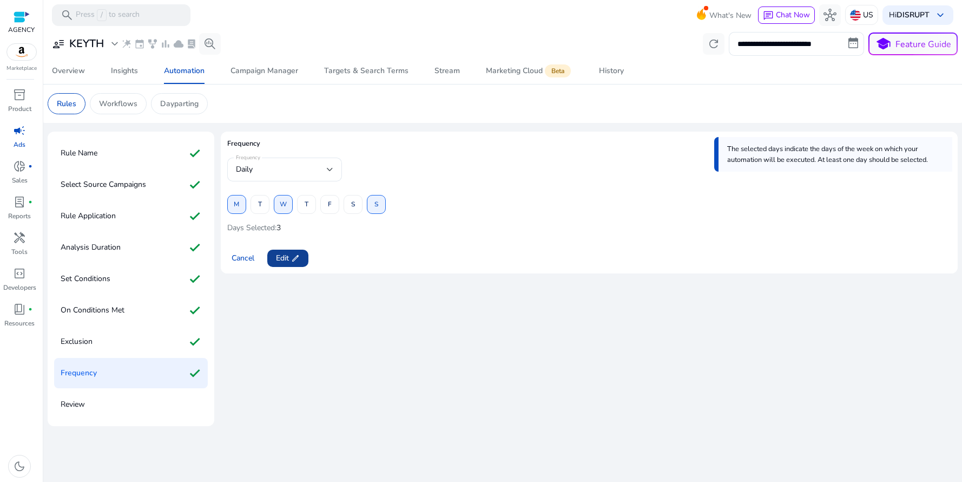
click at [295, 258] on span "edit" at bounding box center [295, 258] width 9 height 9
click at [281, 259] on span "Review" at bounding box center [288, 257] width 24 height 11
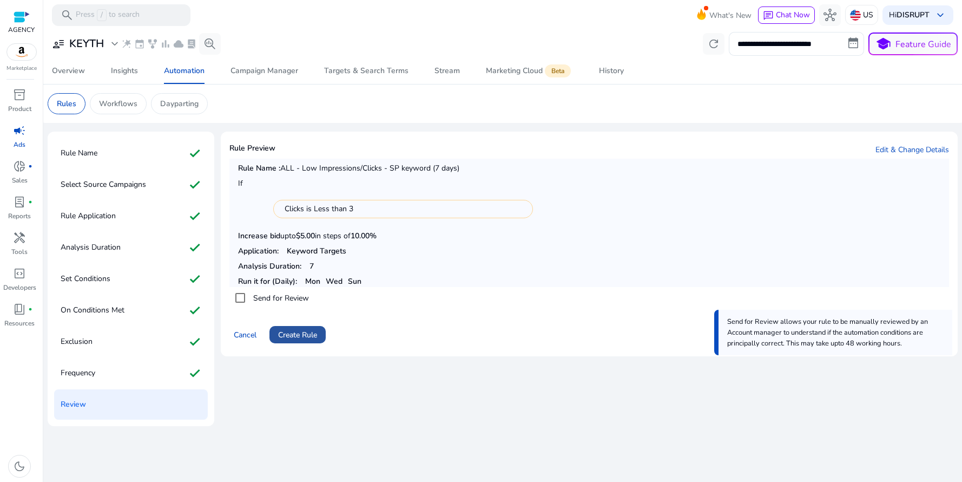
click at [300, 335] on span "Create Rule" at bounding box center [297, 334] width 39 height 11
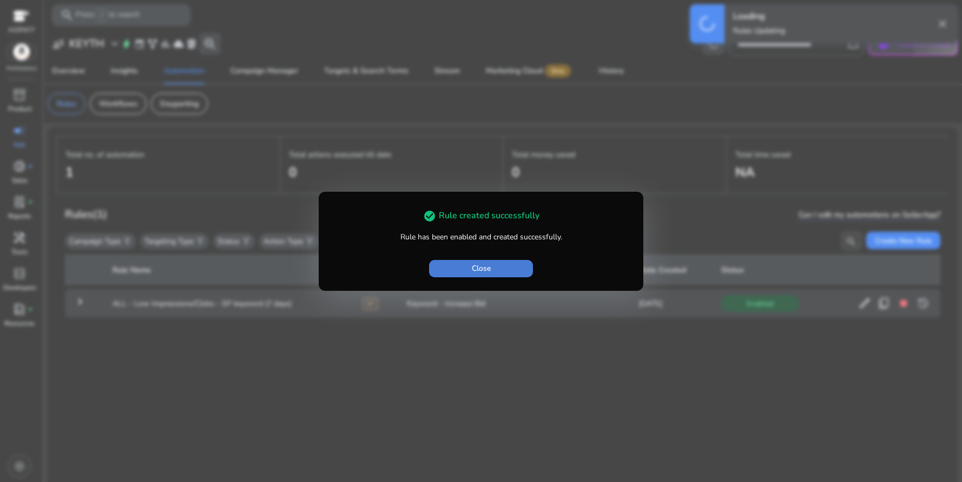
click at [478, 272] on span "Close" at bounding box center [481, 267] width 19 height 11
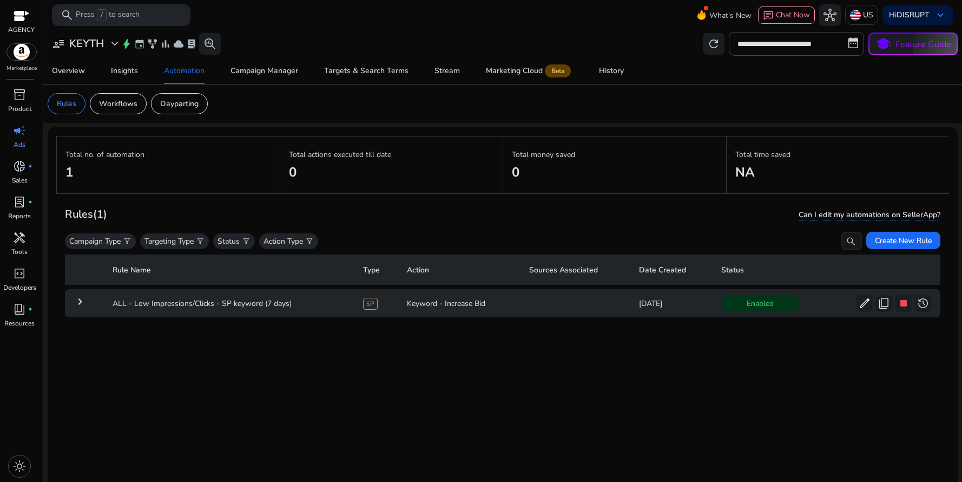
click at [82, 306] on mat-icon "keyboard_arrow_right" at bounding box center [80, 301] width 13 height 13
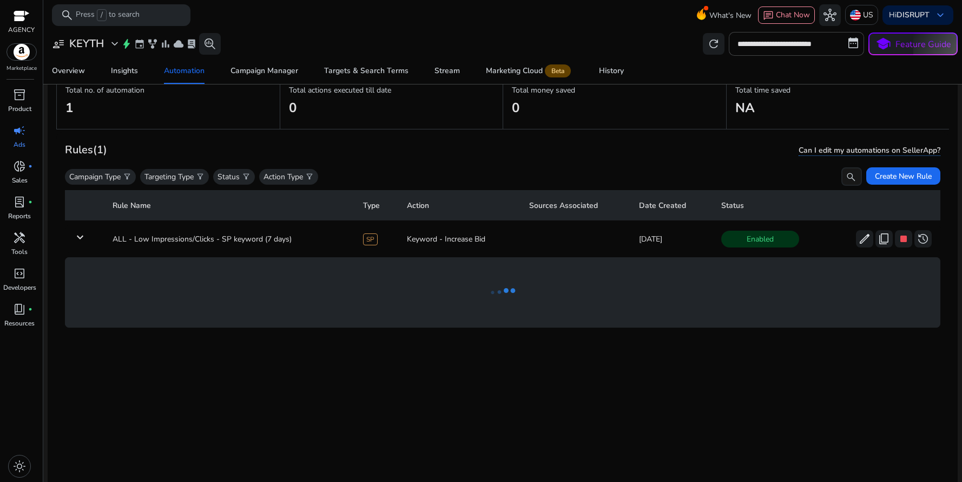
scroll to position [79, 0]
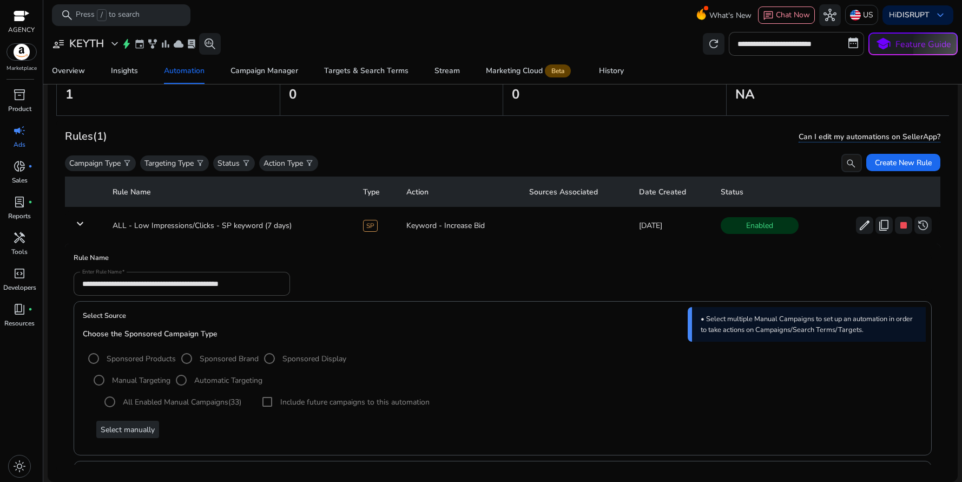
click at [321, 273] on form "**********" at bounding box center [503, 284] width 858 height 24
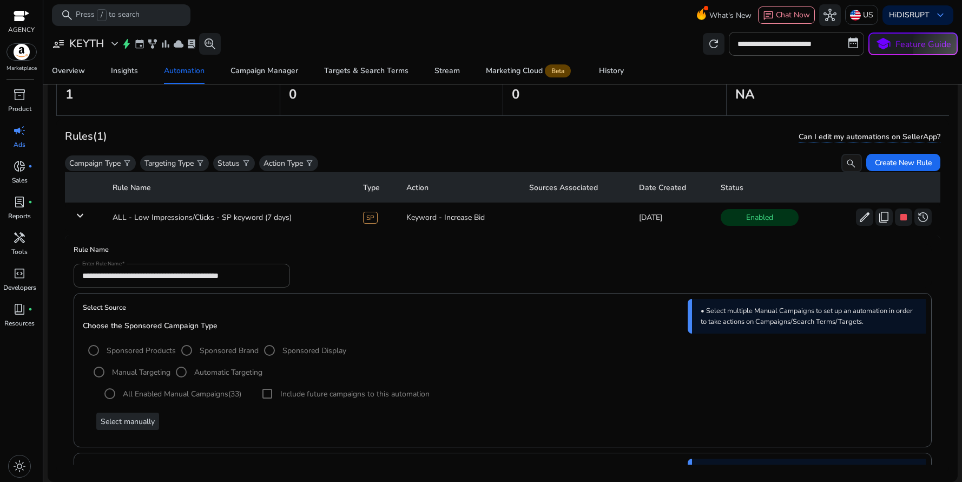
scroll to position [0, 0]
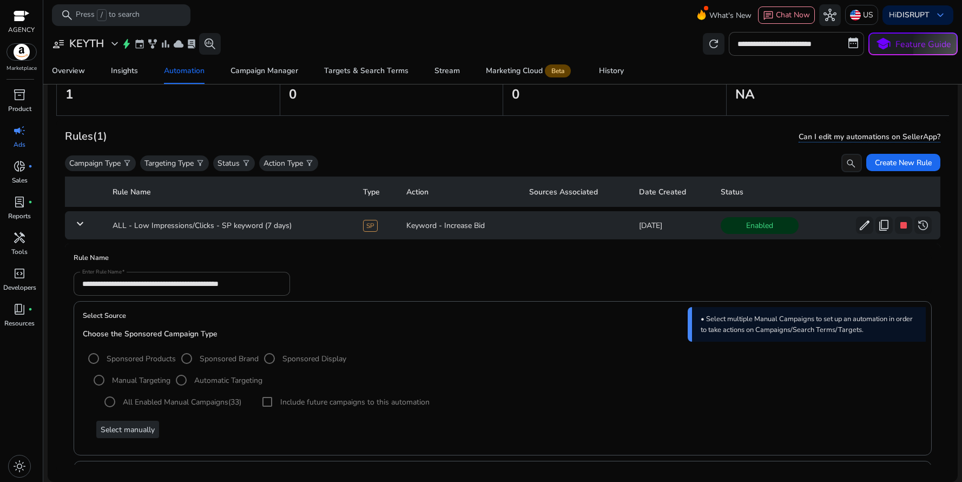
click at [77, 227] on mat-icon "keyboard_arrow_down" at bounding box center [80, 223] width 13 height 13
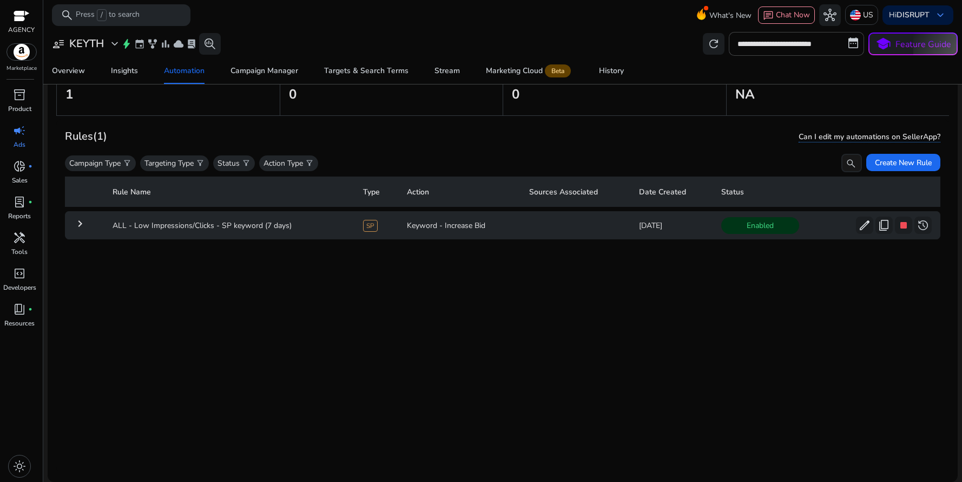
click at [80, 229] on mat-icon "keyboard_arrow_right" at bounding box center [80, 223] width 13 height 13
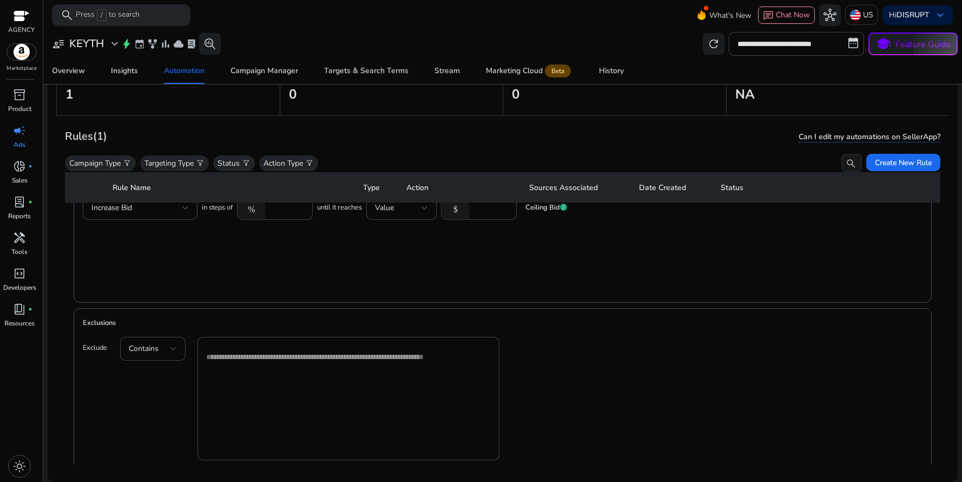
scroll to position [889, 0]
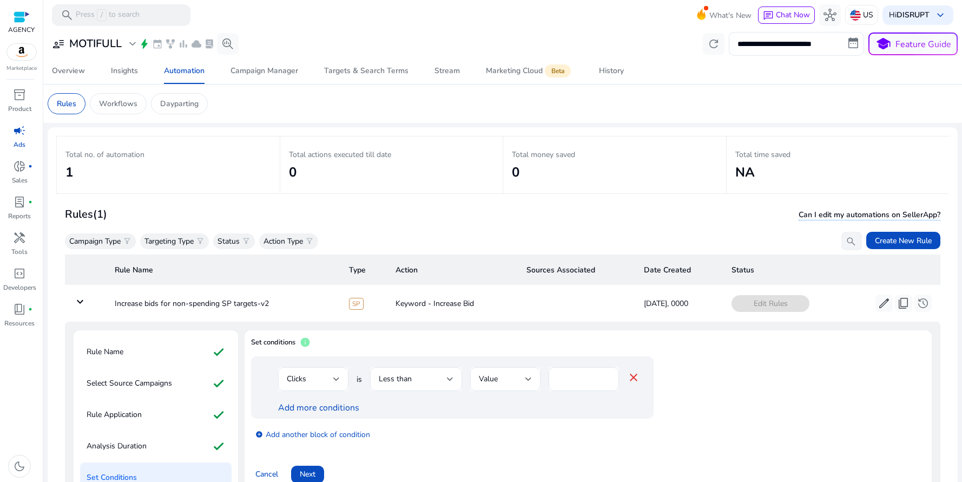
scroll to position [34, 0]
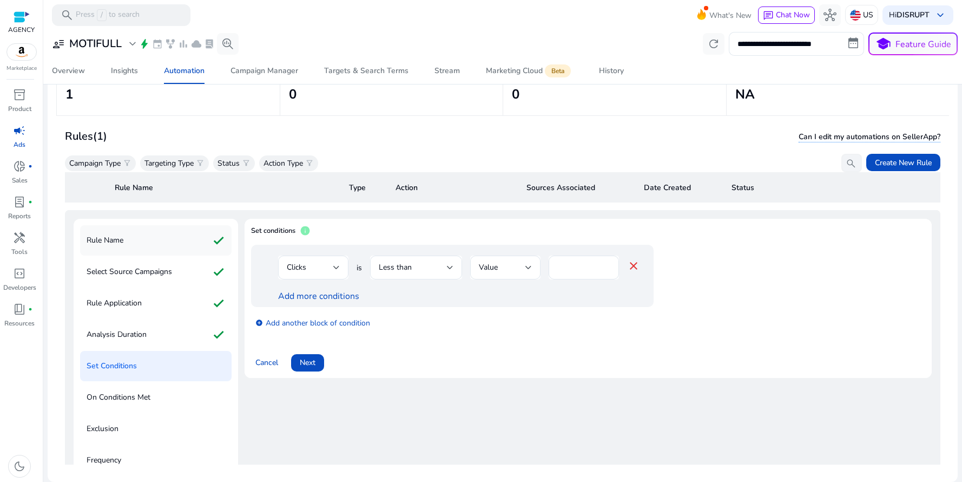
click at [146, 246] on div "Rule Name check" at bounding box center [156, 240] width 152 height 30
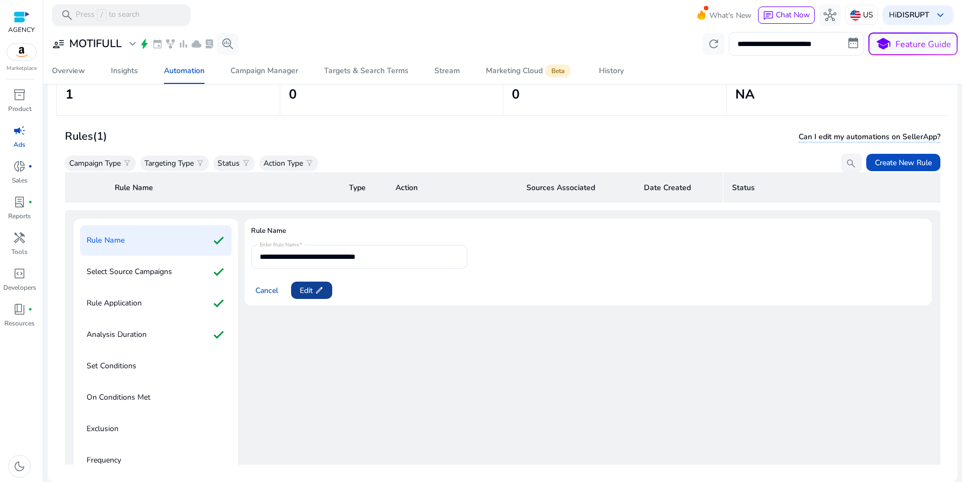
click at [319, 292] on span "edit" at bounding box center [319, 290] width 9 height 9
click at [308, 258] on input "**********" at bounding box center [359, 257] width 199 height 12
type input "**********"
click at [308, 294] on span "Next" at bounding box center [308, 290] width 16 height 11
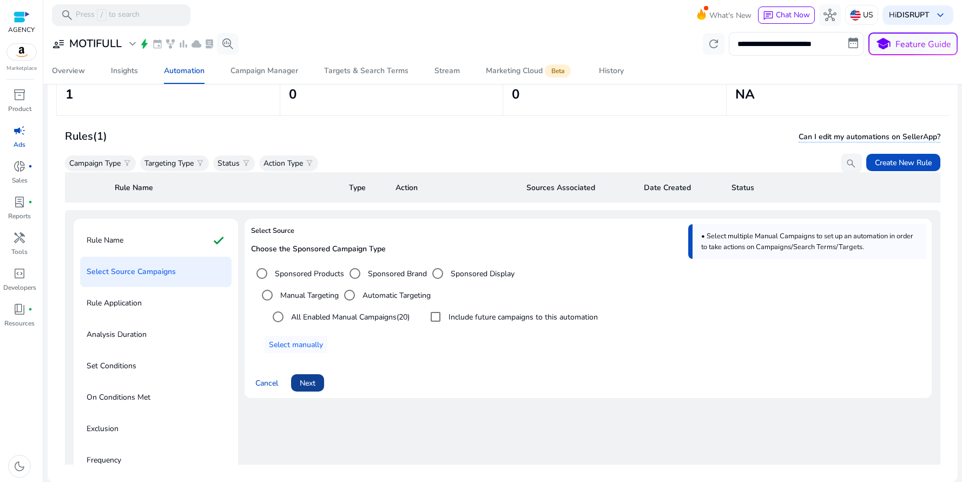
click at [310, 385] on span "Next" at bounding box center [308, 382] width 16 height 11
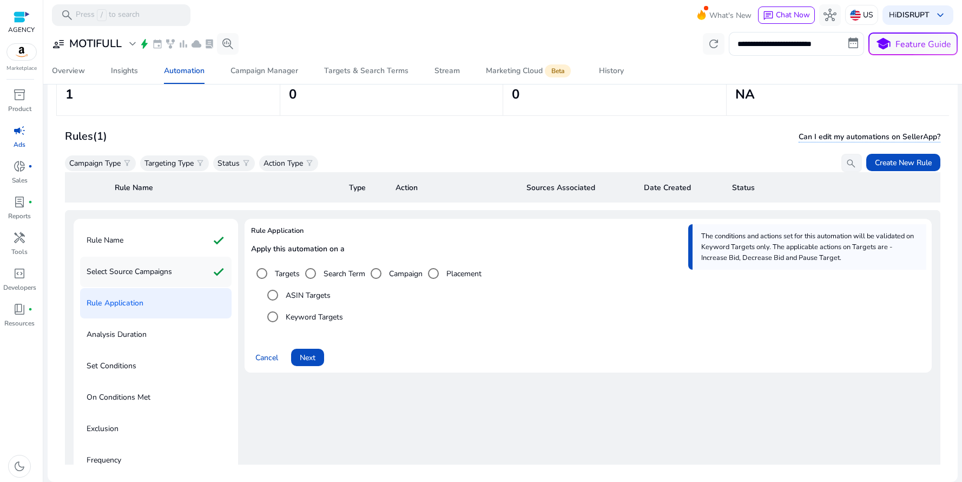
click at [142, 274] on p "Select Source Campaigns" at bounding box center [130, 271] width 86 height 17
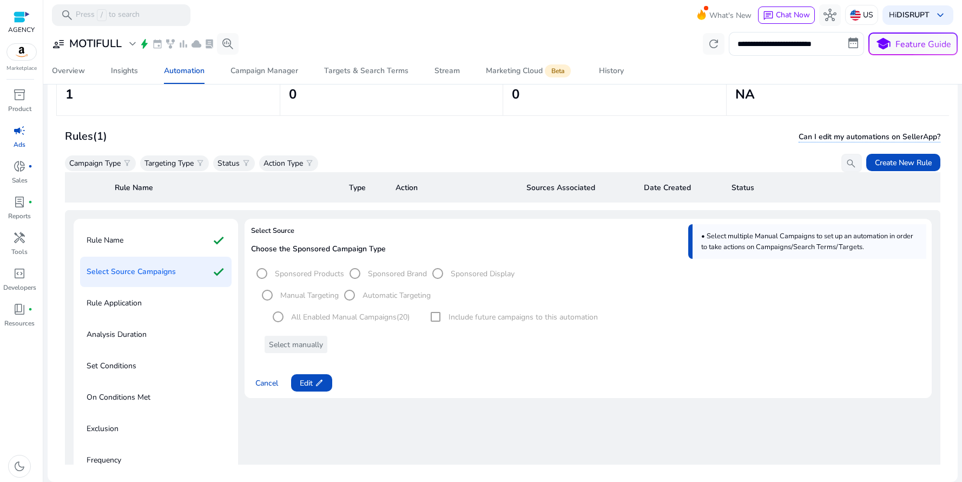
click at [125, 300] on p "Rule Application" at bounding box center [114, 302] width 55 height 17
click at [307, 378] on span "Edit edit" at bounding box center [312, 382] width 24 height 11
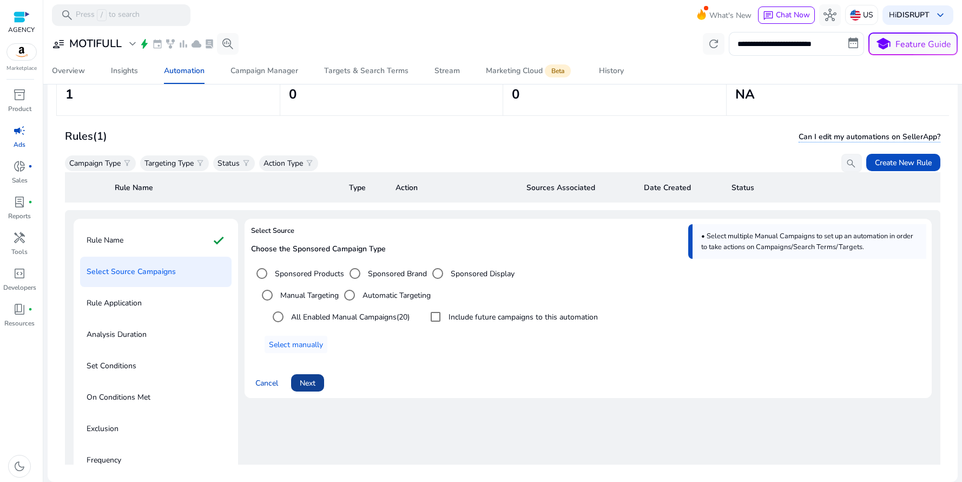
click at [305, 384] on span "Next" at bounding box center [308, 382] width 16 height 11
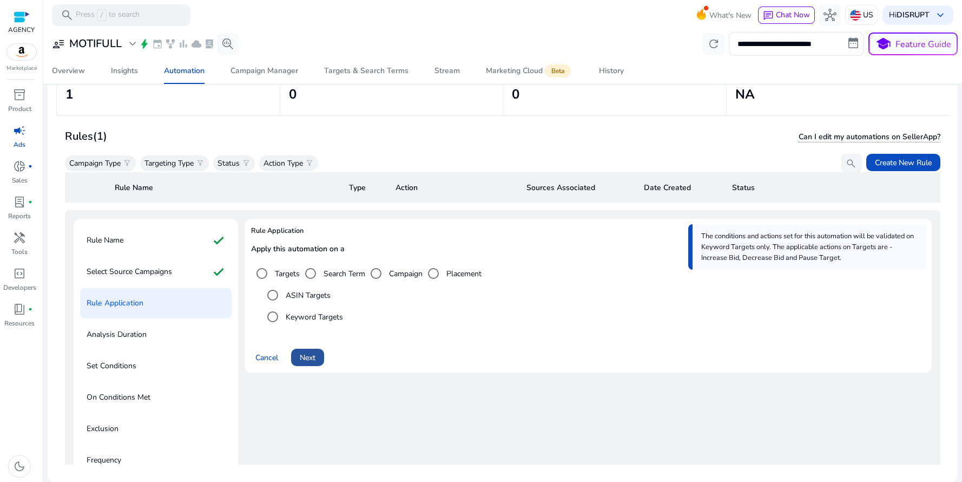
click at [311, 357] on span "Next" at bounding box center [308, 357] width 16 height 11
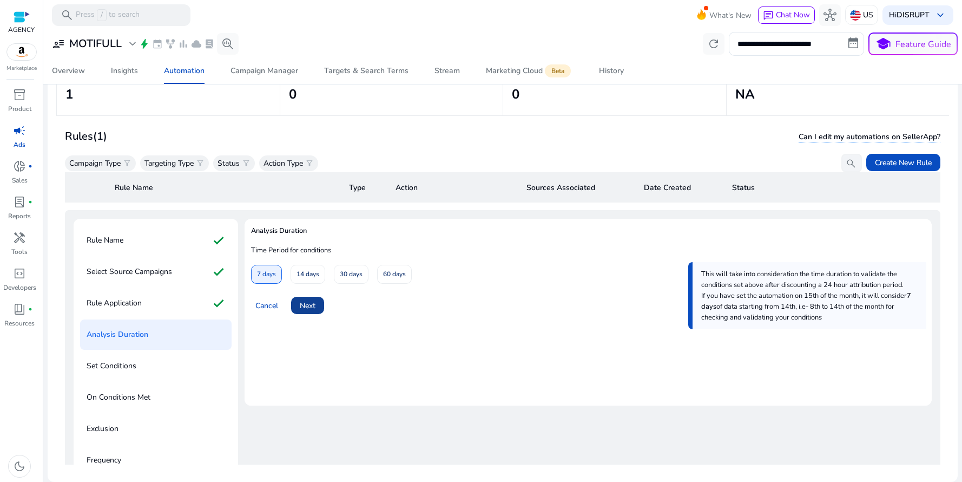
click at [307, 305] on span "Next" at bounding box center [308, 305] width 16 height 11
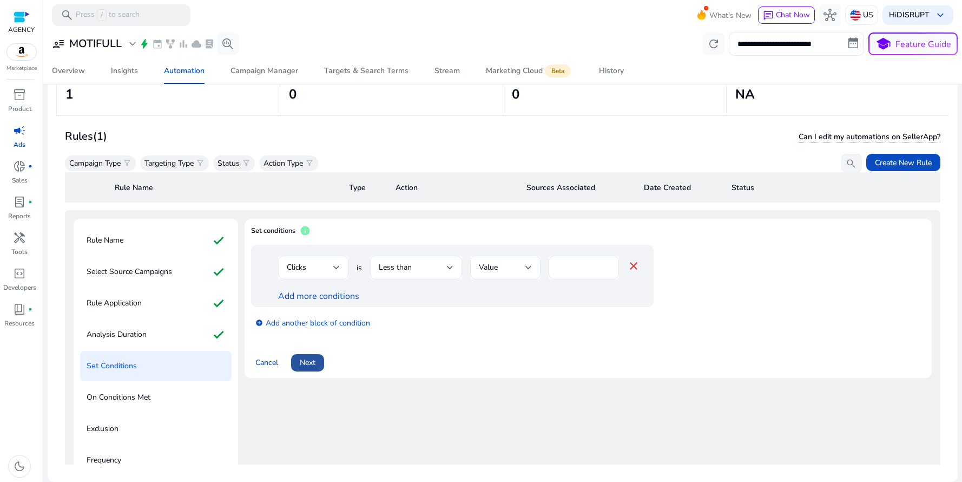
click at [300, 362] on span "Next" at bounding box center [308, 362] width 16 height 11
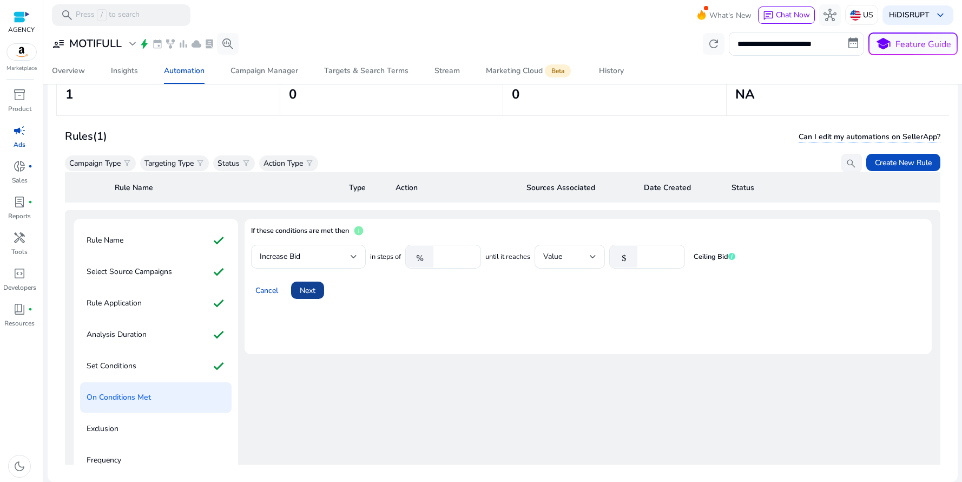
click at [310, 290] on span "Next" at bounding box center [308, 290] width 16 height 11
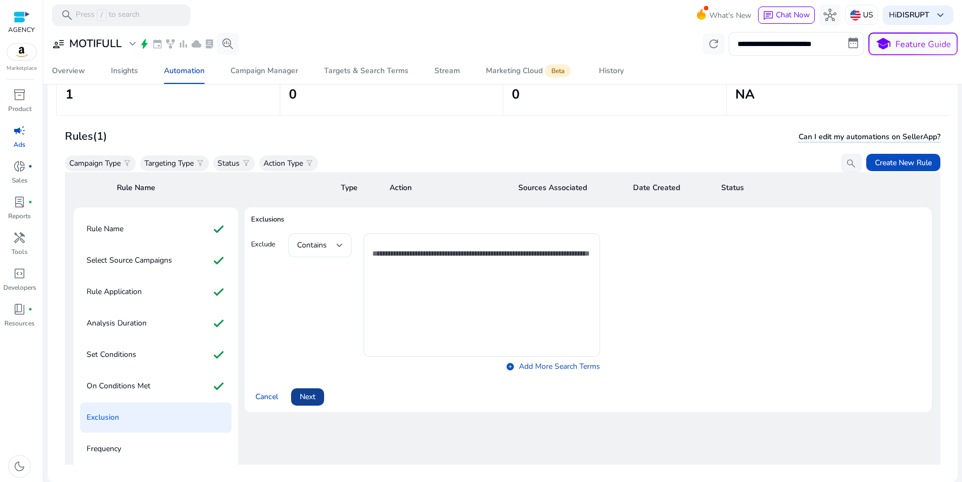
click at [318, 393] on span at bounding box center [307, 397] width 33 height 26
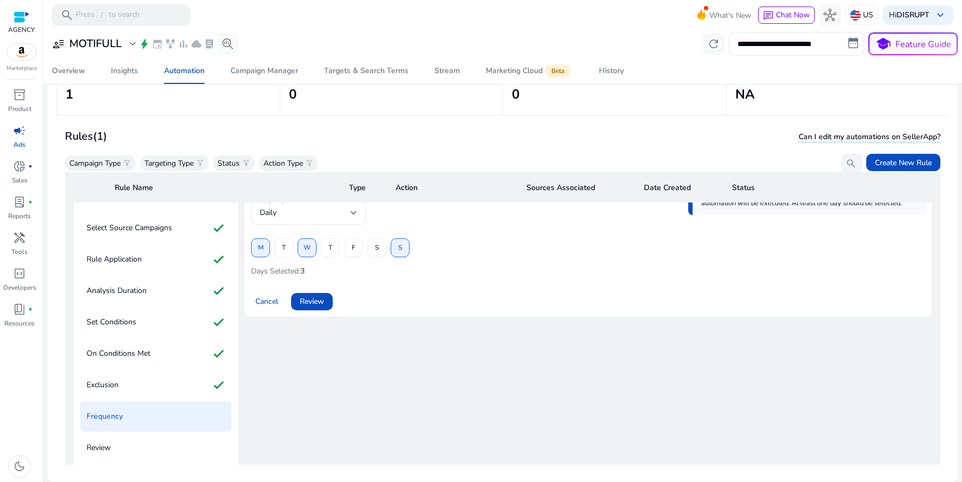
scroll to position [84, 0]
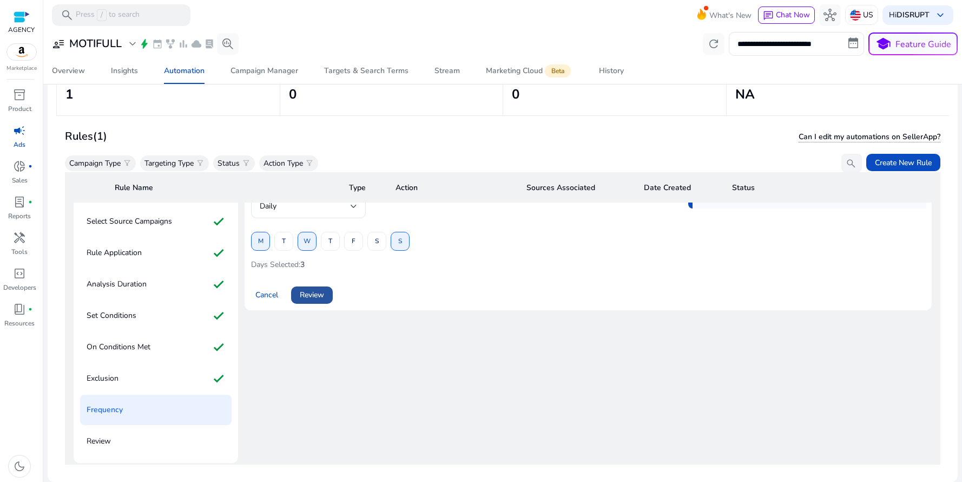
click at [304, 294] on span "Review" at bounding box center [312, 294] width 24 height 11
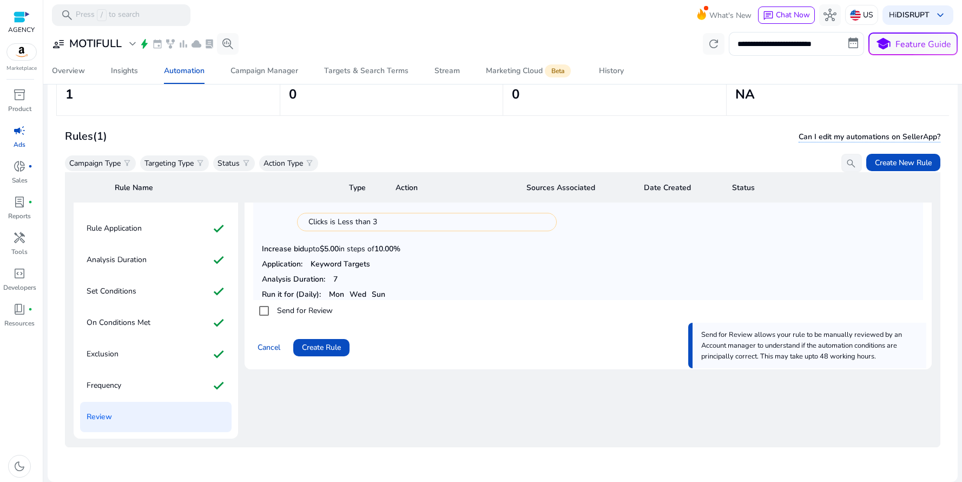
scroll to position [110, 0]
click at [319, 346] on span "Create Rule" at bounding box center [321, 346] width 39 height 11
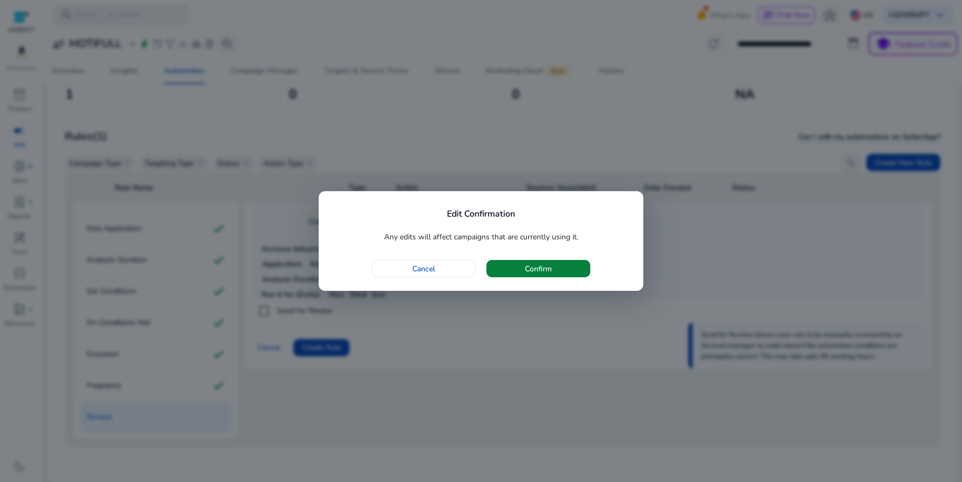
click at [527, 269] on span "Confirm" at bounding box center [538, 268] width 27 height 11
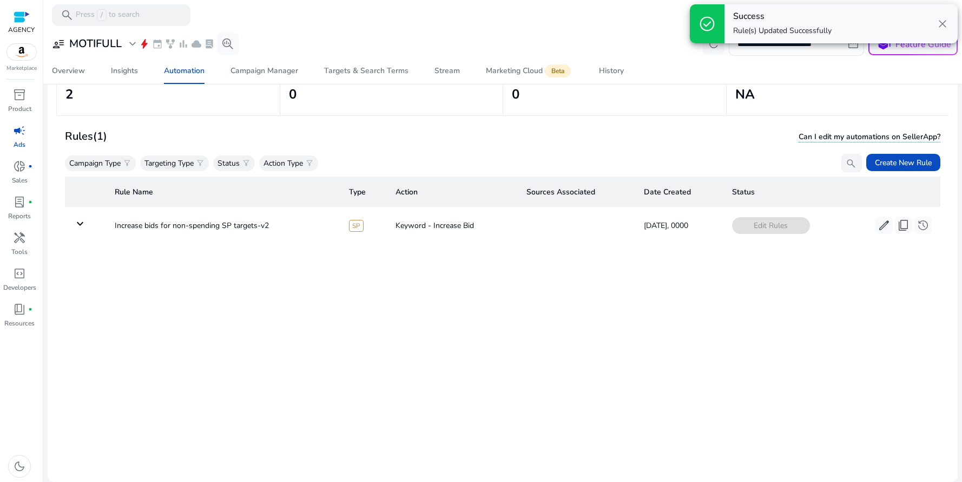
scroll to position [0, 0]
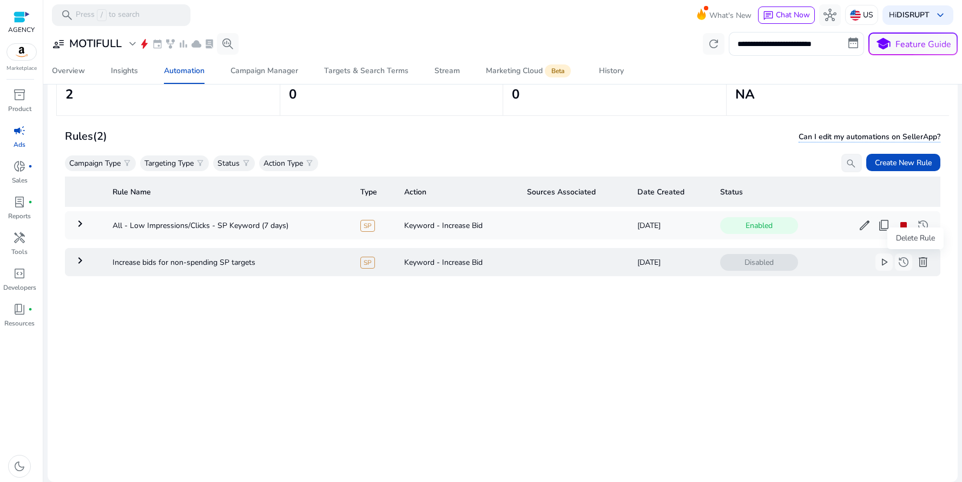
click at [917, 260] on span "delete" at bounding box center [923, 261] width 13 height 13
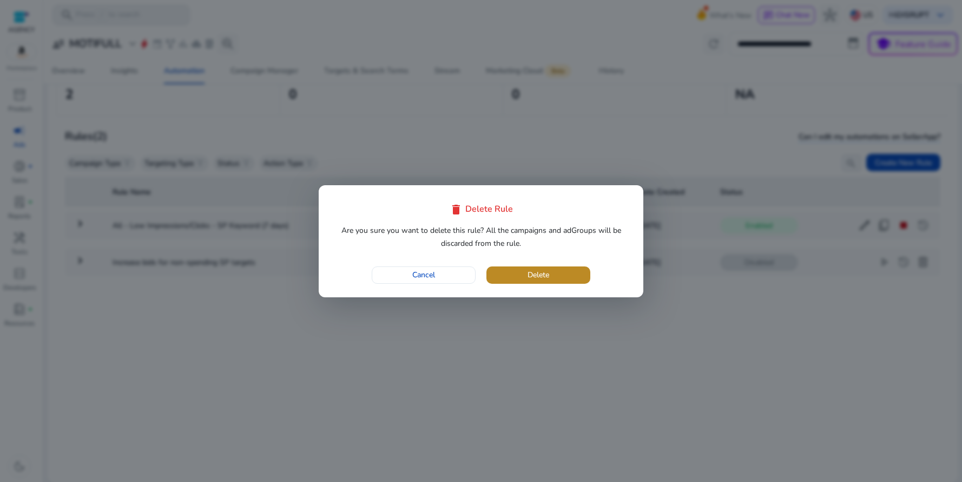
click at [548, 274] on span "Delete" at bounding box center [539, 274] width 22 height 11
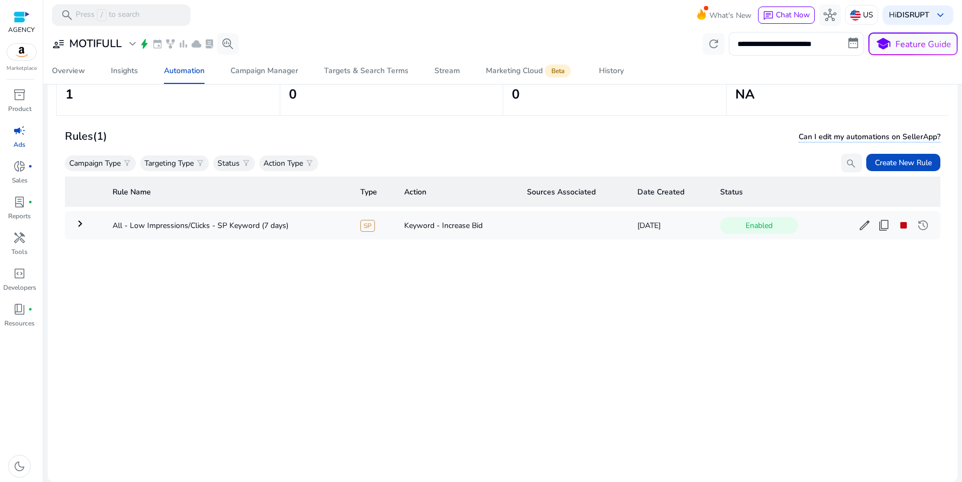
click at [419, 154] on div "Campaign Type filter_alt Targeting Type filter_alt Status filter_alt Action Typ…" at bounding box center [463, 163] width 797 height 18
click at [240, 262] on div "Rule Name Type Action Sources Associated Date Created Status keyboard_arrow_rig…" at bounding box center [503, 318] width 876 height 292
click at [907, 162] on span "Create New Rule" at bounding box center [903, 162] width 57 height 11
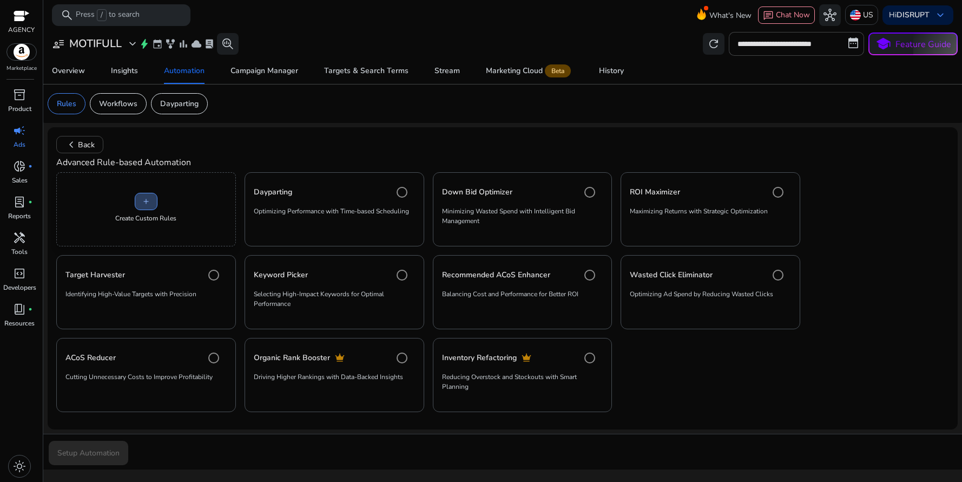
click at [146, 210] on span at bounding box center [146, 201] width 22 height 26
click at [146, 203] on span "add" at bounding box center [146, 201] width 9 height 9
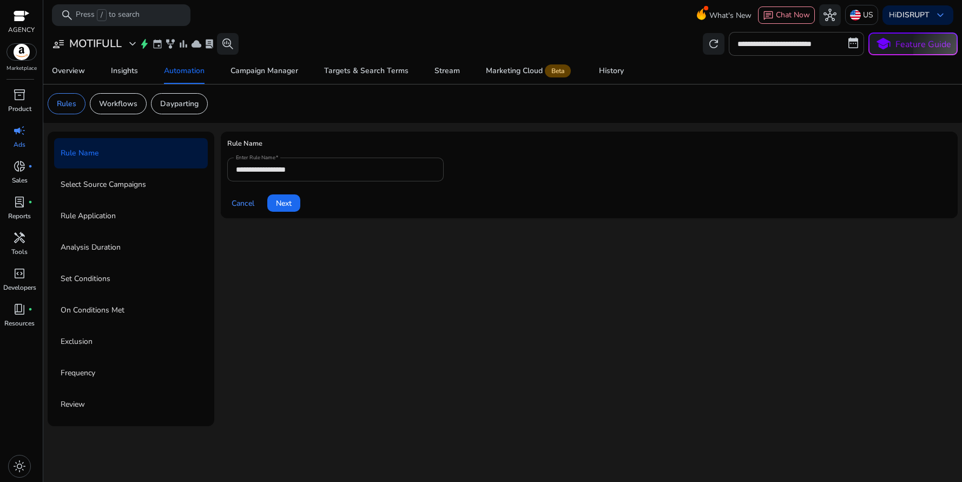
click at [327, 166] on input "**********" at bounding box center [335, 169] width 199 height 12
type input "**********"
click at [282, 203] on span "Next" at bounding box center [284, 203] width 16 height 11
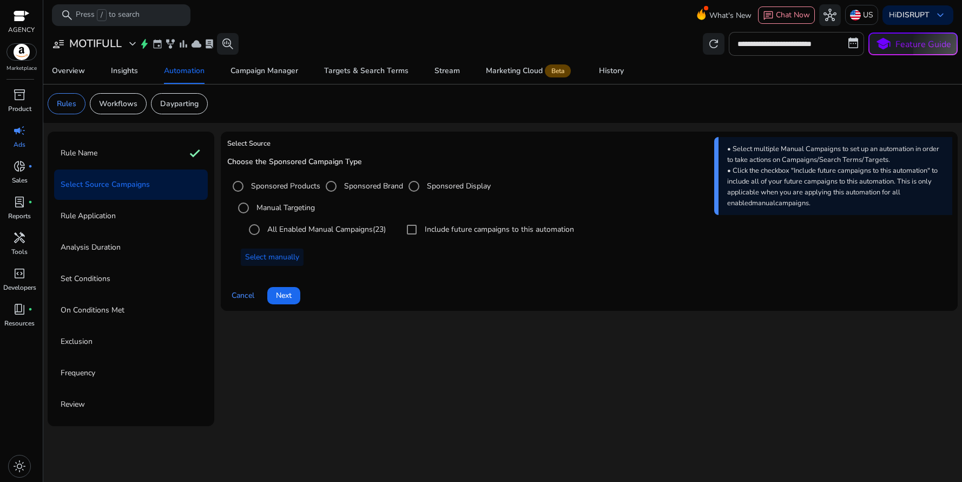
click at [405, 271] on div "Choose the Sponsored Campaign Type Sponsored Products Sponsored Brand Sponsored…" at bounding box center [589, 215] width 724 height 116
click at [283, 298] on span "Next" at bounding box center [284, 295] width 16 height 11
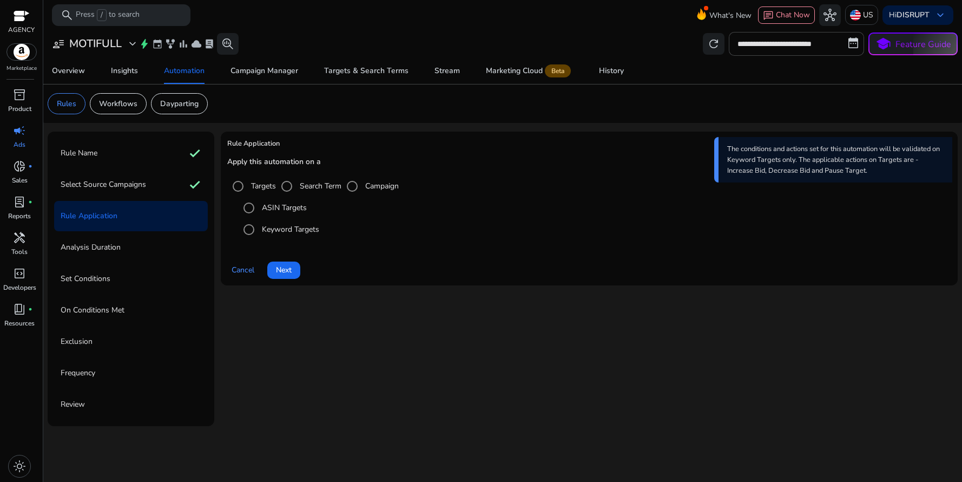
click at [446, 227] on mat-radio-button "Keyword Targets" at bounding box center [594, 230] width 713 height 22
click at [282, 274] on span "Next" at bounding box center [284, 269] width 16 height 11
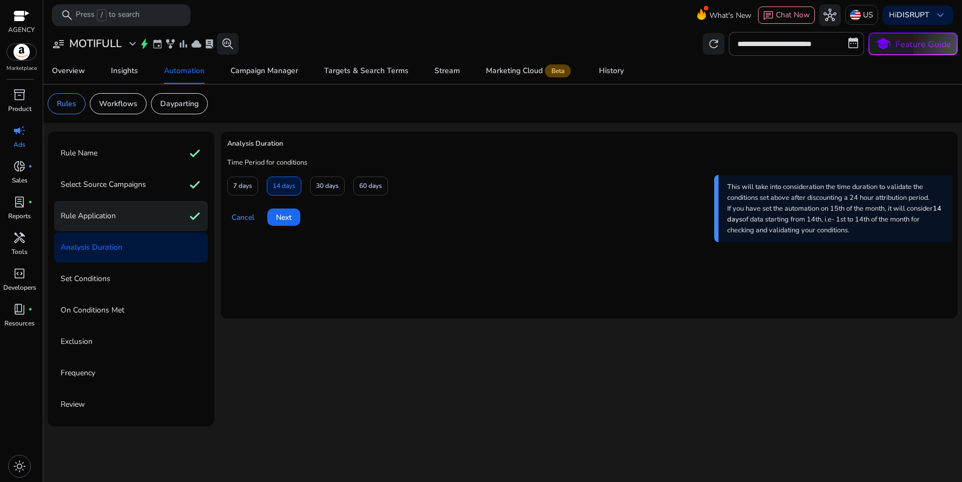
click at [111, 219] on p "Rule Application" at bounding box center [88, 215] width 55 height 17
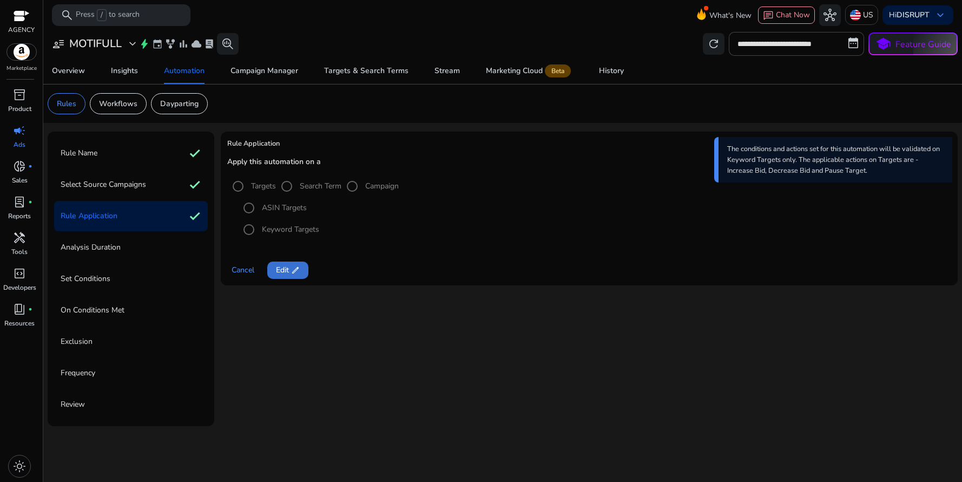
click at [286, 275] on span "Edit edit" at bounding box center [288, 269] width 24 height 11
click at [281, 276] on span at bounding box center [283, 270] width 33 height 26
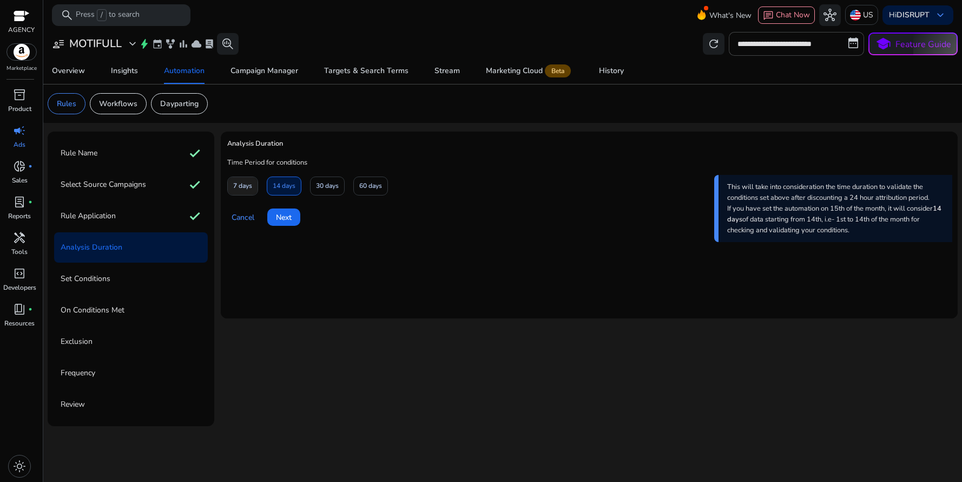
click at [232, 187] on span at bounding box center [243, 186] width 30 height 26
click at [282, 220] on span "Next" at bounding box center [284, 217] width 16 height 11
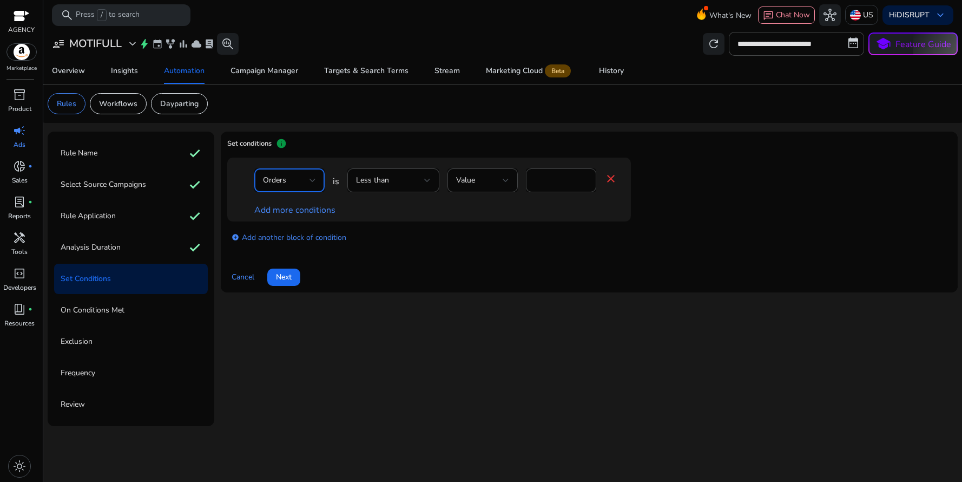
click at [298, 183] on div "Orders" at bounding box center [286, 180] width 47 height 12
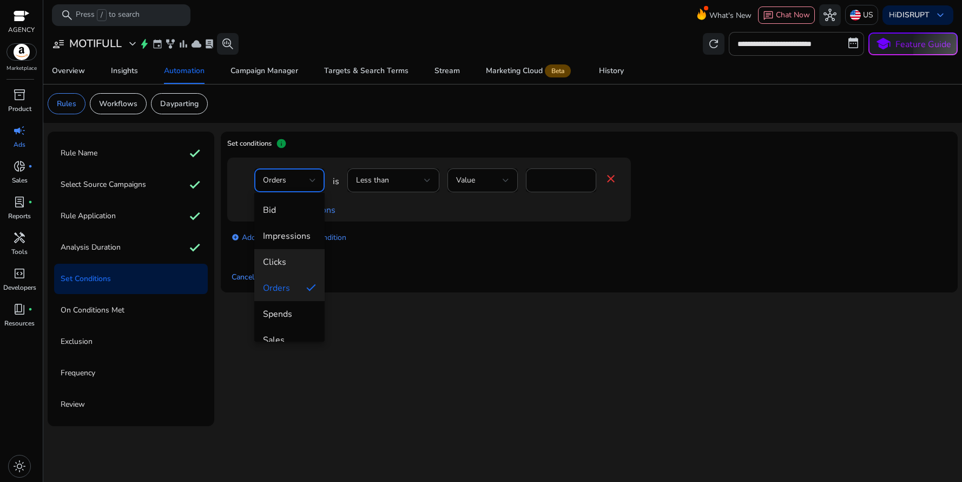
click at [288, 265] on span "Clicks" at bounding box center [289, 262] width 53 height 12
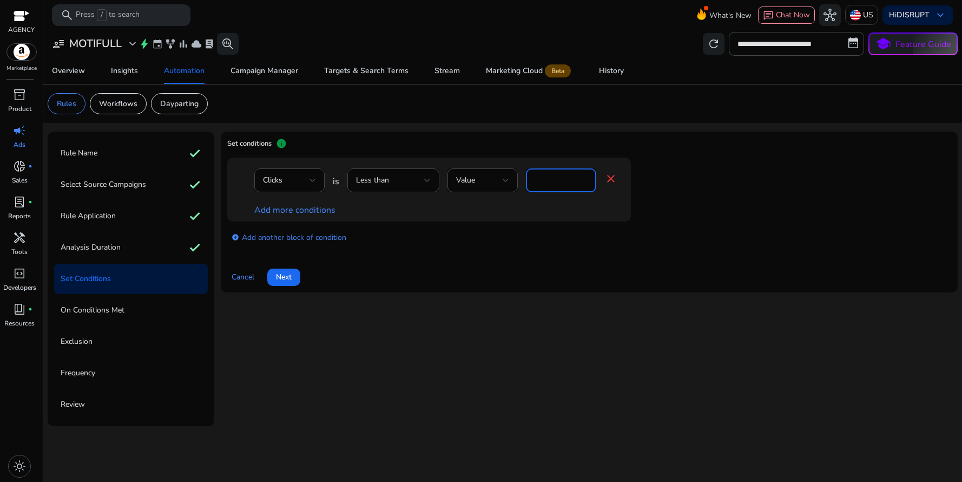
click at [551, 180] on input "*" at bounding box center [561, 180] width 53 height 12
type input "*"
click at [505, 264] on div "Cancel Next" at bounding box center [589, 273] width 724 height 26
click at [289, 279] on span "Next" at bounding box center [284, 276] width 16 height 11
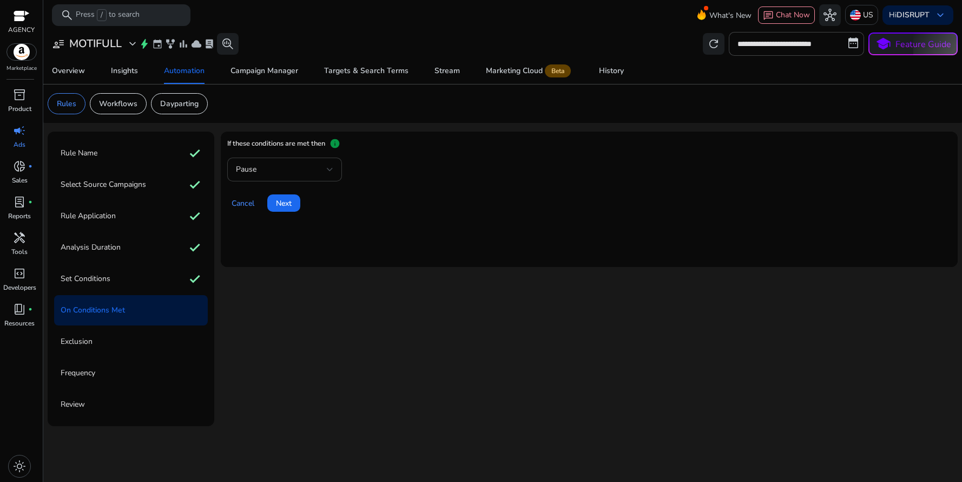
click at [260, 174] on div "Pause" at bounding box center [281, 169] width 91 height 12
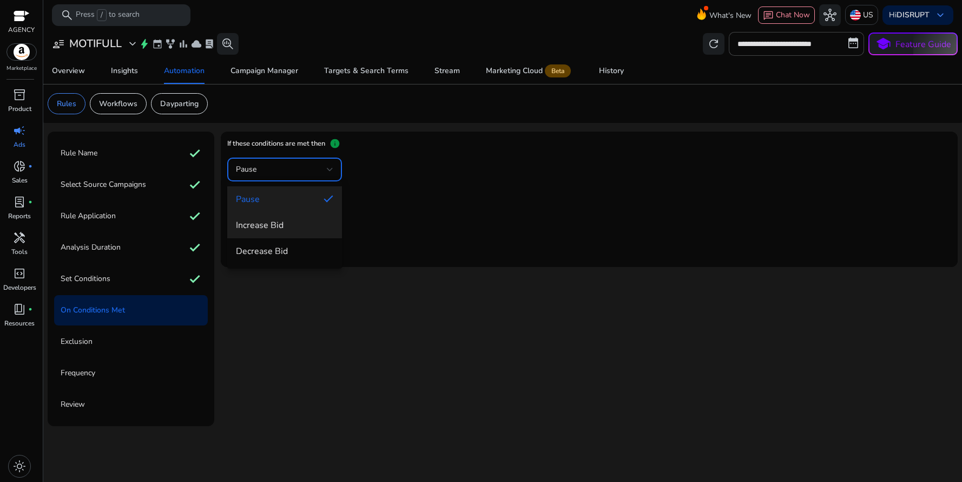
click at [284, 229] on span "Increase Bid" at bounding box center [284, 225] width 97 height 12
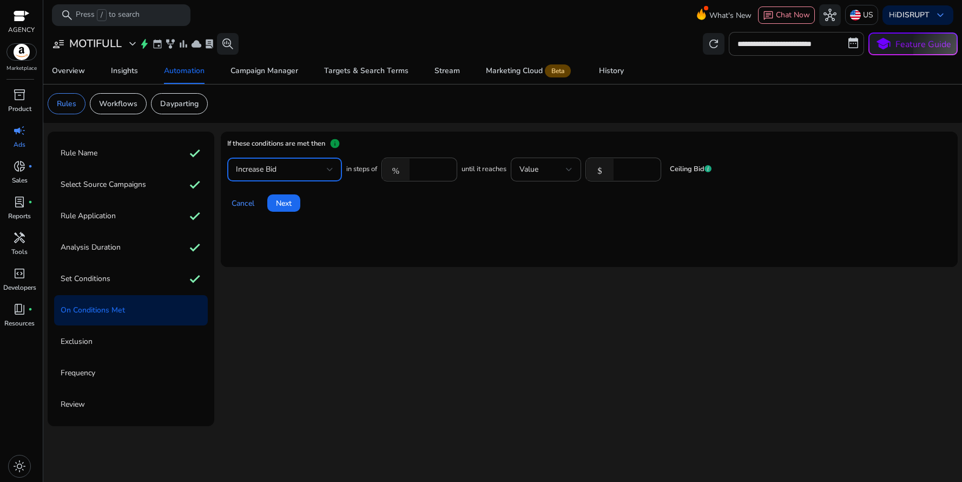
click at [514, 207] on div "Cancel Next" at bounding box center [589, 199] width 724 height 26
click at [280, 206] on span "Next" at bounding box center [284, 203] width 16 height 11
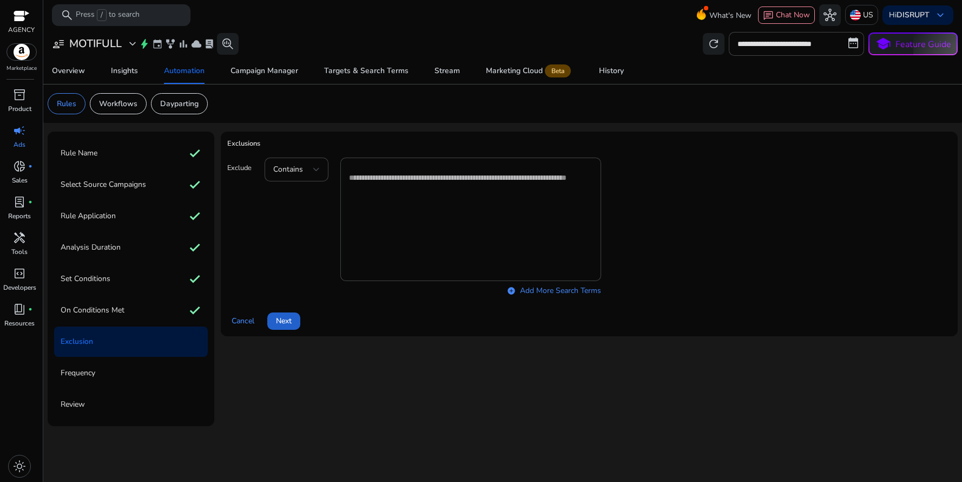
click at [286, 322] on span "Next" at bounding box center [284, 320] width 16 height 11
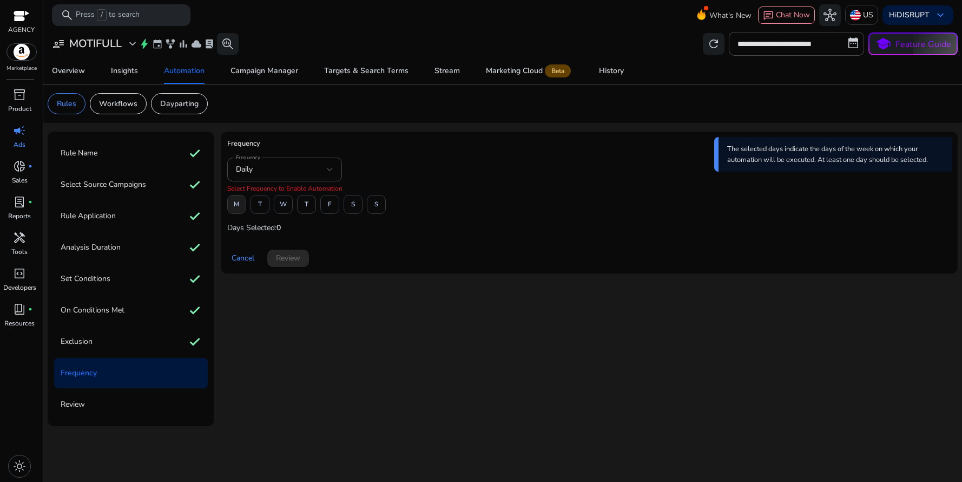
click at [237, 207] on span "M" at bounding box center [236, 204] width 5 height 19
click at [282, 207] on span "W" at bounding box center [283, 204] width 7 height 19
click at [380, 206] on span at bounding box center [376, 205] width 18 height 26
click at [379, 251] on div "Cancel Review" at bounding box center [589, 254] width 724 height 26
click at [290, 263] on span "Review" at bounding box center [288, 257] width 24 height 11
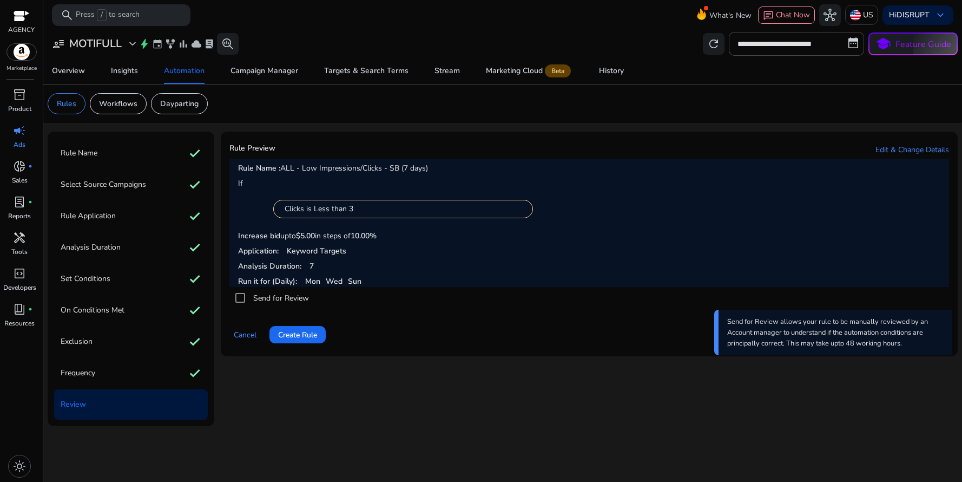
drag, startPoint x: 242, startPoint y: 235, endPoint x: 351, endPoint y: 235, distance: 109.3
click at [351, 235] on p "Increase bid upto $ 5.00 in steps of 10.00%" at bounding box center [589, 235] width 702 height 11
drag, startPoint x: 385, startPoint y: 239, endPoint x: 281, endPoint y: 236, distance: 103.9
click at [281, 236] on p "Increase bid upto $ 5.00 in steps of 10.00%" at bounding box center [589, 235] width 702 height 11
drag, startPoint x: 354, startPoint y: 253, endPoint x: 257, endPoint y: 252, distance: 97.4
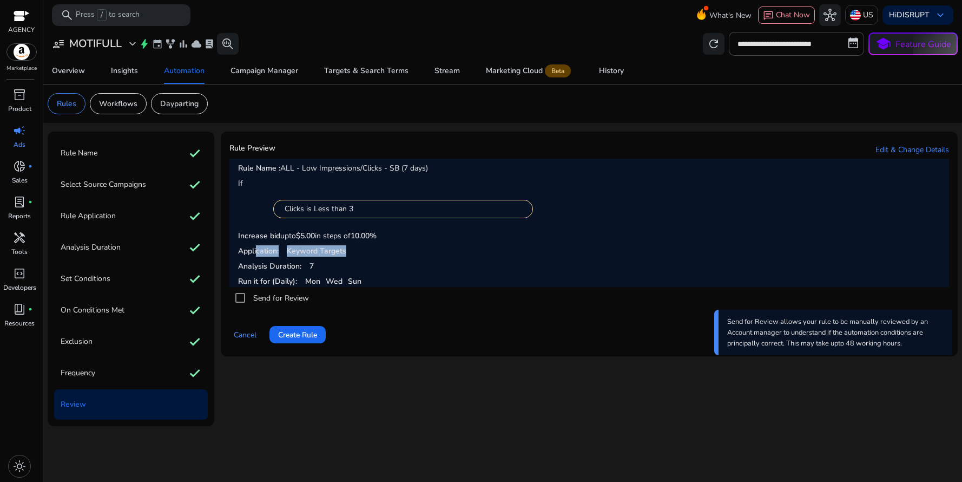
click at [257, 252] on p "Application: Keyword Targets" at bounding box center [589, 250] width 702 height 11
click at [103, 161] on div "Rule Name check" at bounding box center [131, 153] width 154 height 30
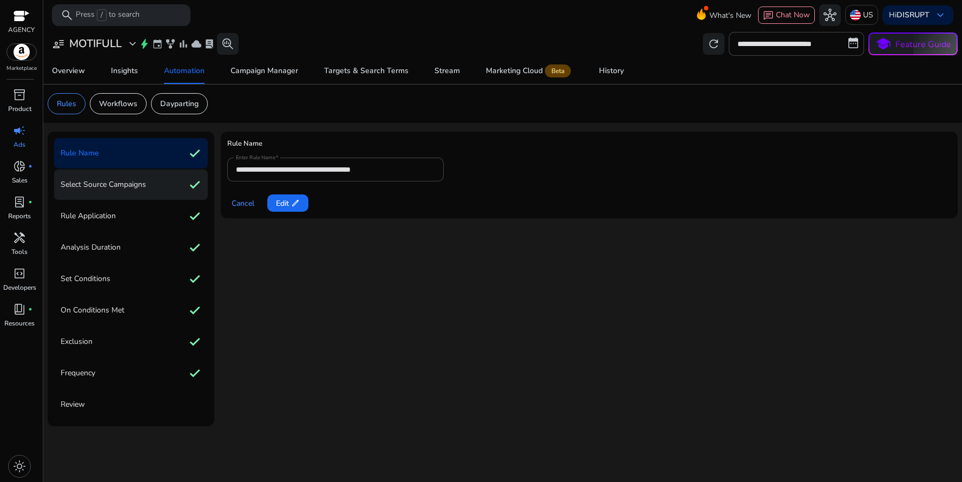
click at [116, 187] on p "Select Source Campaigns" at bounding box center [104, 184] width 86 height 17
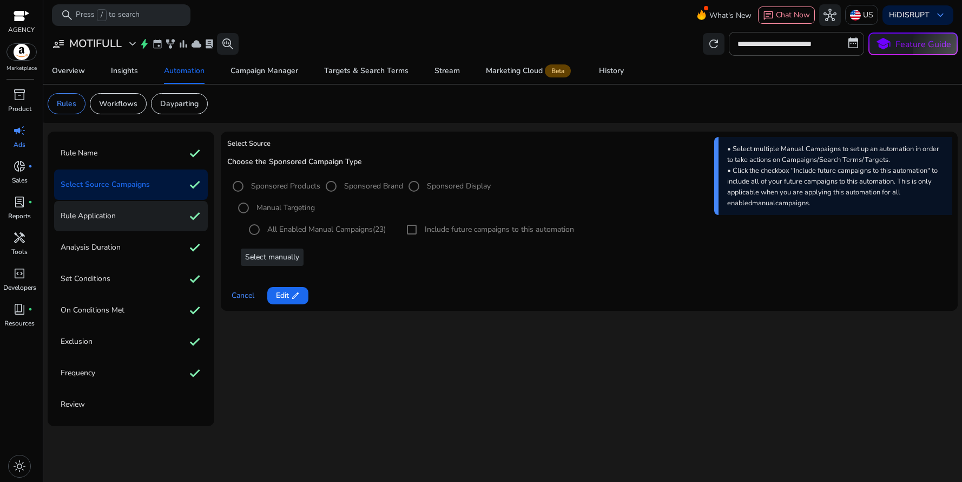
click at [131, 218] on div "Rule Application check" at bounding box center [131, 216] width 154 height 30
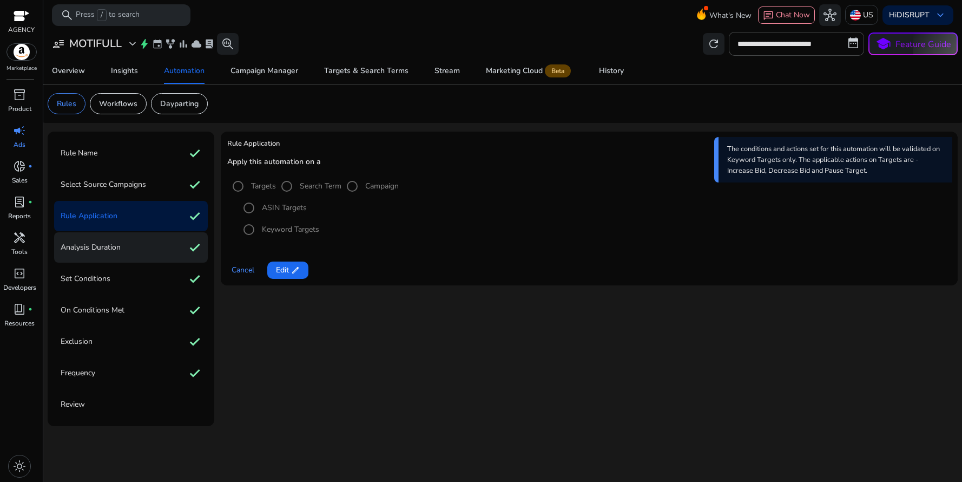
click at [133, 251] on div "Analysis Duration check" at bounding box center [131, 247] width 154 height 30
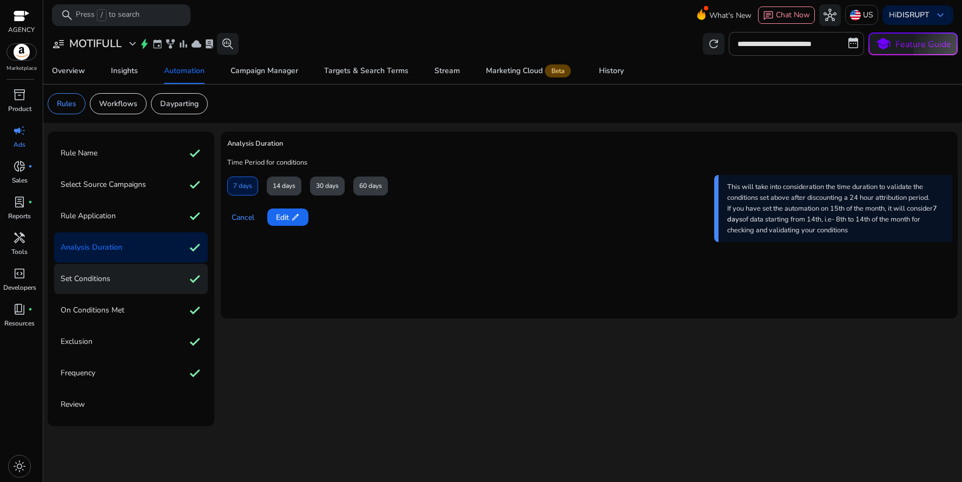
click at [121, 286] on div "Set Conditions check" at bounding box center [131, 279] width 154 height 30
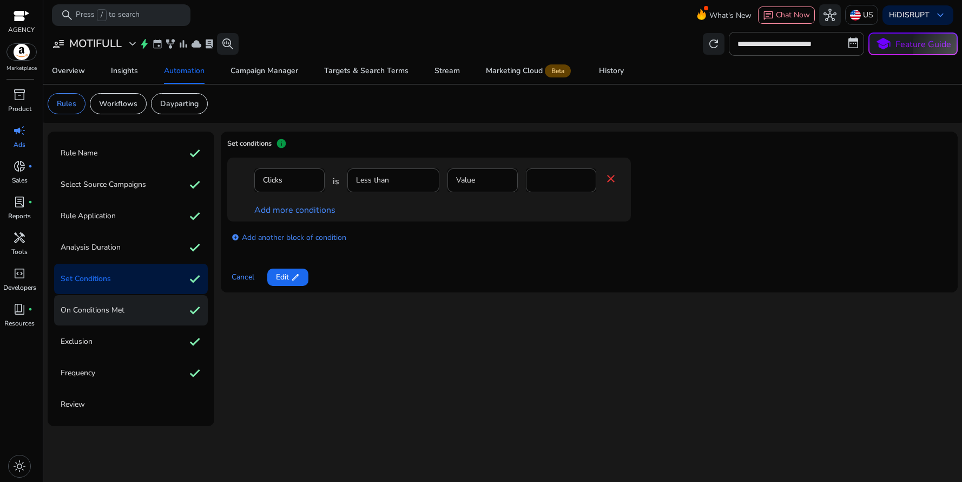
click at [126, 307] on div "On Conditions Met check" at bounding box center [131, 310] width 154 height 30
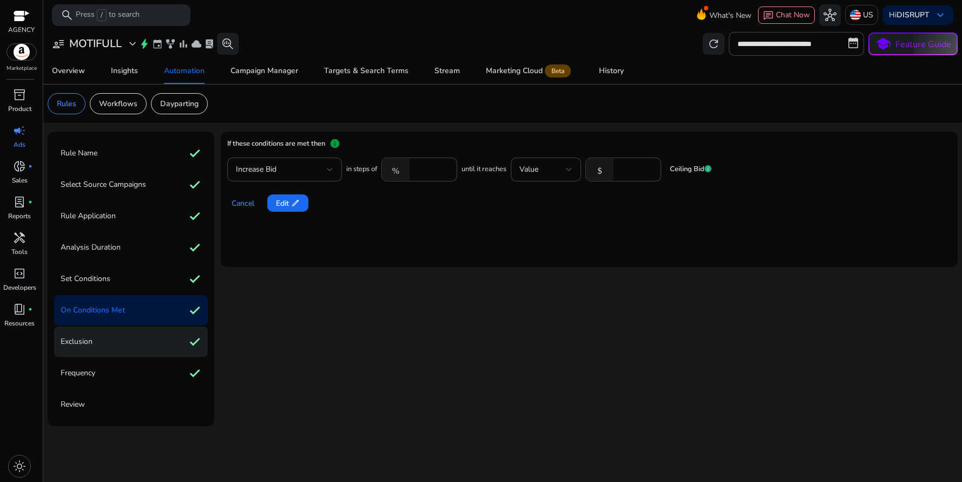
click at [123, 345] on div "Exclusion check" at bounding box center [131, 341] width 154 height 30
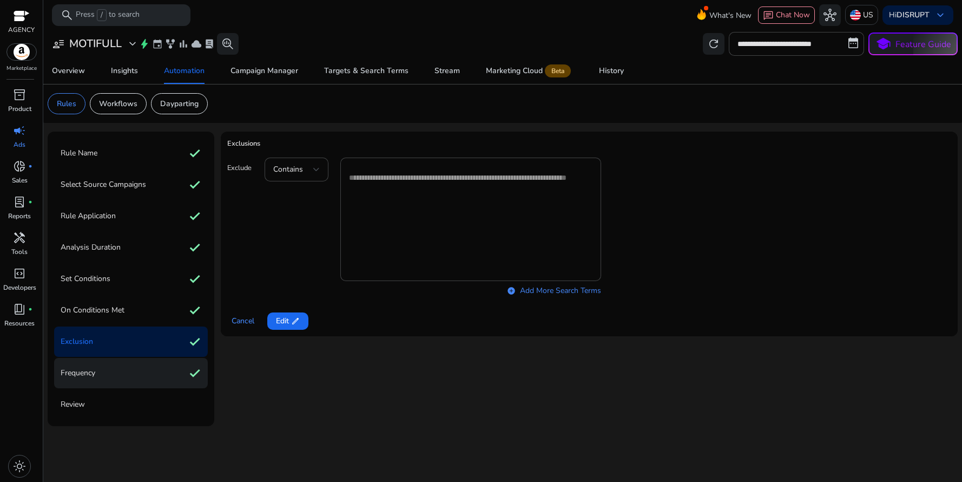
click at [127, 379] on div "Frequency check" at bounding box center [131, 373] width 154 height 30
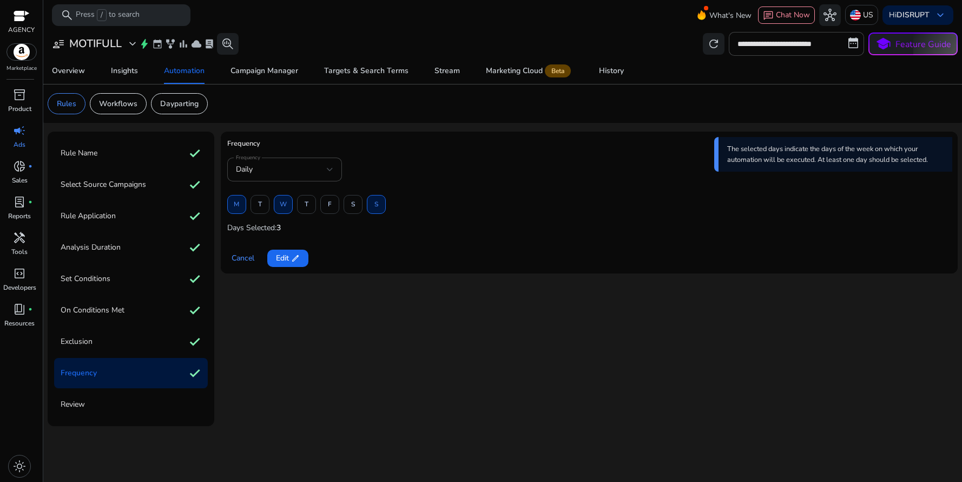
click at [107, 408] on div "Review" at bounding box center [131, 404] width 154 height 30
click at [281, 264] on span "Edit edit" at bounding box center [288, 257] width 24 height 11
click at [292, 260] on span "Review" at bounding box center [288, 257] width 24 height 11
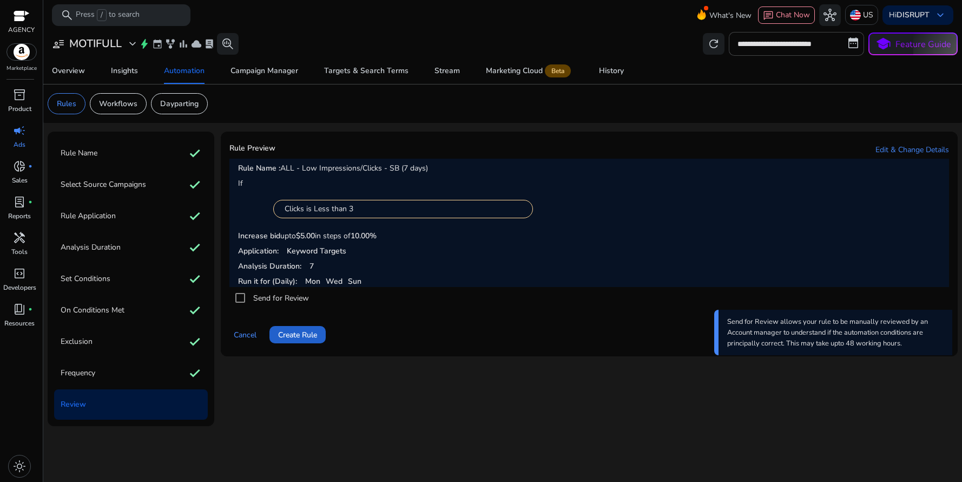
click at [304, 338] on span "Create Rule" at bounding box center [297, 334] width 39 height 11
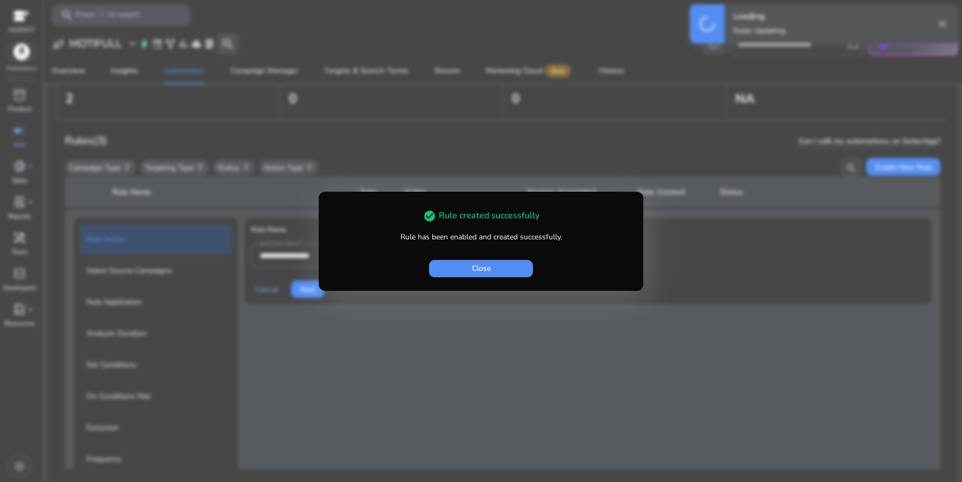
scroll to position [79, 0]
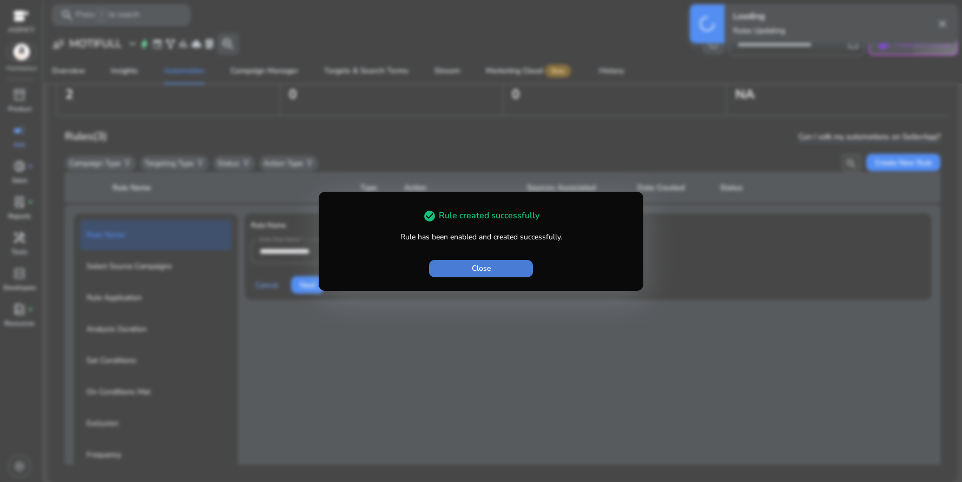
click at [488, 271] on span "Close" at bounding box center [481, 267] width 19 height 11
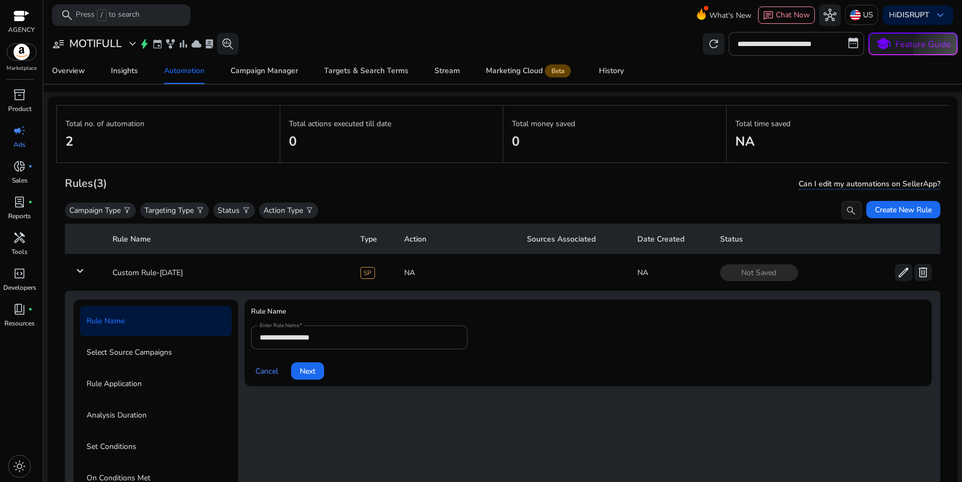
scroll to position [0, 0]
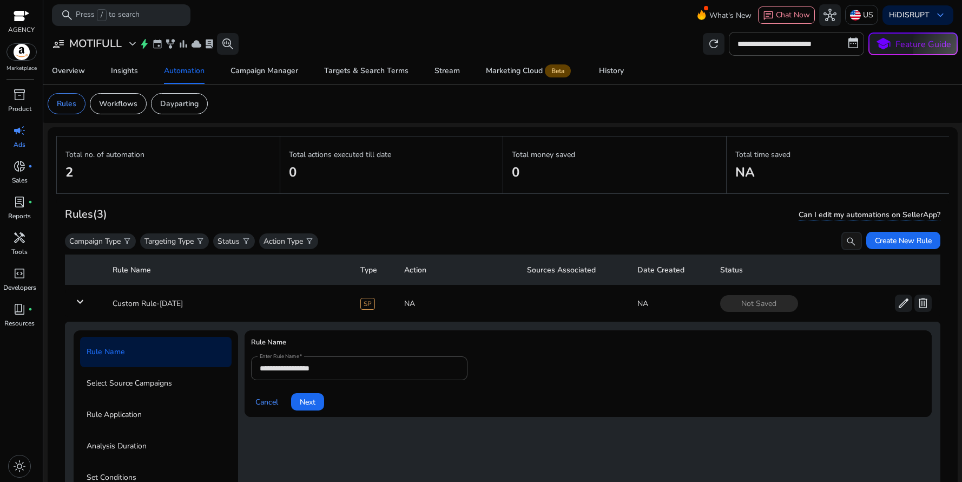
drag, startPoint x: 143, startPoint y: 212, endPoint x: 165, endPoint y: 220, distance: 23.3
click at [143, 212] on div "Rules (3) Can I edit my automations on SellerApp?" at bounding box center [503, 214] width 876 height 18
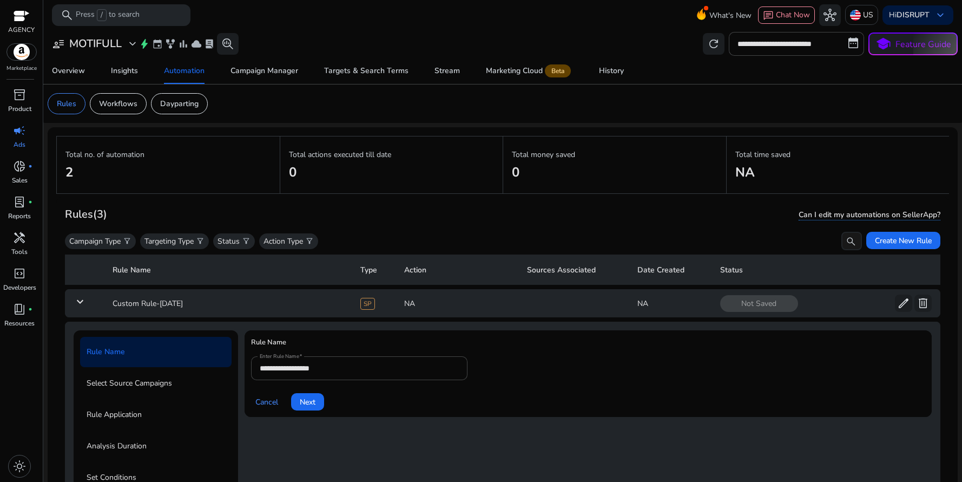
click at [81, 303] on mat-icon "keyboard_arrow_down" at bounding box center [80, 301] width 13 height 13
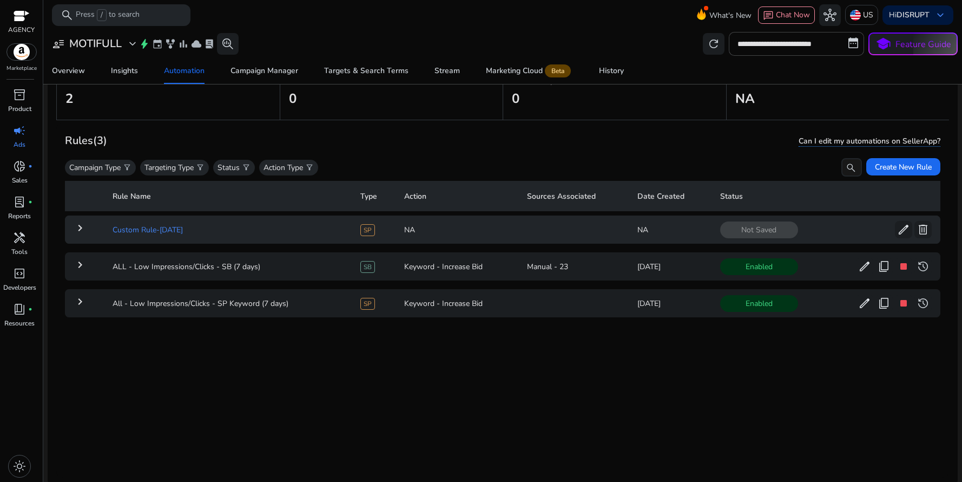
scroll to position [79, 0]
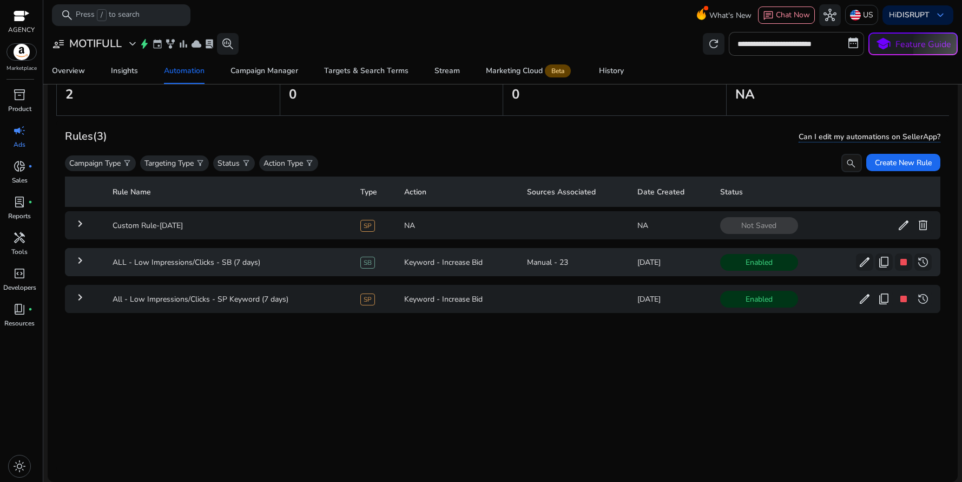
click at [80, 261] on mat-icon "keyboard_arrow_right" at bounding box center [80, 260] width 13 height 13
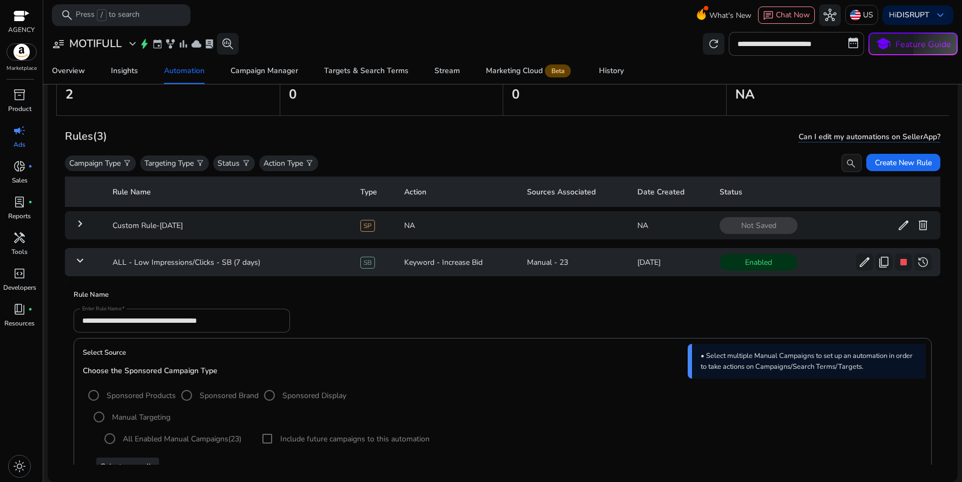
click at [82, 259] on mat-icon "keyboard_arrow_down" at bounding box center [80, 260] width 13 height 13
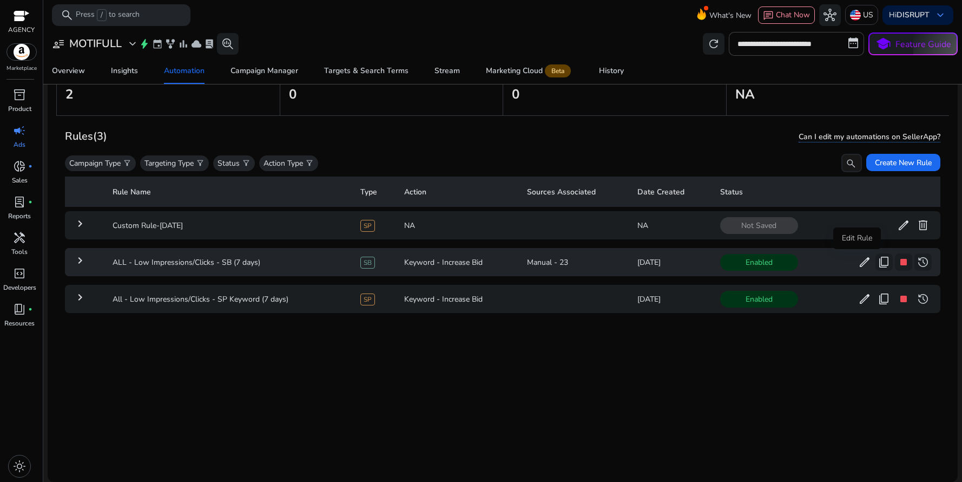
click at [860, 263] on span "edit" at bounding box center [864, 261] width 13 height 13
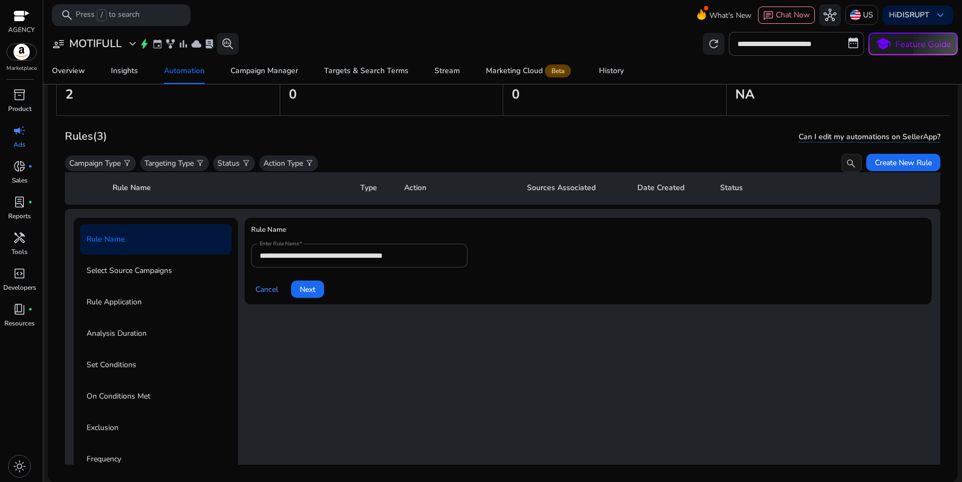
scroll to position [76, 0]
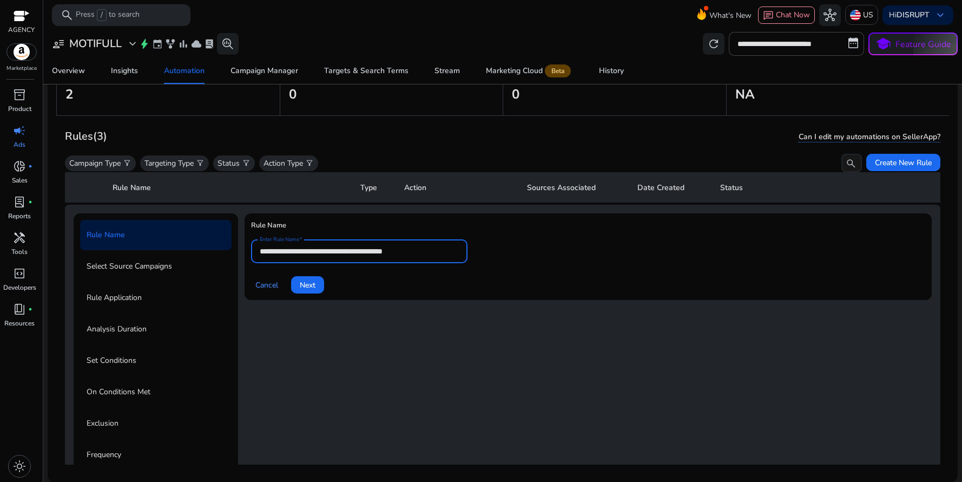
click at [377, 250] on input "**********" at bounding box center [359, 251] width 199 height 12
click at [418, 254] on input "**********" at bounding box center [359, 251] width 199 height 12
type input "**********"
click at [309, 287] on span "Next" at bounding box center [308, 284] width 16 height 11
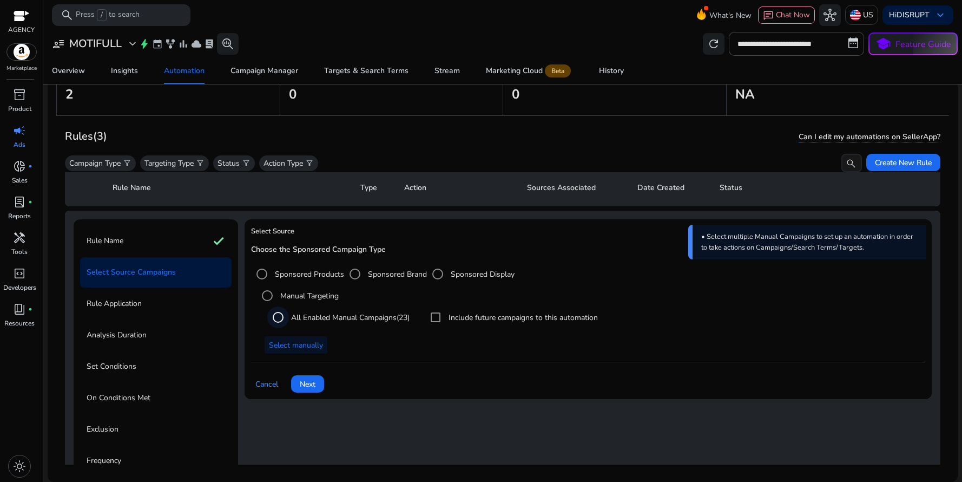
scroll to position [89, 0]
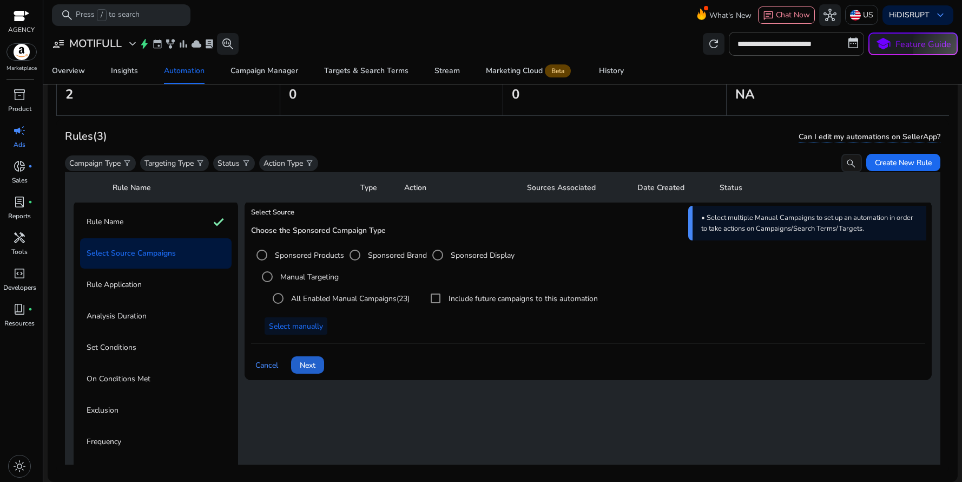
click at [312, 366] on span "Next" at bounding box center [308, 364] width 16 height 11
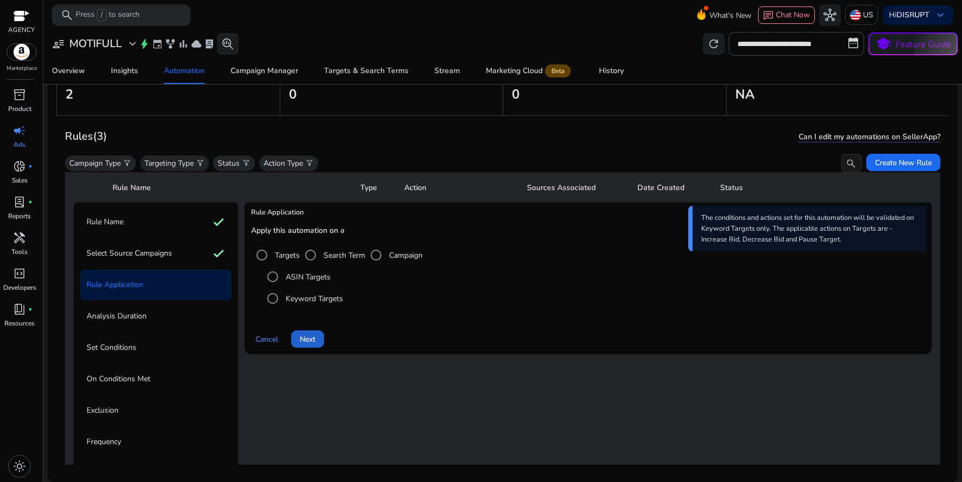
click at [308, 340] on span "Next" at bounding box center [308, 338] width 16 height 11
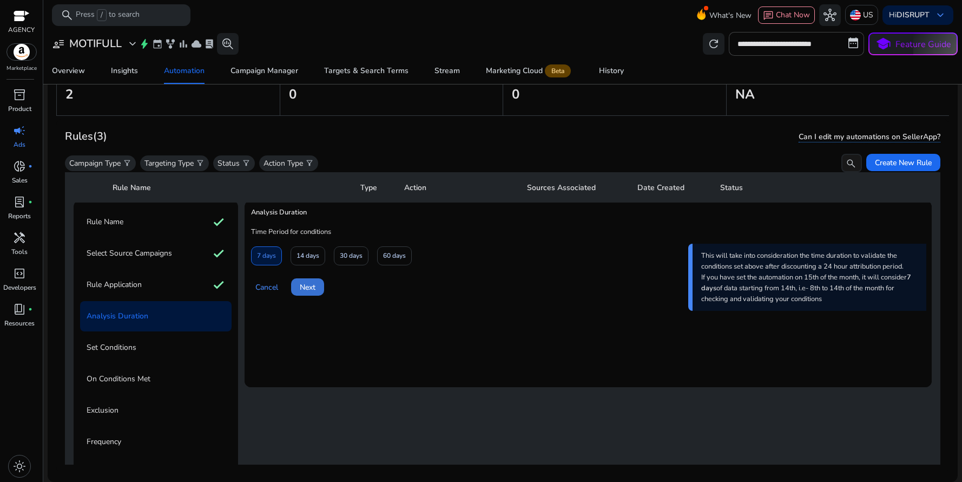
click at [304, 291] on span "Next" at bounding box center [308, 286] width 16 height 11
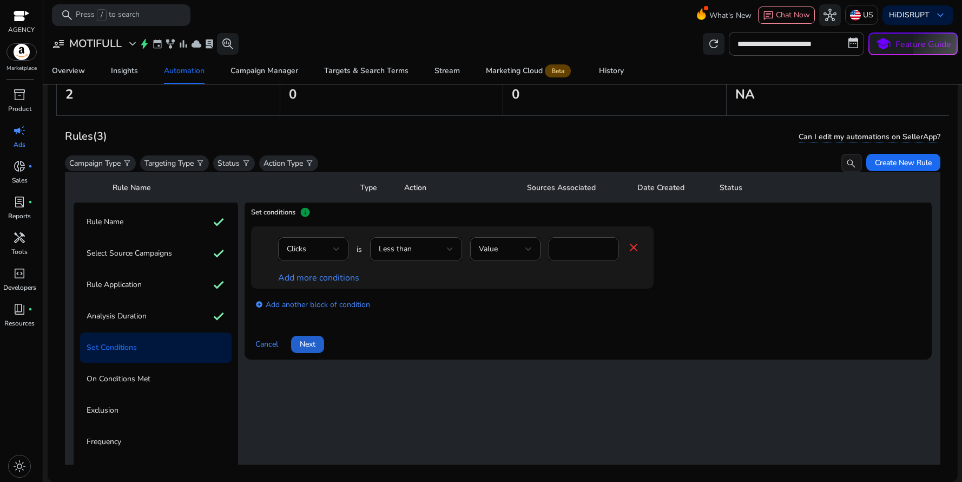
click at [308, 351] on span at bounding box center [307, 344] width 33 height 26
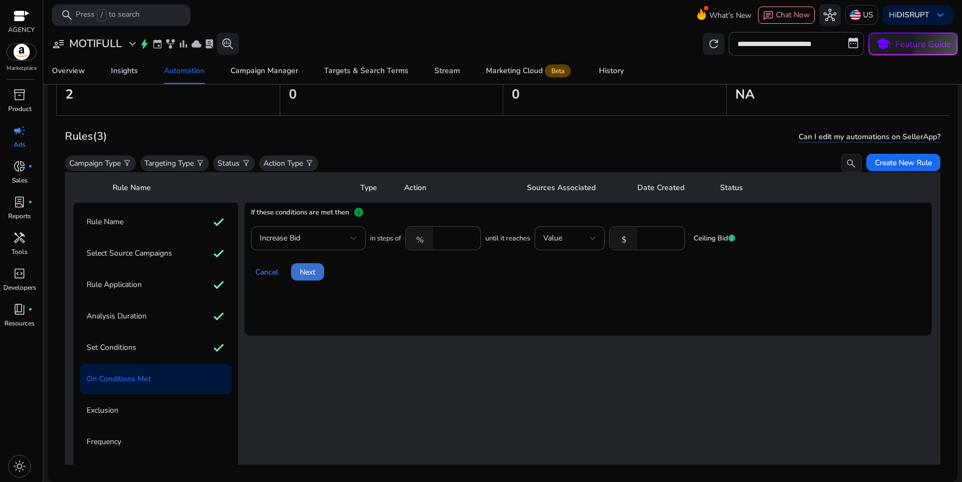
click at [315, 273] on span "Next" at bounding box center [308, 271] width 16 height 11
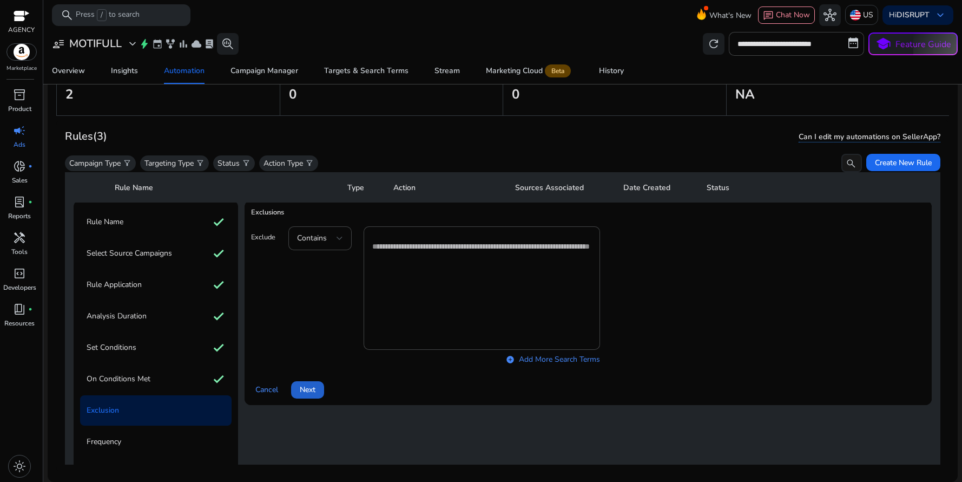
click at [310, 387] on span "Next" at bounding box center [308, 389] width 16 height 11
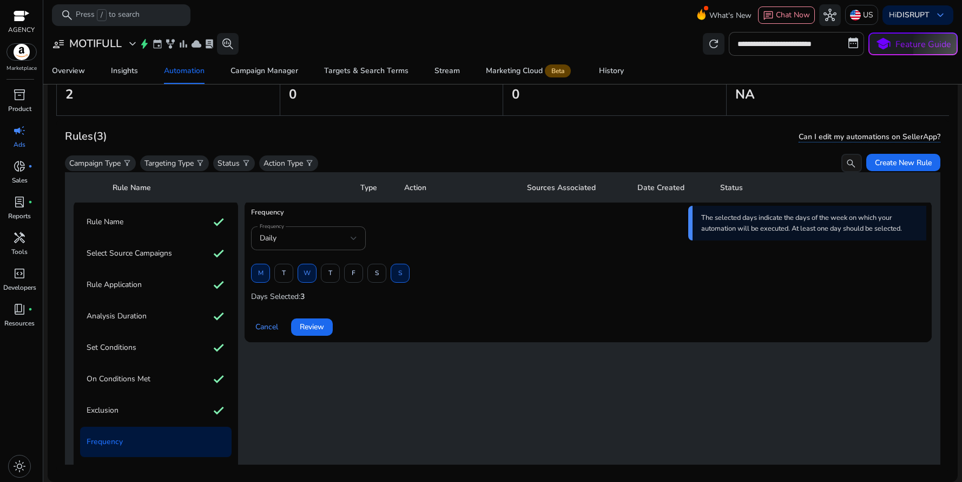
scroll to position [108, 0]
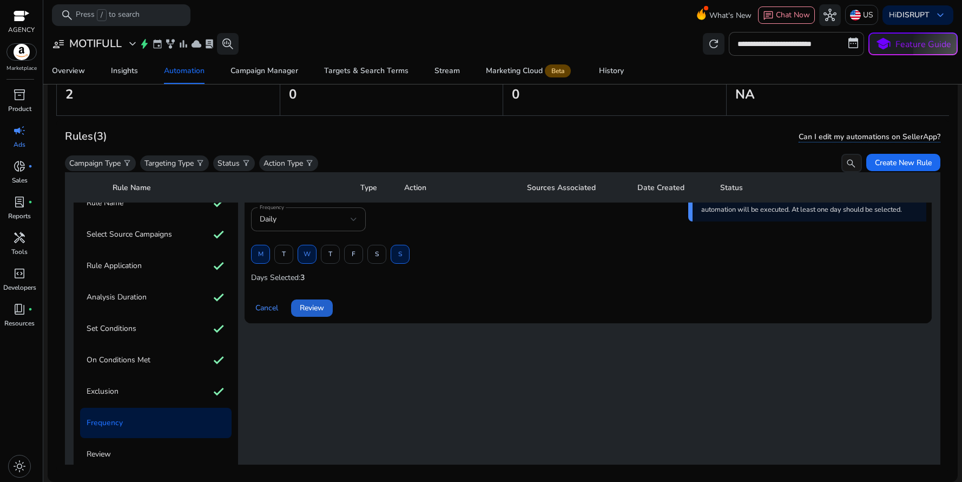
click at [316, 311] on span "Review" at bounding box center [312, 307] width 24 height 11
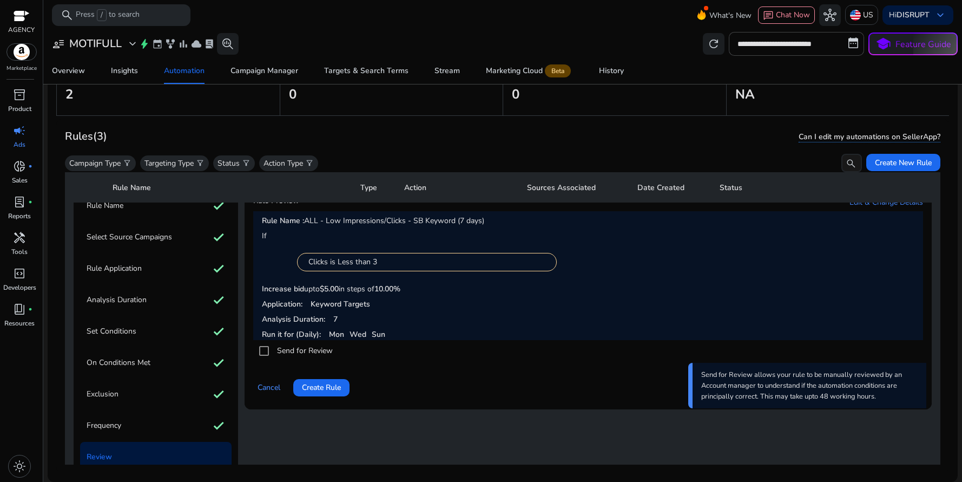
scroll to position [117, 0]
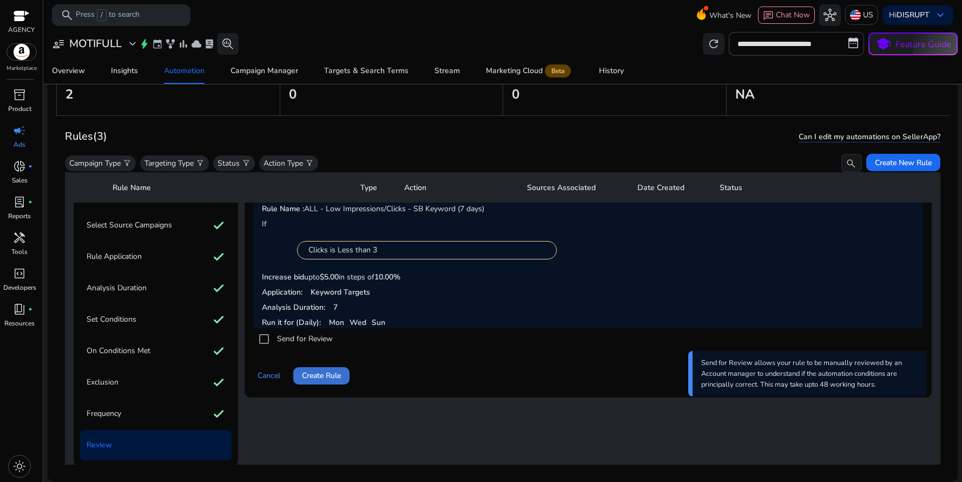
click at [321, 374] on span "Create Rule" at bounding box center [321, 375] width 39 height 11
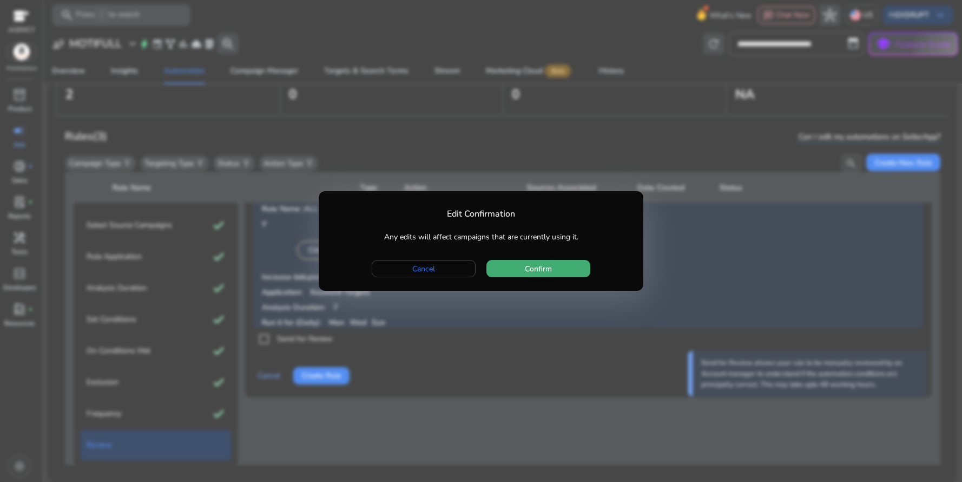
click at [536, 269] on span "Confirm" at bounding box center [538, 268] width 27 height 11
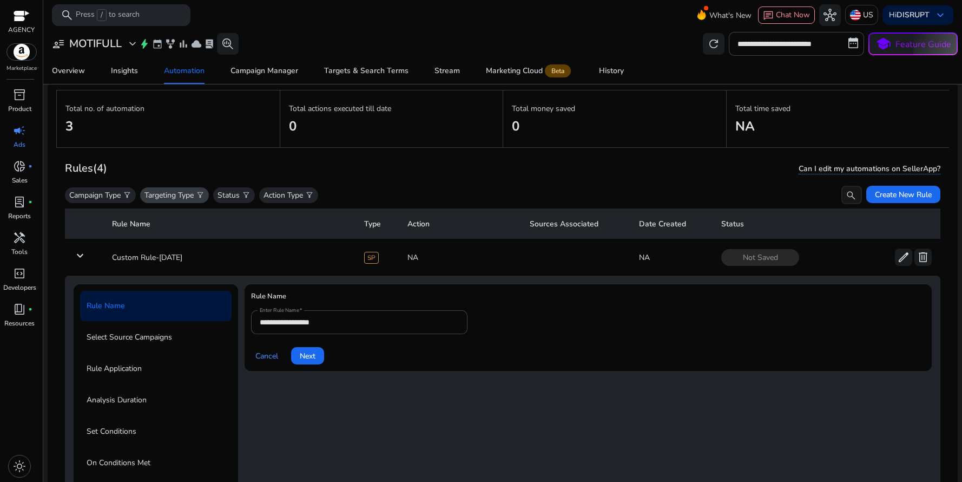
scroll to position [0, 0]
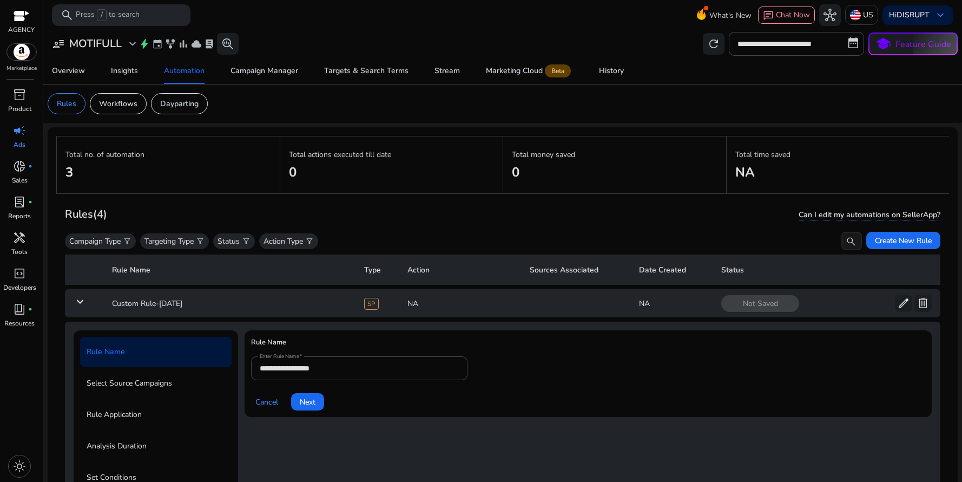
click at [87, 306] on td "keyboard_arrow_down" at bounding box center [84, 303] width 38 height 28
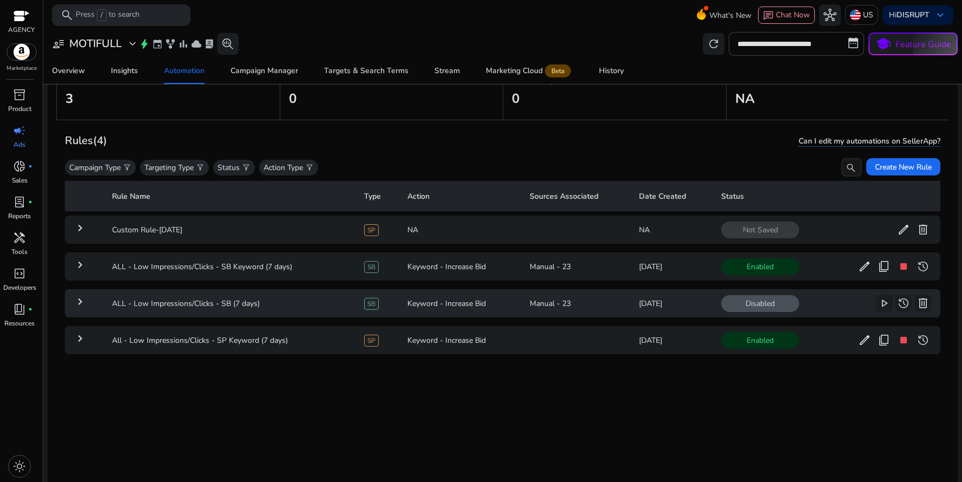
scroll to position [79, 0]
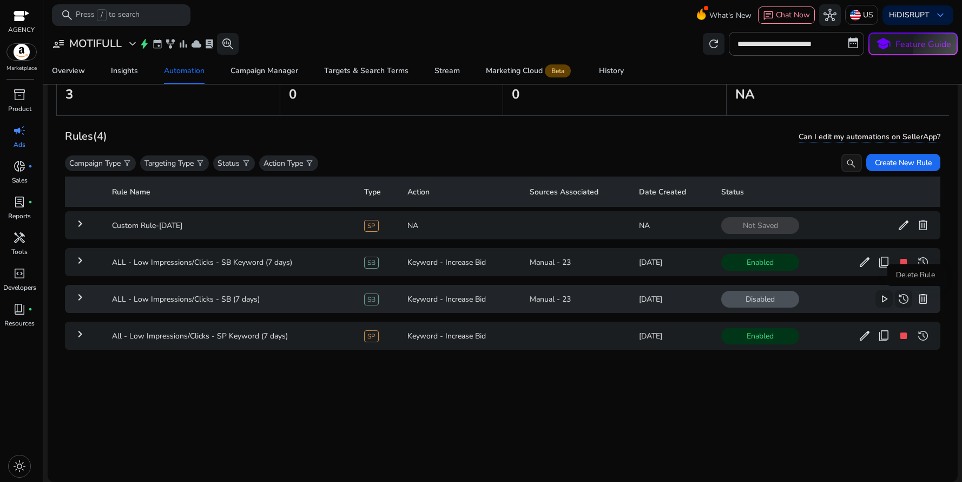
click at [917, 298] on span "delete" at bounding box center [923, 298] width 13 height 13
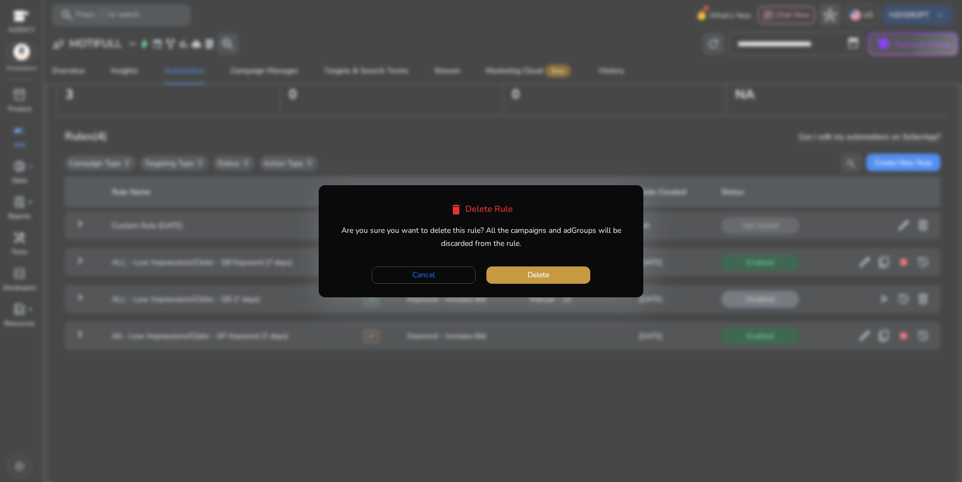
click at [518, 274] on span "button" at bounding box center [538, 275] width 104 height 26
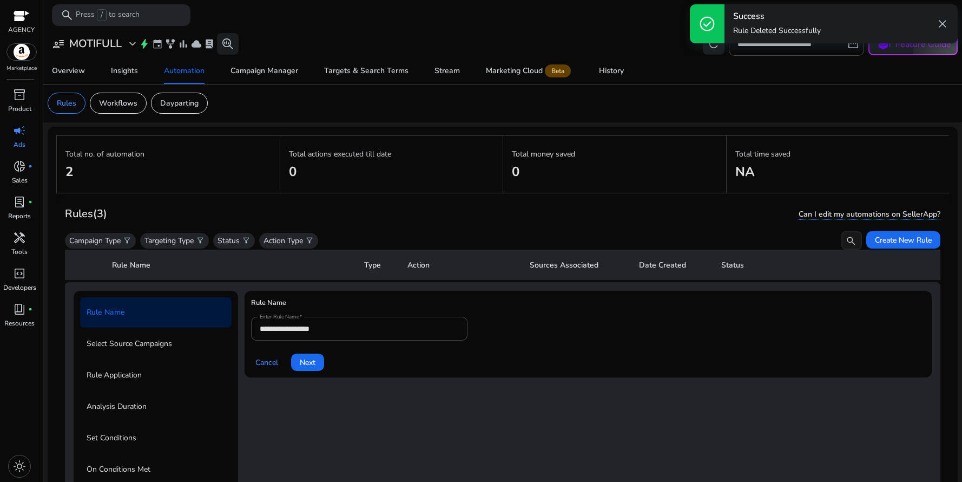
scroll to position [0, 0]
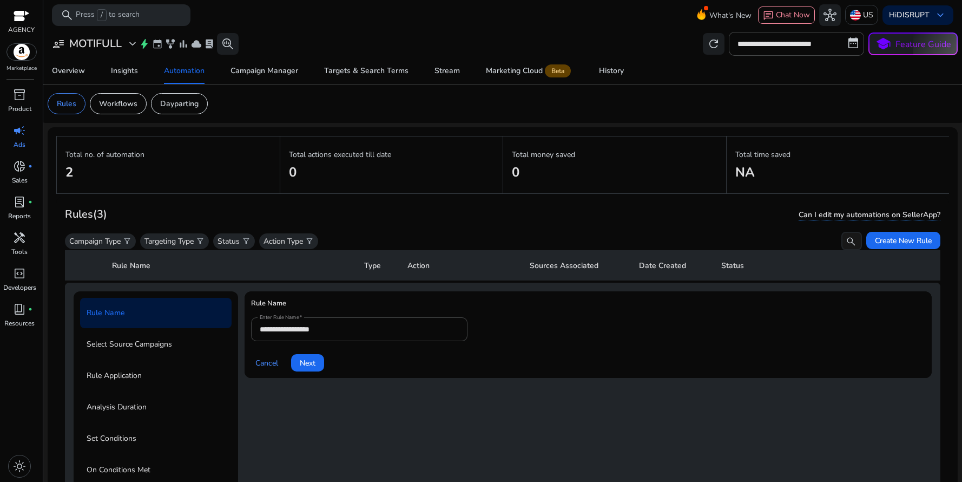
click at [417, 212] on div "Rules (3) Can I edit my automations on SellerApp?" at bounding box center [503, 214] width 876 height 18
click at [73, 110] on div "Rules" at bounding box center [67, 103] width 38 height 21
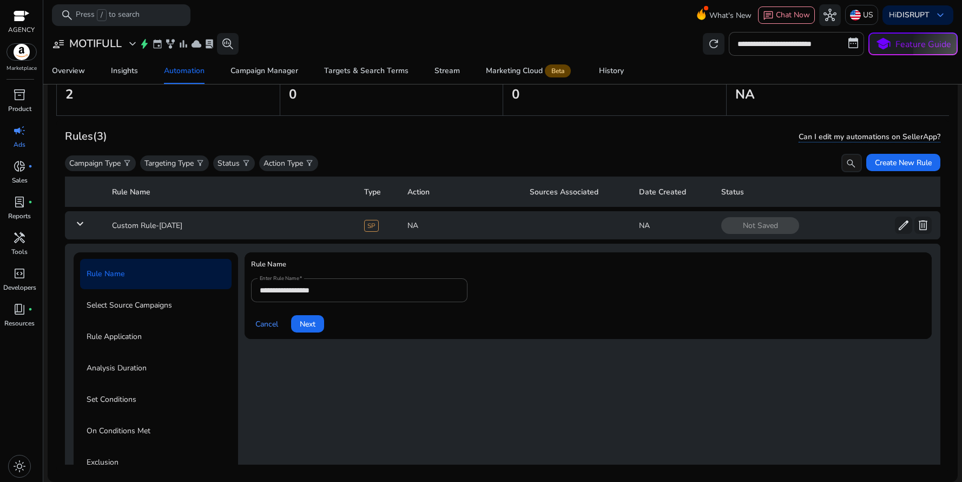
click at [83, 223] on mat-icon "keyboard_arrow_down" at bounding box center [80, 223] width 13 height 13
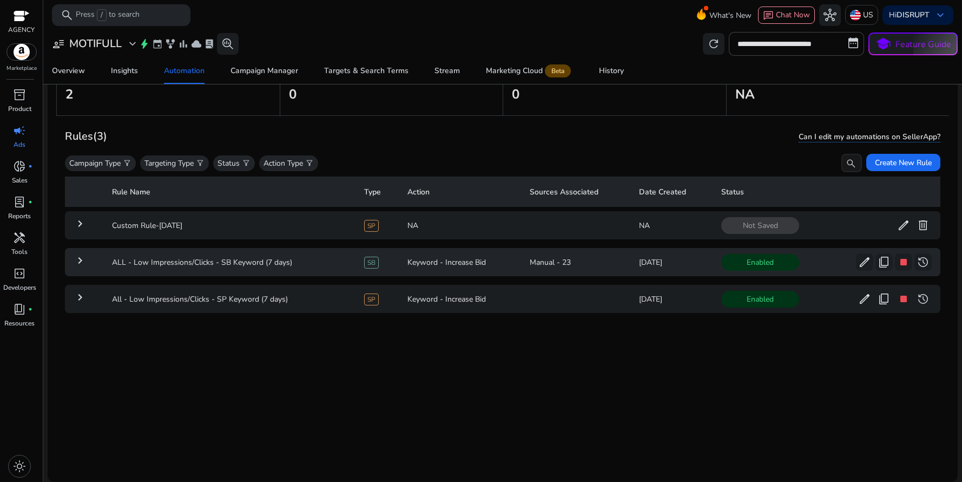
click at [539, 264] on div "Manual - 23" at bounding box center [576, 262] width 93 height 11
click at [81, 261] on mat-icon "keyboard_arrow_right" at bounding box center [80, 260] width 13 height 13
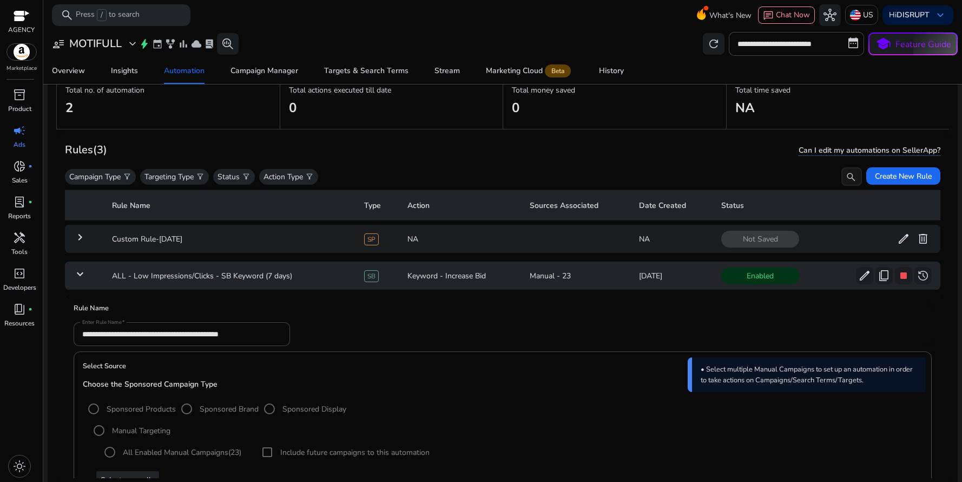
scroll to position [57, 0]
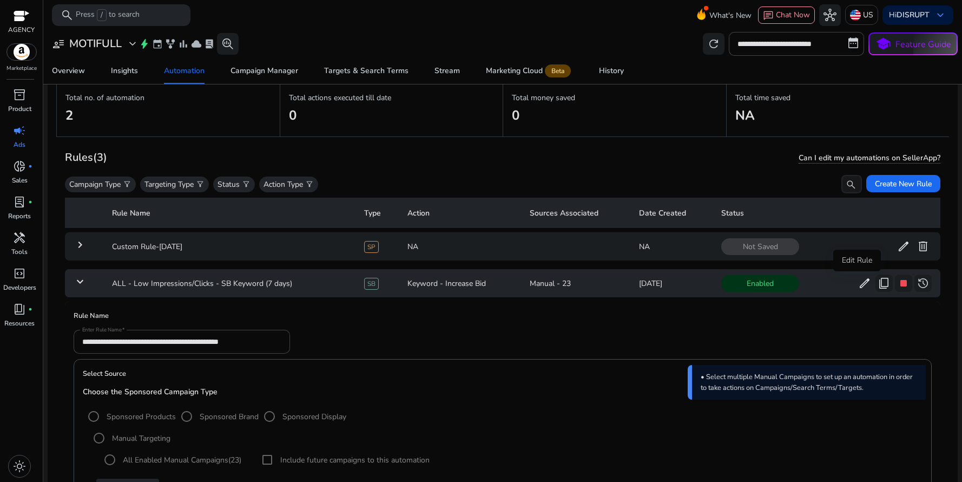
click at [858, 286] on span "edit" at bounding box center [864, 283] width 13 height 13
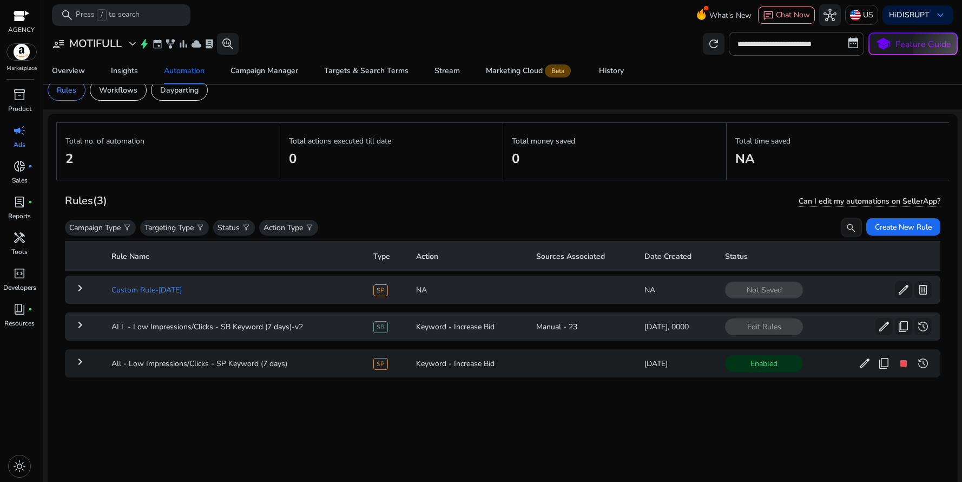
scroll to position [20, 0]
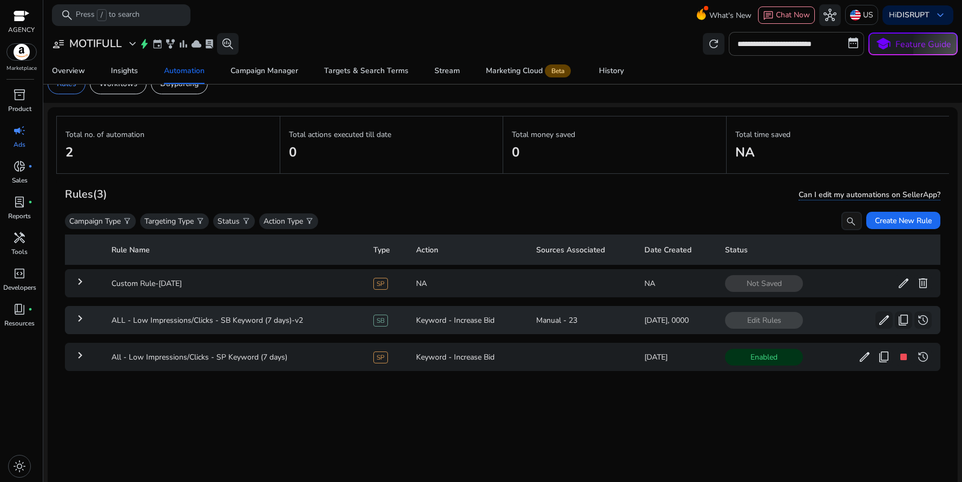
click at [81, 318] on mat-icon "keyboard_arrow_right" at bounding box center [80, 318] width 13 height 13
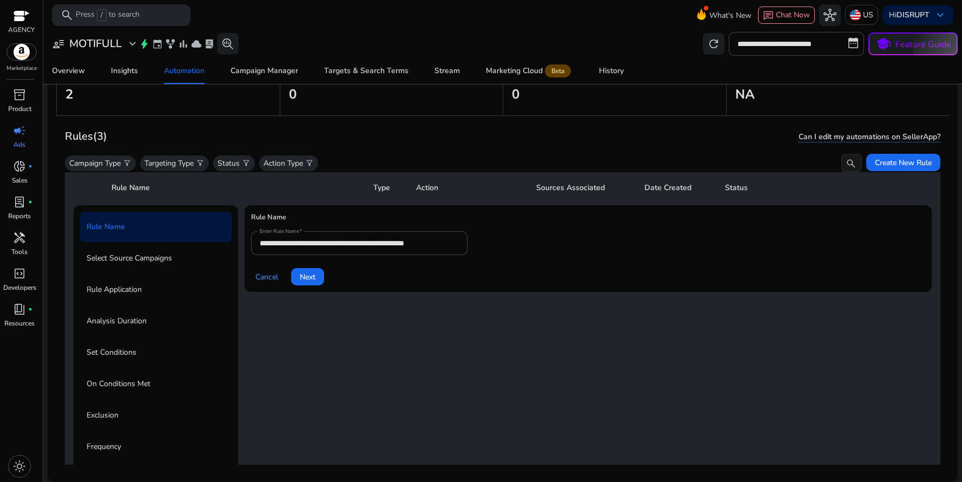
scroll to position [85, 0]
click at [310, 279] on span "Next" at bounding box center [308, 275] width 16 height 11
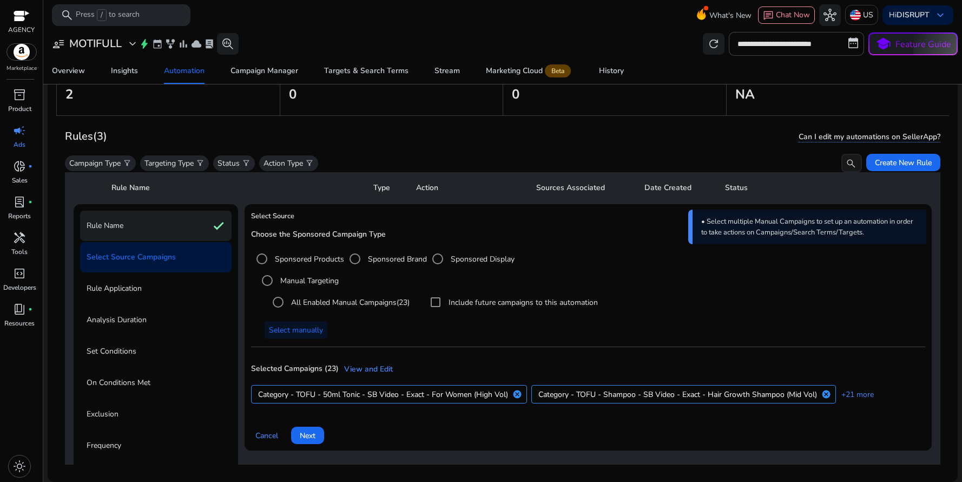
click at [121, 227] on p "Rule Name" at bounding box center [105, 225] width 37 height 17
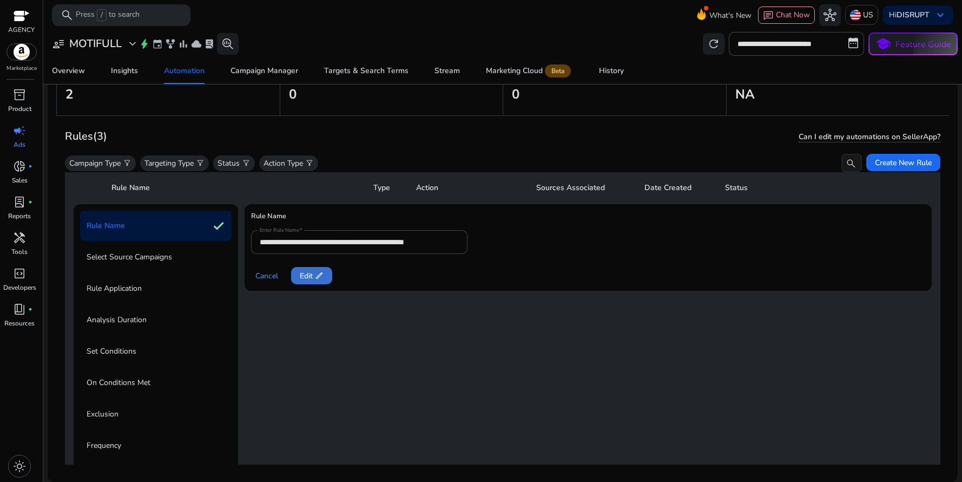
click at [314, 268] on span at bounding box center [311, 275] width 41 height 26
click at [450, 241] on input "**********" at bounding box center [359, 242] width 199 height 12
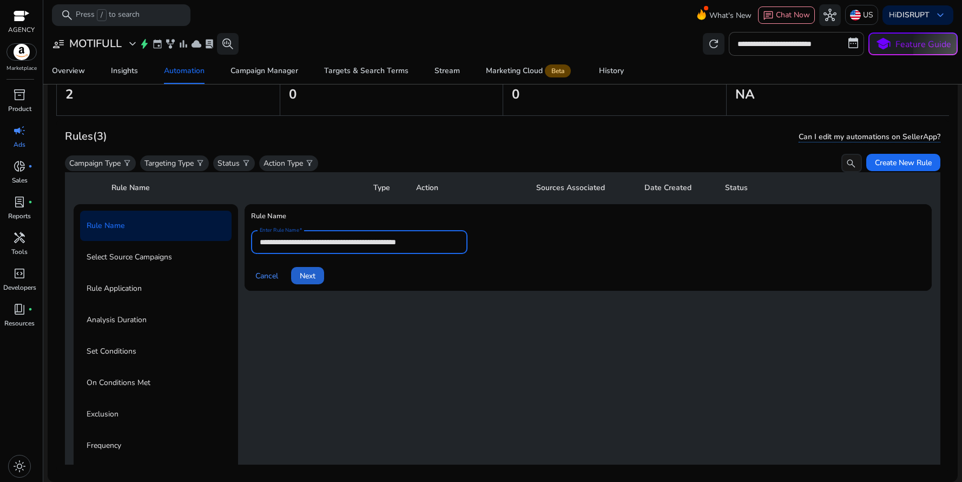
type input "**********"
click at [306, 280] on span at bounding box center [307, 275] width 33 height 26
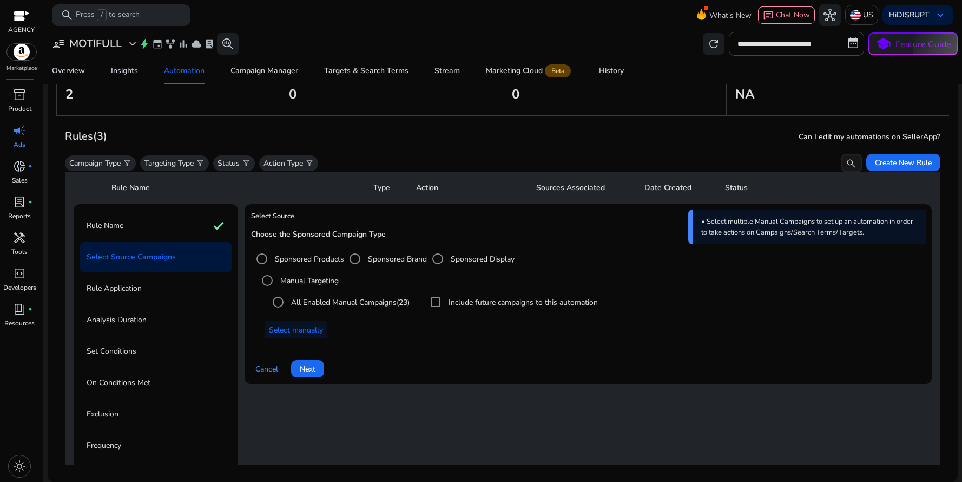
click at [640, 257] on div "Choose the Sponsored Campaign Type Sponsored Products Sponsored Brand Sponsored…" at bounding box center [588, 284] width 674 height 108
click at [617, 248] on div "Choose the Sponsored Campaign Type Sponsored Products Sponsored Brand Sponsored…" at bounding box center [588, 284] width 674 height 108
click at [306, 370] on span "Next" at bounding box center [308, 368] width 16 height 11
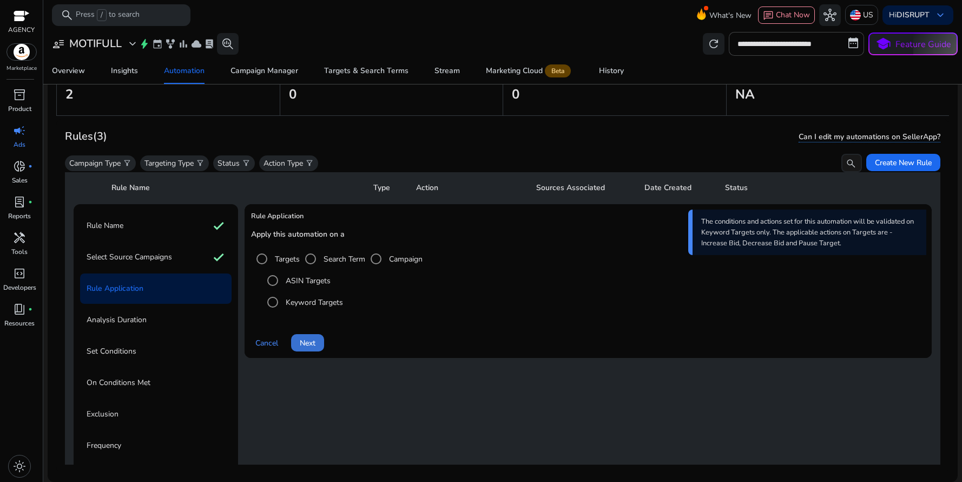
click at [306, 343] on span "Next" at bounding box center [308, 342] width 16 height 11
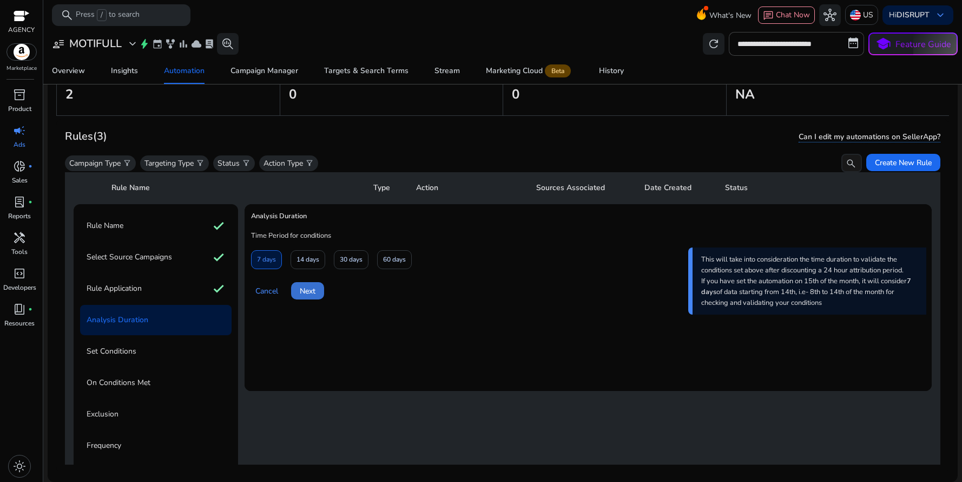
click at [313, 294] on span "Next" at bounding box center [308, 290] width 16 height 11
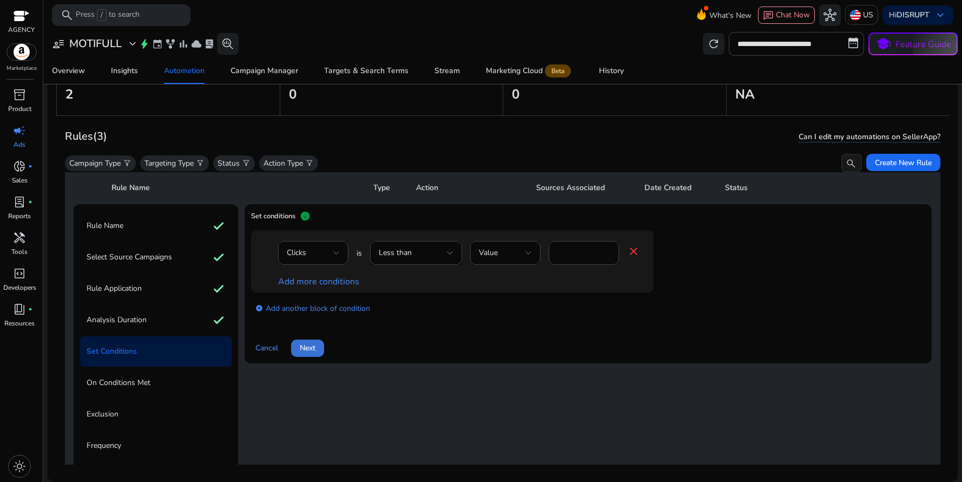
click at [310, 349] on span "Next" at bounding box center [308, 347] width 16 height 11
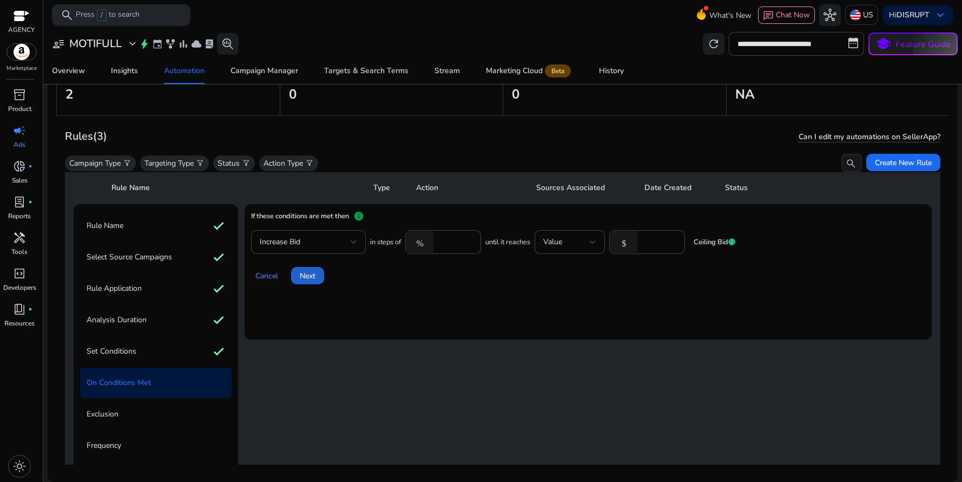
click at [314, 280] on span "Next" at bounding box center [308, 275] width 16 height 11
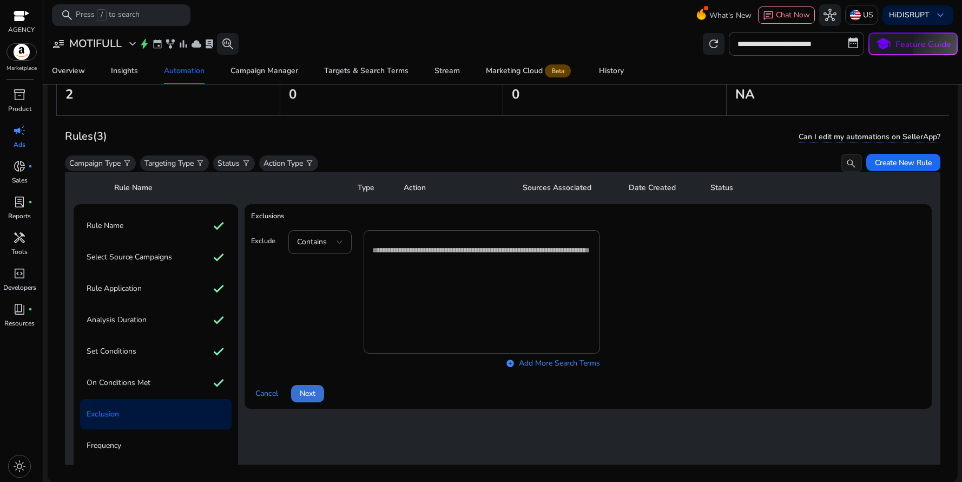
click at [305, 390] on span "Next" at bounding box center [308, 392] width 16 height 11
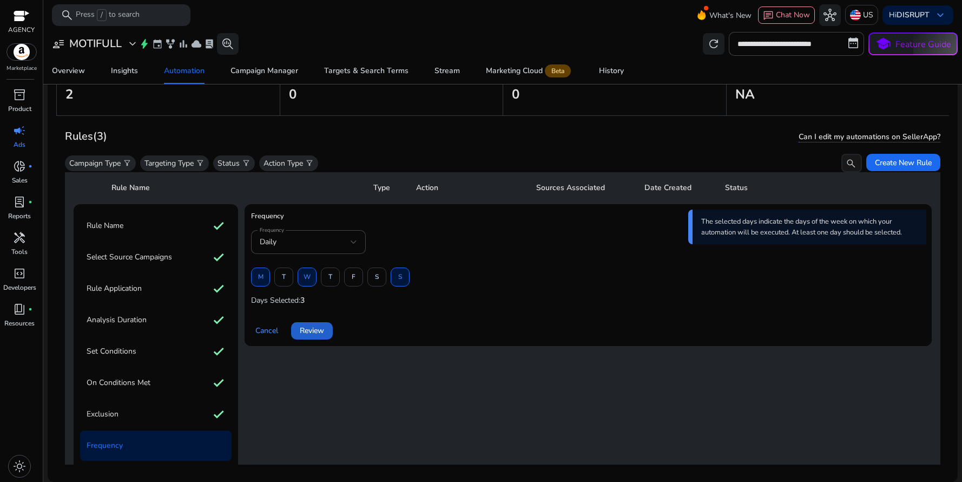
click at [310, 329] on span "Review" at bounding box center [312, 330] width 24 height 11
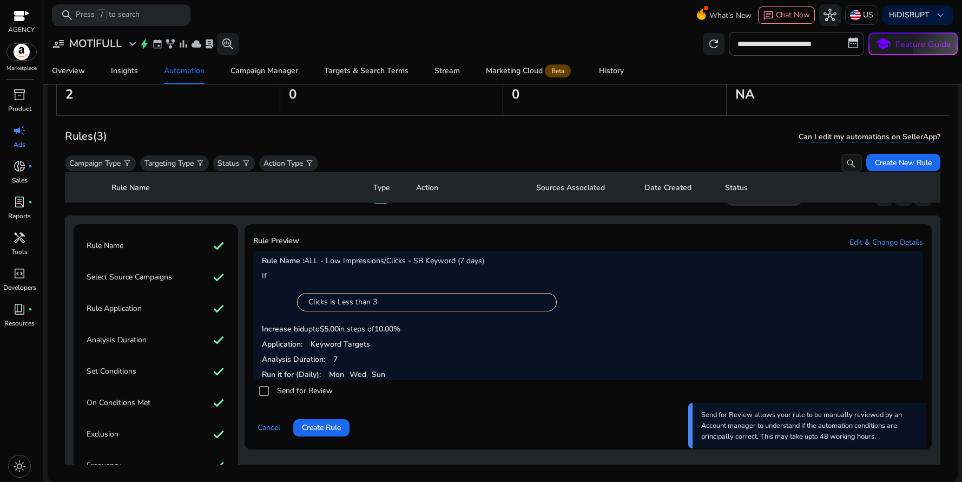
scroll to position [67, 0]
drag, startPoint x: 313, startPoint y: 342, endPoint x: 390, endPoint y: 342, distance: 76.8
click at [390, 342] on p "Application: Keyword Targets" at bounding box center [588, 341] width 653 height 11
drag, startPoint x: 333, startPoint y: 360, endPoint x: 344, endPoint y: 361, distance: 10.9
click at [344, 359] on p "Analysis Duration: 7" at bounding box center [588, 356] width 653 height 11
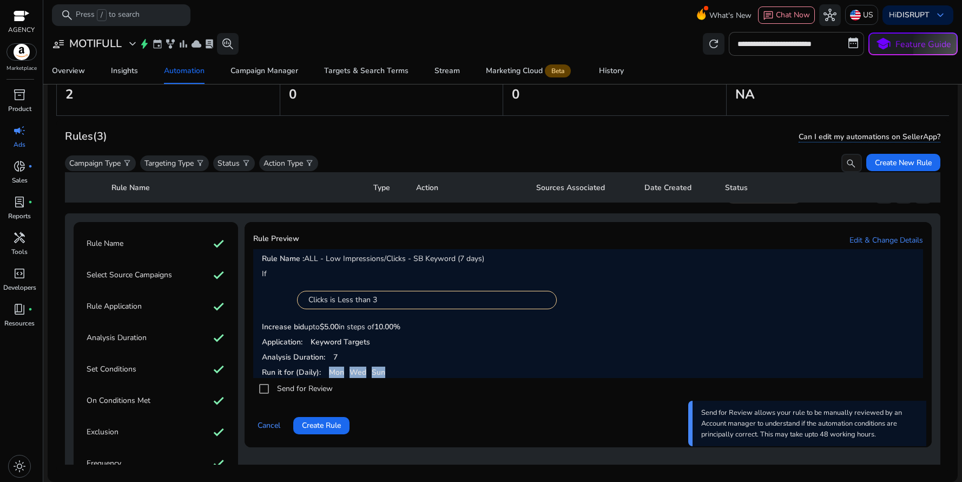
drag, startPoint x: 327, startPoint y: 376, endPoint x: 420, endPoint y: 372, distance: 93.2
click at [420, 372] on p "Run it for (Daily): Mon Wed Sun" at bounding box center [588, 371] width 653 height 11
click at [408, 352] on p "Analysis Duration: 7" at bounding box center [588, 356] width 653 height 11
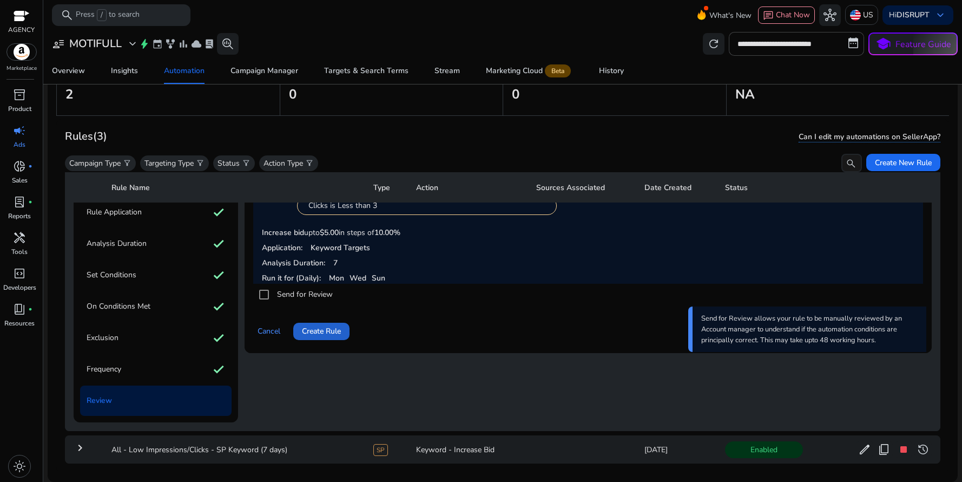
click at [325, 332] on span "Create Rule" at bounding box center [321, 330] width 39 height 11
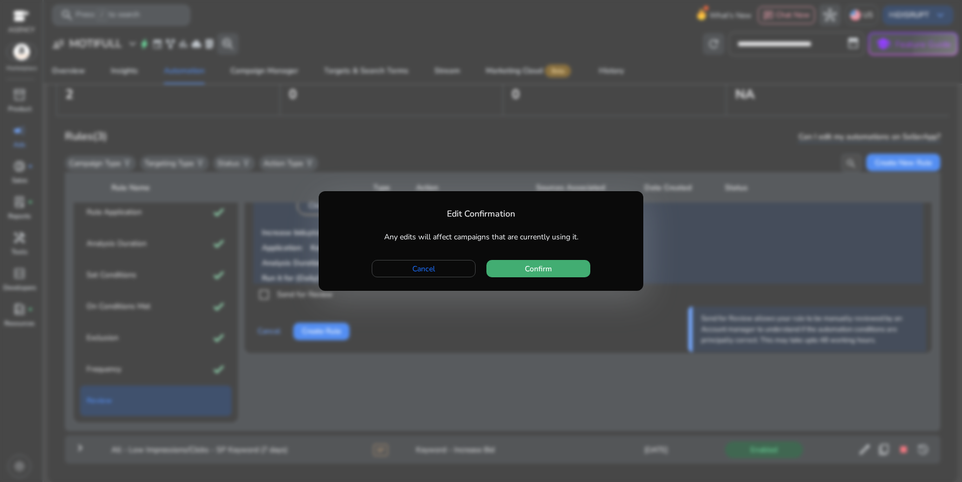
click at [528, 271] on span "Confirm" at bounding box center [538, 268] width 27 height 11
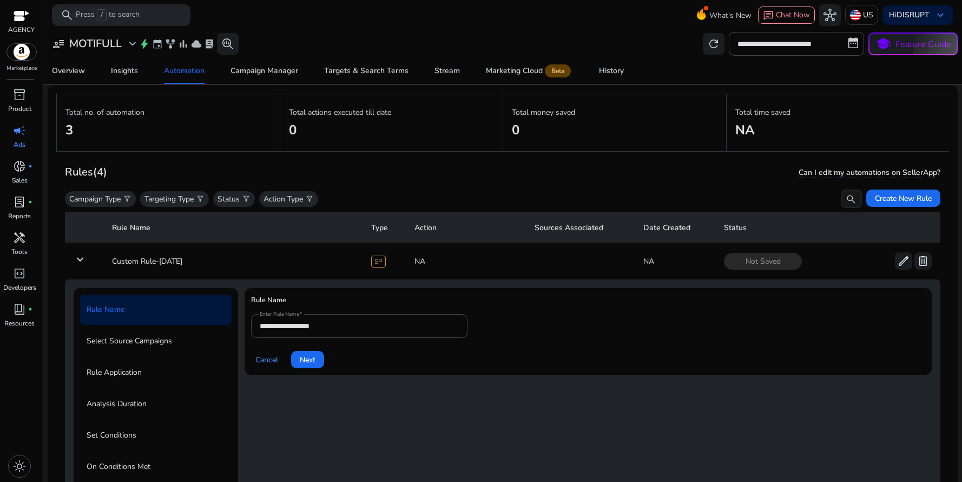
scroll to position [0, 0]
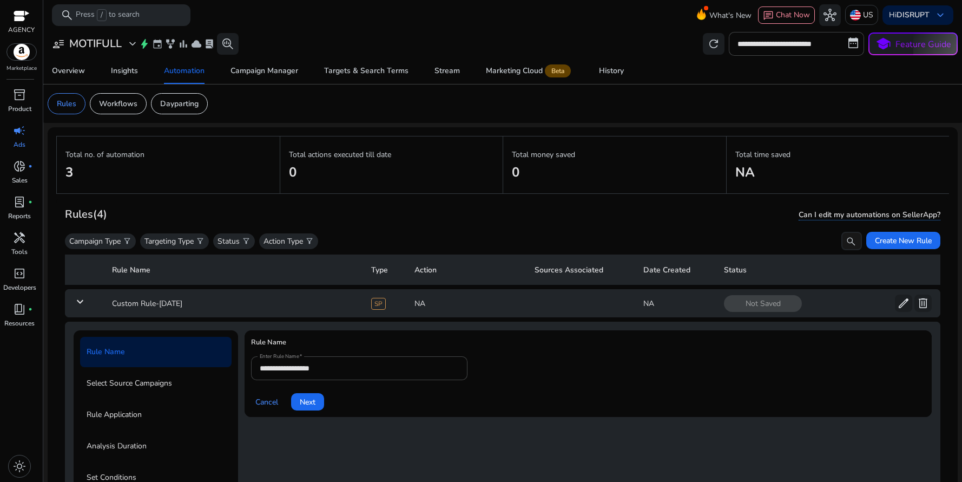
click at [78, 305] on mat-icon "keyboard_arrow_down" at bounding box center [80, 301] width 13 height 13
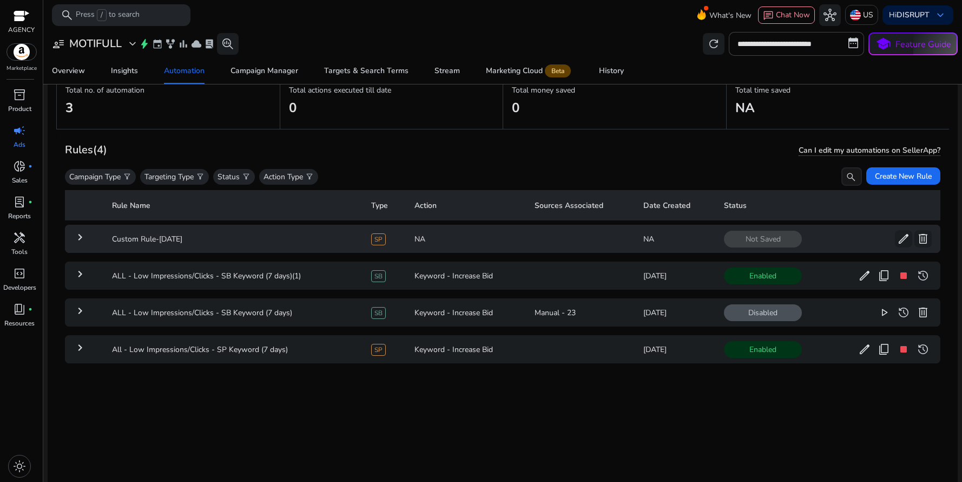
scroll to position [79, 0]
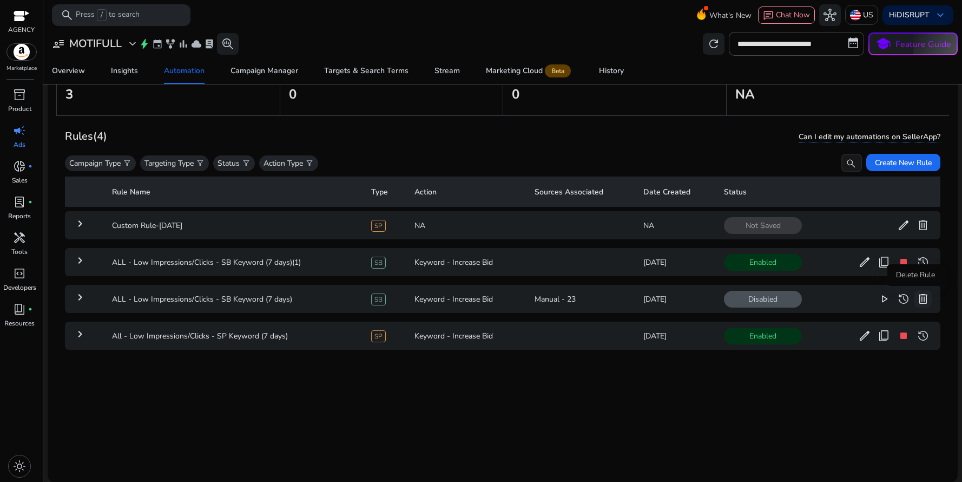
click at [919, 302] on span "delete" at bounding box center [923, 298] width 13 height 13
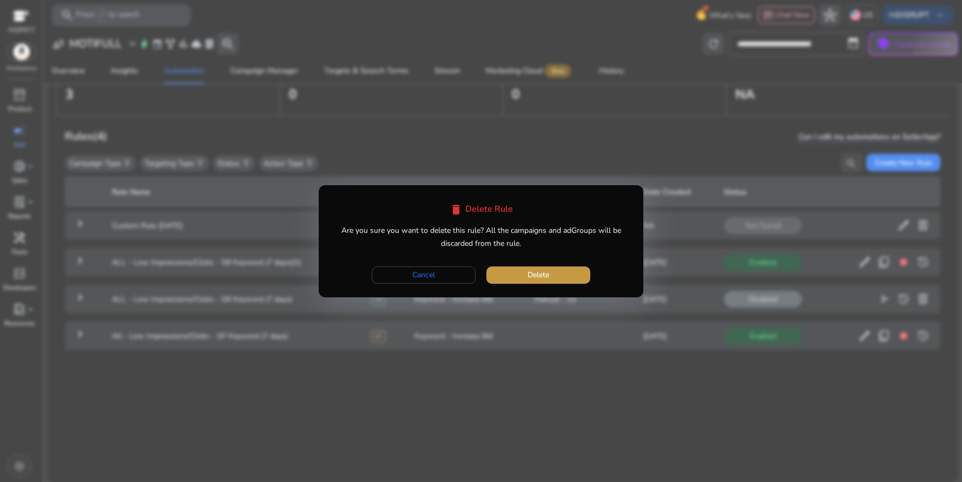
click at [551, 278] on span "button" at bounding box center [538, 275] width 104 height 26
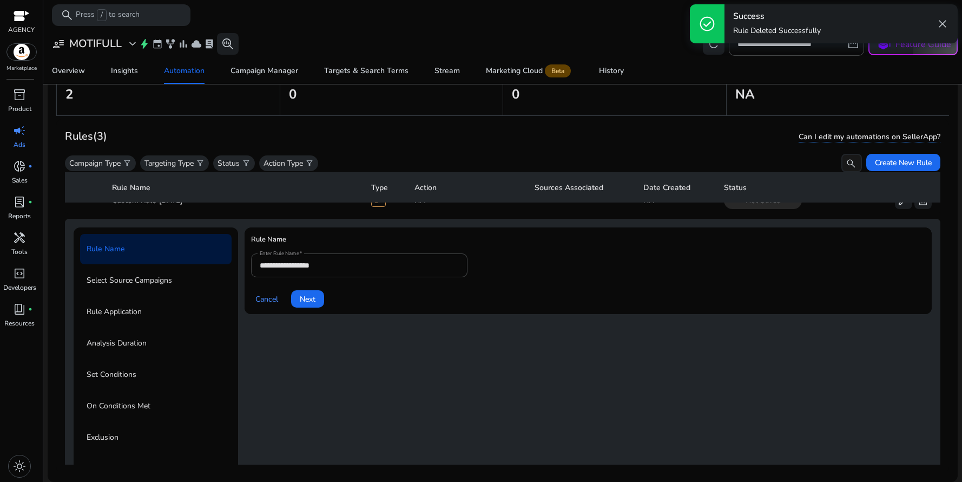
scroll to position [0, 0]
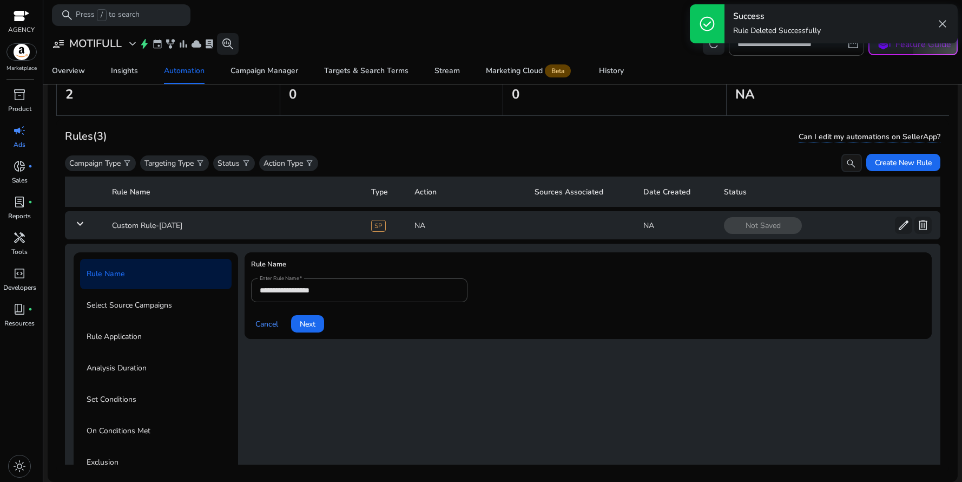
click at [86, 223] on mat-icon "keyboard_arrow_down" at bounding box center [80, 223] width 13 height 13
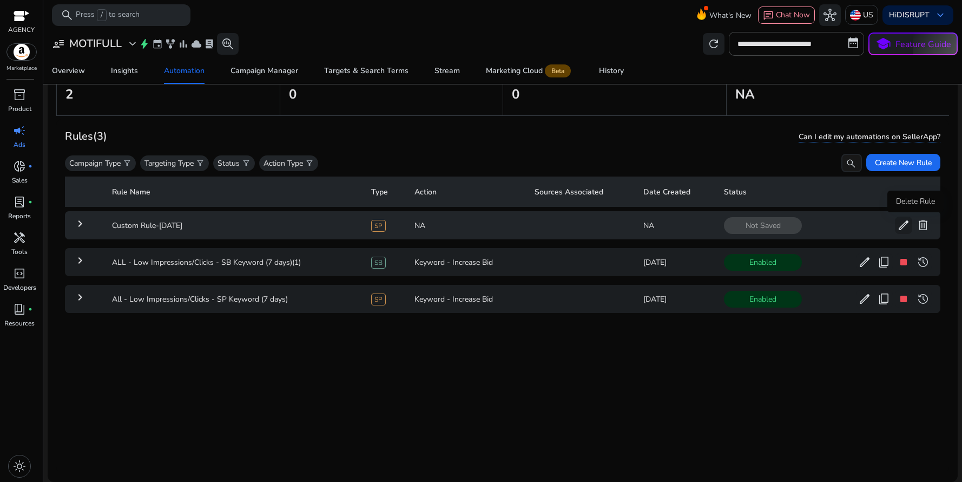
click at [917, 227] on span "delete" at bounding box center [923, 225] width 13 height 13
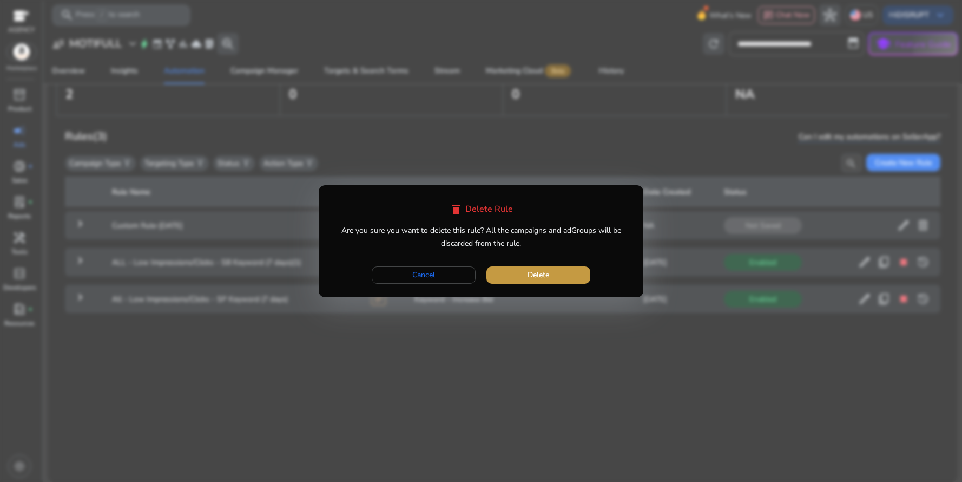
click at [540, 276] on span "Delete" at bounding box center [539, 274] width 22 height 11
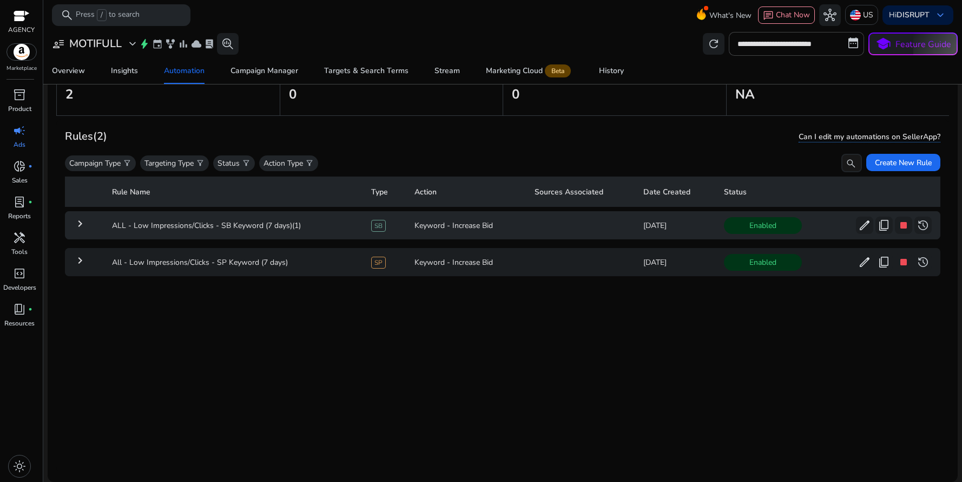
click at [80, 224] on mat-icon "keyboard_arrow_right" at bounding box center [80, 223] width 13 height 13
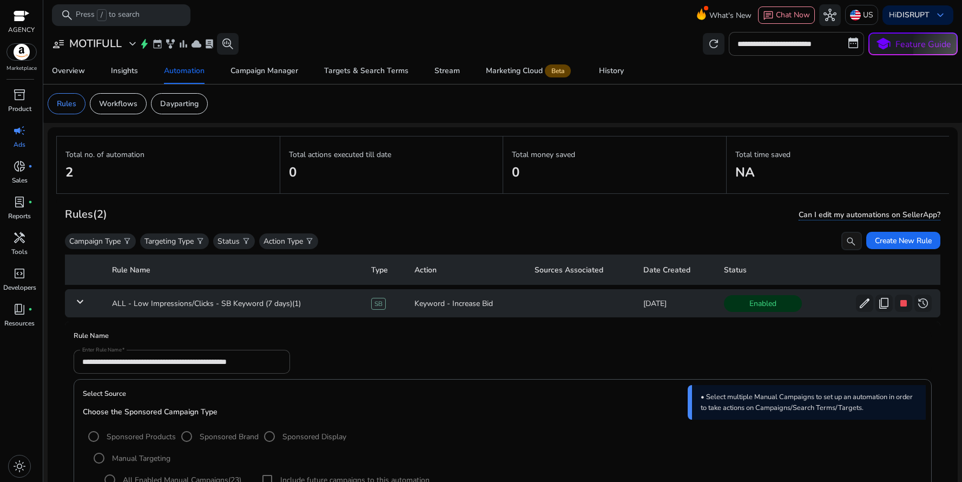
click at [78, 303] on mat-icon "keyboard_arrow_down" at bounding box center [80, 301] width 13 height 13
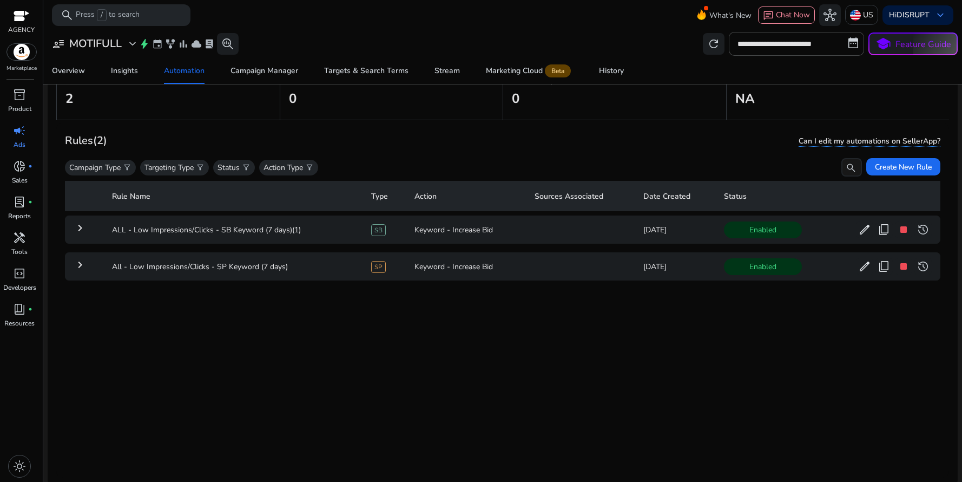
scroll to position [34, 0]
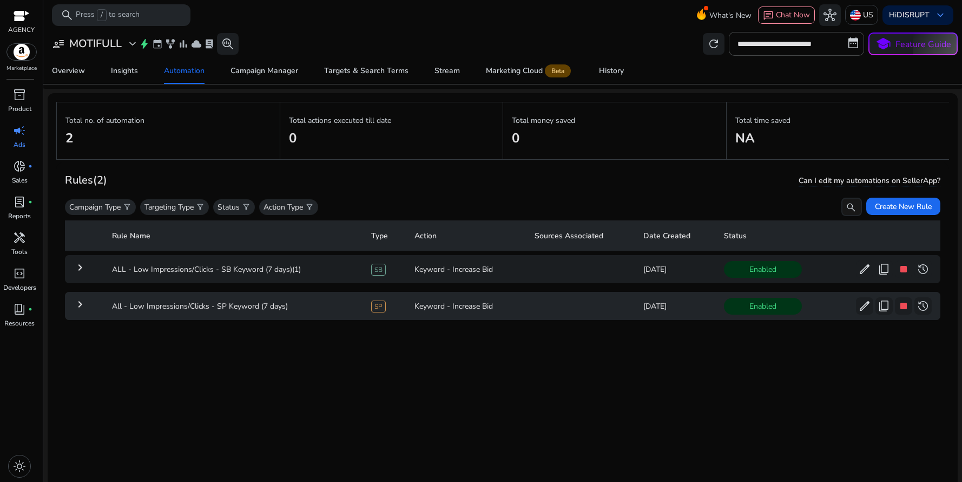
click at [83, 307] on mat-icon "keyboard_arrow_right" at bounding box center [80, 304] width 13 height 13
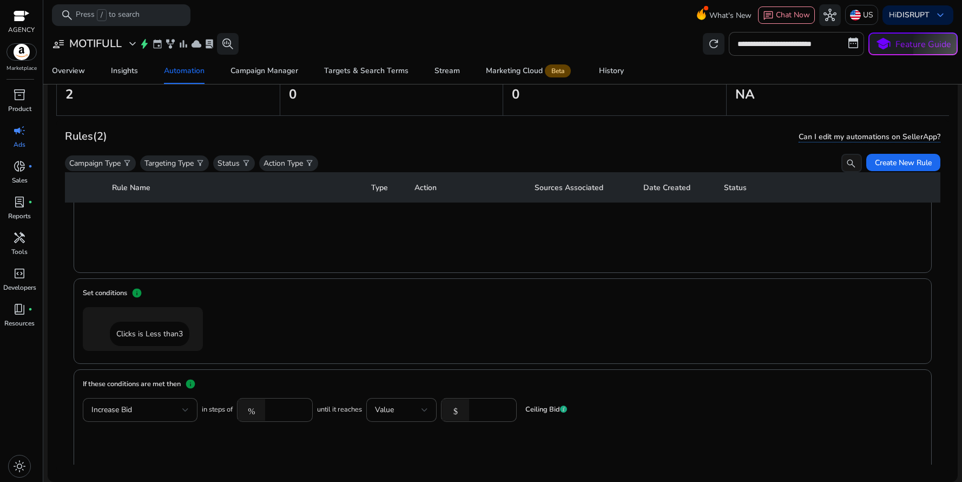
scroll to position [568, 0]
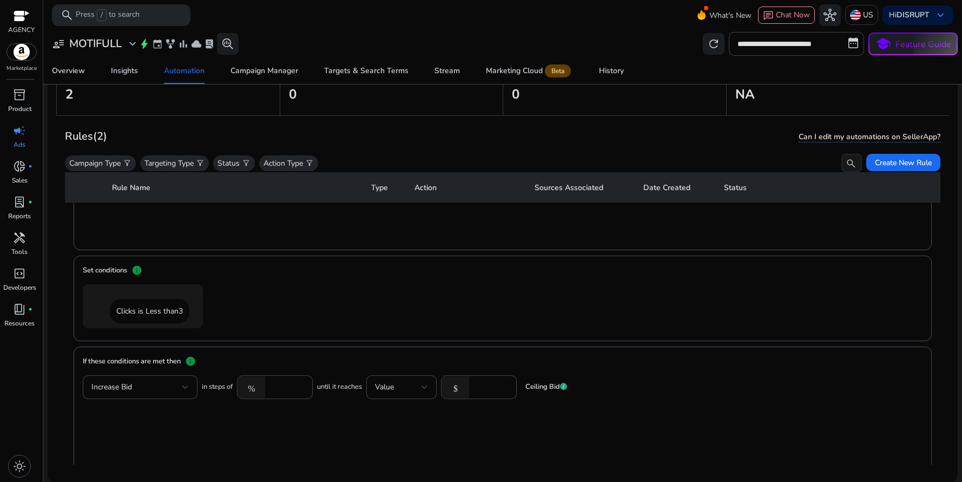
click at [441, 282] on div "Set conditions info" at bounding box center [503, 274] width 840 height 19
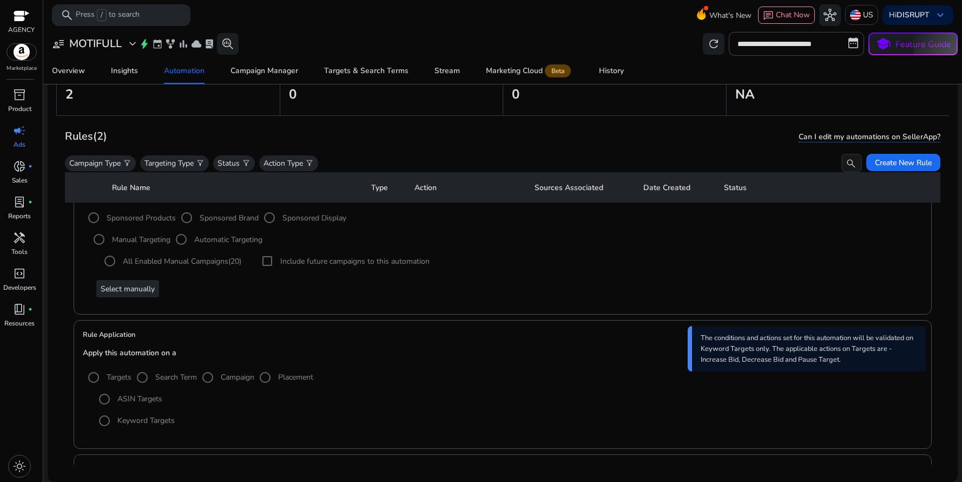
scroll to position [0, 0]
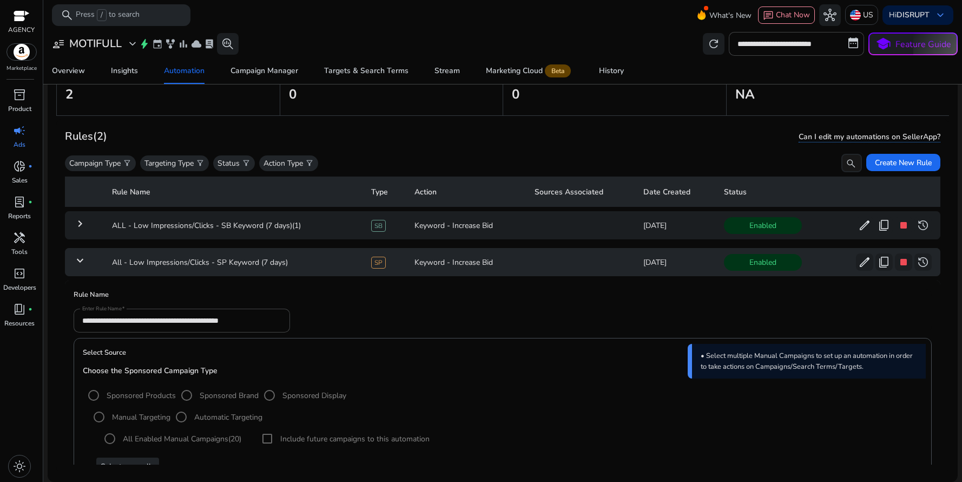
click at [78, 260] on mat-icon "keyboard_arrow_down" at bounding box center [80, 260] width 13 height 13
